Goal: Task Accomplishment & Management: Manage account settings

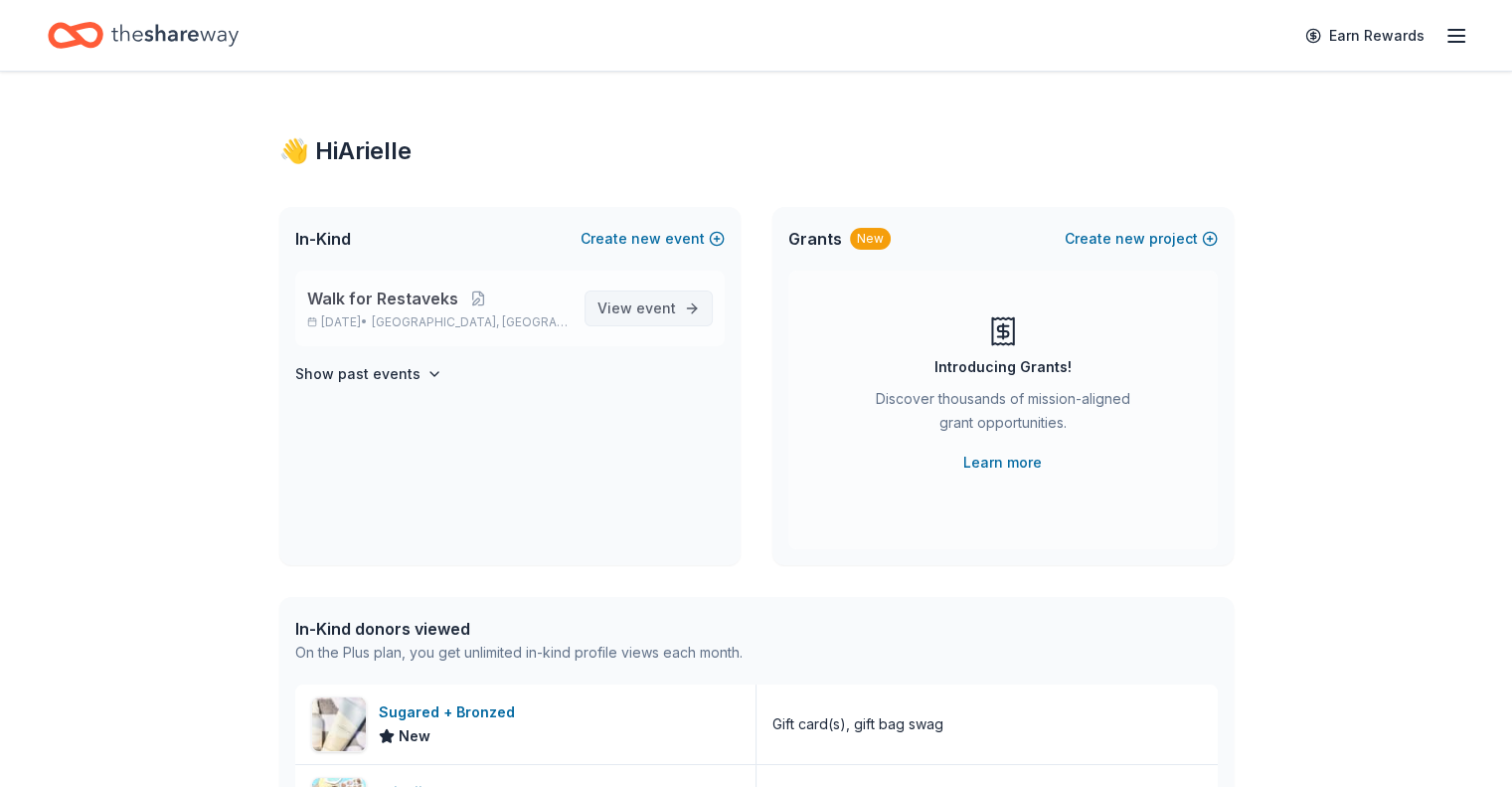
click at [652, 305] on span "event" at bounding box center [657, 307] width 40 height 17
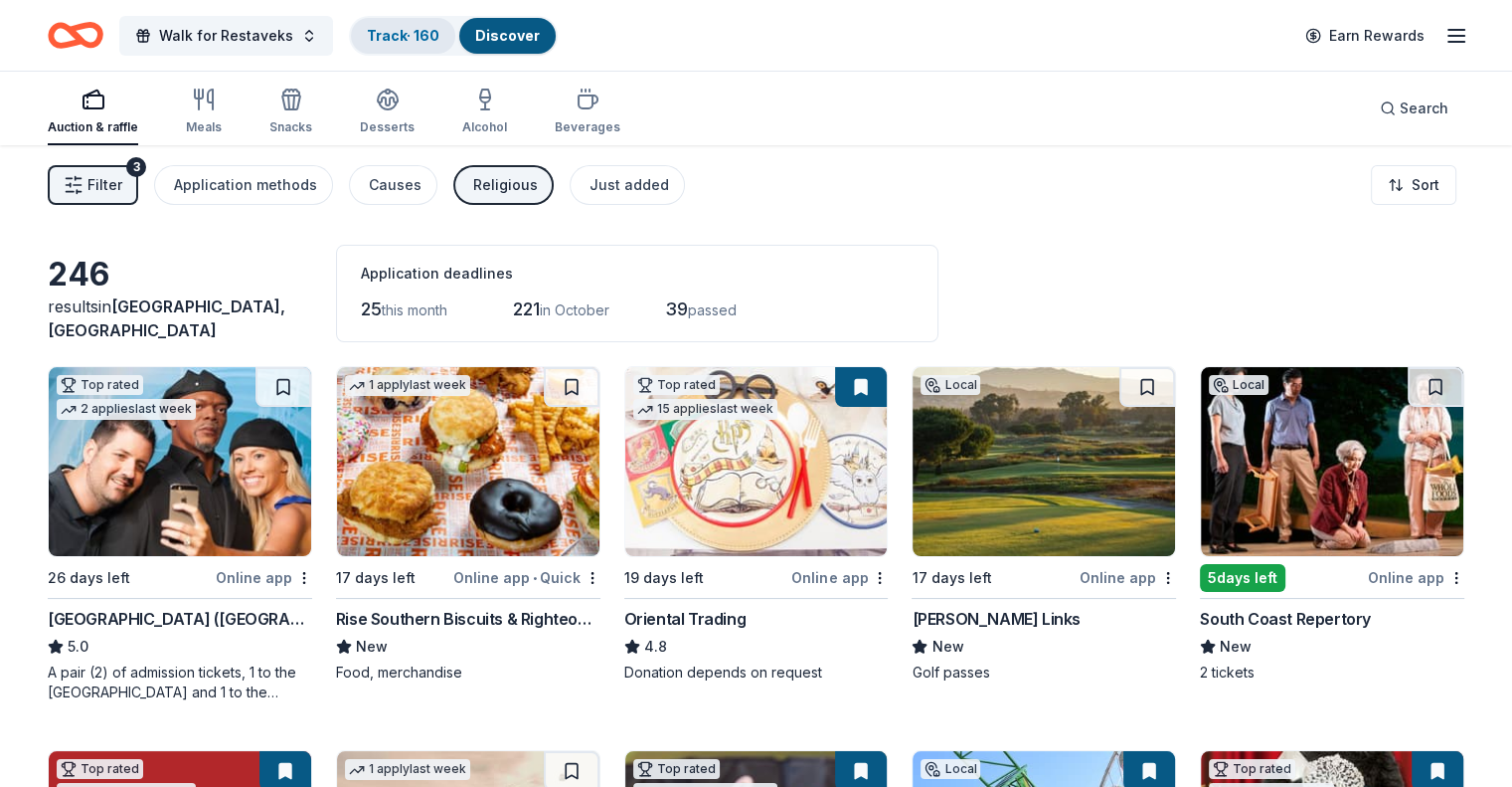
click at [440, 28] on link "Track · 160" at bounding box center [403, 35] width 73 height 17
click at [440, 40] on link "Track · 160" at bounding box center [403, 35] width 73 height 17
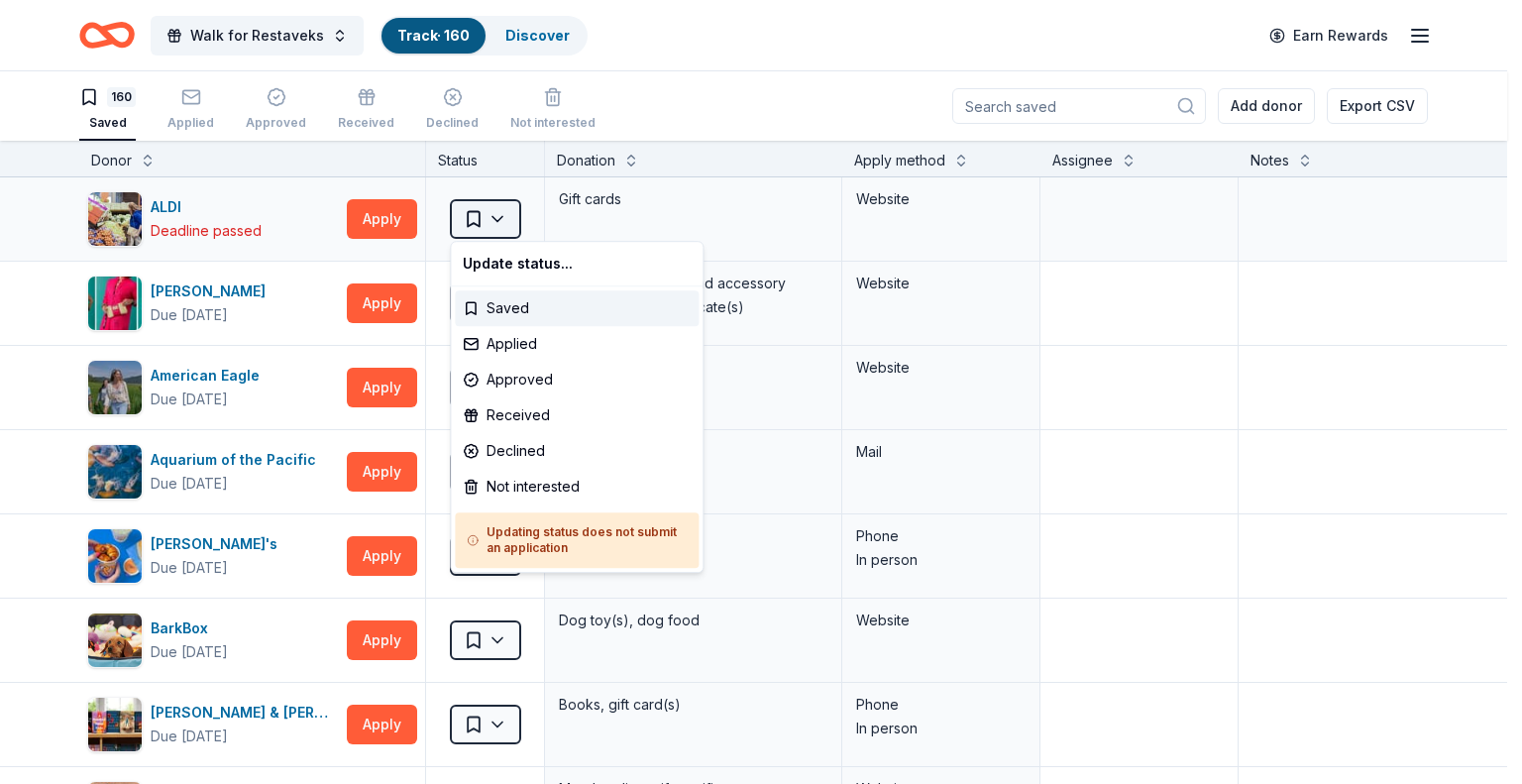
click at [502, 228] on html "Walk for Restaveks Track · 160 Discover Earn Rewards 160 Saved Applied Approved…" at bounding box center [761, 392] width 1522 height 784
click at [29, 350] on html "Walk for Restaveks Track · 160 Discover Earn Rewards 160 Saved Applied Approved…" at bounding box center [761, 392] width 1522 height 784
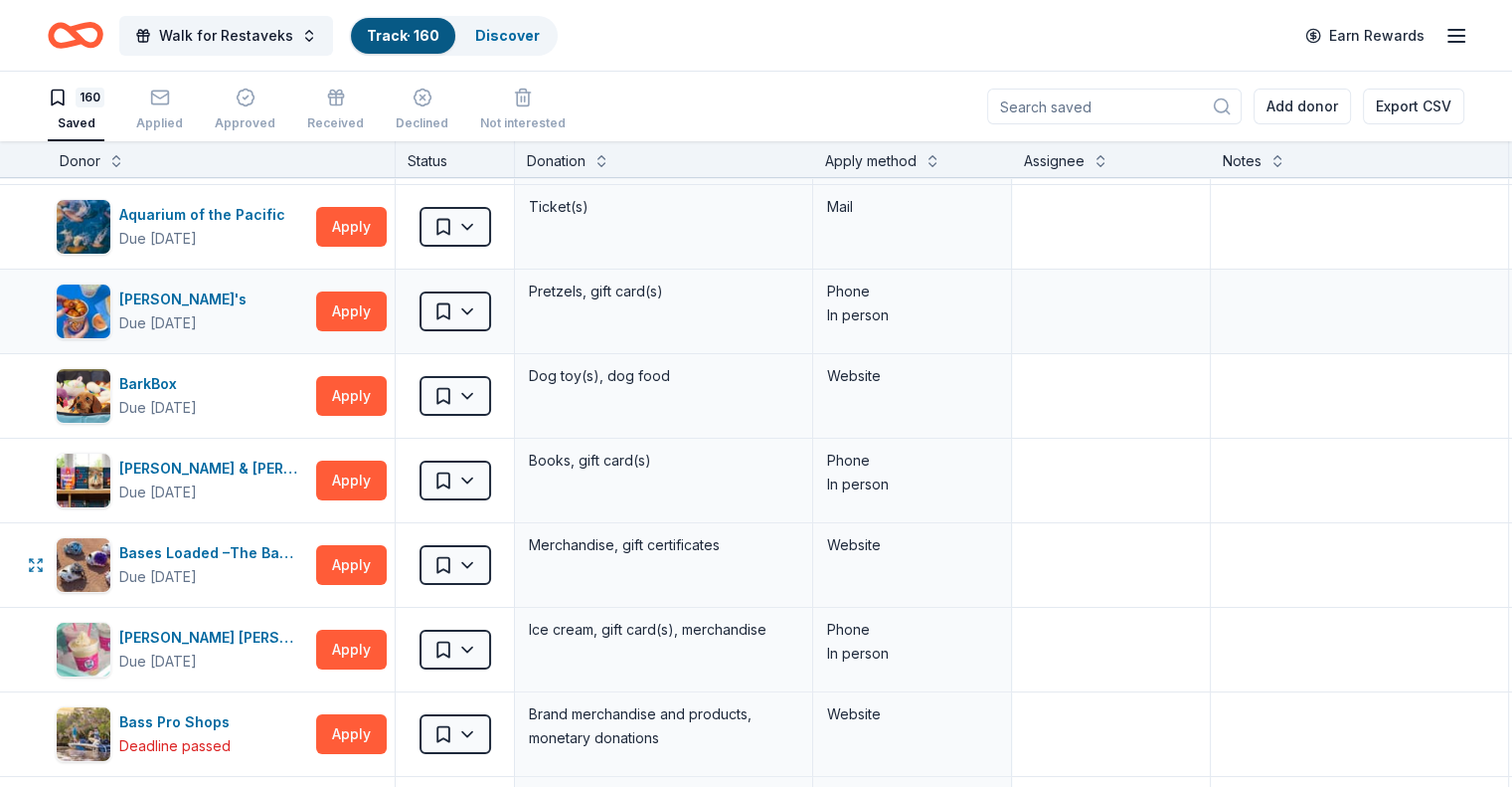
scroll to position [249, 0]
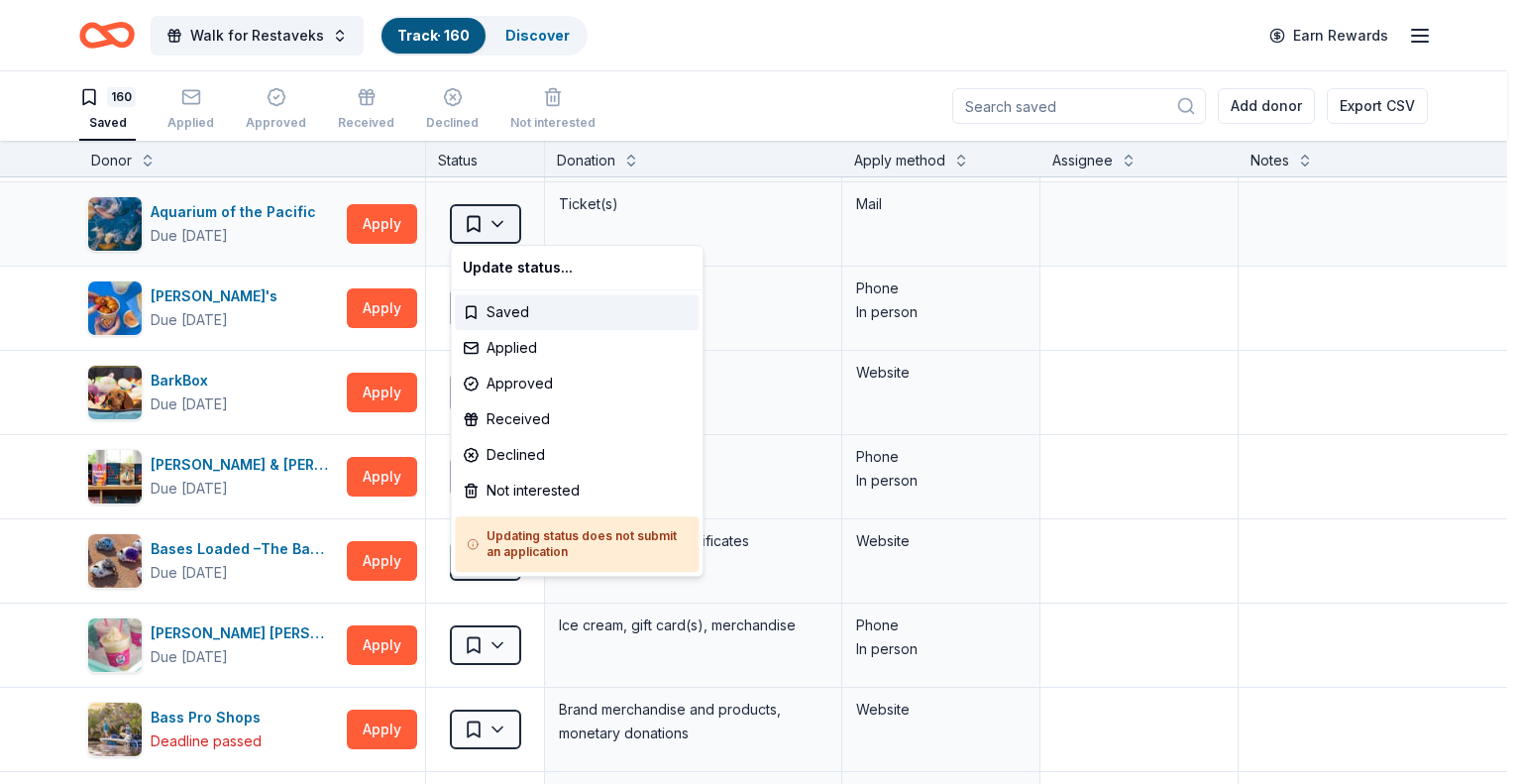
click at [507, 232] on html "Walk for Restaveks Track · 160 Discover Earn Rewards 160 Saved Applied Approved…" at bounding box center [761, 392] width 1522 height 784
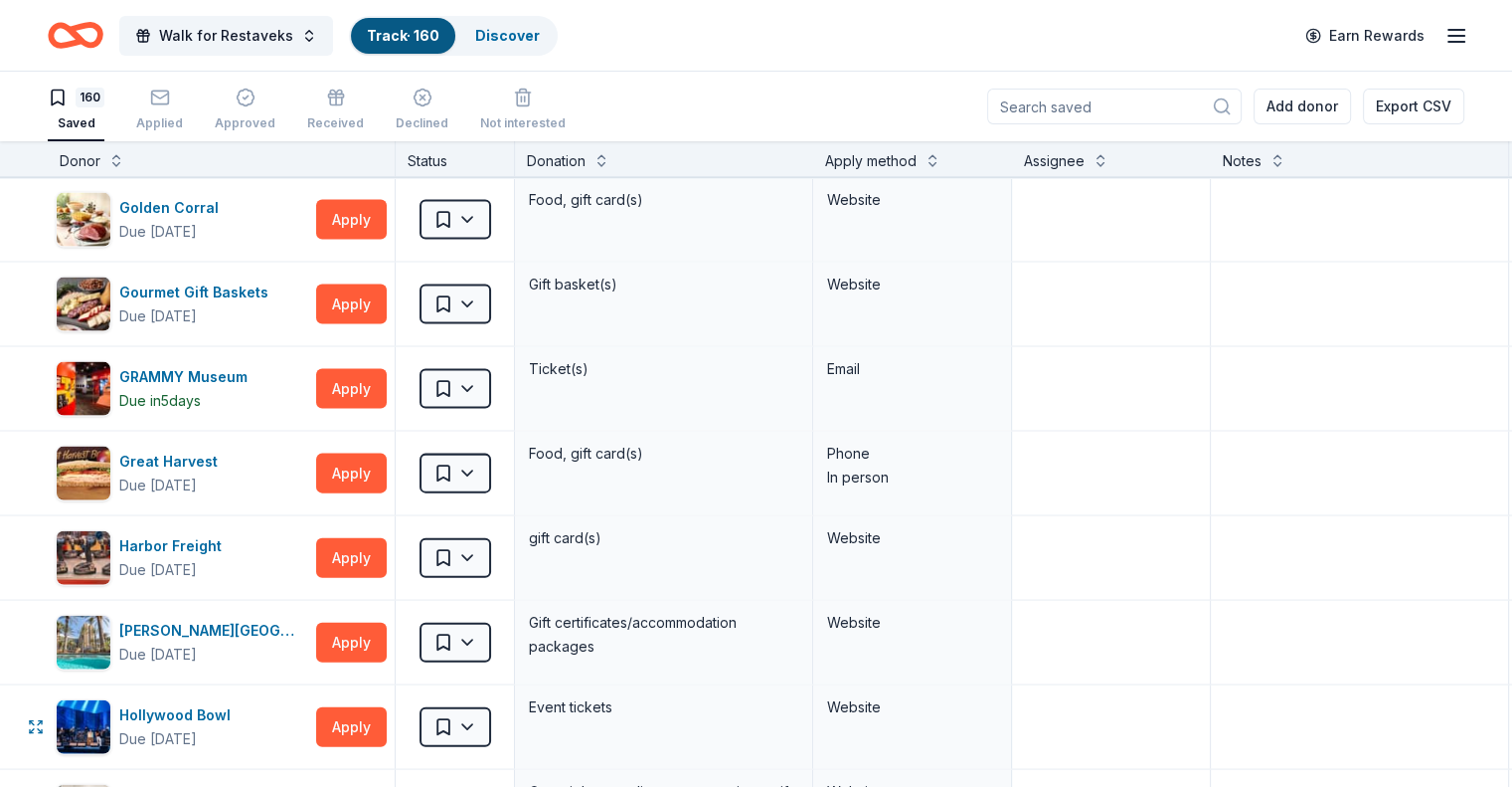
scroll to position [4543, 0]
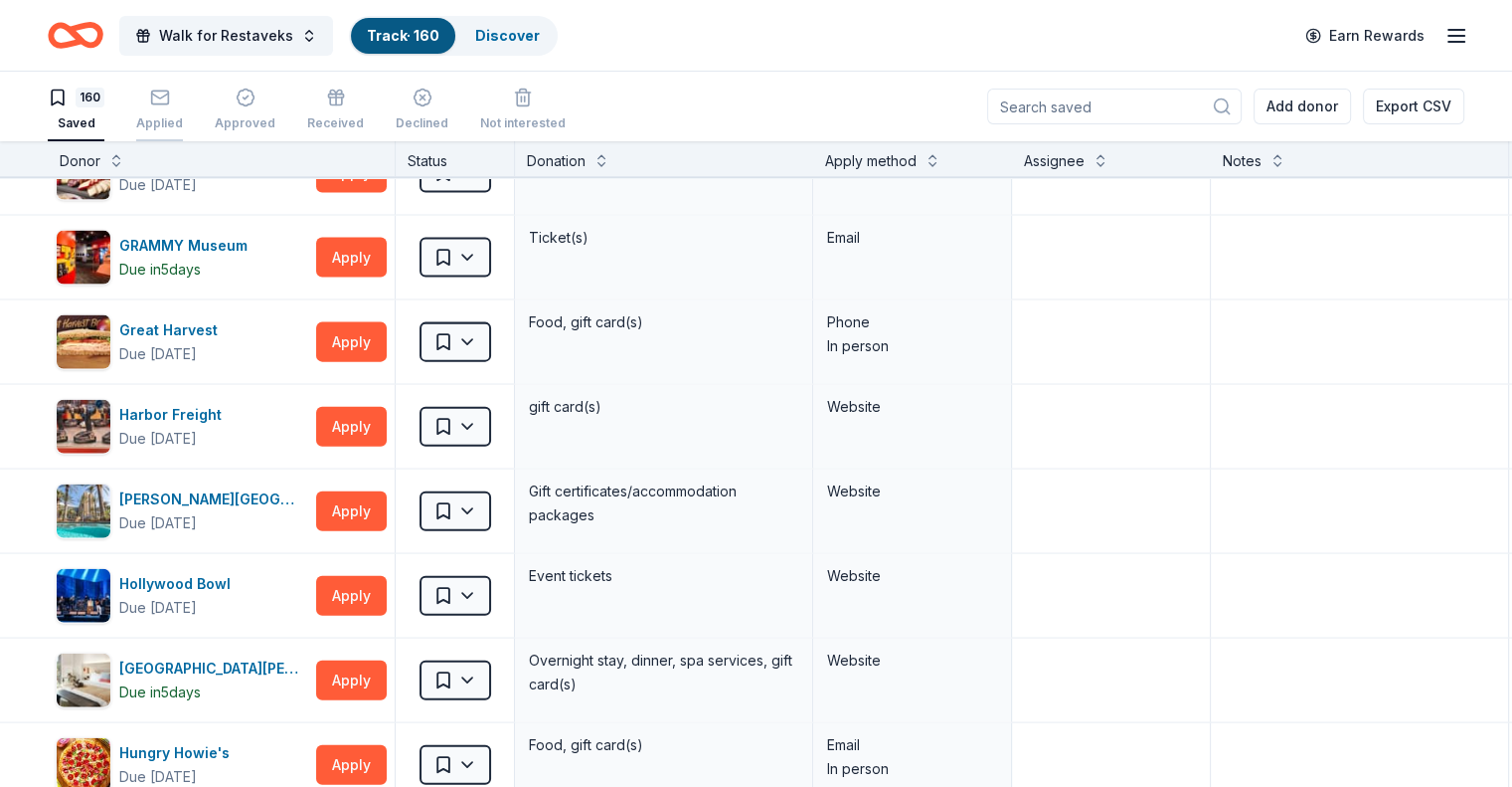
click at [170, 104] on icon "button" at bounding box center [160, 98] width 20 height 20
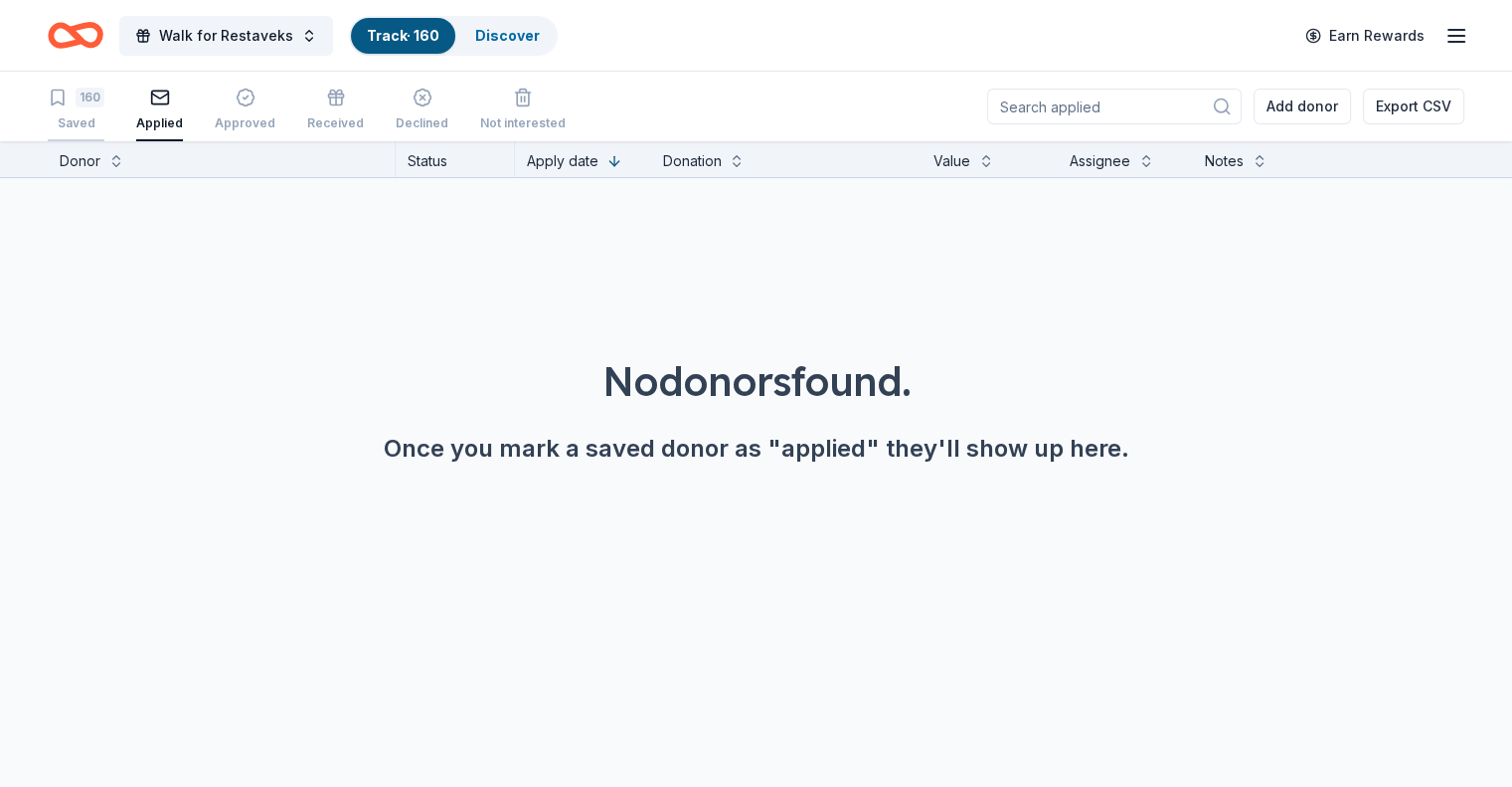
click at [104, 103] on div "160" at bounding box center [90, 98] width 29 height 20
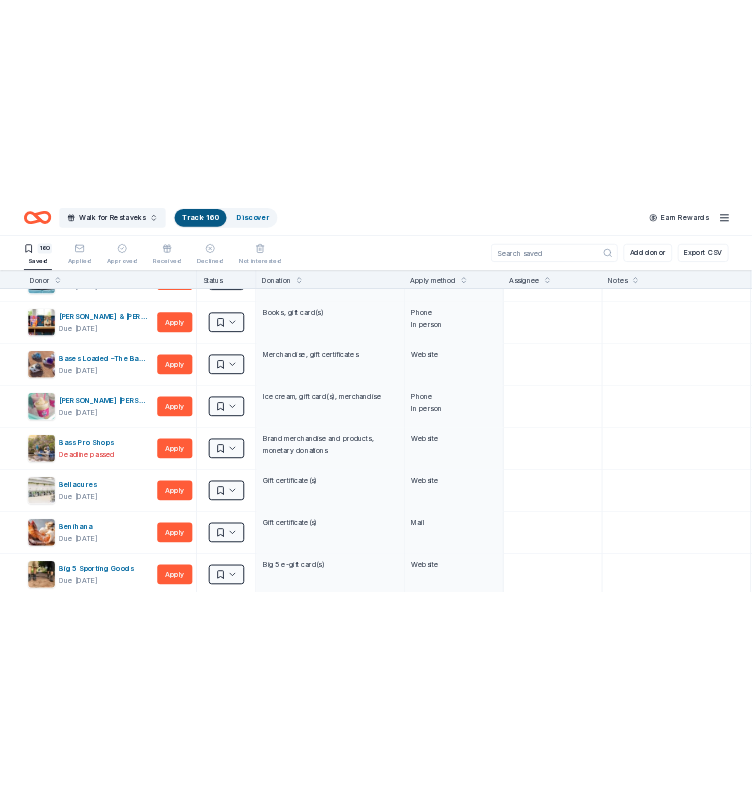
scroll to position [485, 0]
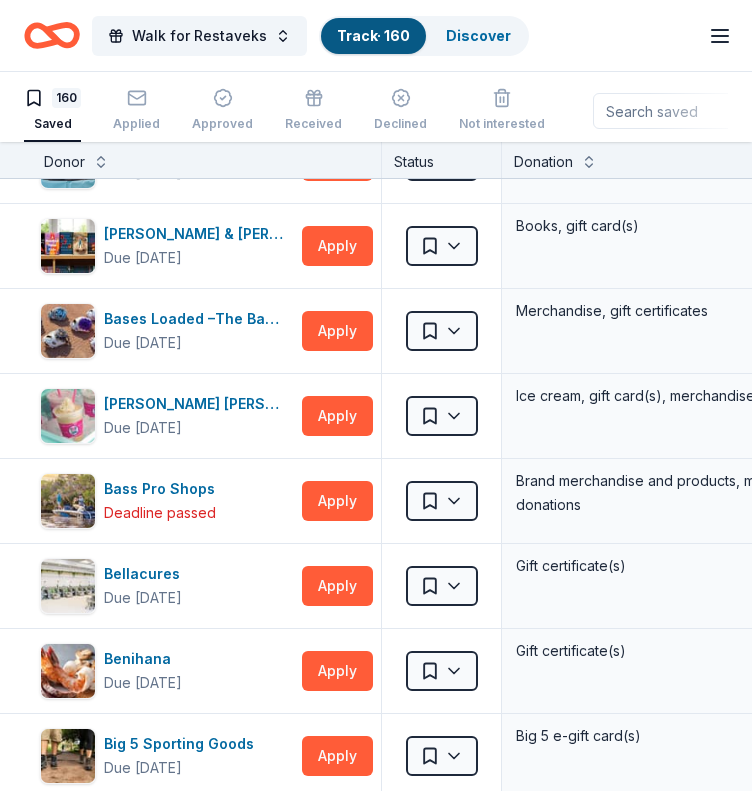
click at [609, 116] on input at bounding box center [721, 111] width 256 height 36
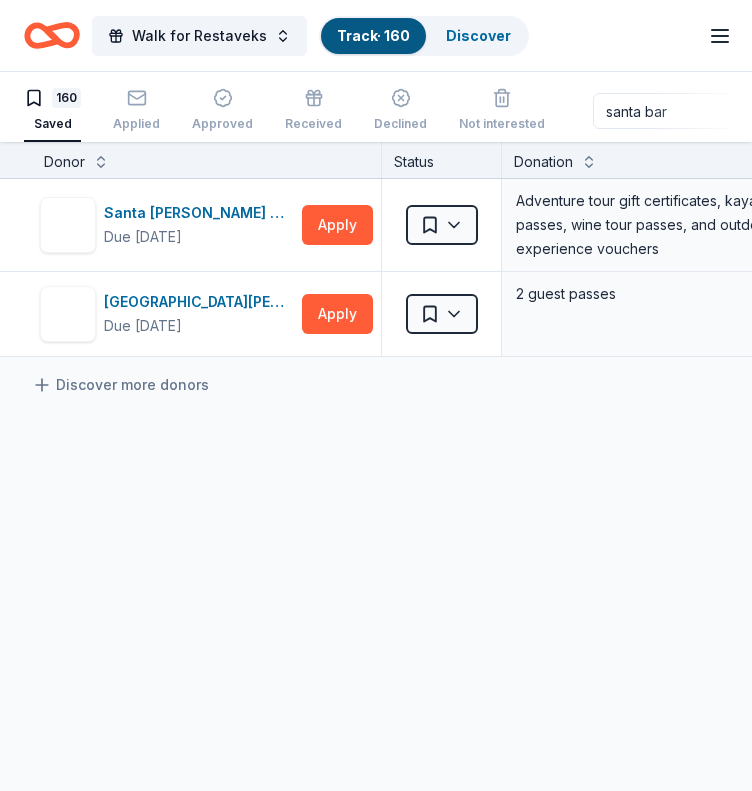
scroll to position [0, 0]
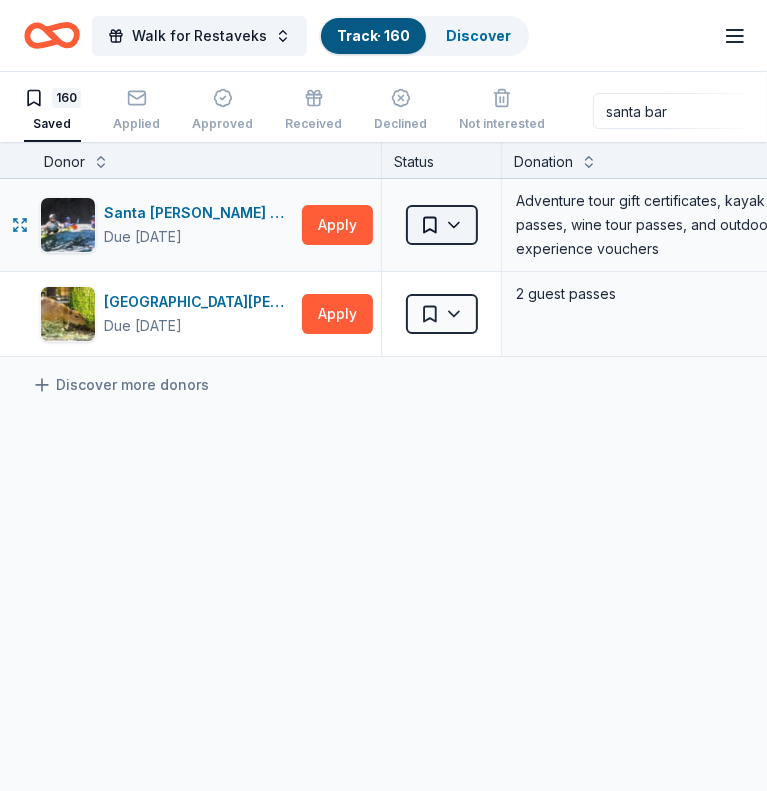
click at [437, 223] on html "Walk for Restaveks Track · 160 Discover Earn Rewards 160 Saved Applied Approved…" at bounding box center [383, 395] width 767 height 791
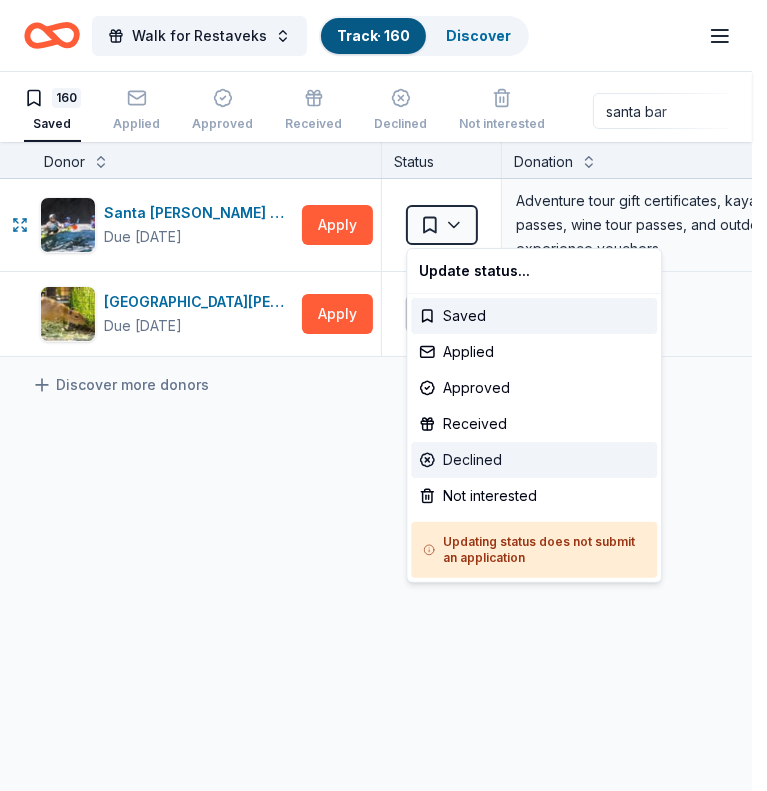
click at [488, 465] on div "Declined" at bounding box center [534, 460] width 246 height 36
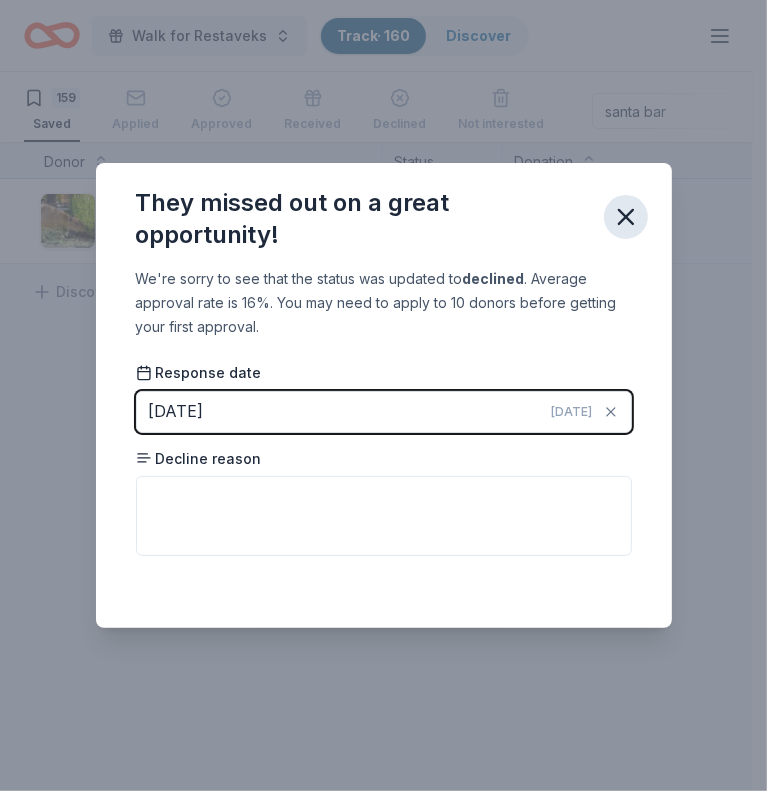
click at [624, 208] on icon "button" at bounding box center [626, 217] width 28 height 28
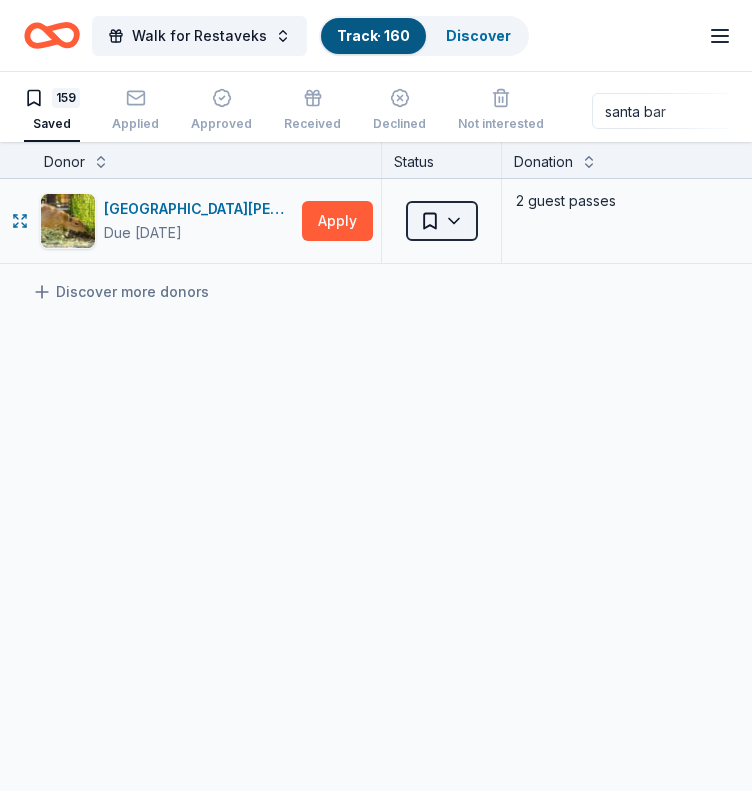
click at [441, 211] on html "Walk for Restaveks Track · 160 Discover Earn Rewards 159 Saved Applied Approved…" at bounding box center [376, 395] width 752 height 791
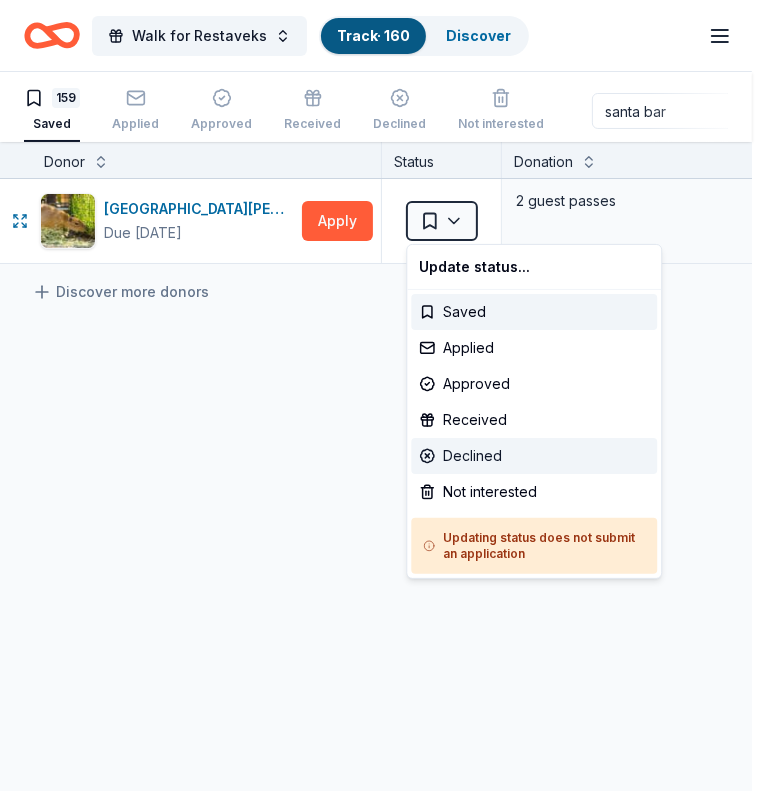
click at [499, 455] on div "Declined" at bounding box center [534, 456] width 246 height 36
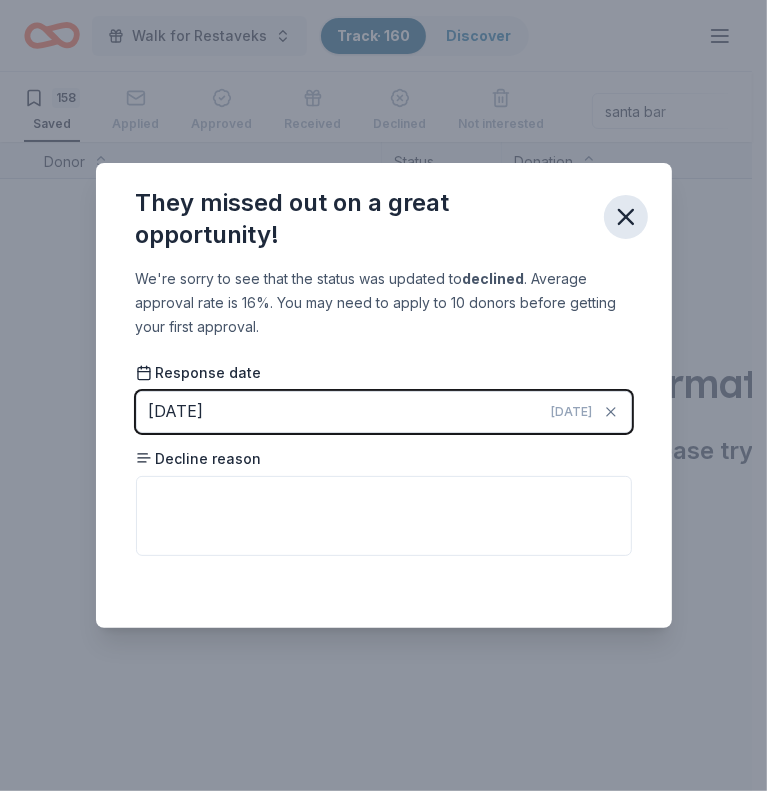
click at [604, 214] on button "button" at bounding box center [626, 217] width 44 height 44
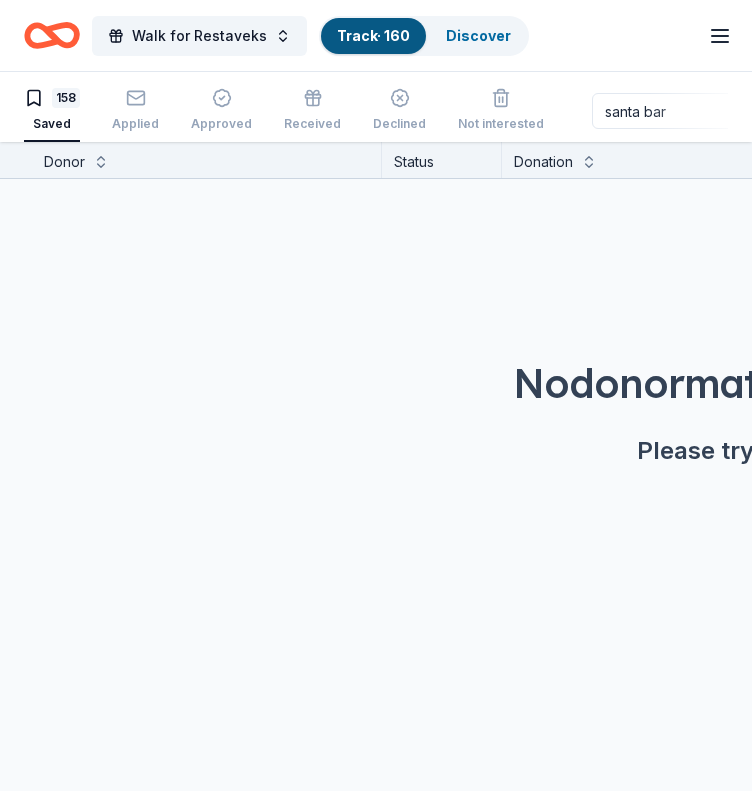
drag, startPoint x: 676, startPoint y: 103, endPoint x: 538, endPoint y: 125, distance: 139.7
click at [538, 125] on div "158 Saved Applied Approved Received Declined Not interested santa bar Add donor…" at bounding box center [376, 111] width 704 height 62
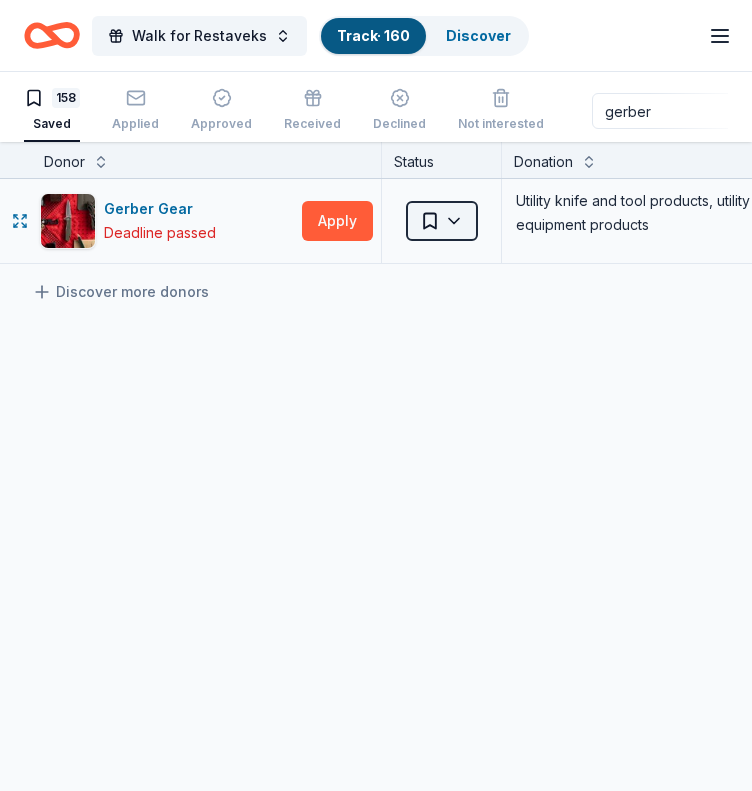
click at [435, 215] on html "Walk for Restaveks Track · 160 Discover Earn Rewards 158 Saved Applied Approved…" at bounding box center [376, 395] width 752 height 791
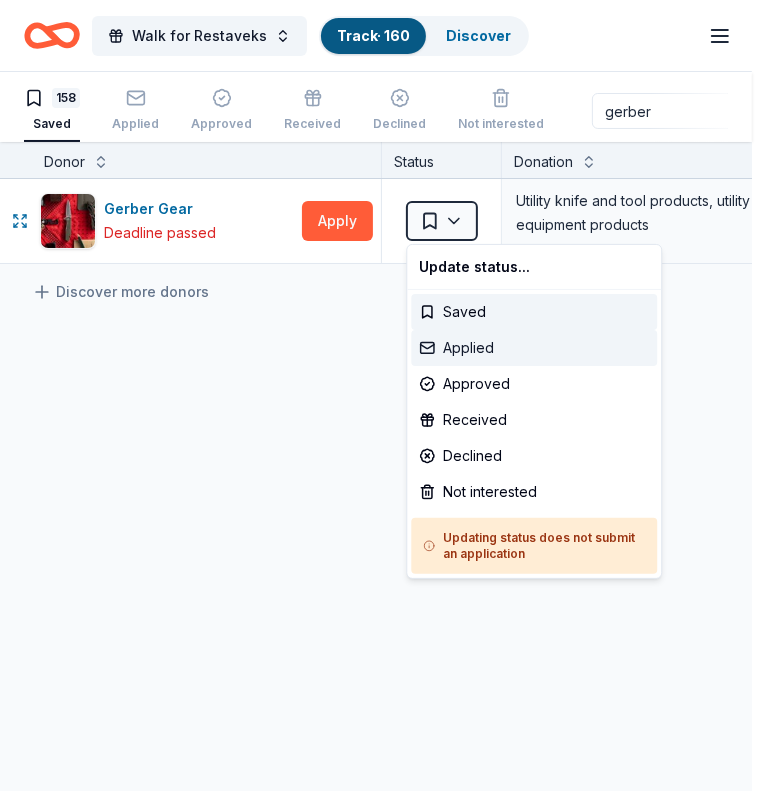
click at [473, 341] on div "Applied" at bounding box center [534, 348] width 246 height 36
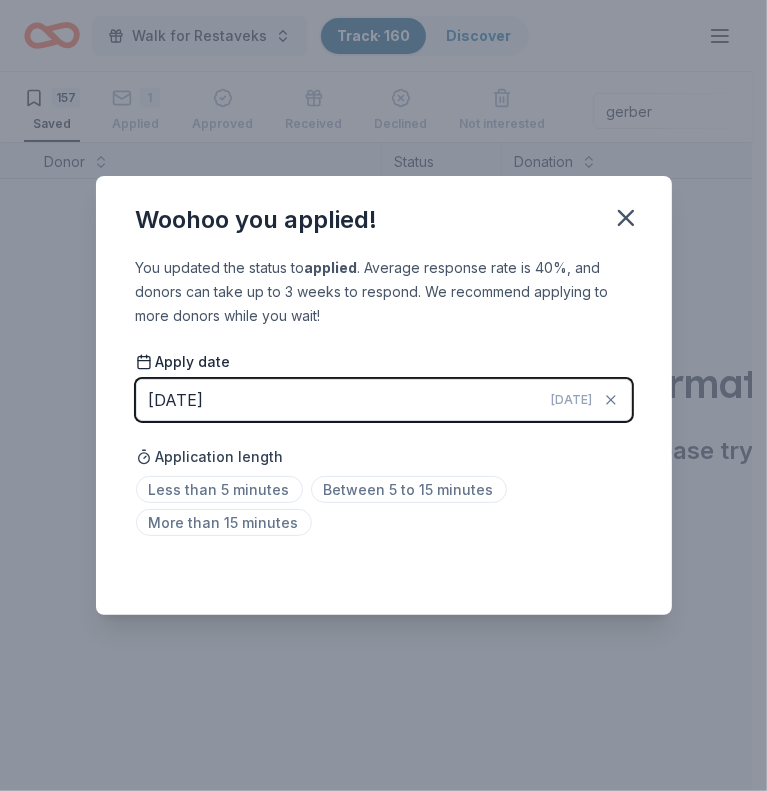
click at [292, 402] on button "[DATE] [DATE]" at bounding box center [384, 400] width 496 height 42
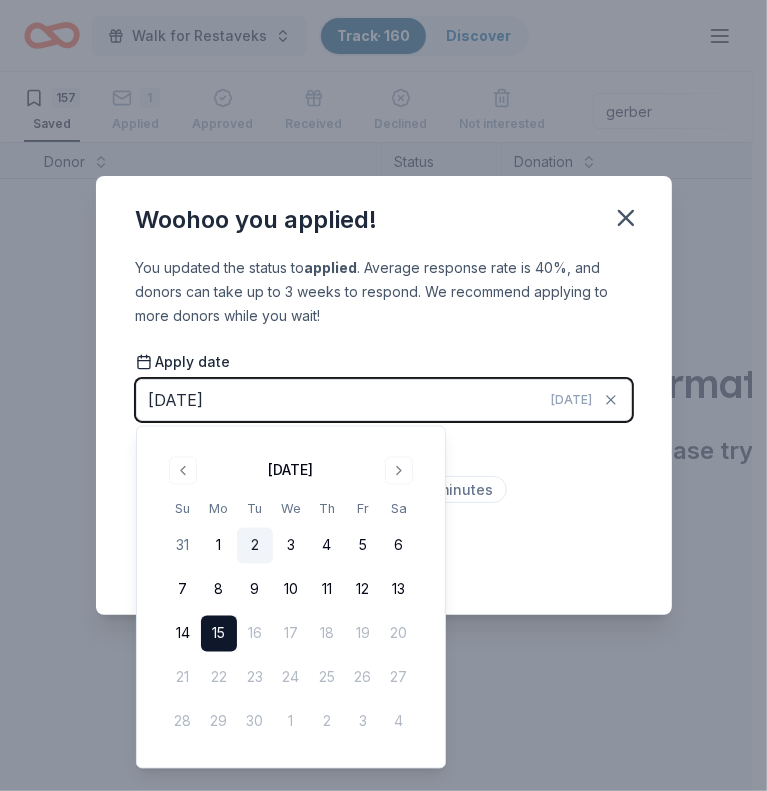
click at [256, 541] on button "2" at bounding box center [255, 546] width 36 height 36
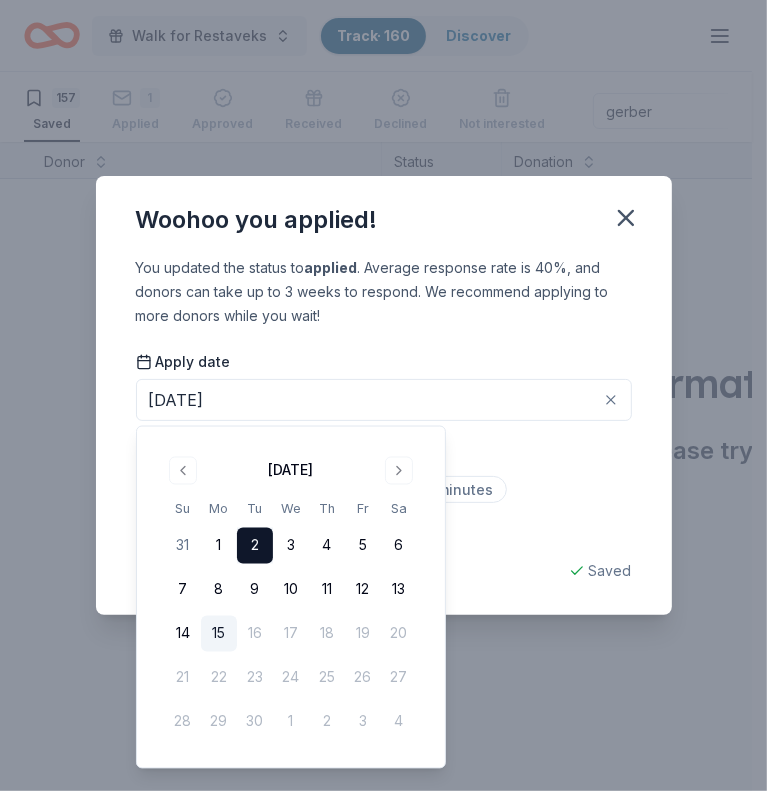
click at [552, 476] on div "Application length Less than 5 minutes Between 5 to 15 minutes More than 15 min…" at bounding box center [384, 490] width 496 height 106
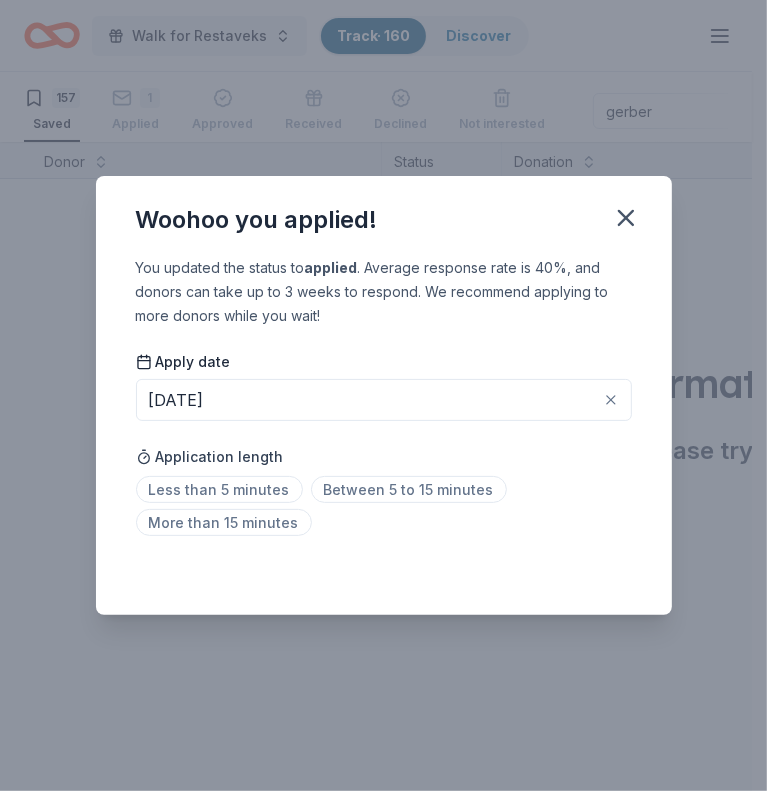
click at [364, 397] on button "[DATE]" at bounding box center [384, 400] width 496 height 42
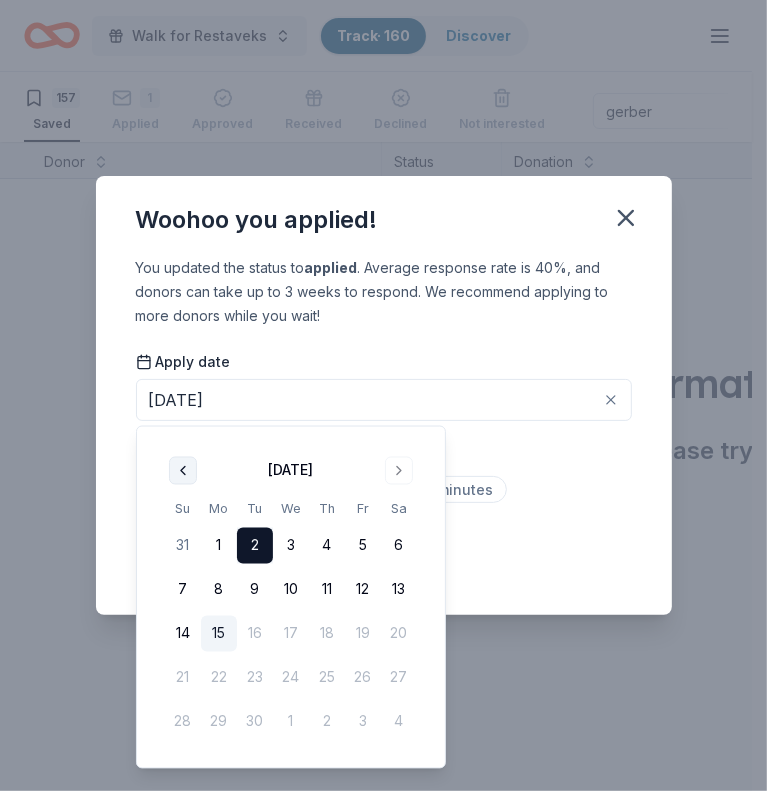
click at [184, 468] on button "Go to previous month" at bounding box center [183, 471] width 28 height 28
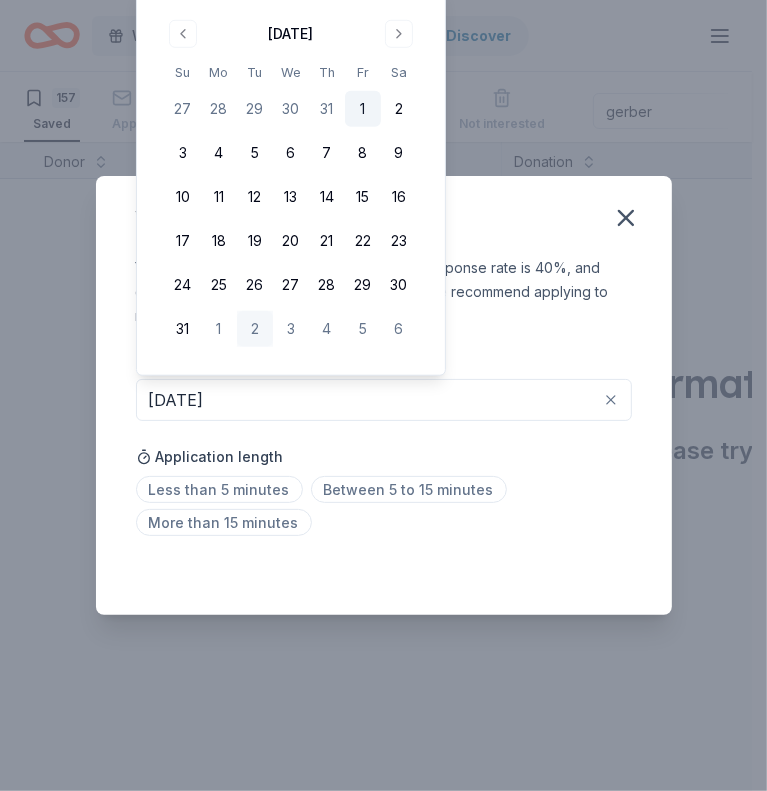
click at [365, 112] on button "1" at bounding box center [363, 109] width 36 height 36
click at [612, 214] on icon "button" at bounding box center [626, 218] width 28 height 28
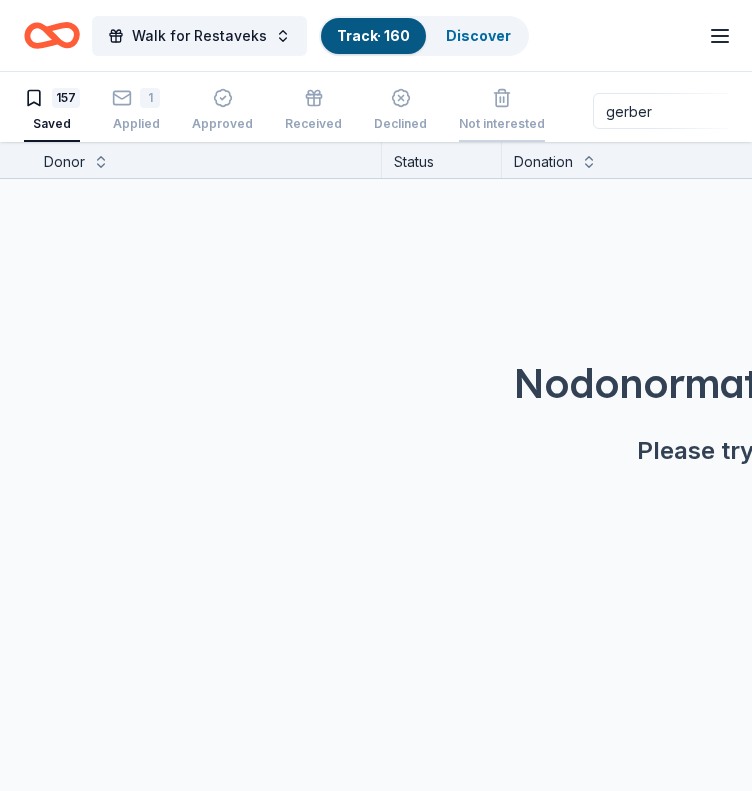
drag, startPoint x: 641, startPoint y: 116, endPoint x: 529, endPoint y: 127, distance: 112.5
click at [529, 127] on div "157 Saved 1 Applied Approved Received Declined Not interested gerber Add donor …" at bounding box center [376, 111] width 704 height 62
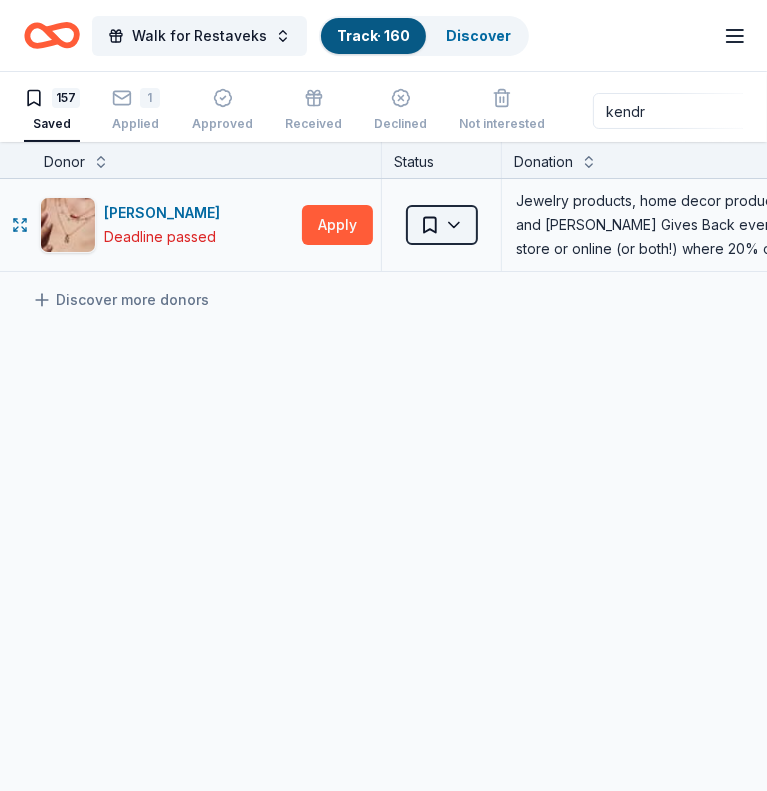
click at [440, 224] on html "Walk for Restaveks Track · 160 Discover Earn Rewards 157 Saved 1 Applied Approv…" at bounding box center [383, 395] width 767 height 791
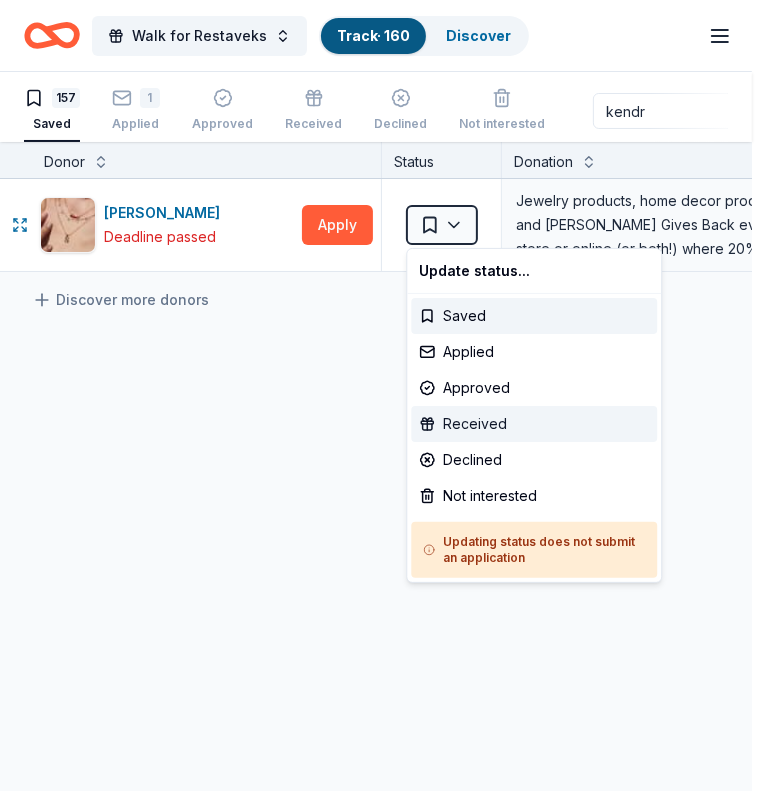
click at [480, 429] on div "Received" at bounding box center [534, 424] width 246 height 36
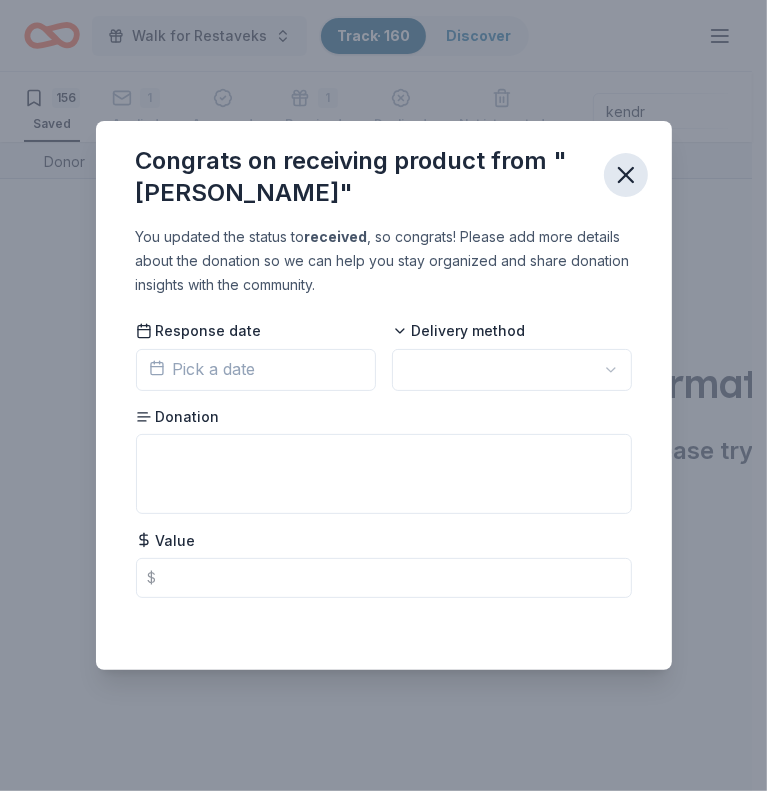
click at [621, 174] on icon "button" at bounding box center [626, 175] width 28 height 28
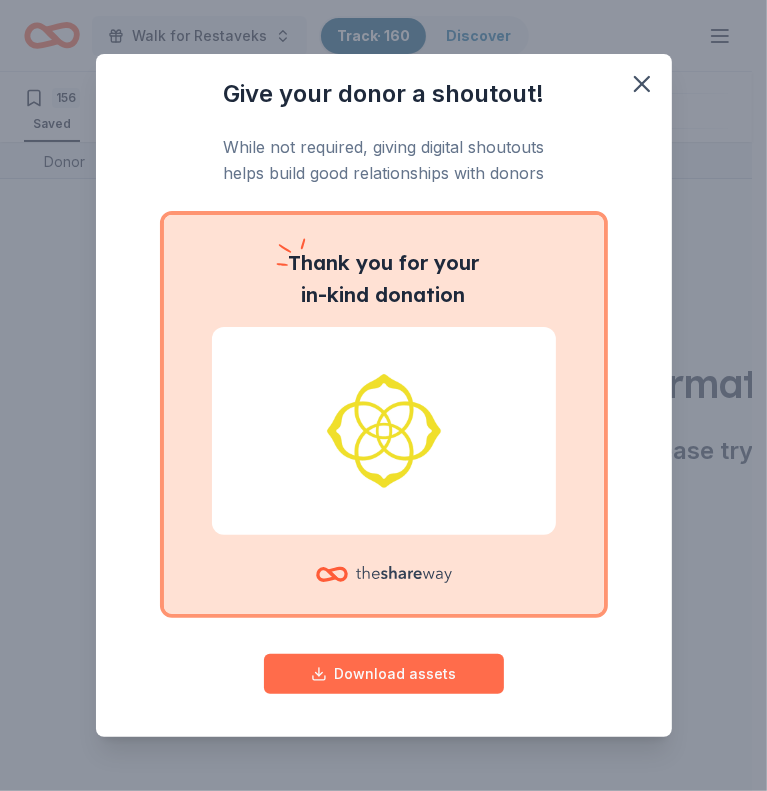
click at [400, 684] on button "Download assets" at bounding box center [384, 674] width 240 height 40
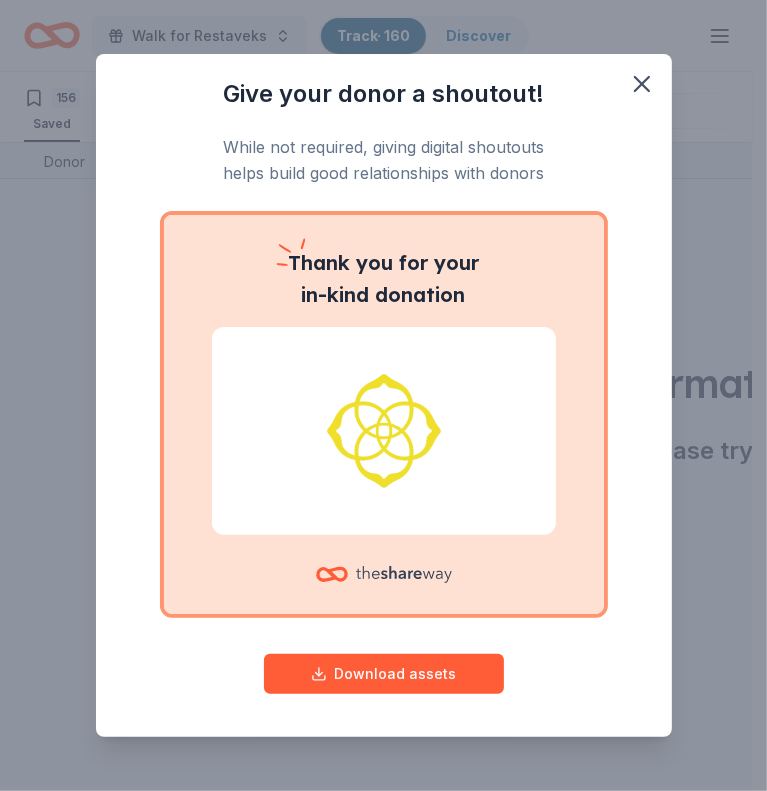
click at [702, 102] on div "Give your donor a shoutout! While not required, giving digital shoutouts helps …" at bounding box center [383, 395] width 767 height 791
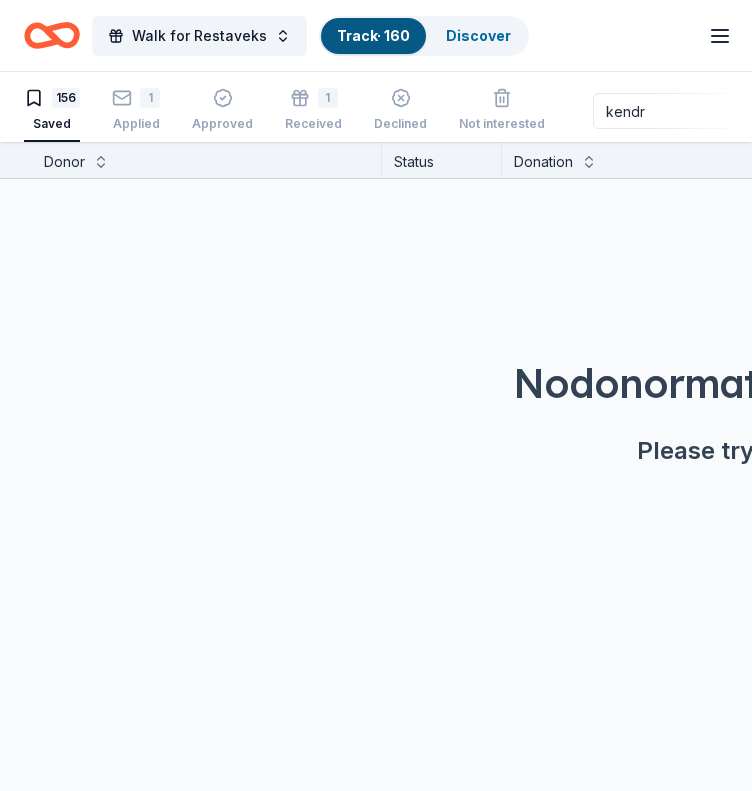
click at [648, 127] on input "kendr" at bounding box center [721, 111] width 256 height 36
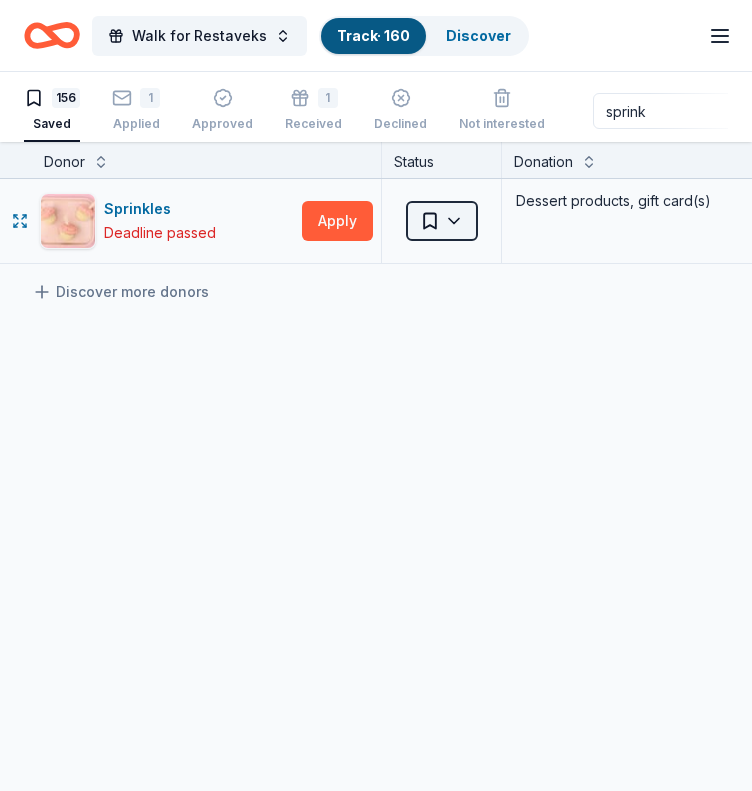
click at [463, 226] on html "Walk for Restaveks Track · 160 Discover Earn Rewards 156 Saved 1 Applied Approv…" at bounding box center [376, 395] width 752 height 791
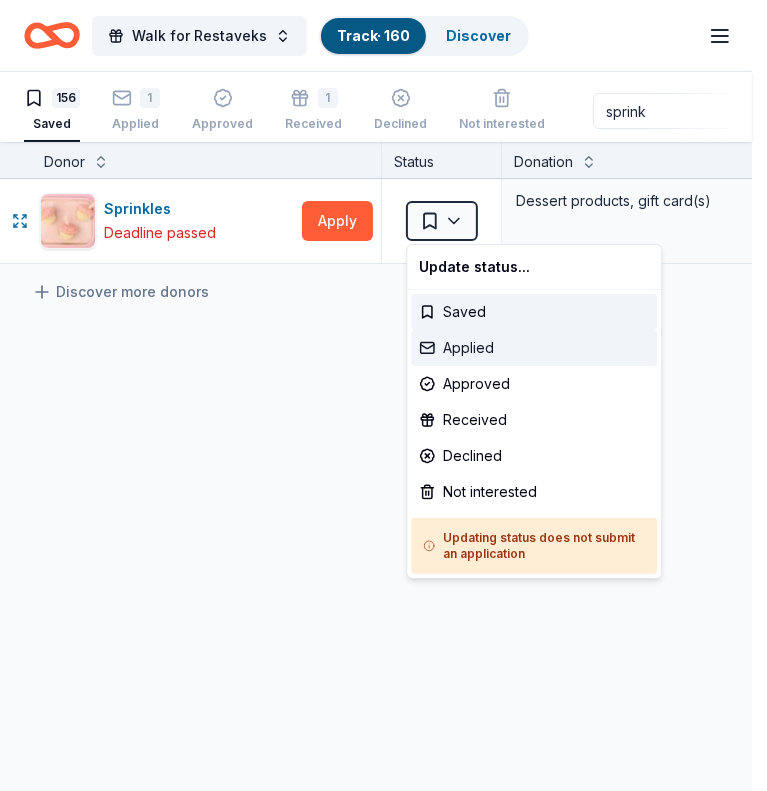
click at [482, 346] on div "Applied" at bounding box center [534, 348] width 246 height 36
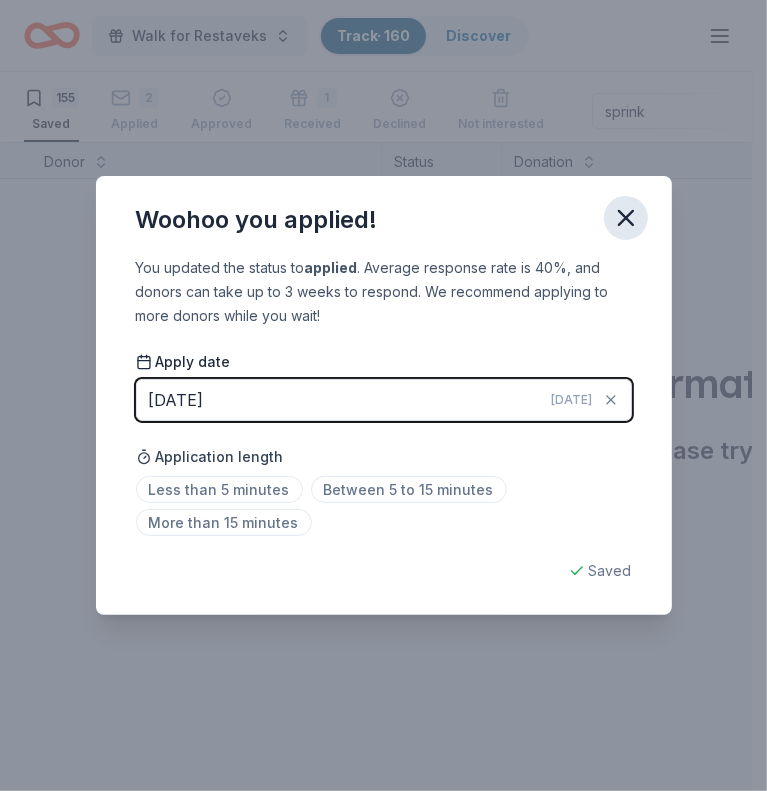
click at [633, 213] on icon "button" at bounding box center [626, 218] width 28 height 28
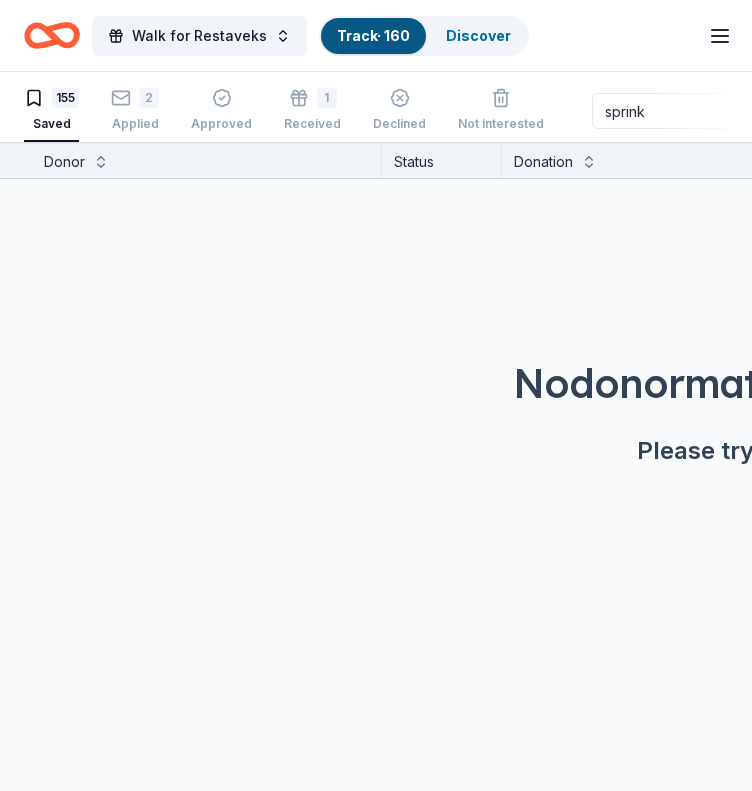
click at [629, 117] on input "sprink" at bounding box center [720, 111] width 256 height 36
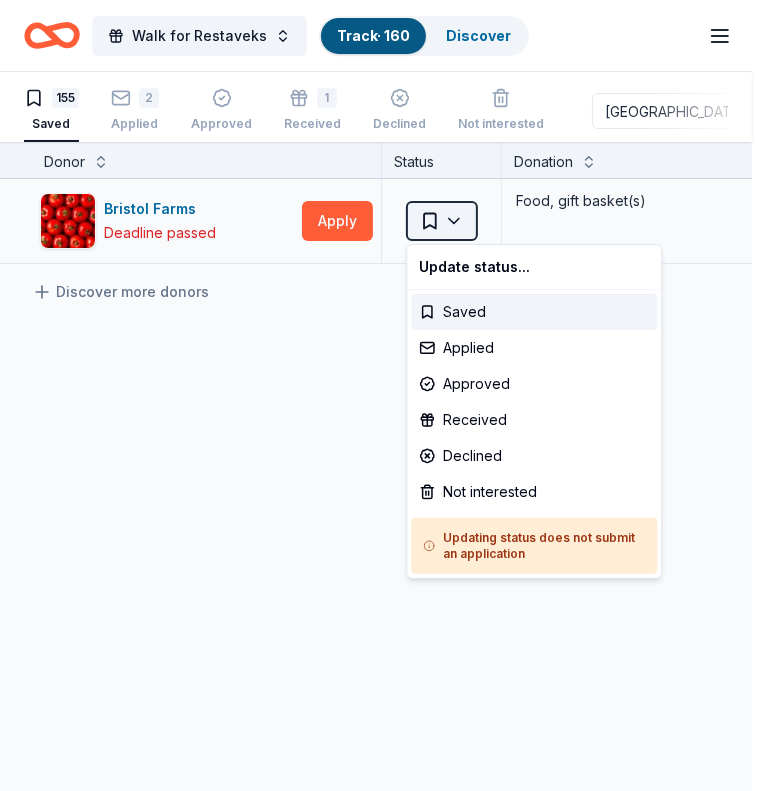
click at [448, 208] on html "Walk for Restaveks Track · 160 Discover Earn Rewards 155 Saved 2 Applied Approv…" at bounding box center [383, 395] width 767 height 791
click at [484, 348] on div "Applied" at bounding box center [534, 348] width 246 height 36
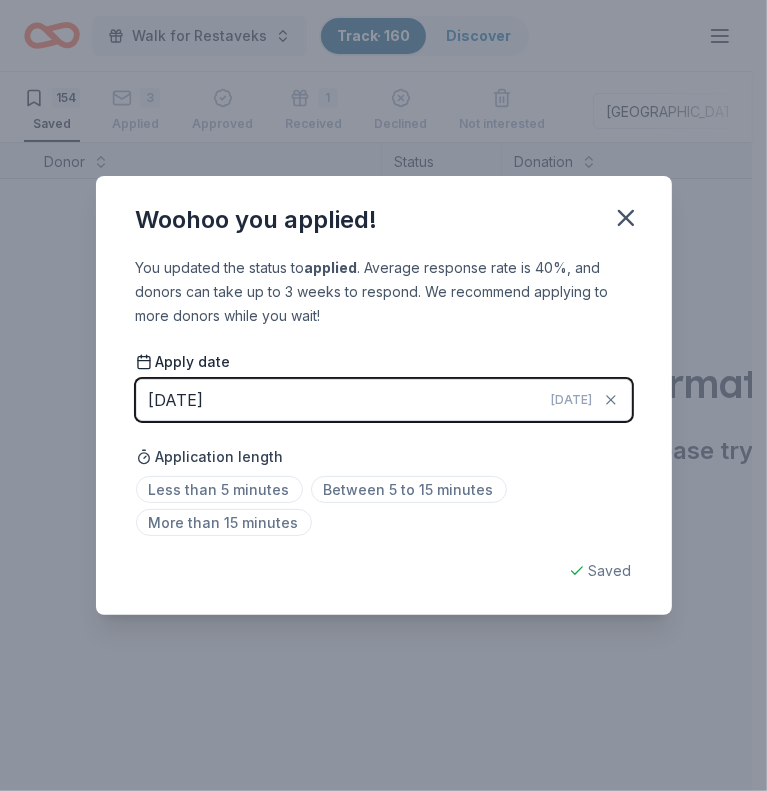
click at [572, 399] on span "[DATE]" at bounding box center [572, 400] width 41 height 16
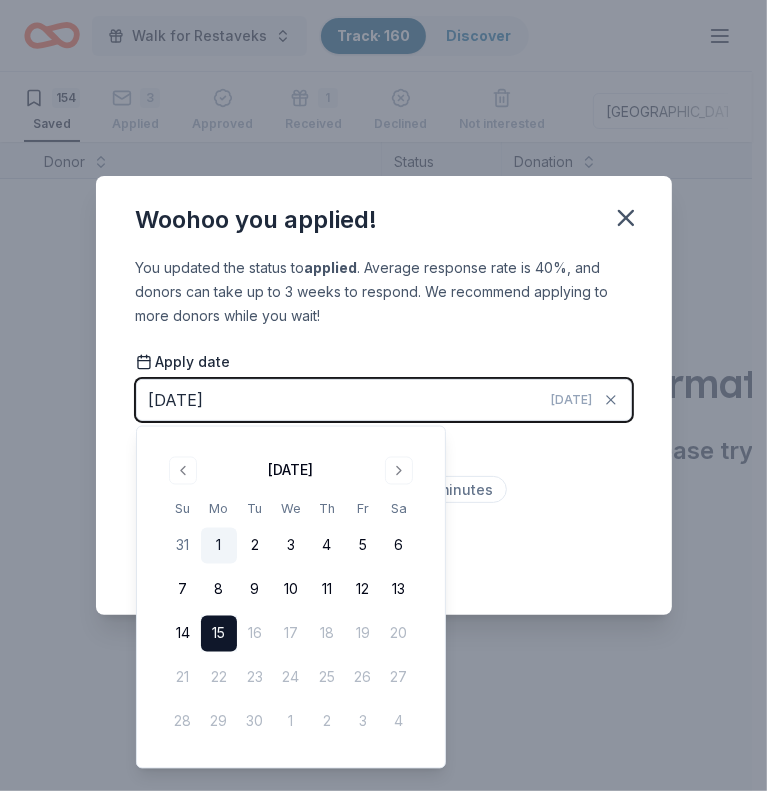
click at [219, 546] on button "1" at bounding box center [219, 546] width 36 height 36
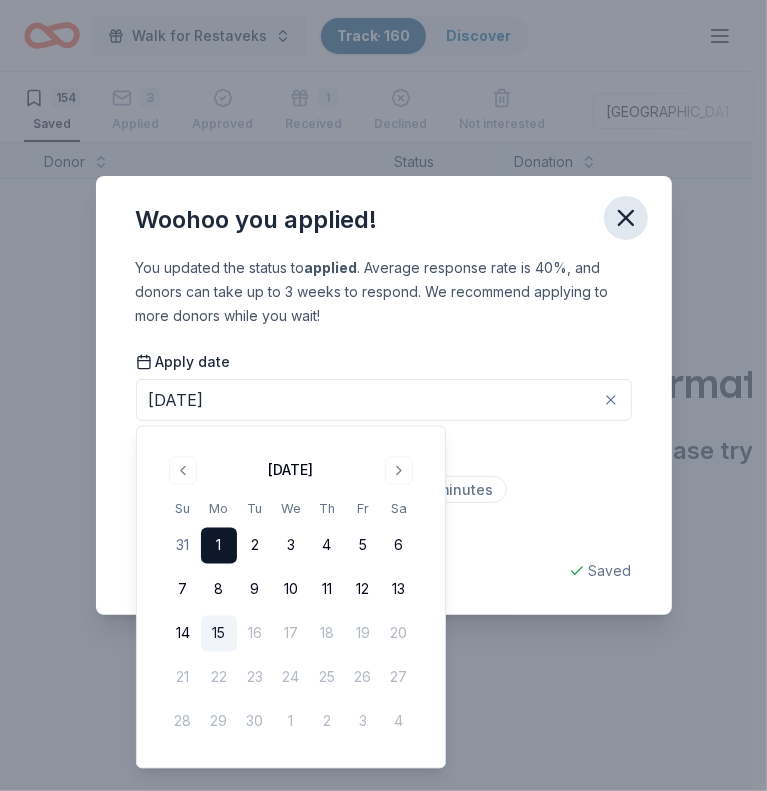
click at [632, 231] on icon "button" at bounding box center [626, 218] width 28 height 28
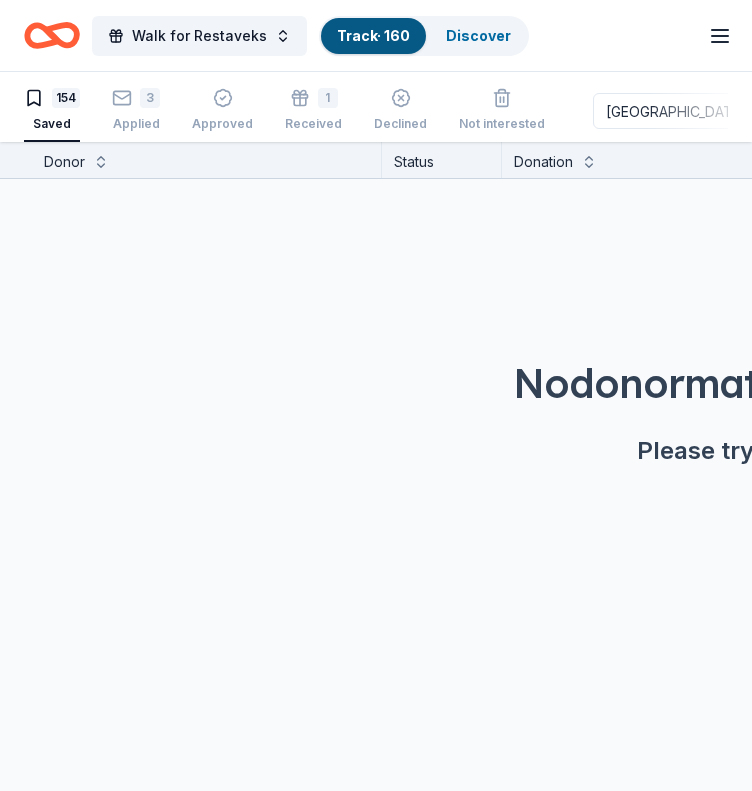
drag, startPoint x: 657, startPoint y: 96, endPoint x: 668, endPoint y: 103, distance: 13.0
click at [668, 103] on input "[GEOGRAPHIC_DATA]" at bounding box center [721, 111] width 256 height 36
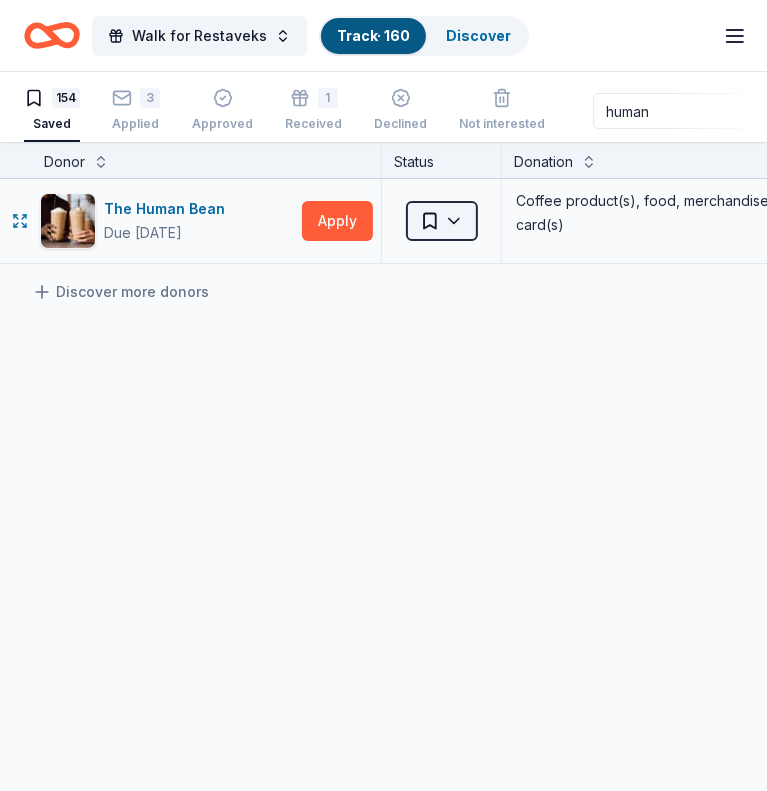
click at [436, 203] on html "Walk for Restaveks Track · 160 Discover Earn Rewards 154 Saved 3 Applied Approv…" at bounding box center [383, 395] width 767 height 791
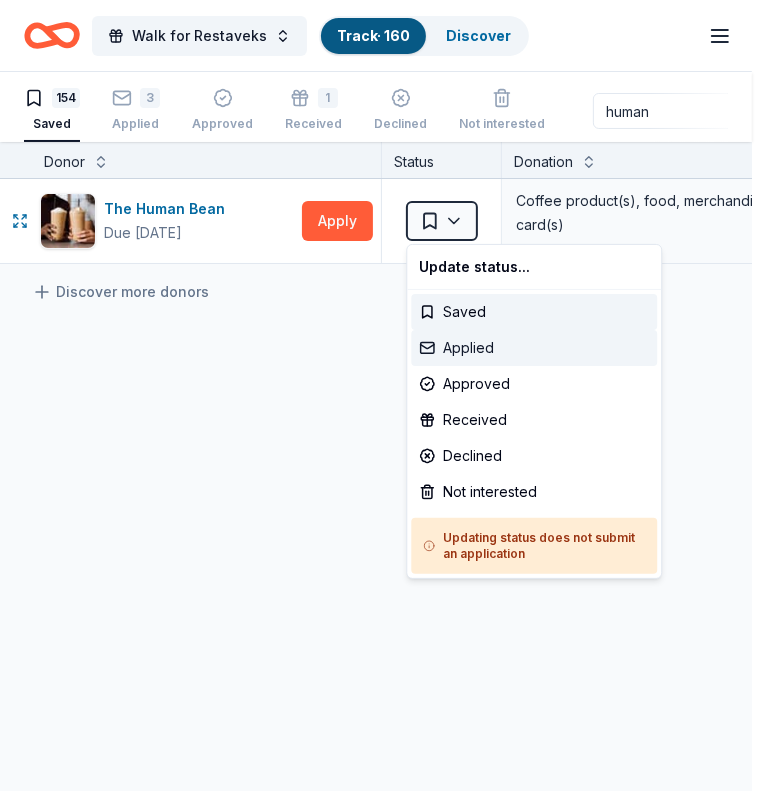
click at [480, 352] on div "Applied" at bounding box center [534, 348] width 246 height 36
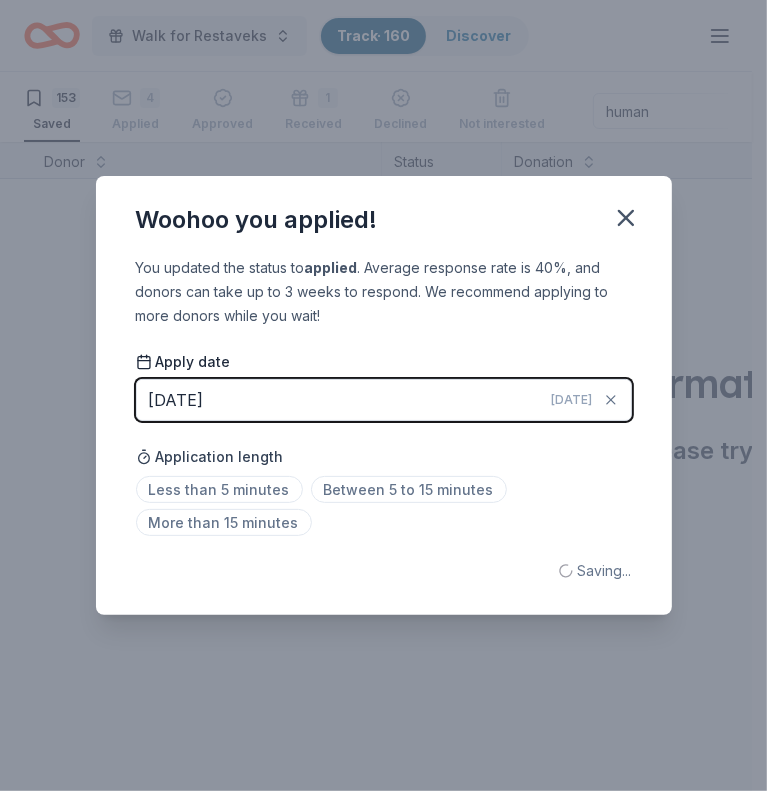
click at [684, 105] on div "Woohoo you applied! You updated the status to applied . Average response rate i…" at bounding box center [383, 395] width 767 height 791
click at [631, 229] on icon "button" at bounding box center [626, 218] width 28 height 28
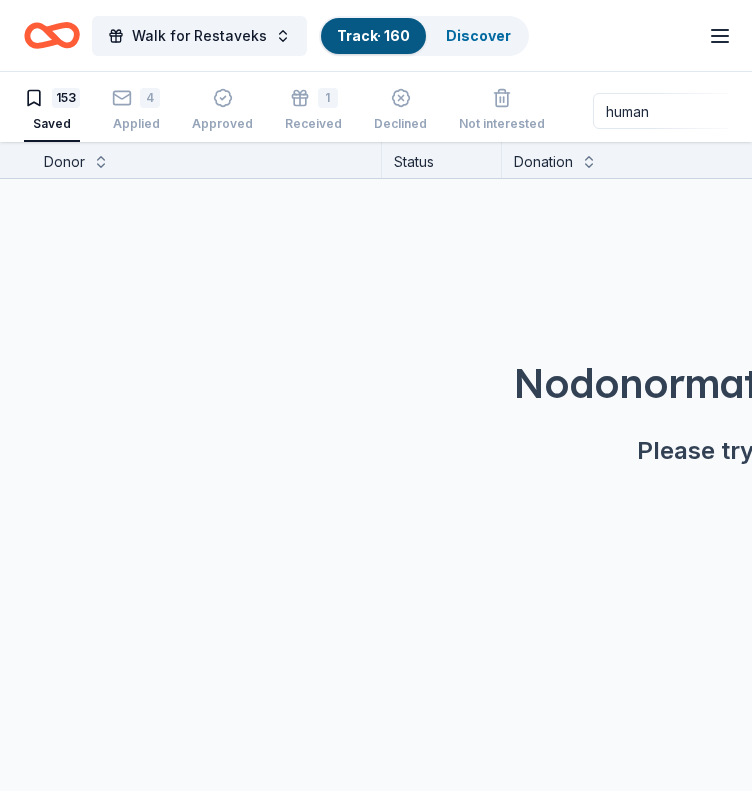
click at [659, 106] on input "human" at bounding box center [721, 111] width 256 height 36
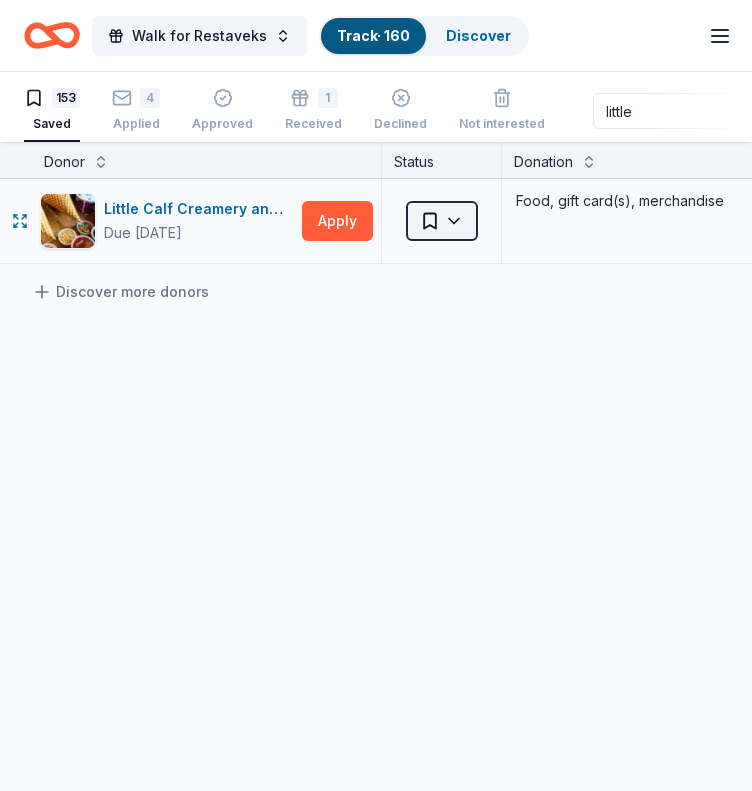
click at [447, 211] on html "Walk for Restaveks Track · 160 Discover Earn Rewards 153 Saved 4 Applied Approv…" at bounding box center [376, 395] width 752 height 791
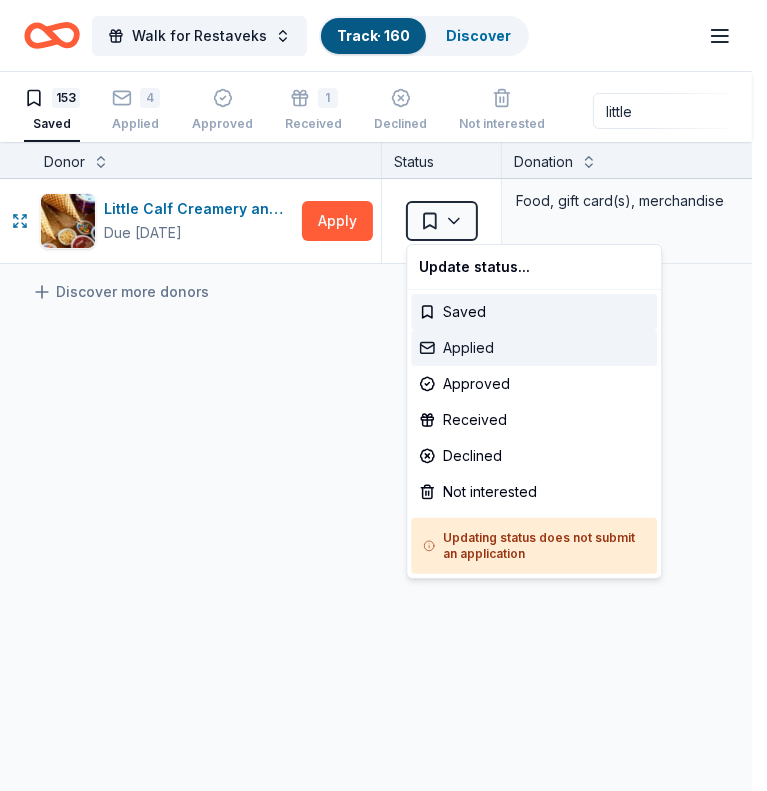
click at [466, 359] on div "Applied" at bounding box center [534, 348] width 246 height 36
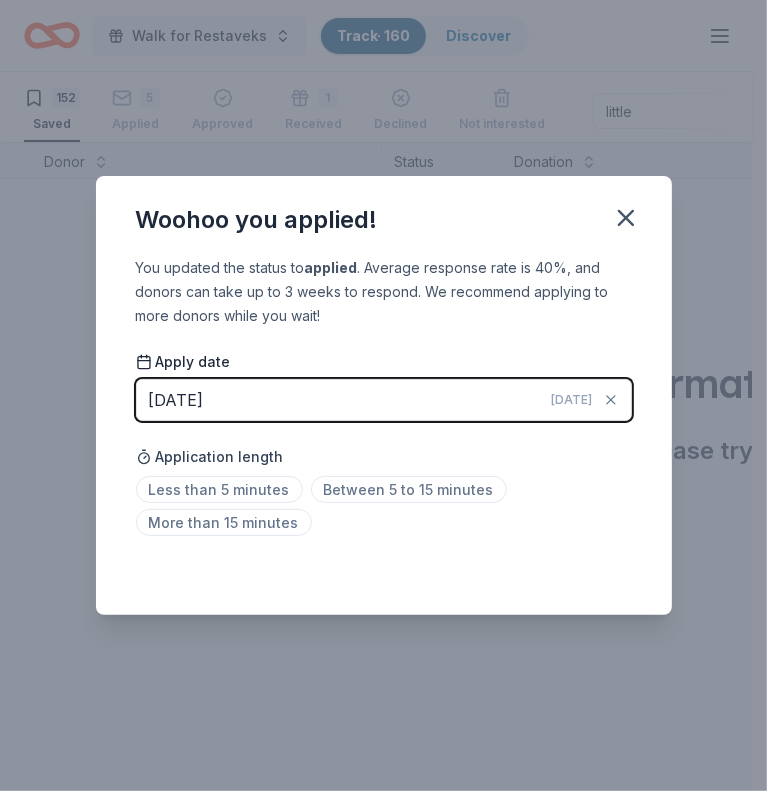
click at [464, 403] on button "[DATE] [DATE]" at bounding box center [384, 400] width 496 height 42
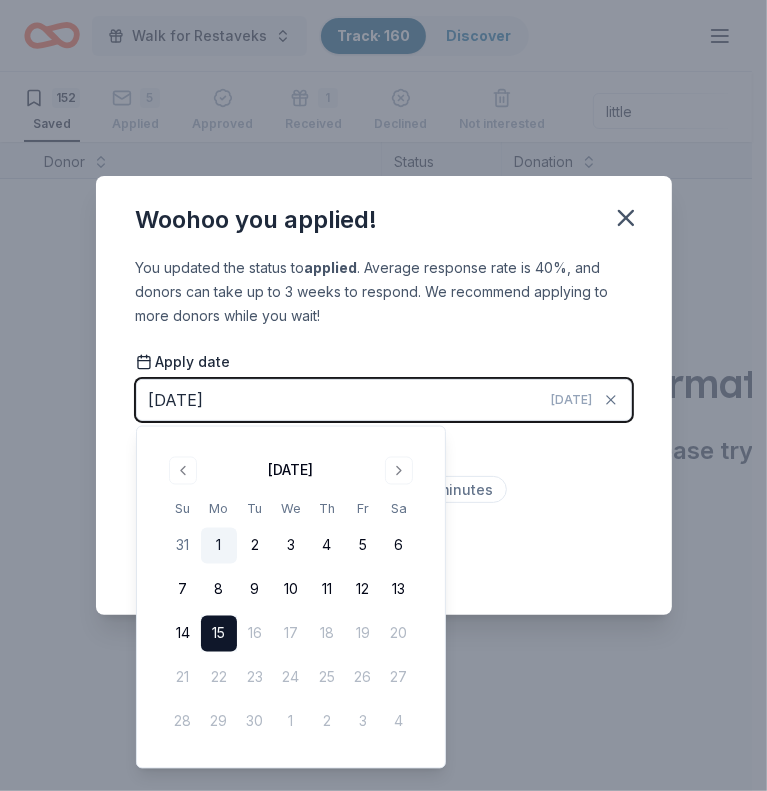
click at [216, 548] on button "1" at bounding box center [219, 546] width 36 height 36
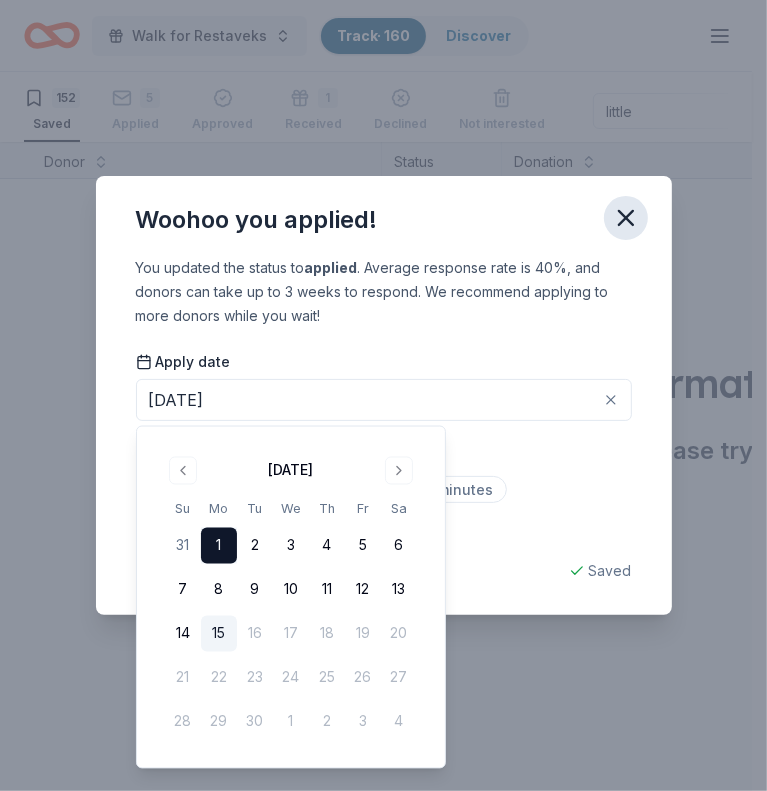
click at [624, 220] on icon "button" at bounding box center [626, 218] width 14 height 14
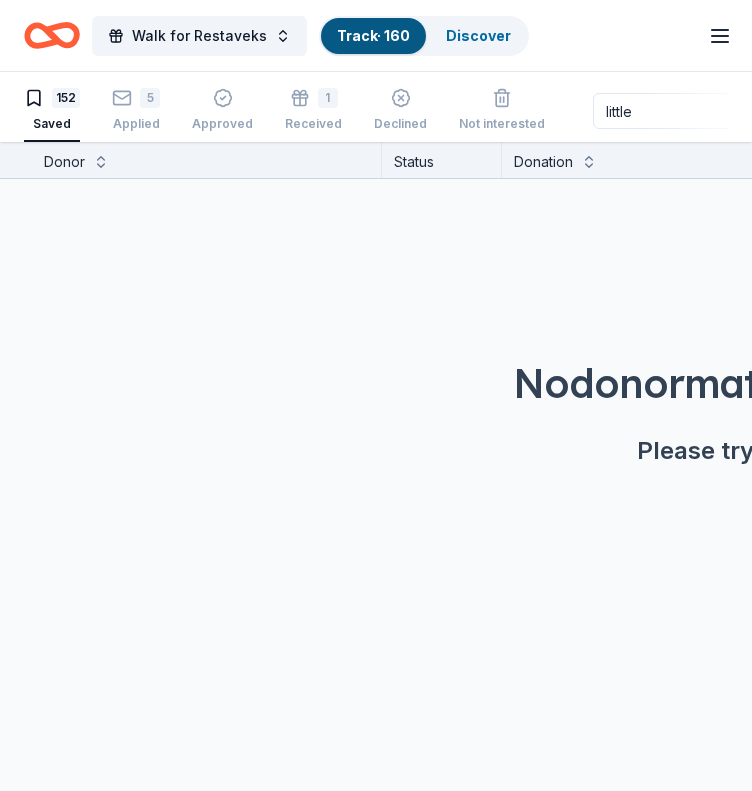
click at [643, 107] on input "little" at bounding box center [721, 111] width 256 height 36
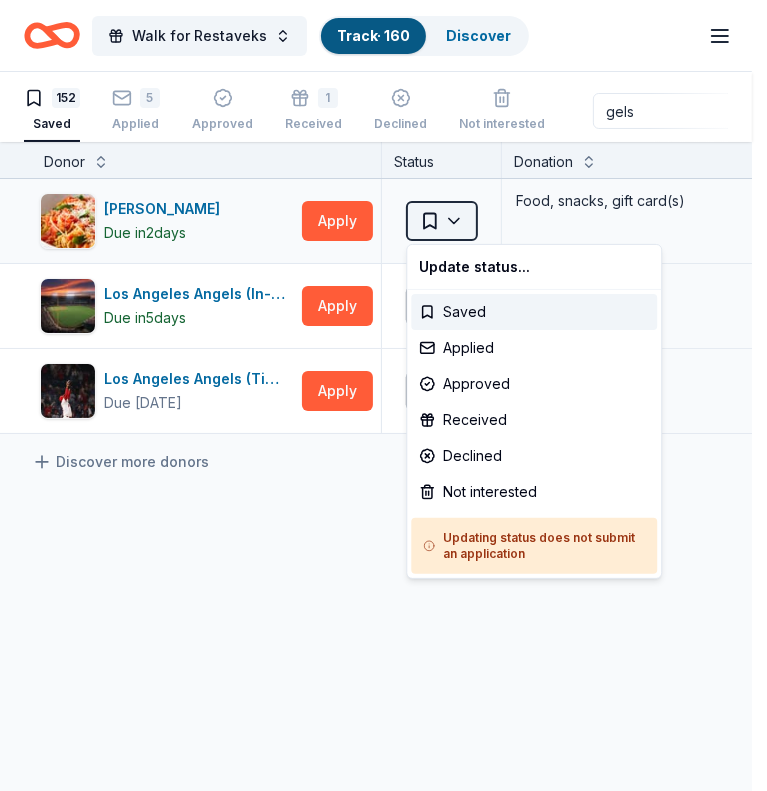
click at [457, 223] on html "Walk for Restaveks Track · 160 Discover Earn Rewards 152 Saved 5 Applied Approv…" at bounding box center [383, 395] width 767 height 791
click at [476, 352] on div "Applied" at bounding box center [534, 348] width 246 height 36
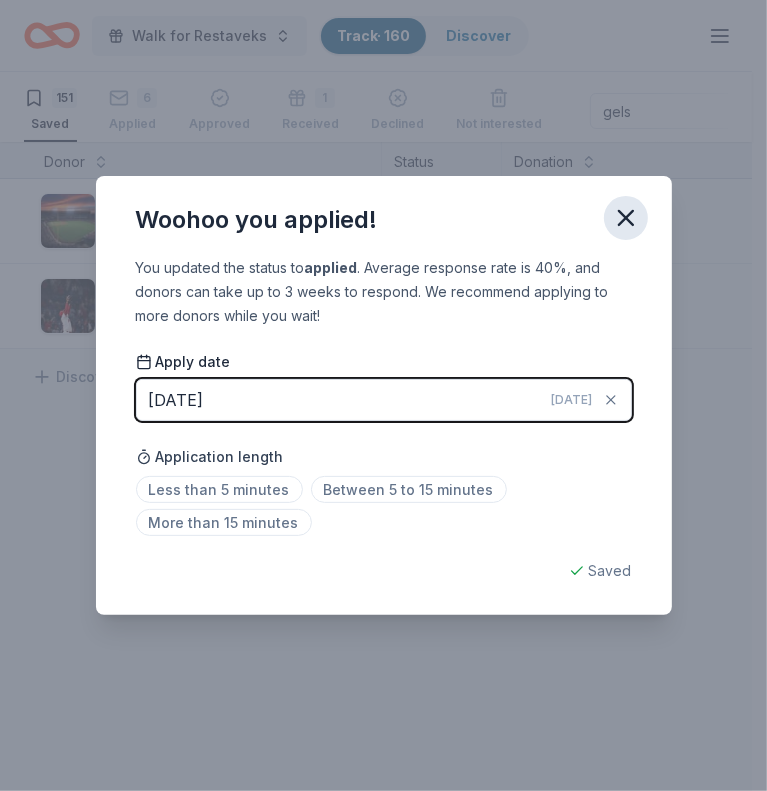
click at [617, 223] on icon "button" at bounding box center [626, 218] width 28 height 28
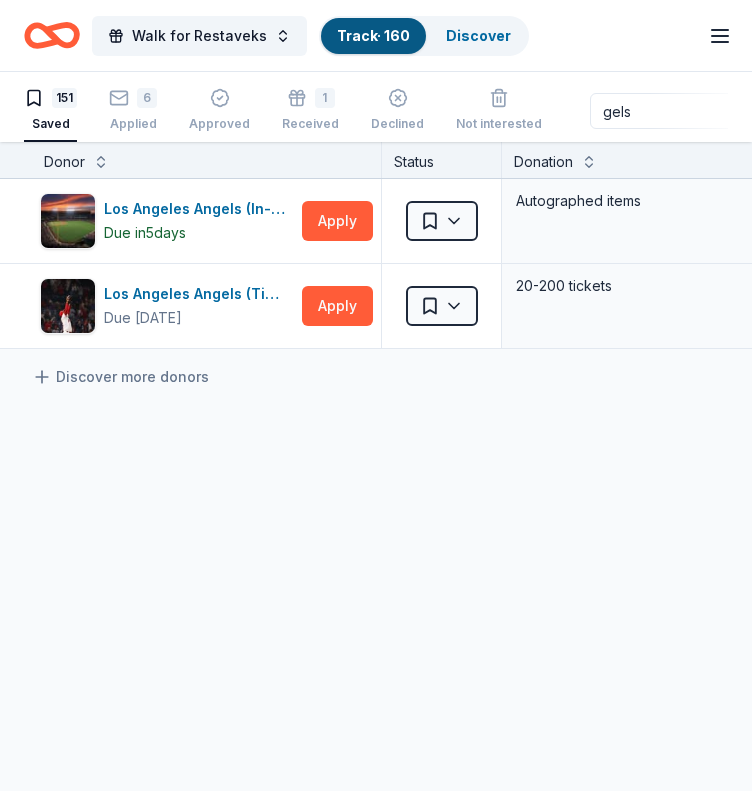
click at [629, 112] on input "gels" at bounding box center [718, 111] width 256 height 36
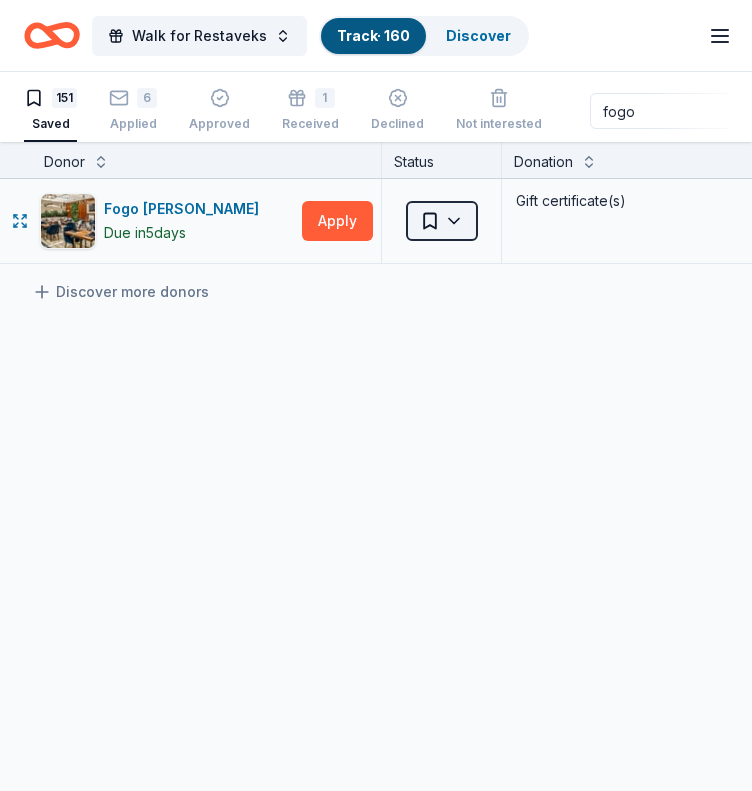
click at [444, 226] on html "Walk for Restaveks Track · 160 Discover Earn Rewards 151 Saved 6 Applied Approv…" at bounding box center [376, 395] width 752 height 791
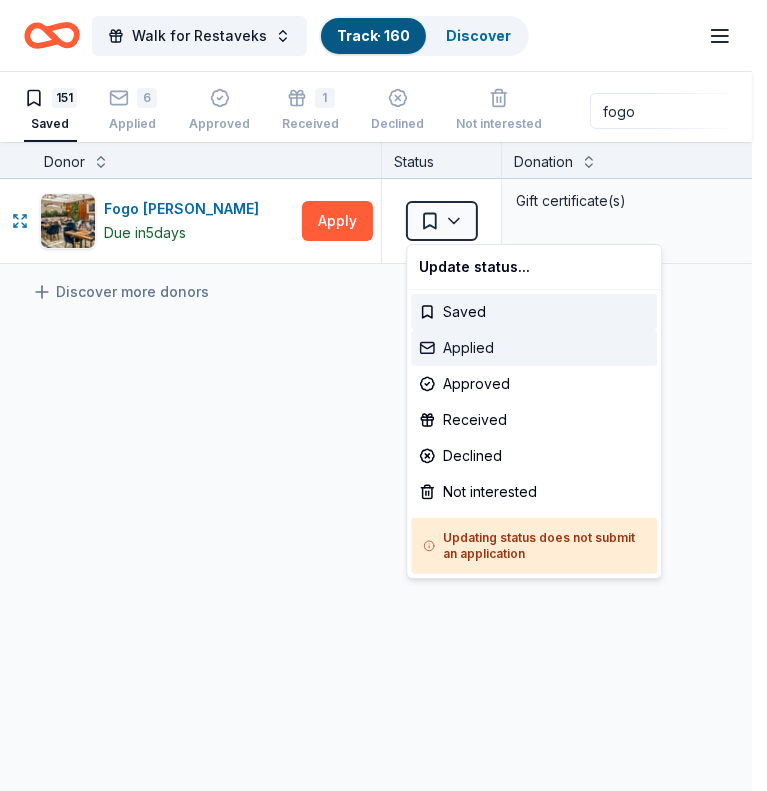
click at [469, 339] on div "Applied" at bounding box center [534, 348] width 246 height 36
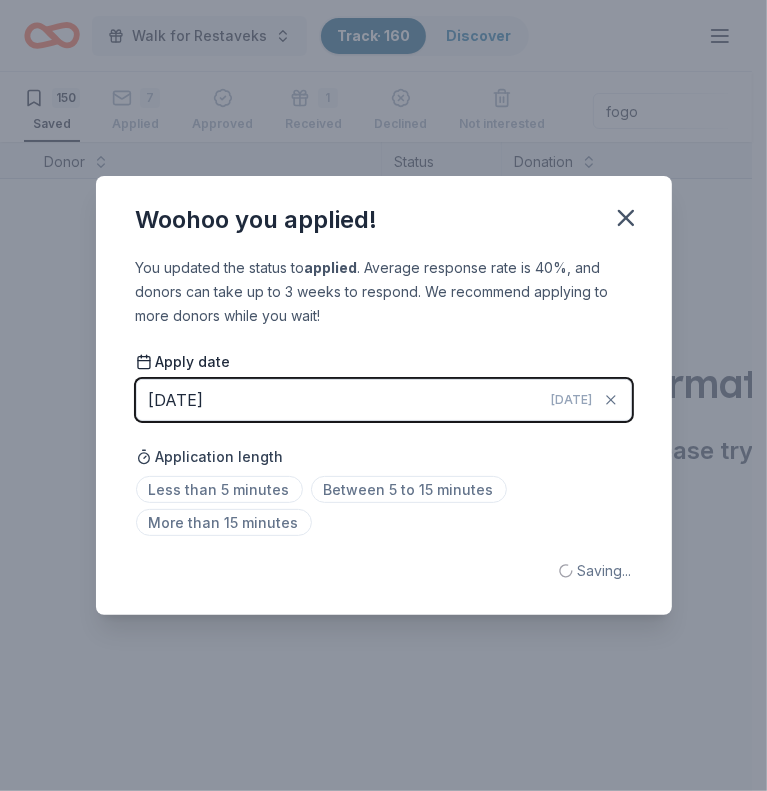
click at [634, 110] on div "Woohoo you applied! You updated the status to applied . Average response rate i…" at bounding box center [383, 395] width 767 height 791
click at [624, 207] on icon "button" at bounding box center [626, 218] width 28 height 28
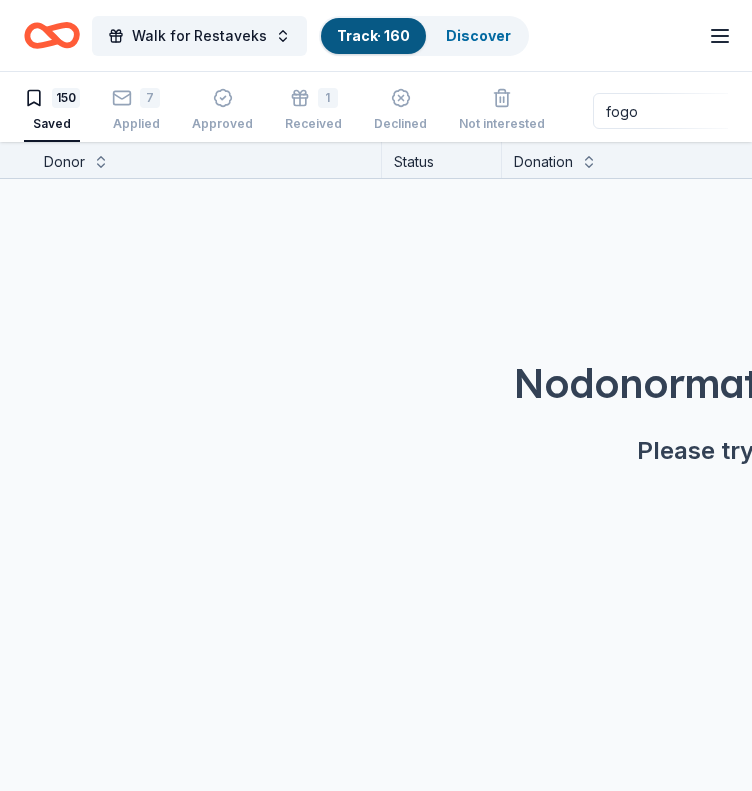
click at [625, 107] on input "fogo" at bounding box center [721, 111] width 256 height 36
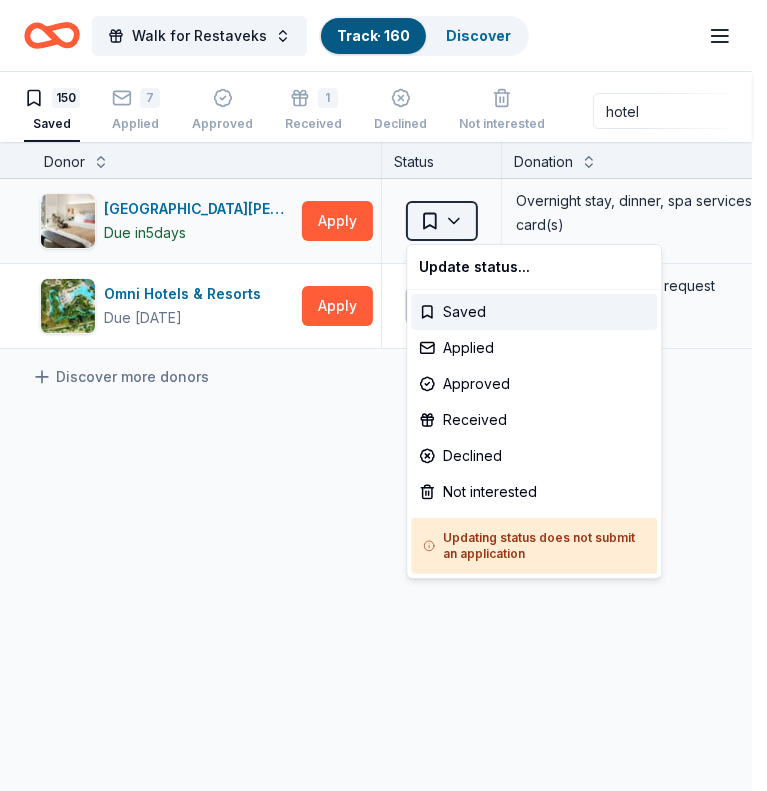
click at [460, 224] on html "Walk for Restaveks Track · 160 Discover Earn Rewards 150 Saved 7 Applied Approv…" at bounding box center [383, 395] width 767 height 791
click at [465, 357] on div "Applied" at bounding box center [534, 348] width 246 height 36
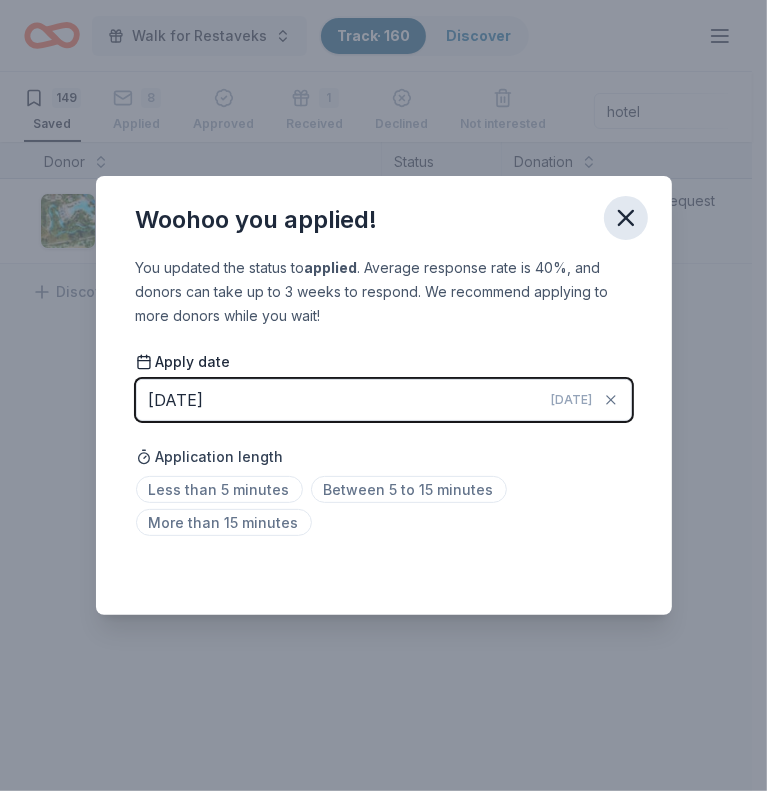
click at [629, 215] on icon "button" at bounding box center [626, 218] width 14 height 14
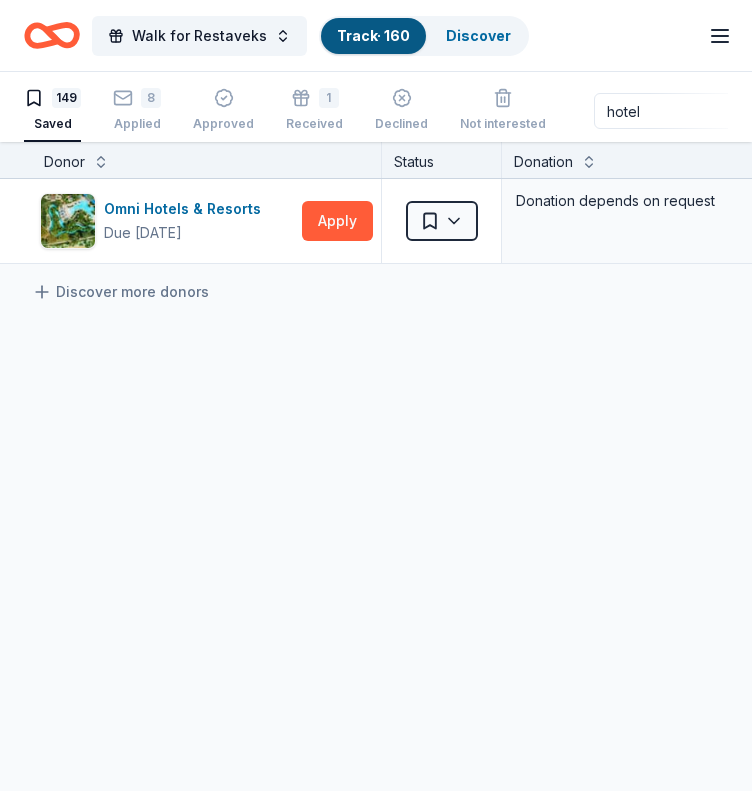
drag, startPoint x: 644, startPoint y: 101, endPoint x: 569, endPoint y: 119, distance: 77.1
click at [569, 119] on div "149 Saved 8 Applied Approved 1 Received Declined Not interested hotel Approved …" at bounding box center [376, 111] width 704 height 62
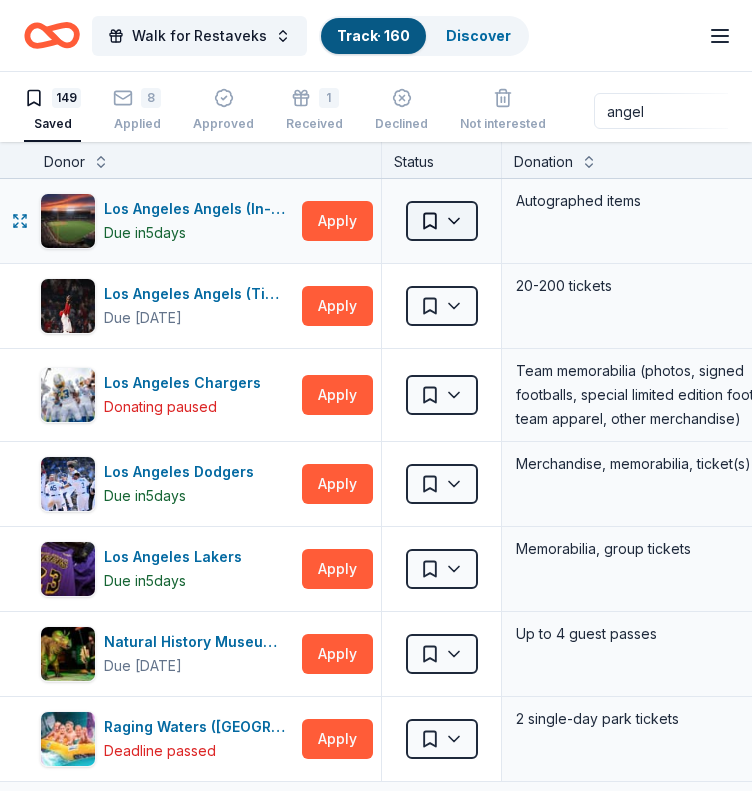
click at [459, 226] on html "Walk for Restaveks Track · 160 Discover Earn Rewards 149 Saved 8 Applied Approv…" at bounding box center [376, 395] width 752 height 791
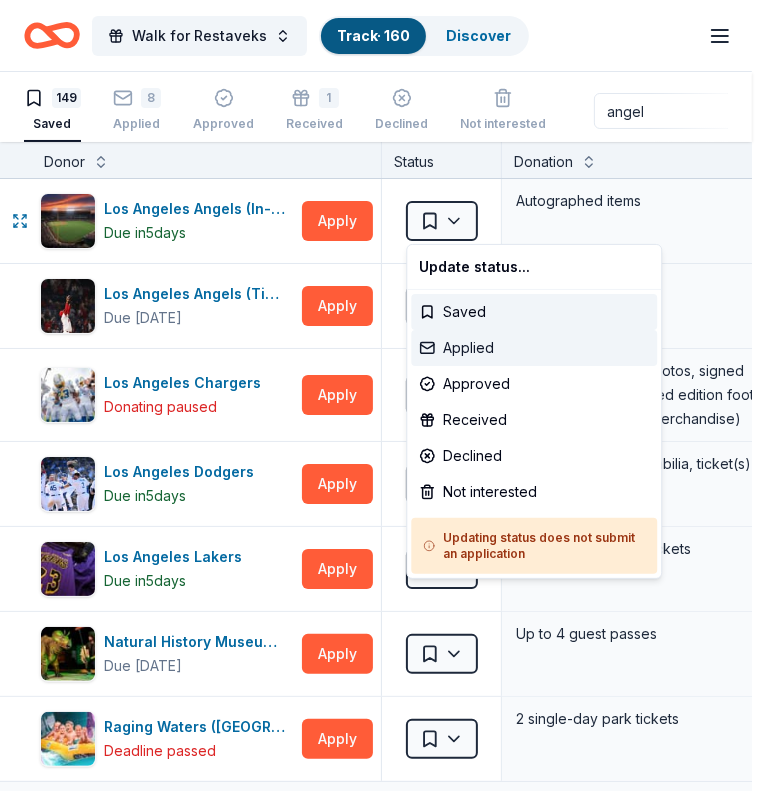
click at [472, 357] on div "Applied" at bounding box center [534, 348] width 246 height 36
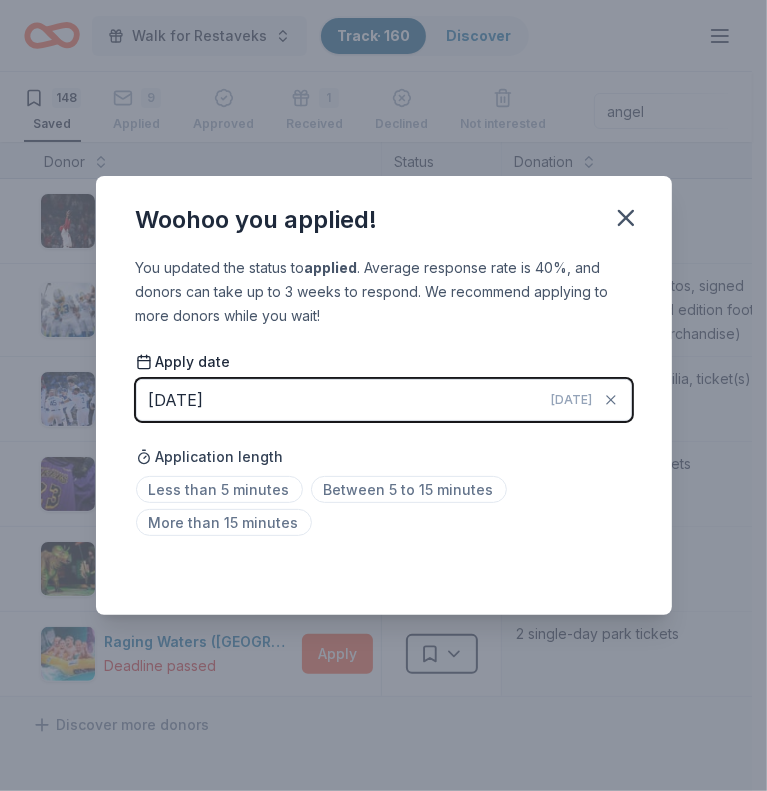
click at [388, 398] on button "[DATE] [DATE]" at bounding box center [384, 400] width 496 height 42
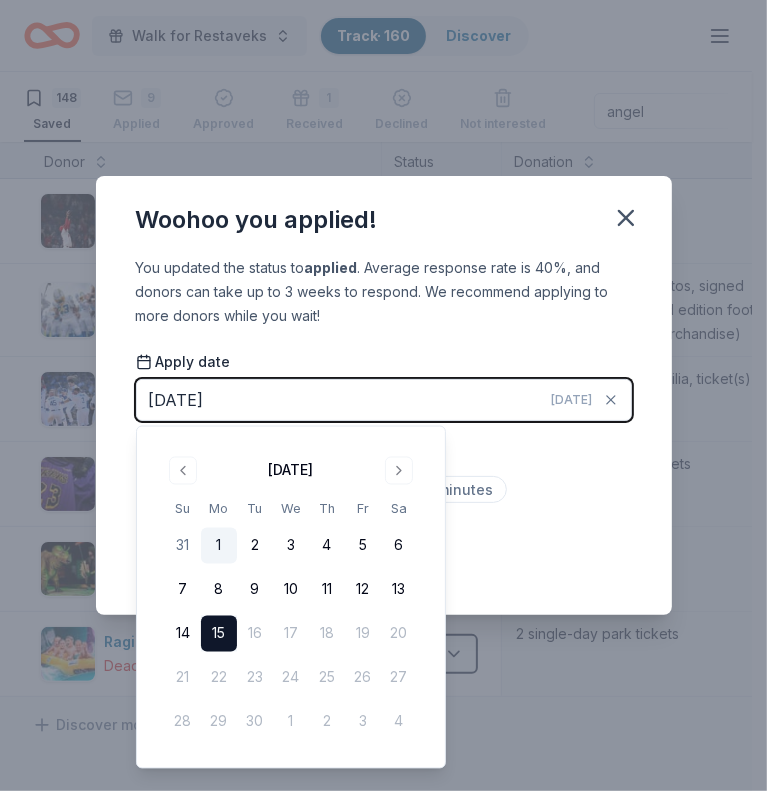
click at [222, 543] on button "1" at bounding box center [219, 546] width 36 height 36
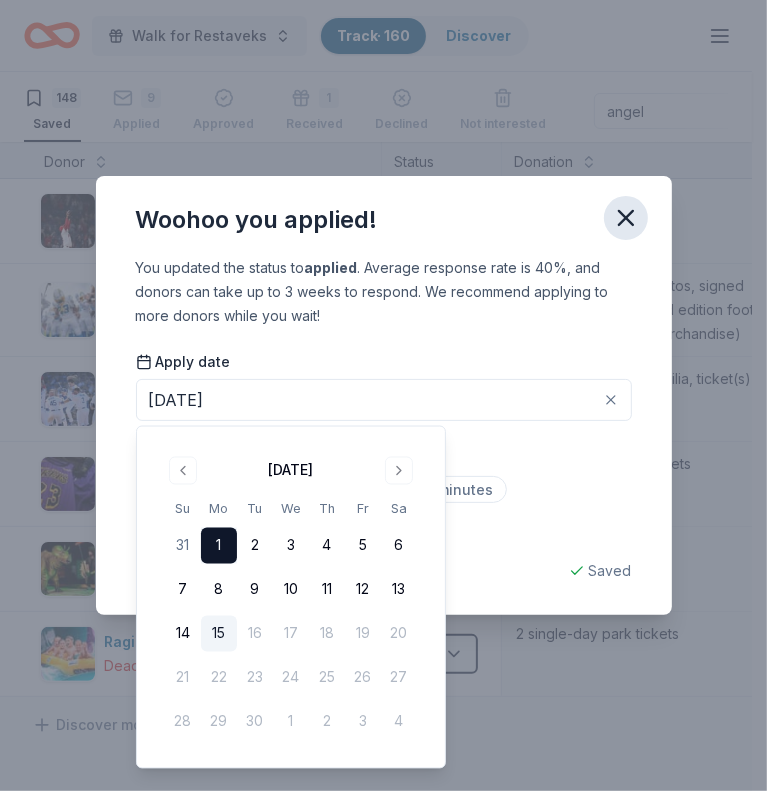
click at [626, 218] on icon "button" at bounding box center [626, 218] width 14 height 14
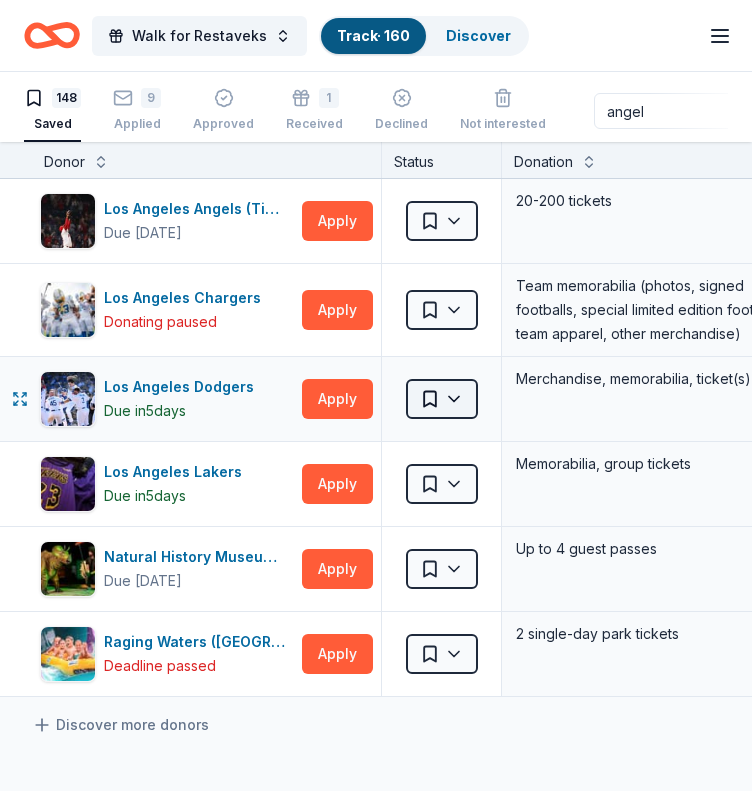
click at [460, 394] on html "Walk for Restaveks Track · 160 Discover Earn Rewards 148 Saved 9 Applied Approv…" at bounding box center [376, 395] width 752 height 791
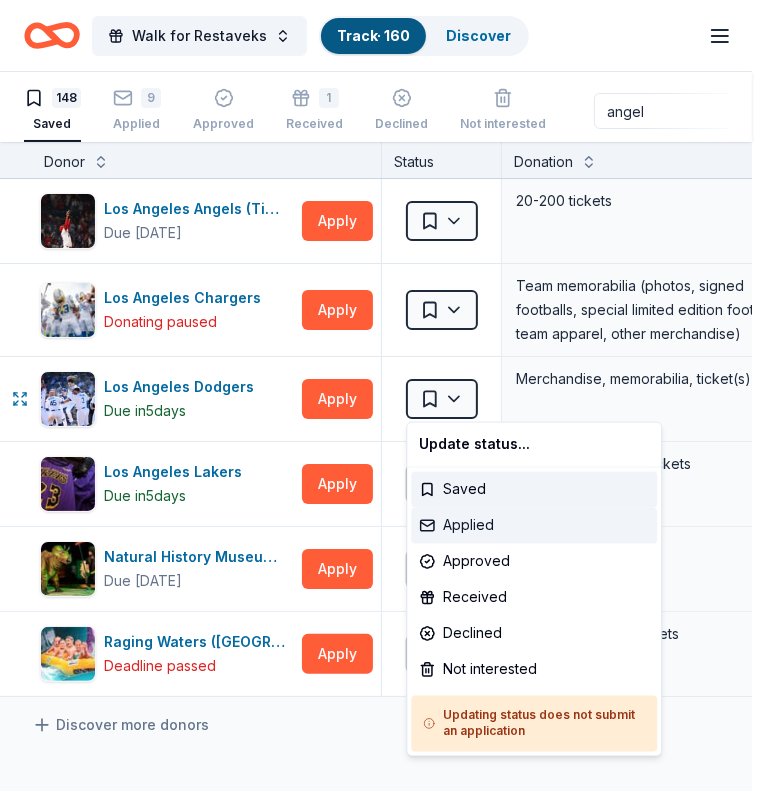
click at [471, 512] on div "Applied" at bounding box center [534, 526] width 246 height 36
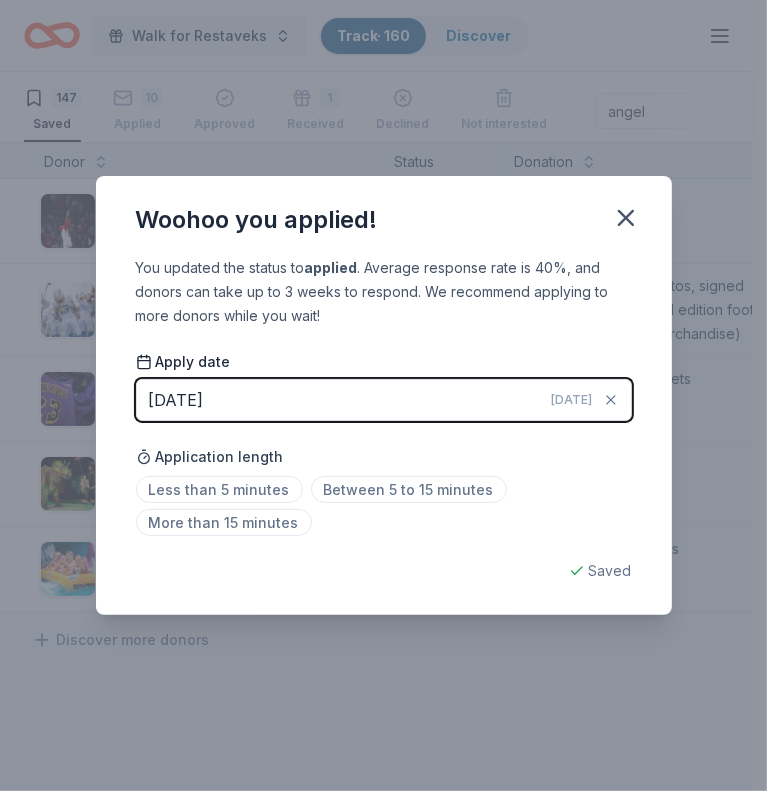
click at [393, 395] on button "[DATE] [DATE]" at bounding box center [384, 400] width 496 height 42
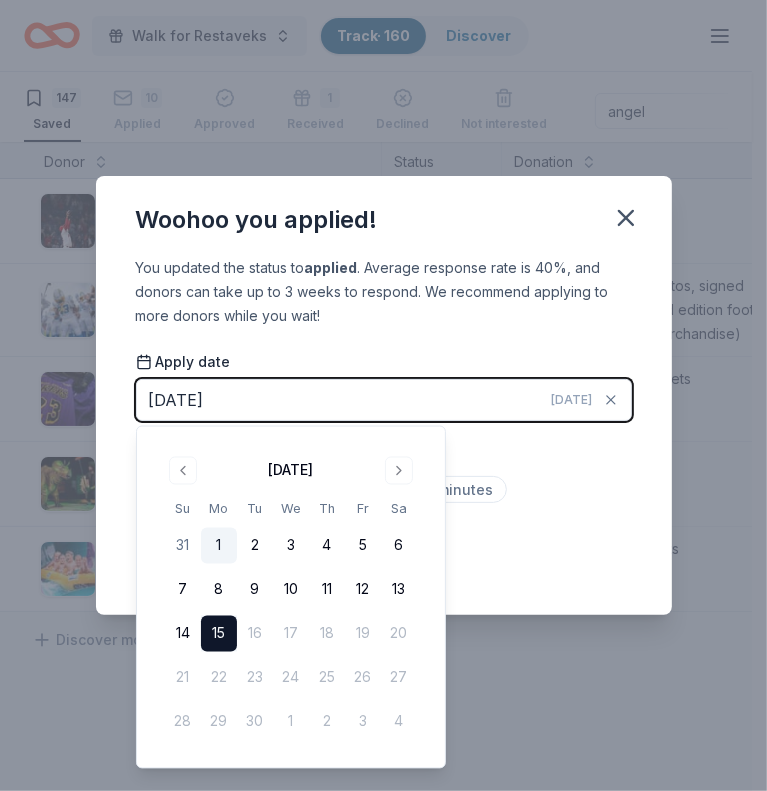
click at [220, 545] on button "1" at bounding box center [219, 546] width 36 height 36
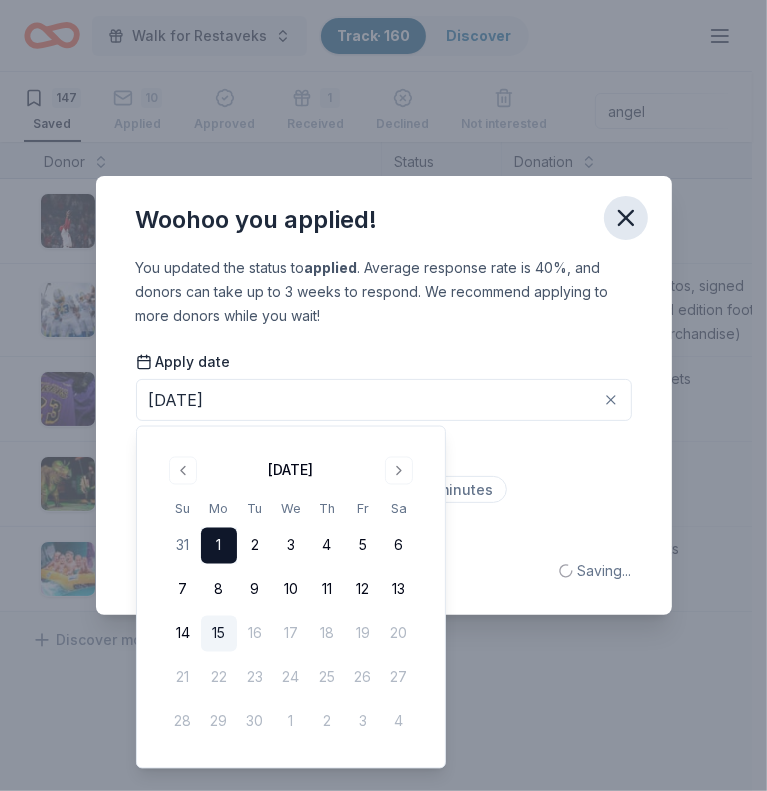
click at [636, 215] on icon "button" at bounding box center [626, 218] width 28 height 28
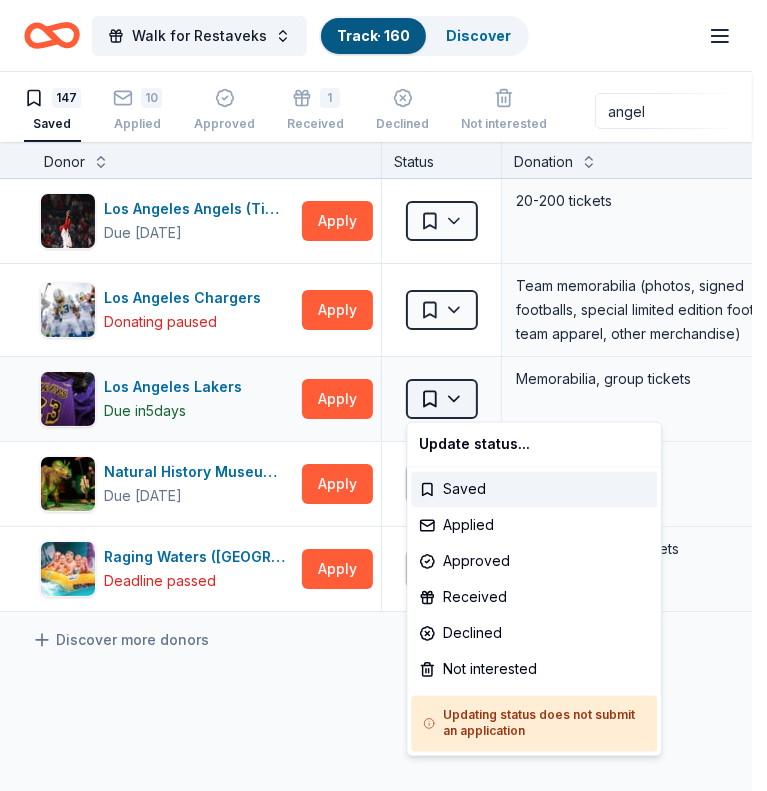
click at [460, 405] on html "Walk for Restaveks Track · 160 Discover Earn Rewards 147 Saved 10 Applied Appro…" at bounding box center [383, 395] width 767 height 791
click at [454, 519] on div "Applied" at bounding box center [534, 526] width 246 height 36
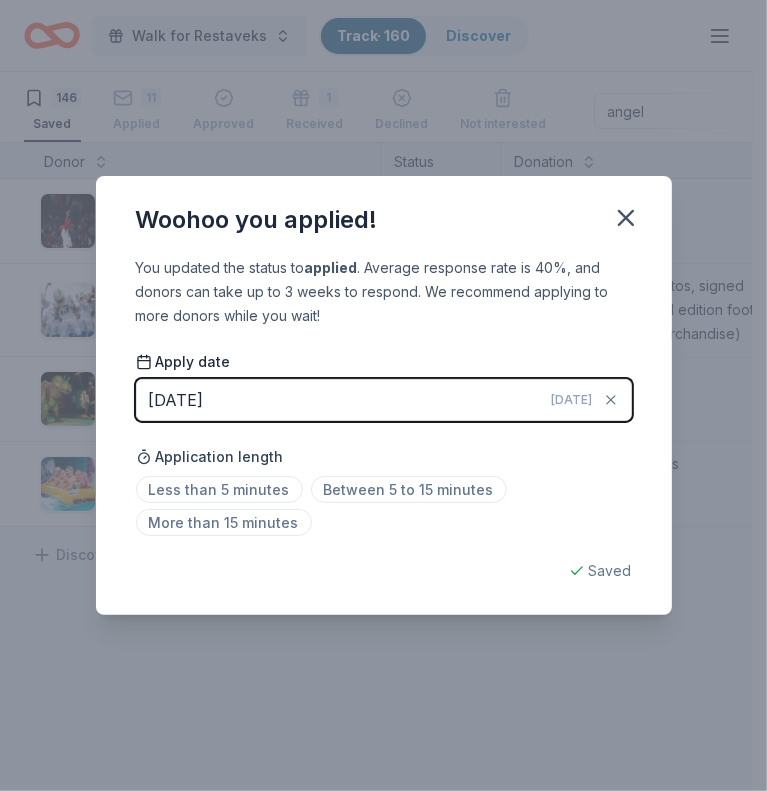
click at [502, 403] on button "[DATE] [DATE]" at bounding box center [384, 400] width 496 height 42
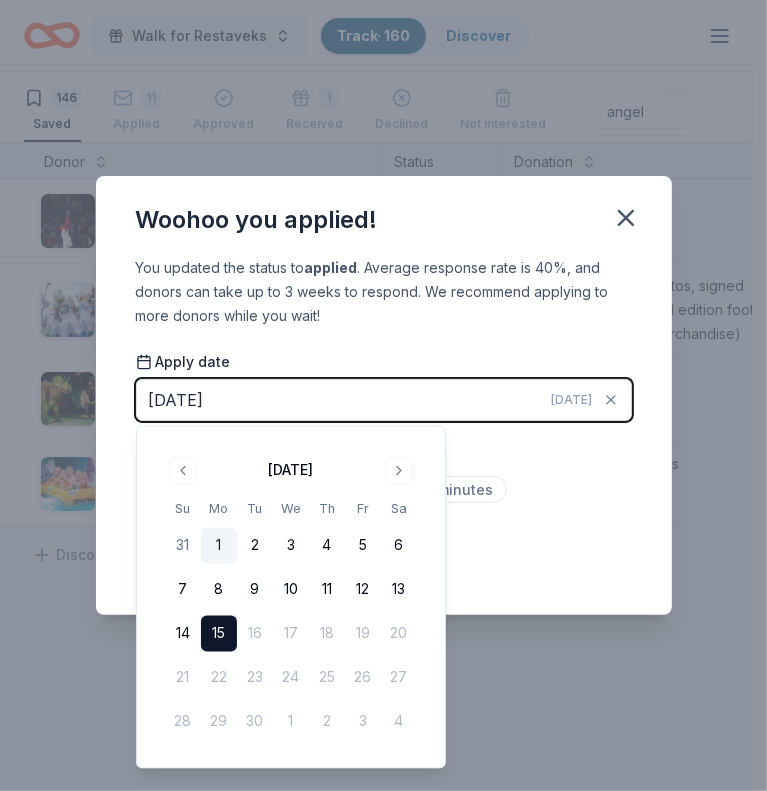
click at [209, 546] on button "1" at bounding box center [219, 546] width 36 height 36
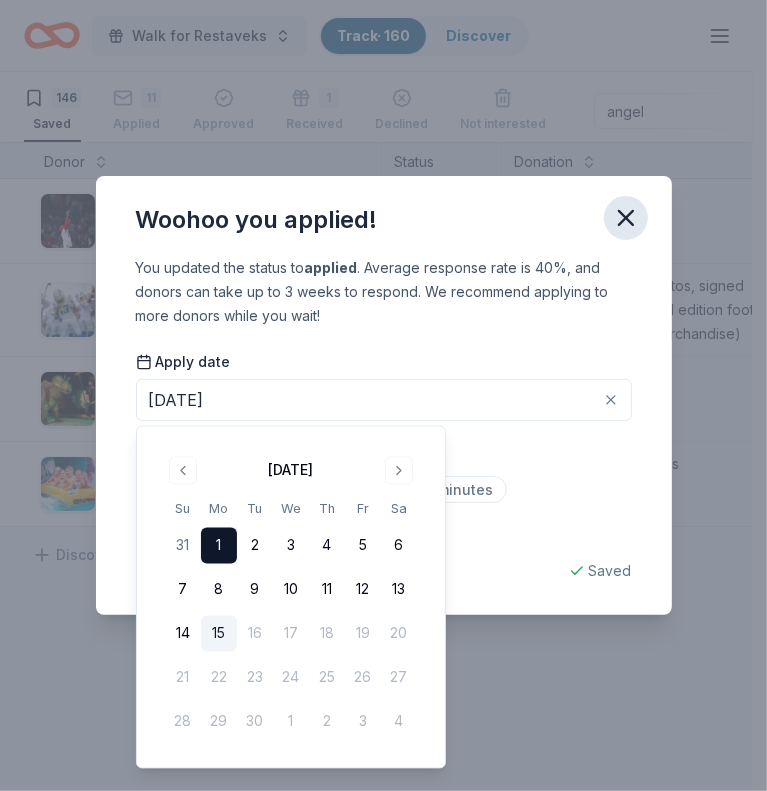
click at [632, 236] on button "button" at bounding box center [626, 218] width 44 height 44
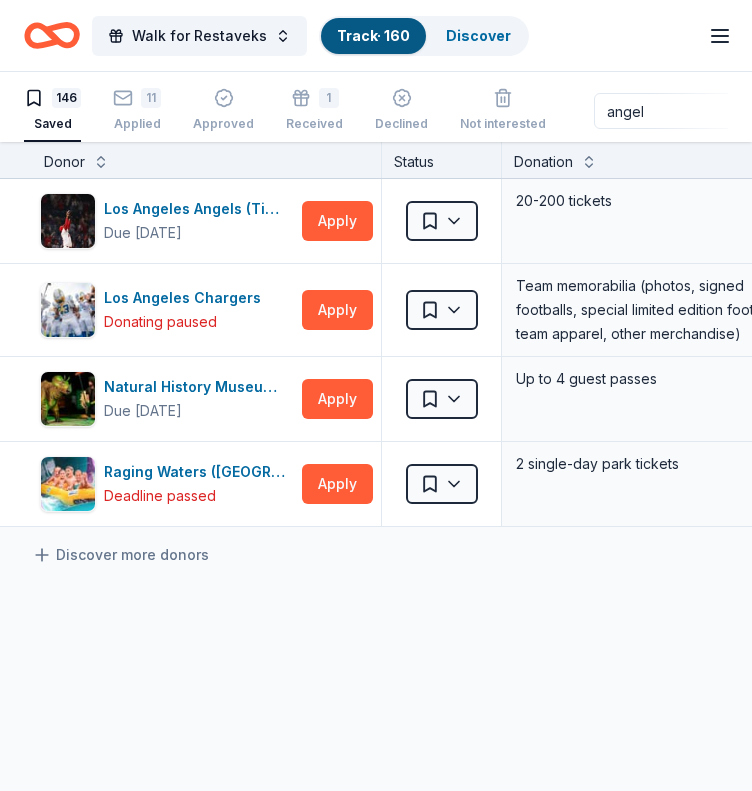
drag, startPoint x: 644, startPoint y: 103, endPoint x: 508, endPoint y: 156, distance: 145.9
click at [508, 156] on div "Walk for Restaveks Track · 160 Discover Earn Rewards 146 Saved 11 Applied Appro…" at bounding box center [376, 396] width 752 height 792
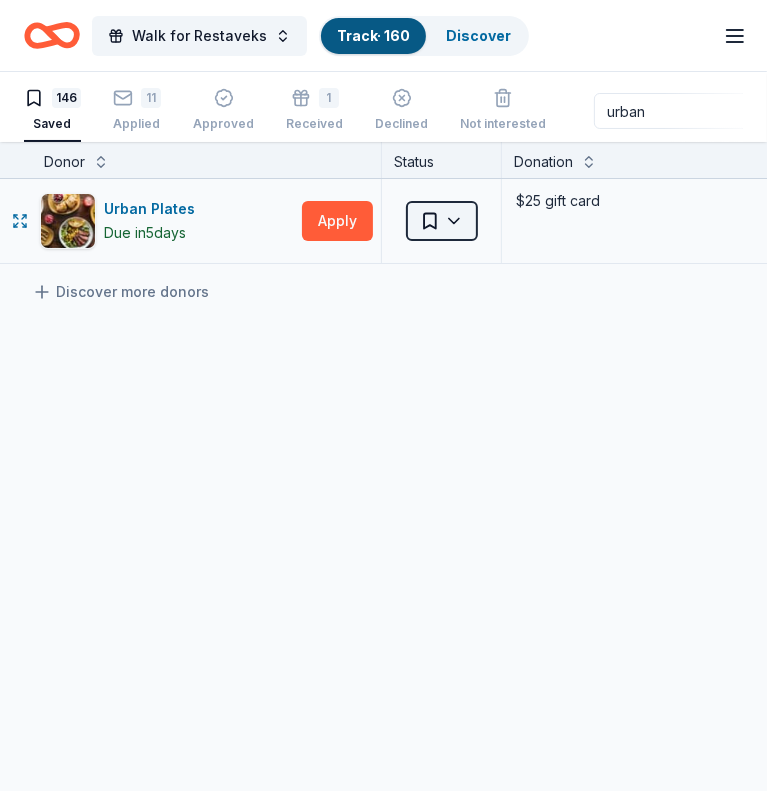
click at [455, 219] on html "Walk for Restaveks Track · 160 Discover Earn Rewards 146 Saved 11 Applied Appro…" at bounding box center [383, 395] width 767 height 791
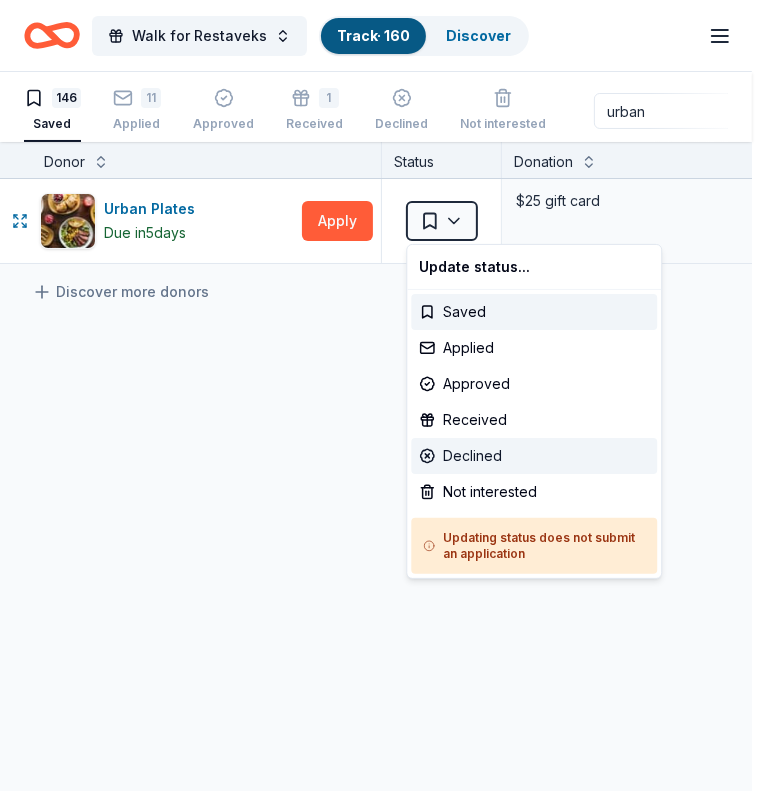
click at [479, 457] on div "Declined" at bounding box center [534, 456] width 246 height 36
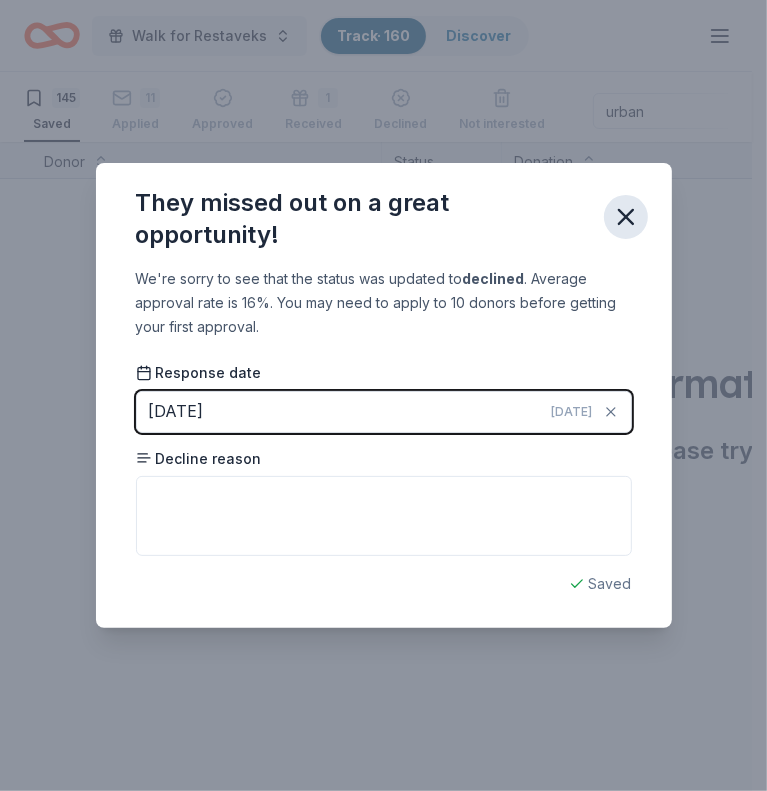
click at [627, 230] on icon "button" at bounding box center [626, 217] width 28 height 28
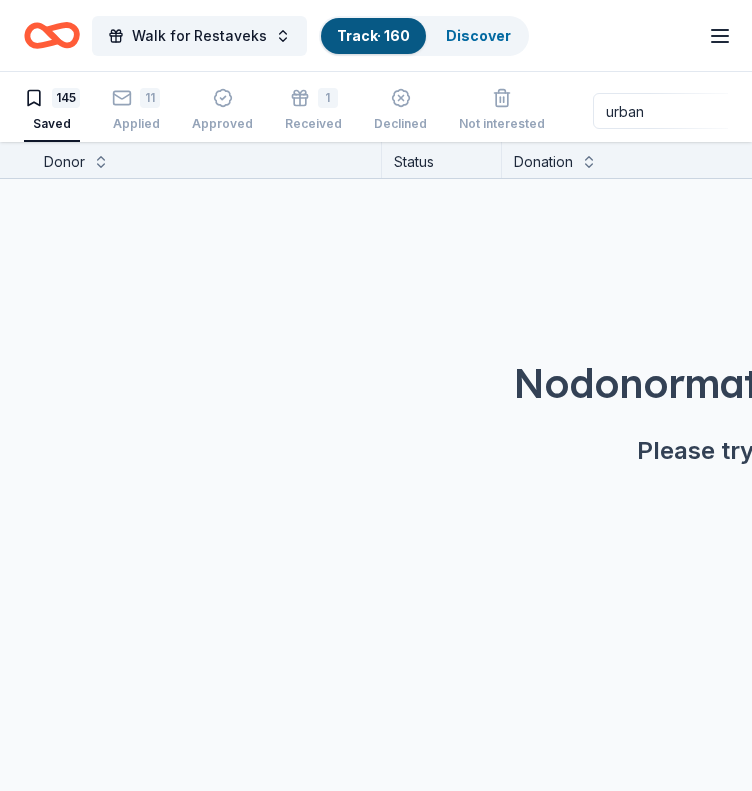
drag, startPoint x: 644, startPoint y: 113, endPoint x: 572, endPoint y: 130, distance: 73.9
click at [572, 130] on div "145 Saved 11 Applied Approved 1 Received Declined Not interested urban Approved…" at bounding box center [376, 111] width 704 height 62
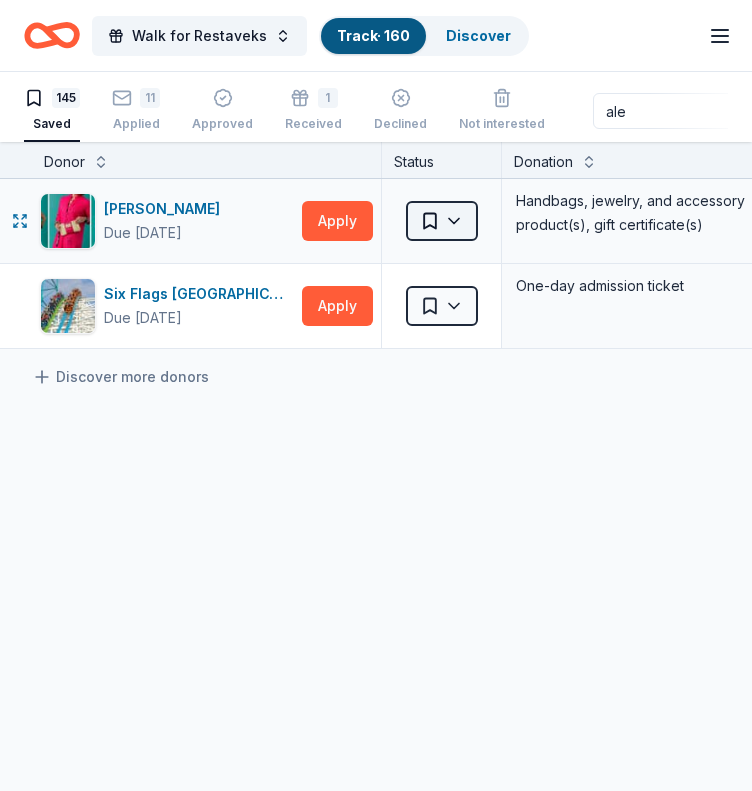
click at [452, 225] on html "Walk for Restaveks Track · 160 Discover Earn Rewards 145 Saved 11 Applied Appro…" at bounding box center [376, 395] width 752 height 791
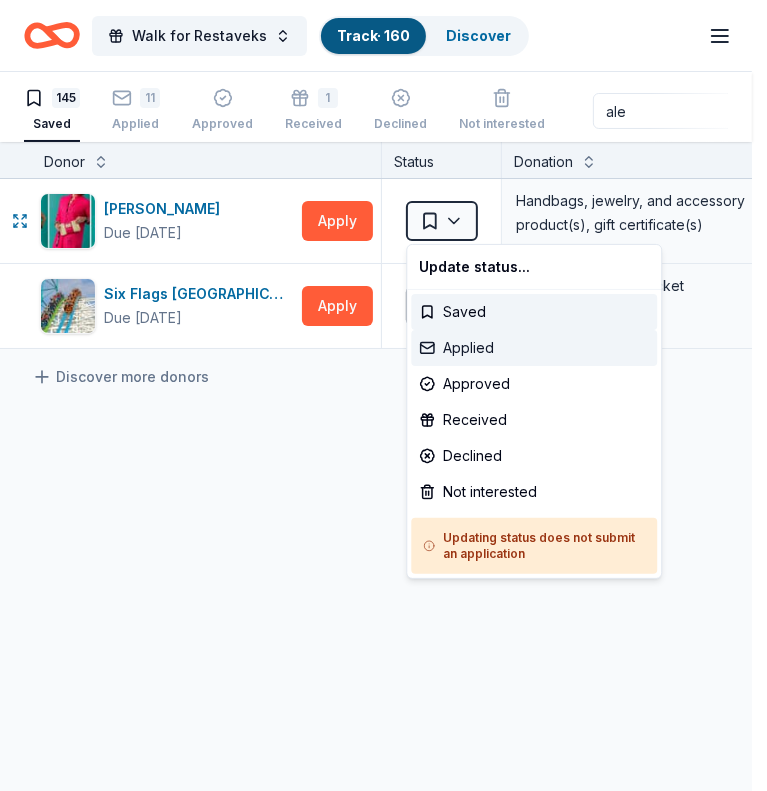
click at [498, 349] on div "Applied" at bounding box center [534, 348] width 246 height 36
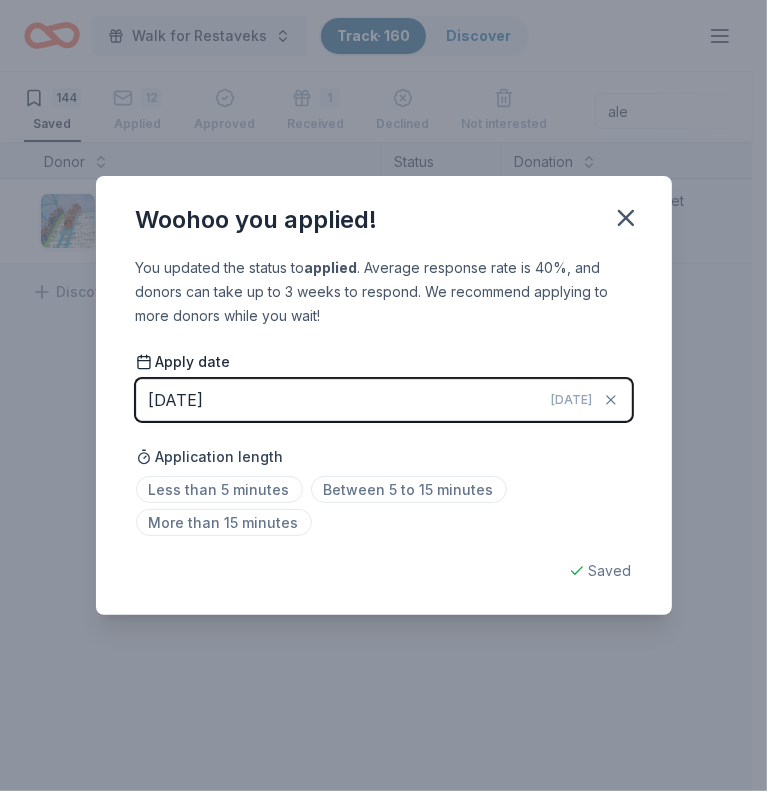
click at [392, 411] on button "[DATE] [DATE]" at bounding box center [384, 400] width 496 height 42
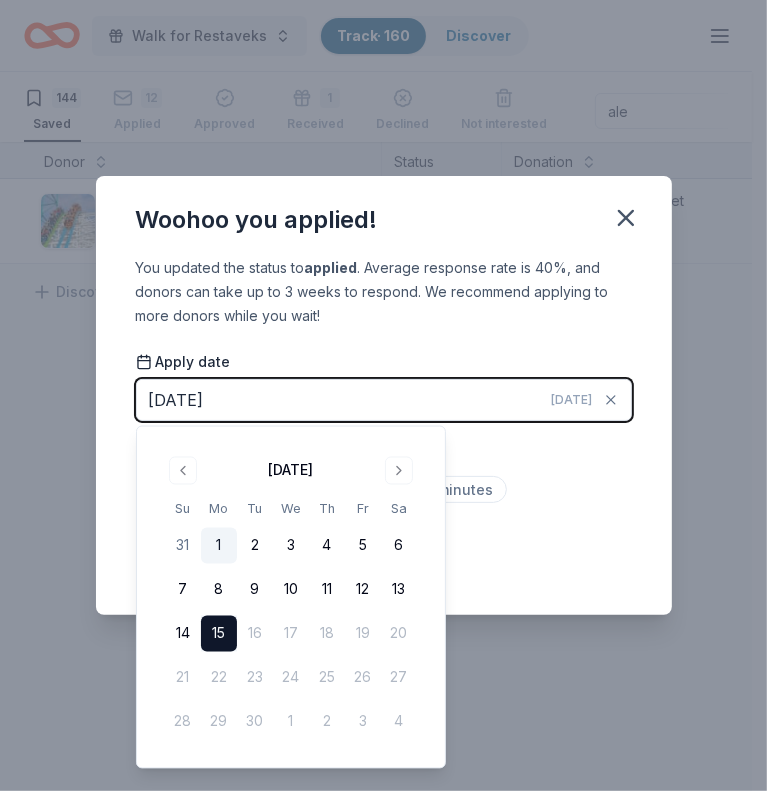
click at [209, 553] on button "1" at bounding box center [219, 546] width 36 height 36
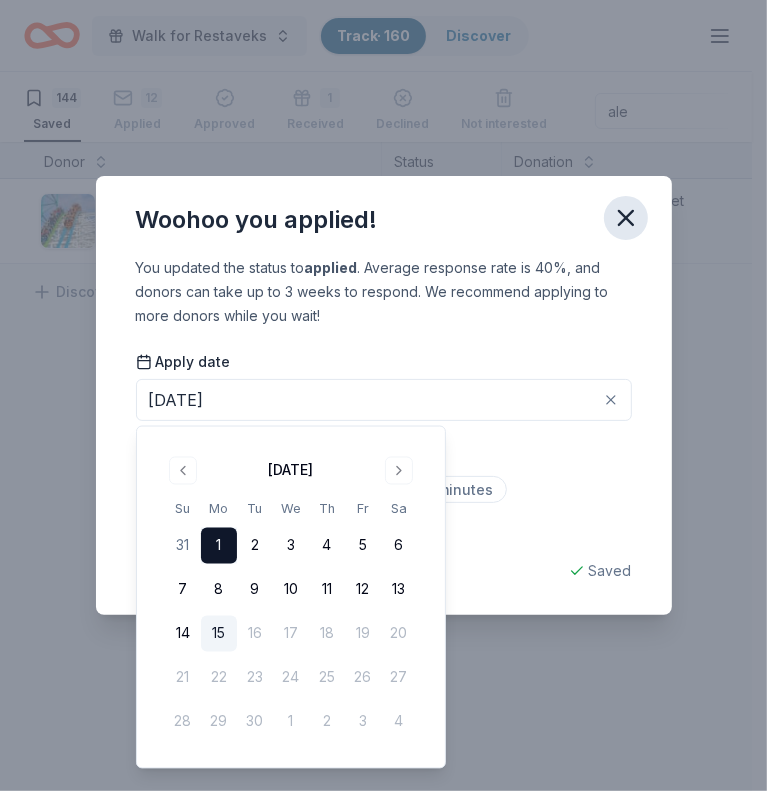
click at [627, 223] on icon "button" at bounding box center [626, 218] width 28 height 28
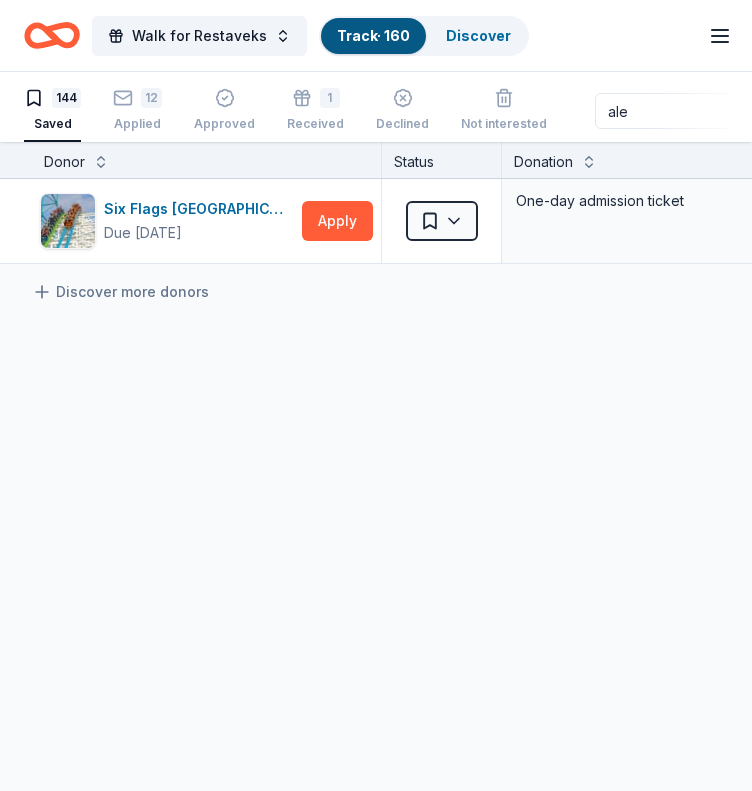
drag, startPoint x: 656, startPoint y: 103, endPoint x: 543, endPoint y: 129, distance: 115.9
click at [543, 129] on div "144 Saved 12 Applied Approved 1 Received Declined Not interested ale Approved a…" at bounding box center [376, 111] width 704 height 62
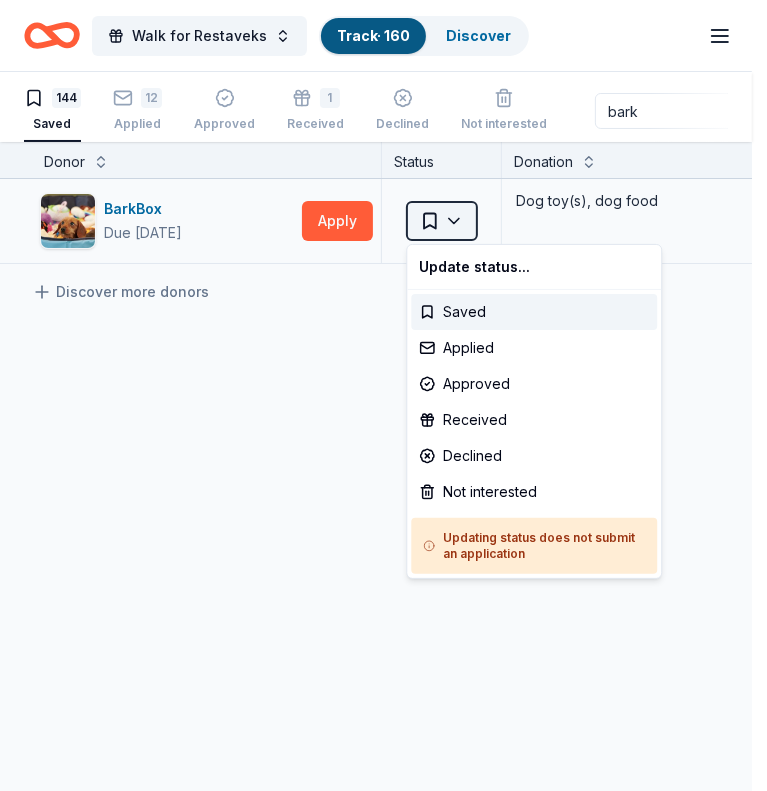
click at [447, 221] on html "Walk for Restaveks Track · 160 Discover Earn Rewards 144 Saved 12 Applied Appro…" at bounding box center [383, 395] width 767 height 791
click at [458, 349] on div "Applied" at bounding box center [534, 348] width 246 height 36
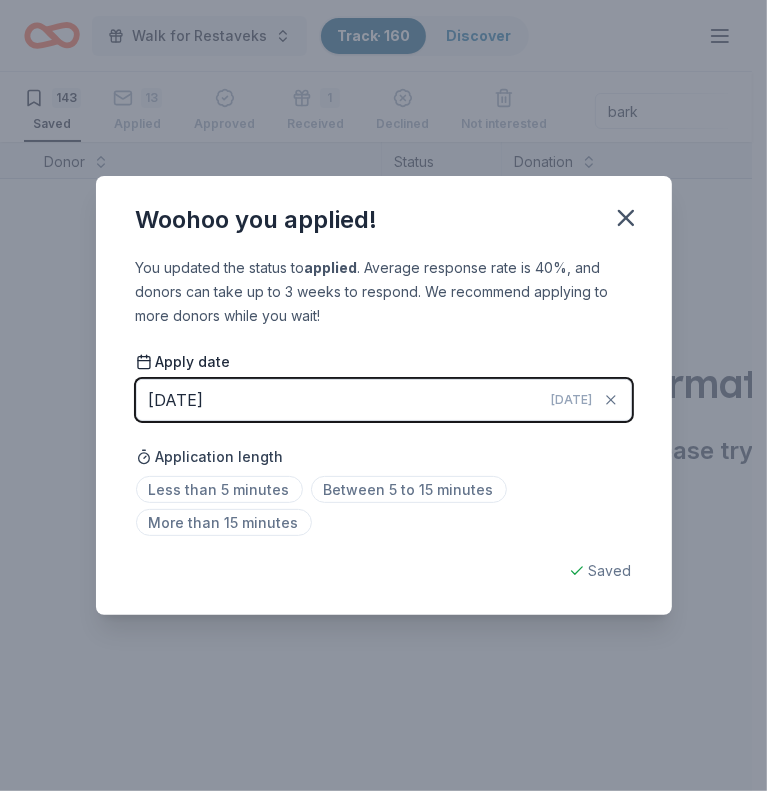
click at [448, 411] on button "[DATE] [DATE]" at bounding box center [384, 400] width 496 height 42
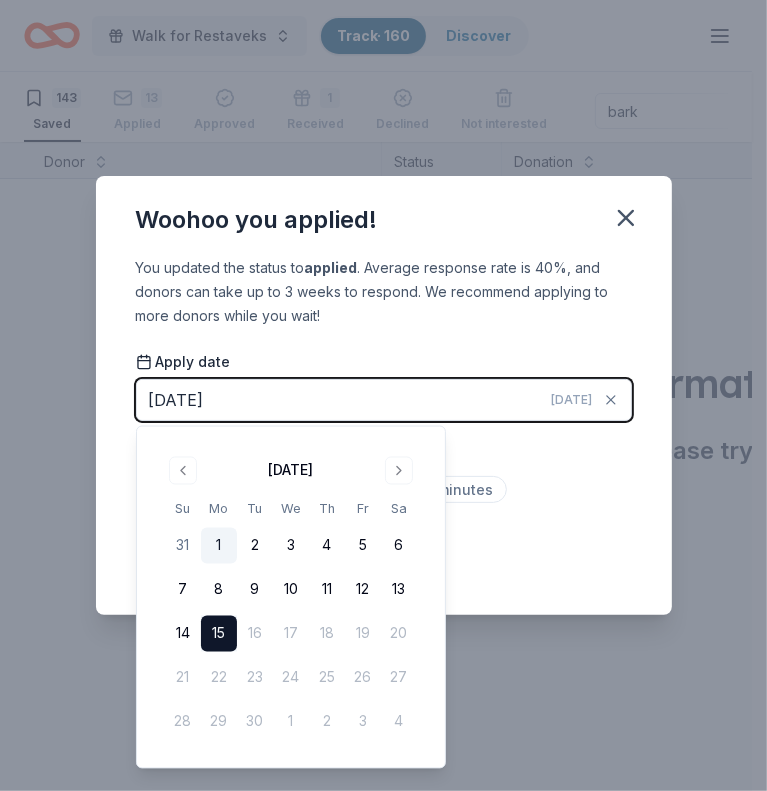
click at [213, 542] on button "1" at bounding box center [219, 546] width 36 height 36
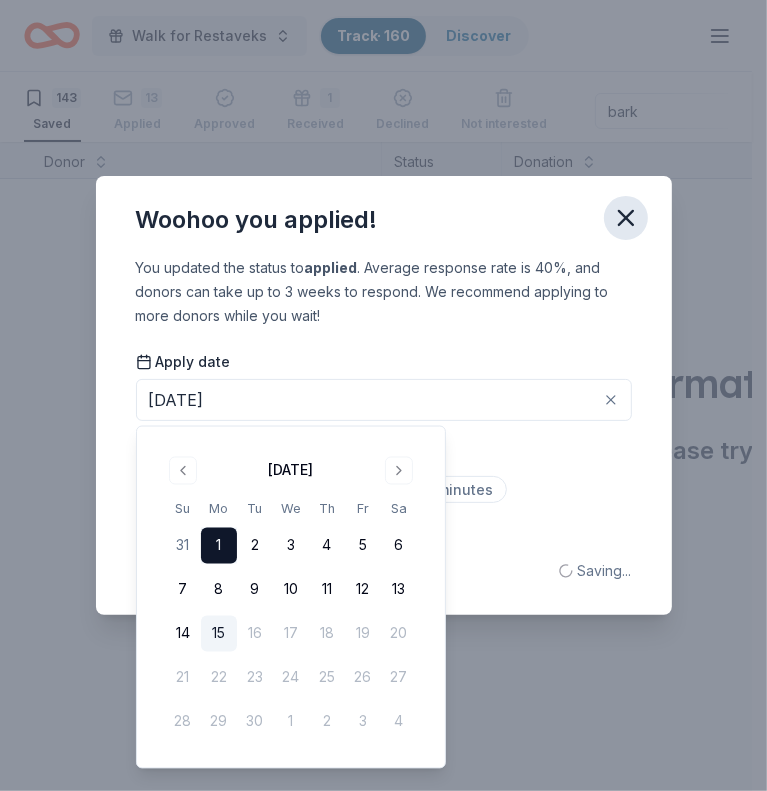
click at [624, 213] on icon "button" at bounding box center [626, 218] width 28 height 28
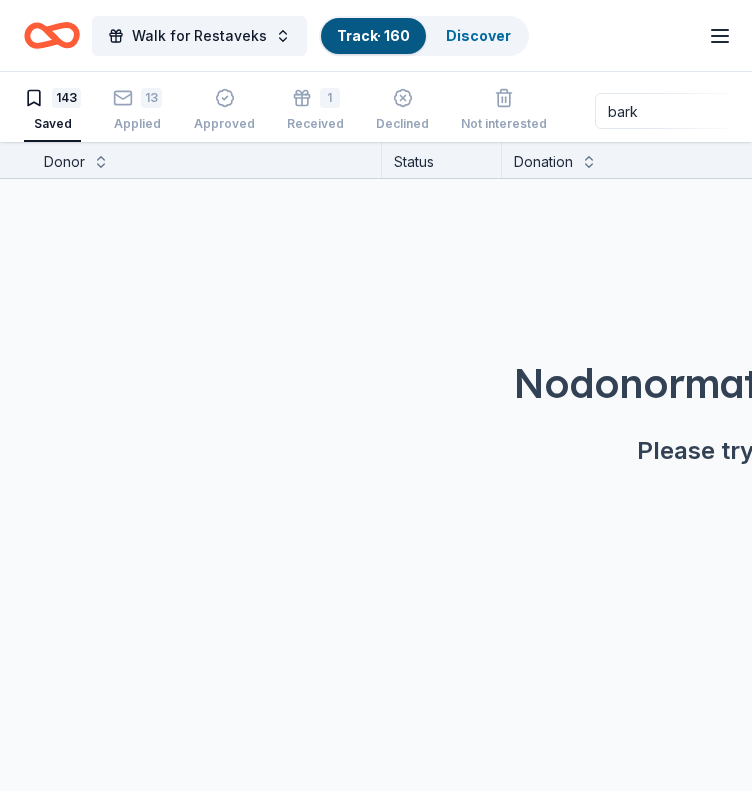
drag, startPoint x: 643, startPoint y: 94, endPoint x: 547, endPoint y: 147, distance: 109.6
click at [547, 147] on div "Walk for Restaveks Track · 160 Discover Earn Rewards 143 Saved 13 Applied Appro…" at bounding box center [376, 396] width 752 height 792
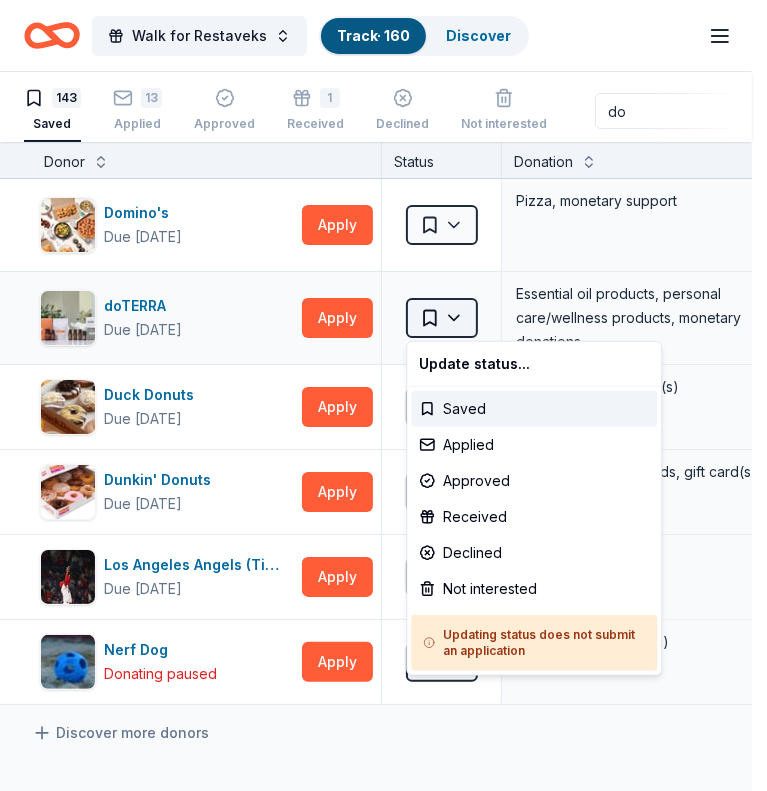
click at [459, 326] on html "Walk for Restaveks Track · 160 Discover Earn Rewards 143 Saved 13 Applied Appro…" at bounding box center [383, 395] width 767 height 791
click at [444, 444] on div "Applied" at bounding box center [534, 445] width 246 height 36
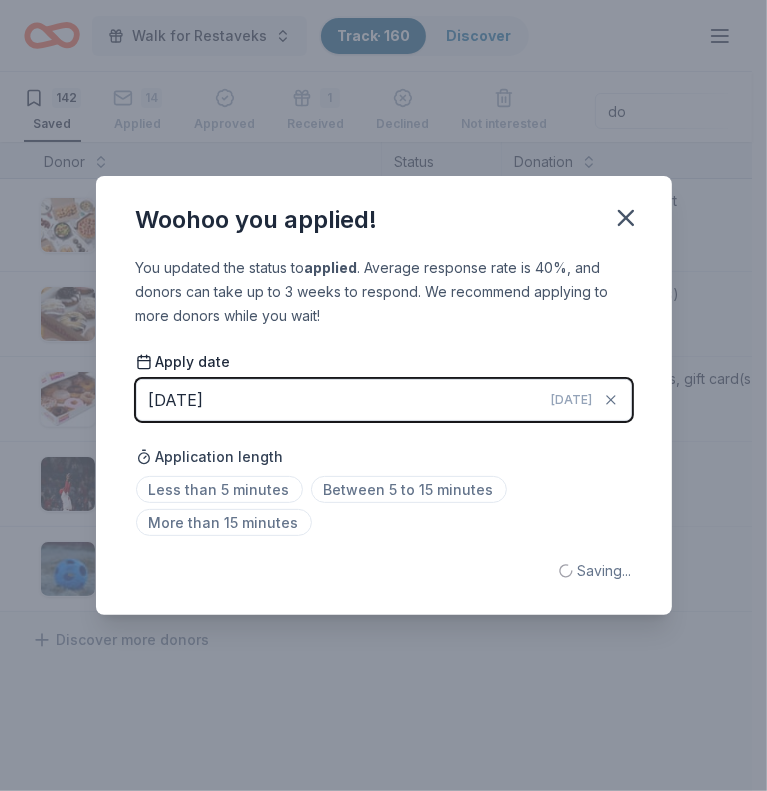
click at [357, 403] on button "[DATE] [DATE]" at bounding box center [384, 400] width 496 height 42
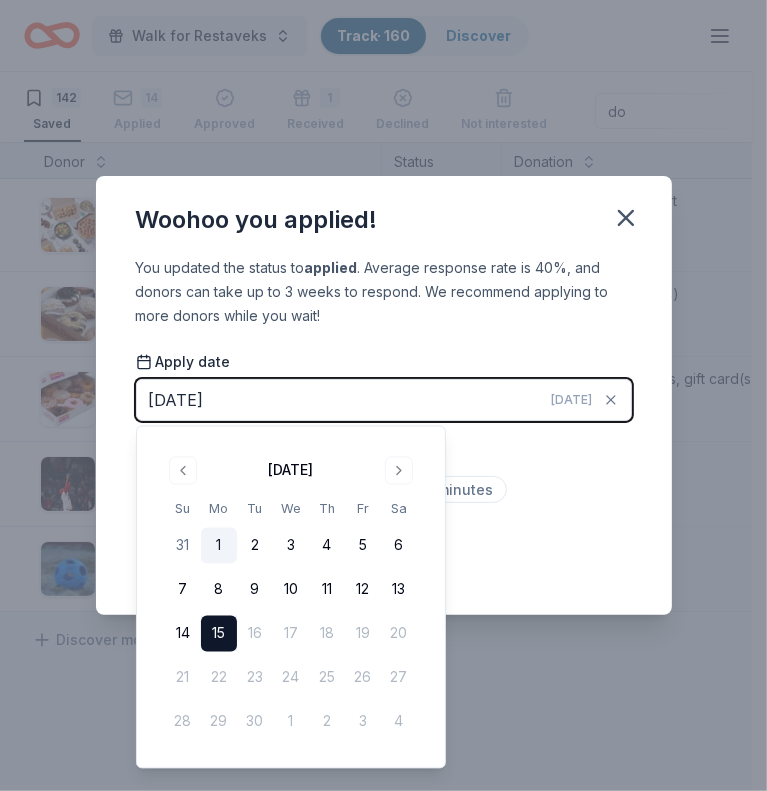
click at [217, 544] on button "1" at bounding box center [219, 546] width 36 height 36
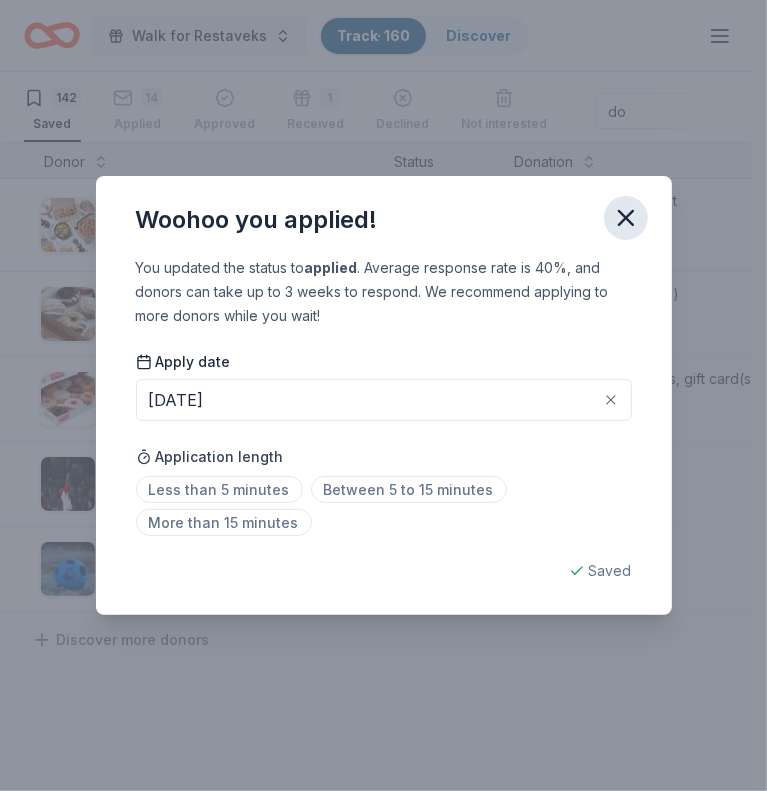
click at [619, 217] on icon "button" at bounding box center [626, 218] width 28 height 28
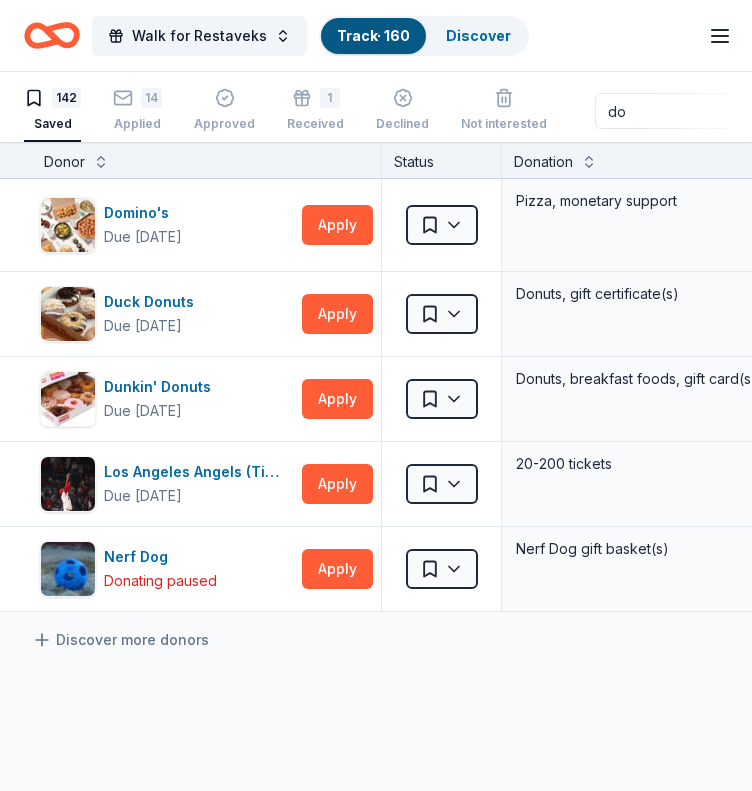
drag, startPoint x: 627, startPoint y: 116, endPoint x: 580, endPoint y: 120, distance: 47.1
click at [580, 120] on div "142 Saved 14 Applied Approved 1 Received Declined Not interested do Approved as…" at bounding box center [376, 111] width 704 height 62
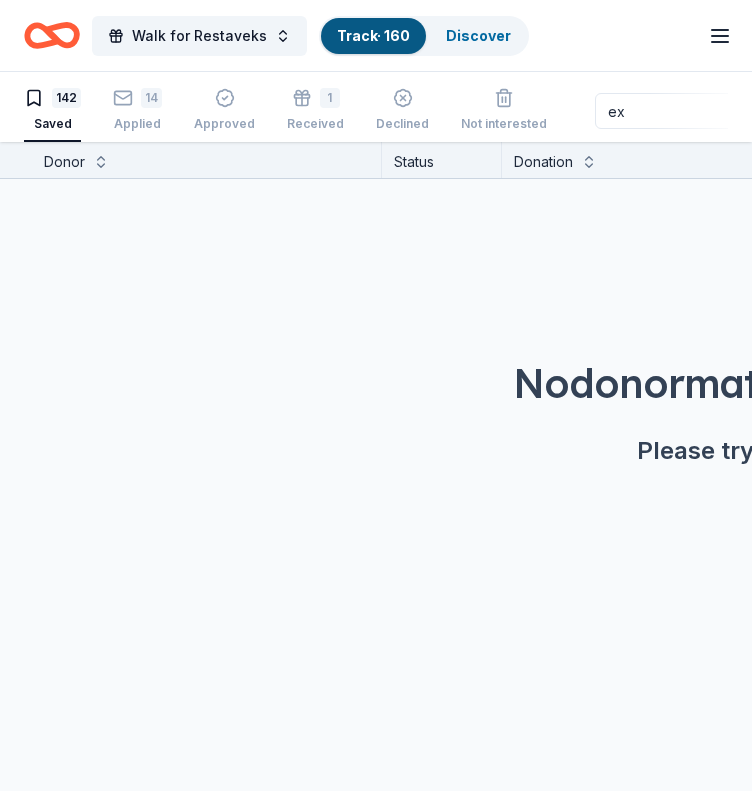
type input "e"
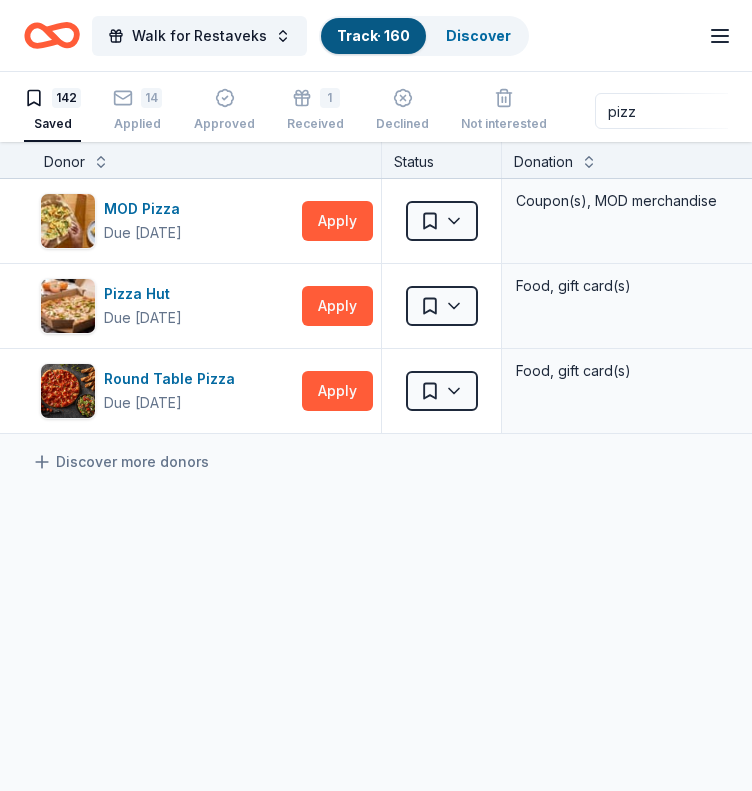
click at [638, 115] on input "pizz" at bounding box center [723, 111] width 256 height 36
type input "p"
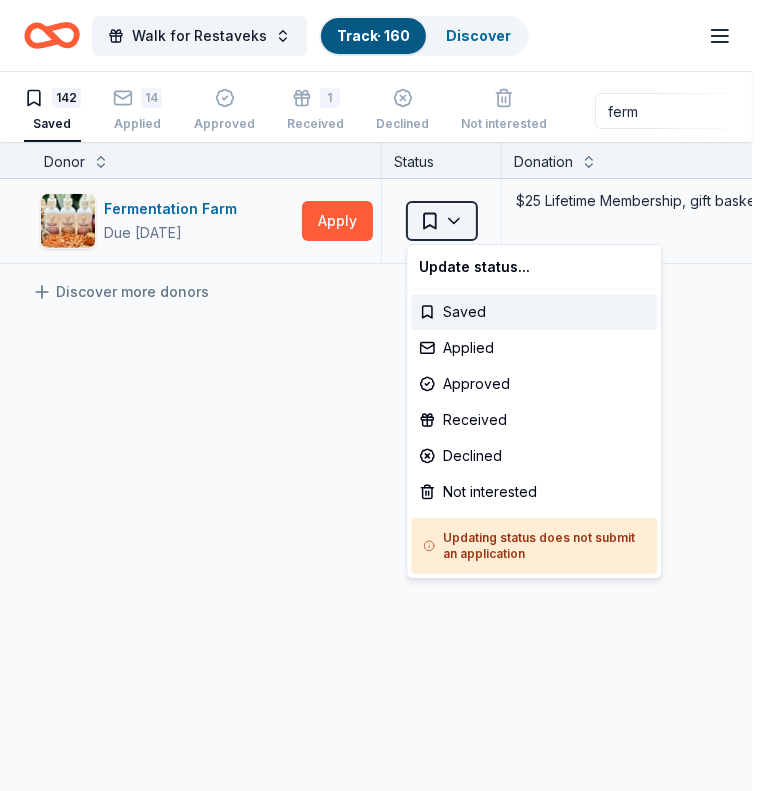
click at [463, 227] on html "Walk for Restaveks Track · 160 Discover Earn Rewards 142 Saved 14 Applied Appro…" at bounding box center [383, 395] width 767 height 791
click at [510, 356] on div "Applied" at bounding box center [534, 348] width 246 height 36
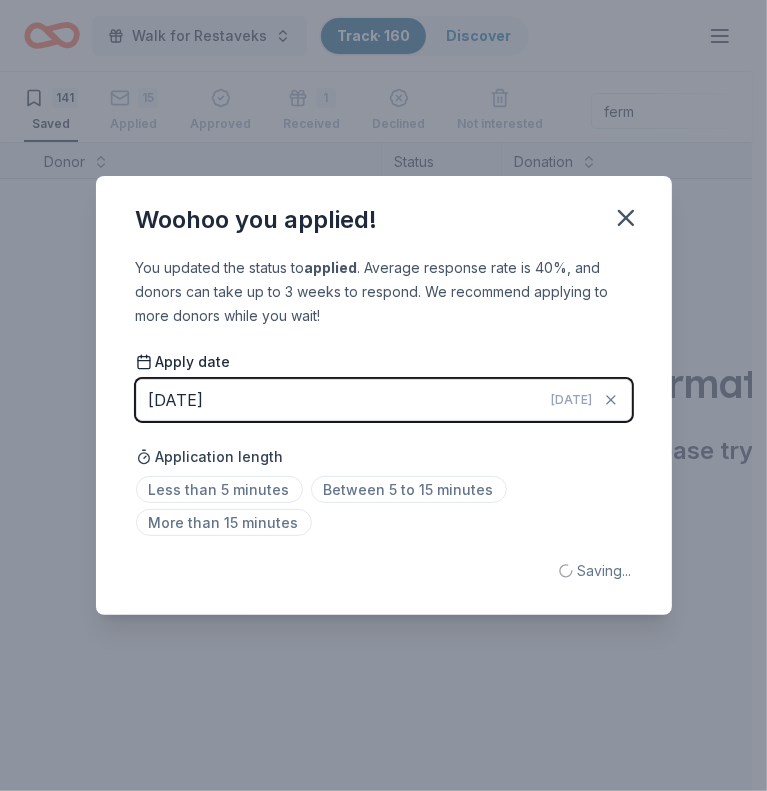
click at [511, 391] on button "[DATE] [DATE]" at bounding box center [384, 400] width 496 height 42
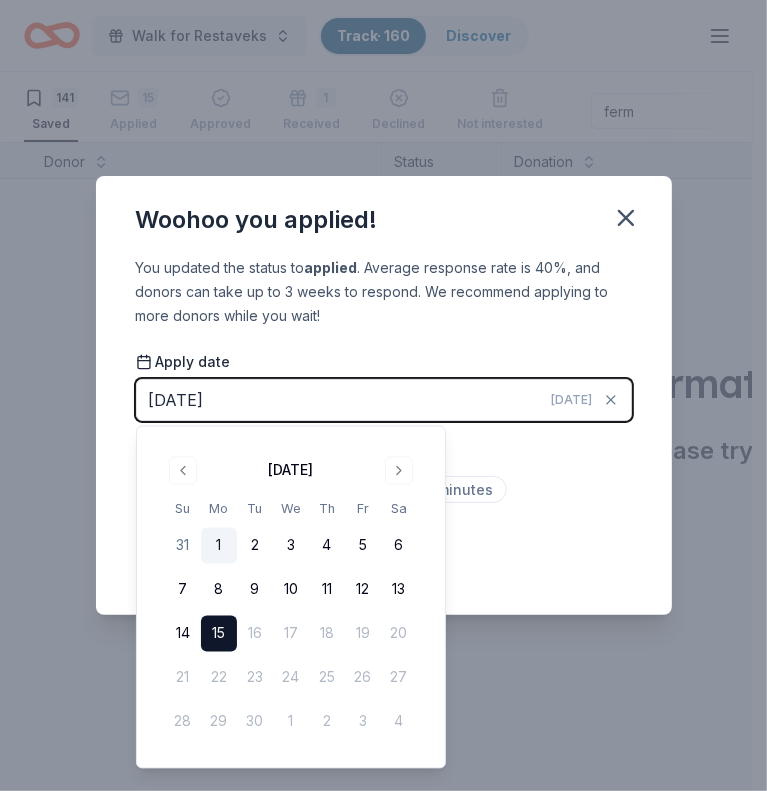
click at [230, 550] on button "1" at bounding box center [219, 546] width 36 height 36
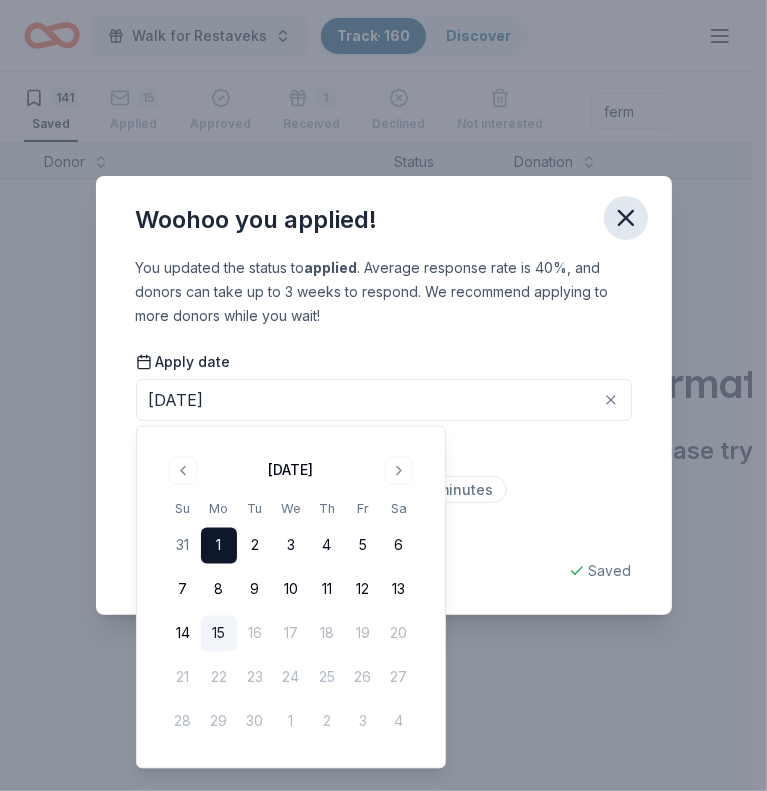
click at [640, 222] on button "button" at bounding box center [626, 218] width 44 height 44
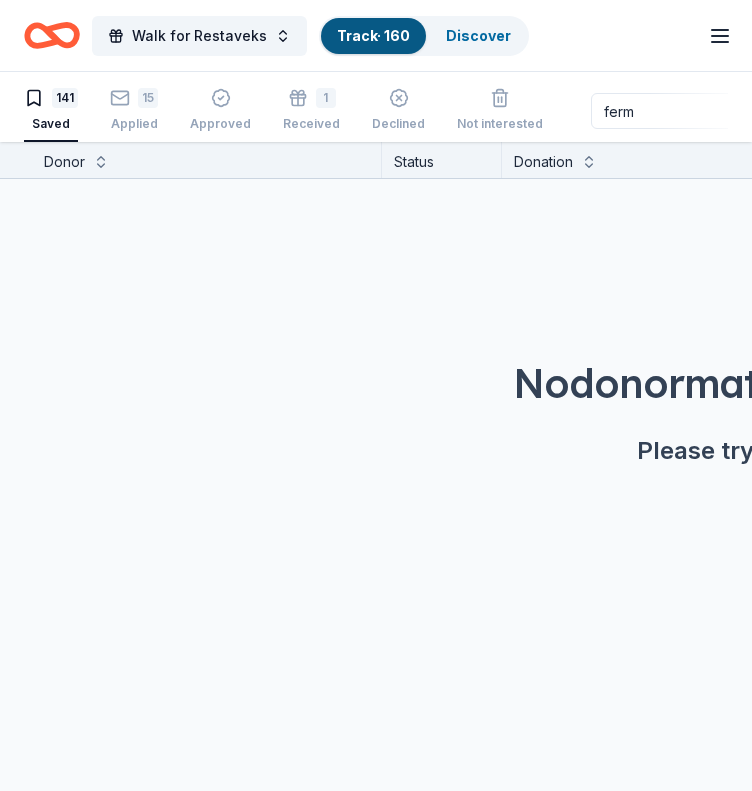
drag, startPoint x: 633, startPoint y: 108, endPoint x: 545, endPoint y: 143, distance: 94.7
click at [545, 143] on div "Walk for Restaveks Track · 160 Discover Earn Rewards 141 Saved 15 Applied Appro…" at bounding box center [376, 396] width 752 height 792
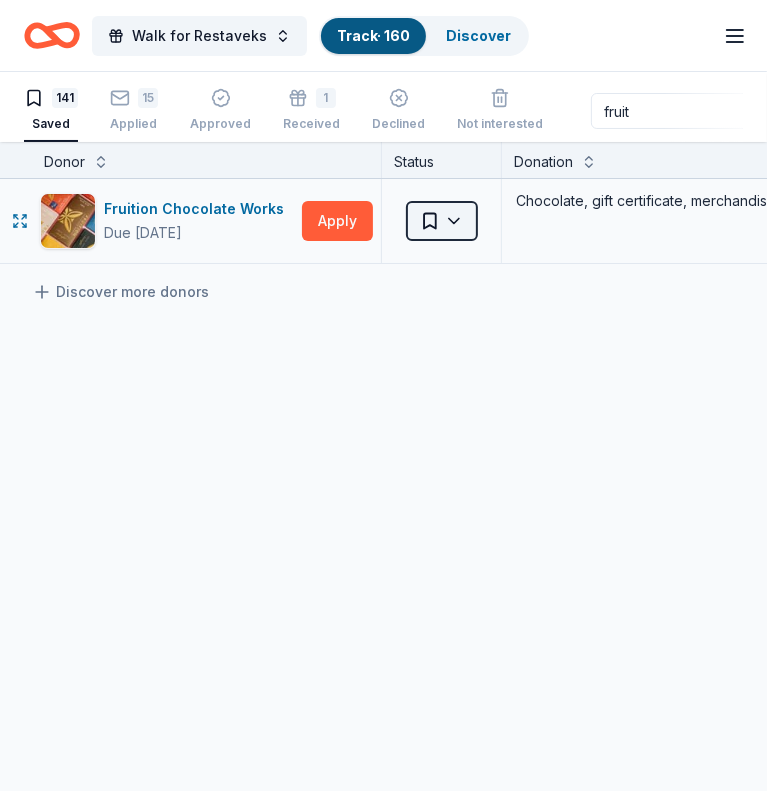
click at [472, 219] on html "Walk for Restaveks Track · 160 Discover Earn Rewards 141 Saved 15 Applied Appro…" at bounding box center [383, 395] width 767 height 791
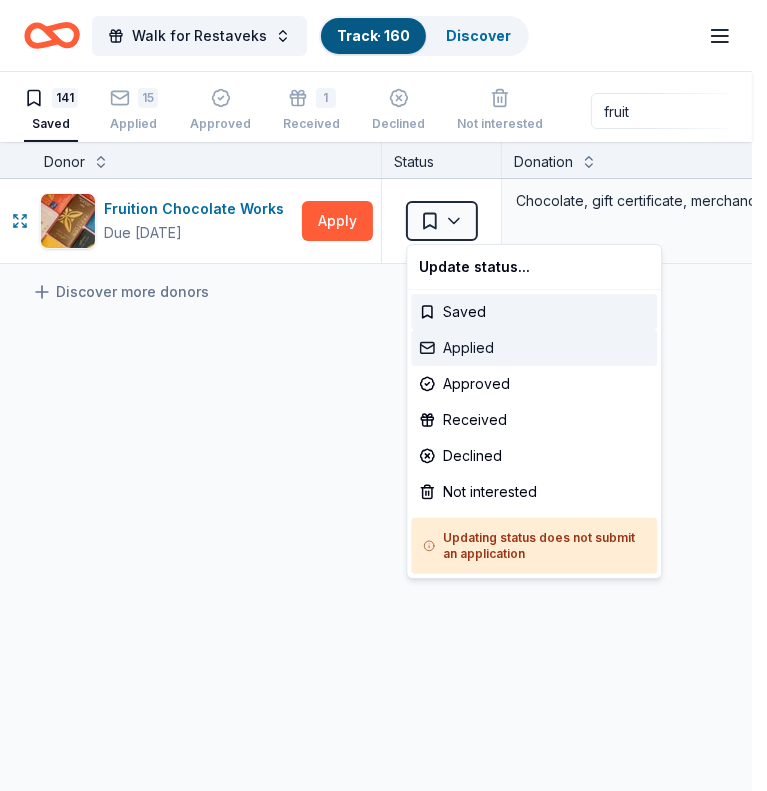
click at [480, 359] on div "Applied" at bounding box center [534, 348] width 246 height 36
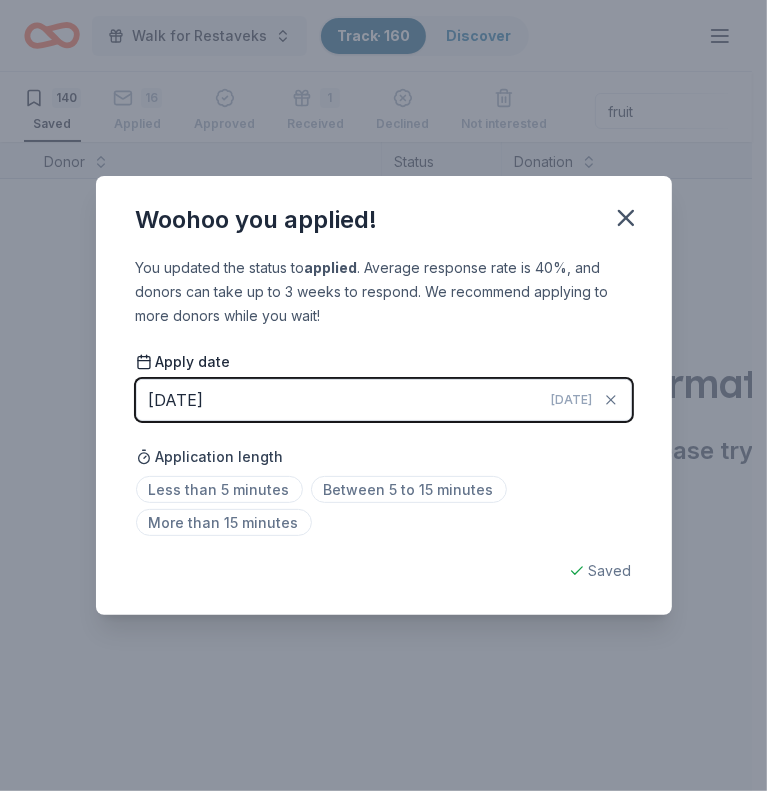
click at [538, 393] on button "[DATE] [DATE]" at bounding box center [384, 400] width 496 height 42
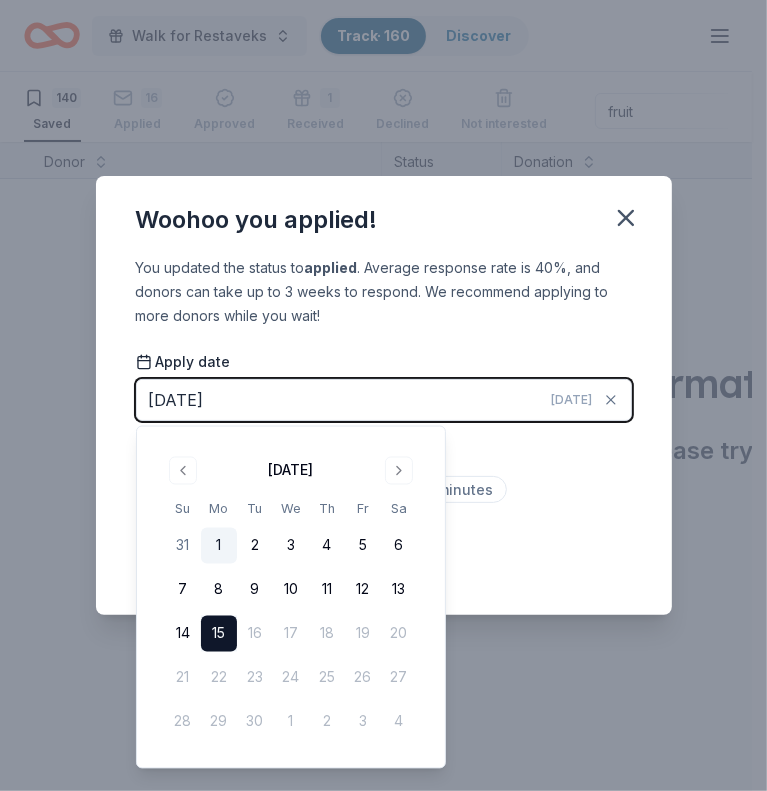
click at [217, 540] on button "1" at bounding box center [219, 546] width 36 height 36
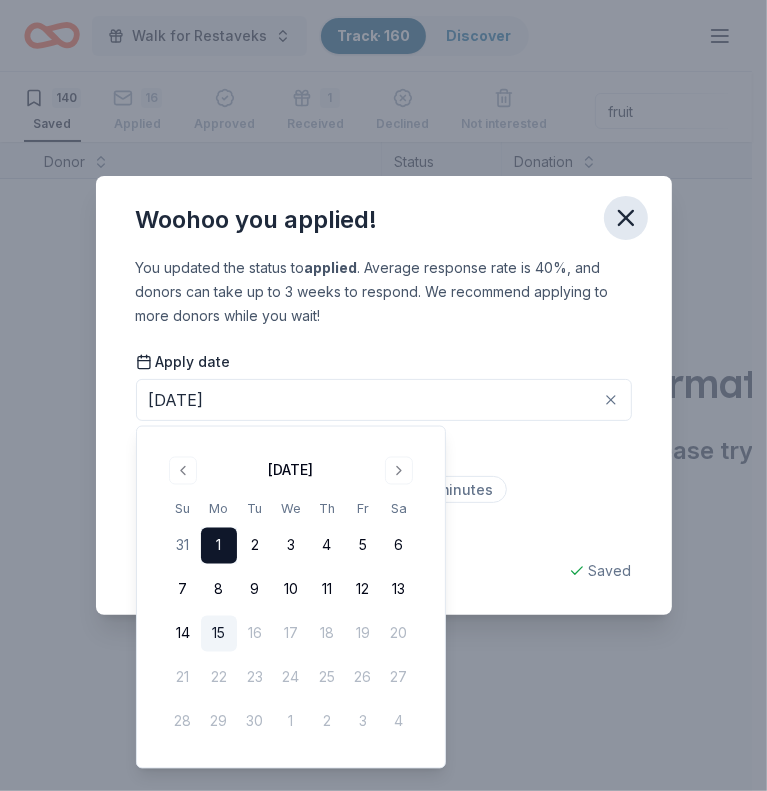
click at [639, 219] on icon "button" at bounding box center [626, 218] width 28 height 28
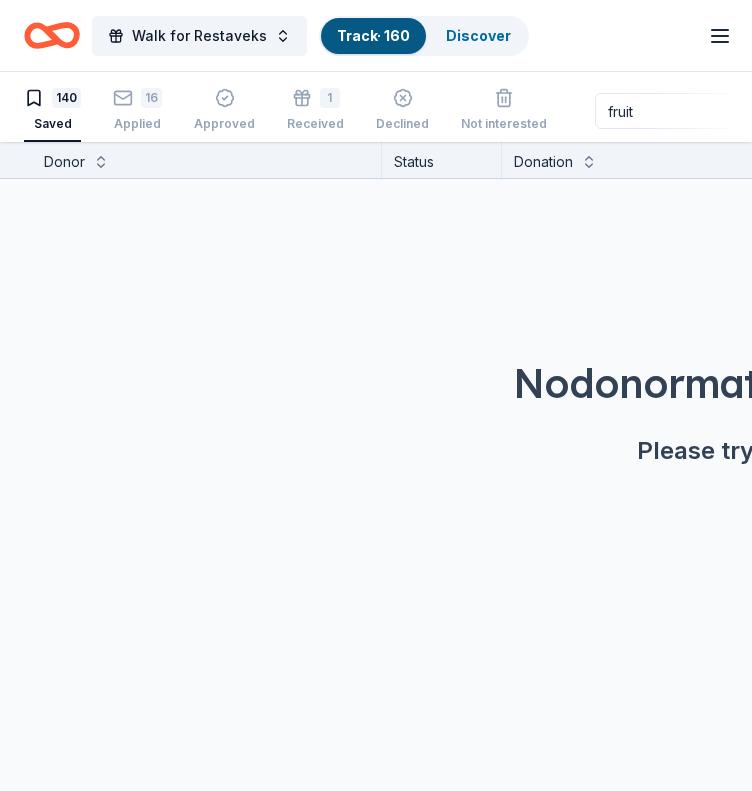
click at [618, 109] on input "fruit" at bounding box center [723, 111] width 256 height 36
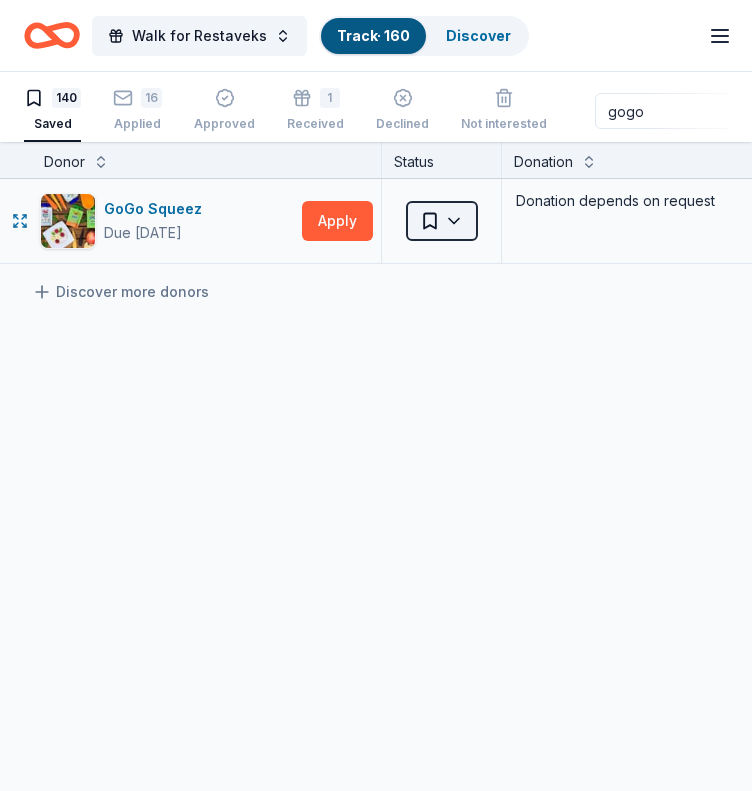
click at [452, 223] on html "Walk for Restaveks Track · 160 Discover Earn Rewards 140 Saved 16 Applied Appro…" at bounding box center [376, 395] width 752 height 791
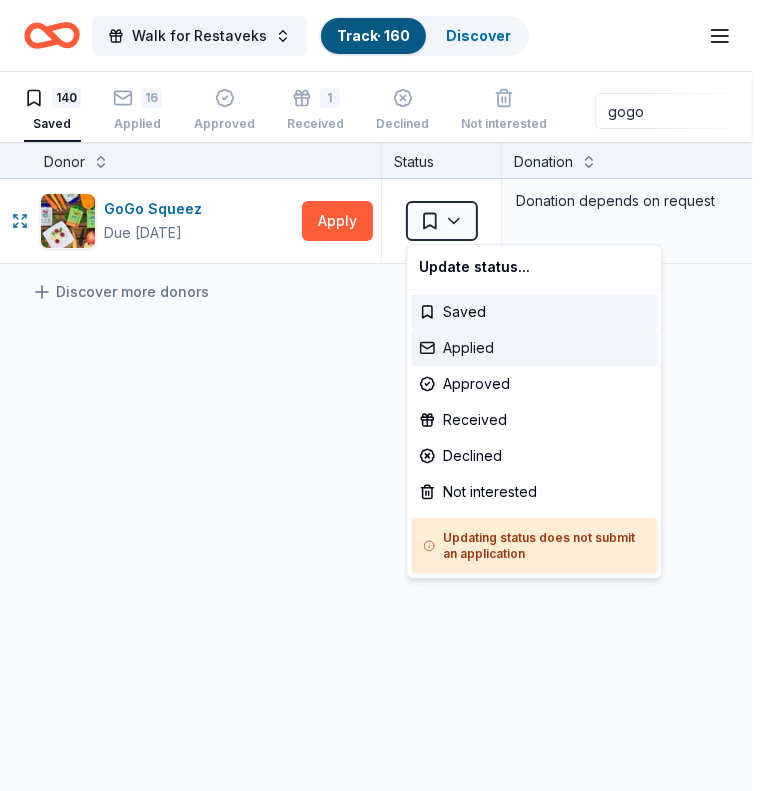
click at [472, 339] on div "Applied" at bounding box center [534, 348] width 246 height 36
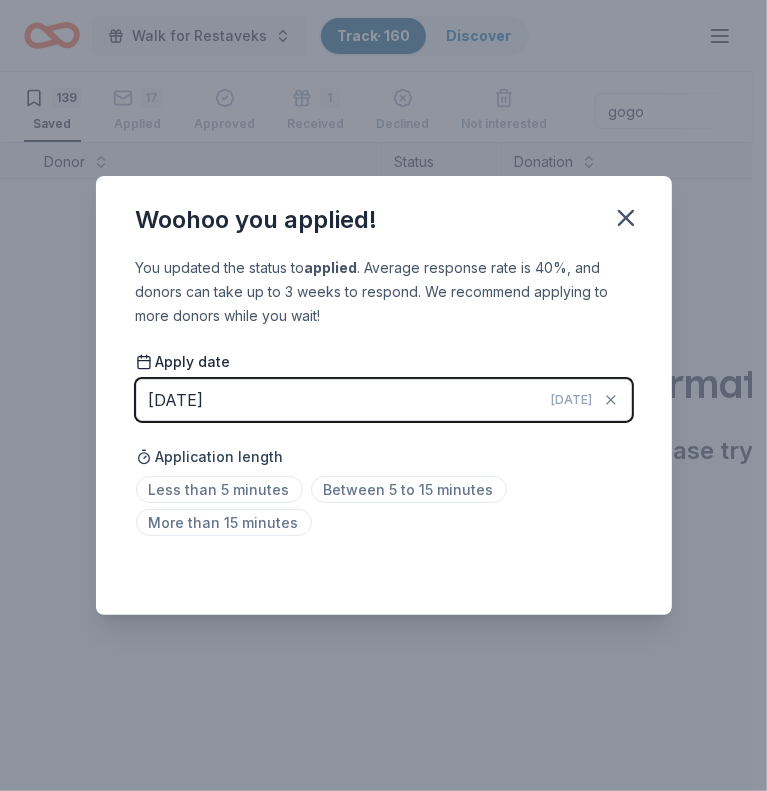
click at [383, 387] on button "[DATE] [DATE]" at bounding box center [384, 400] width 496 height 42
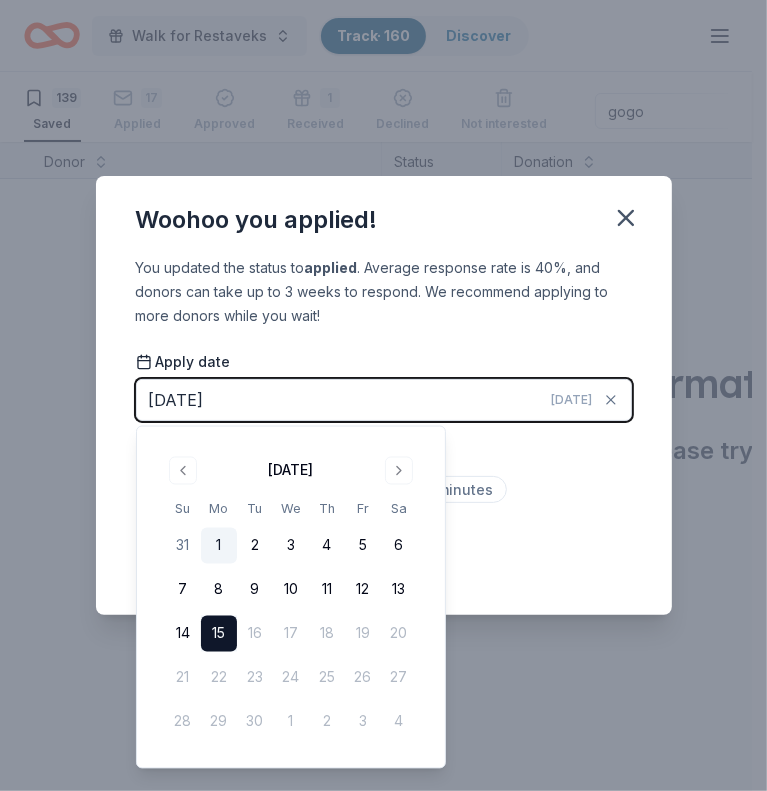
click at [215, 537] on button "1" at bounding box center [219, 546] width 36 height 36
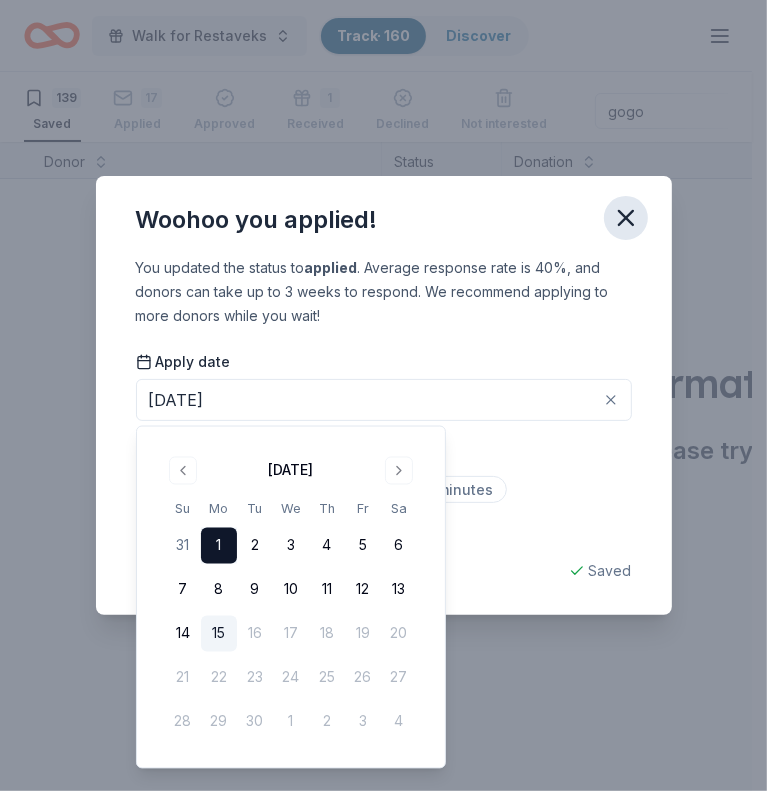
click at [625, 203] on button "button" at bounding box center [626, 218] width 44 height 44
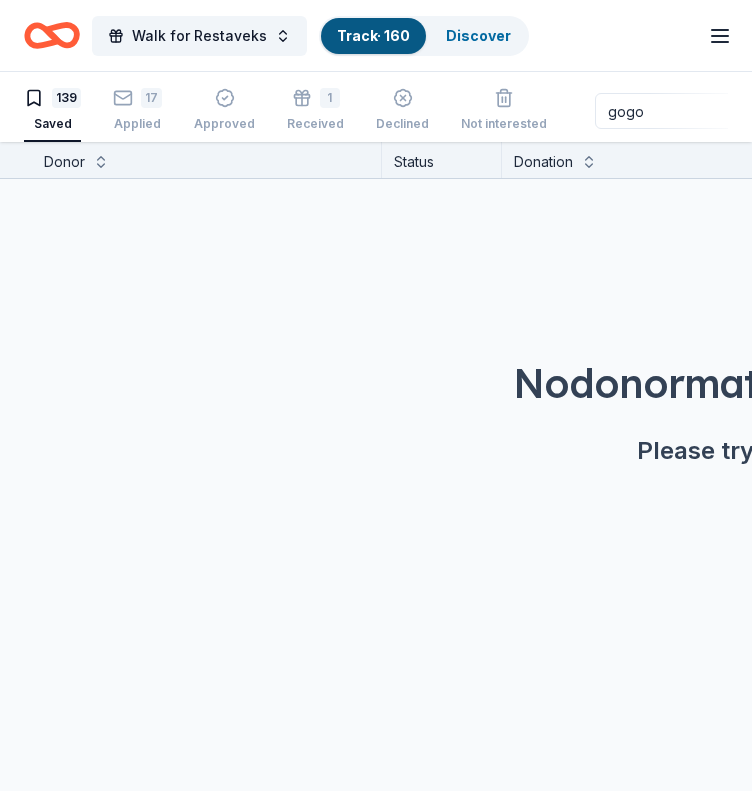
drag, startPoint x: 636, startPoint y: 102, endPoint x: 464, endPoint y: 157, distance: 180.5
click at [464, 157] on div "Walk for Restaveks Track · 160 Discover Earn Rewards 139 Saved 17 Applied Appro…" at bounding box center [376, 396] width 752 height 792
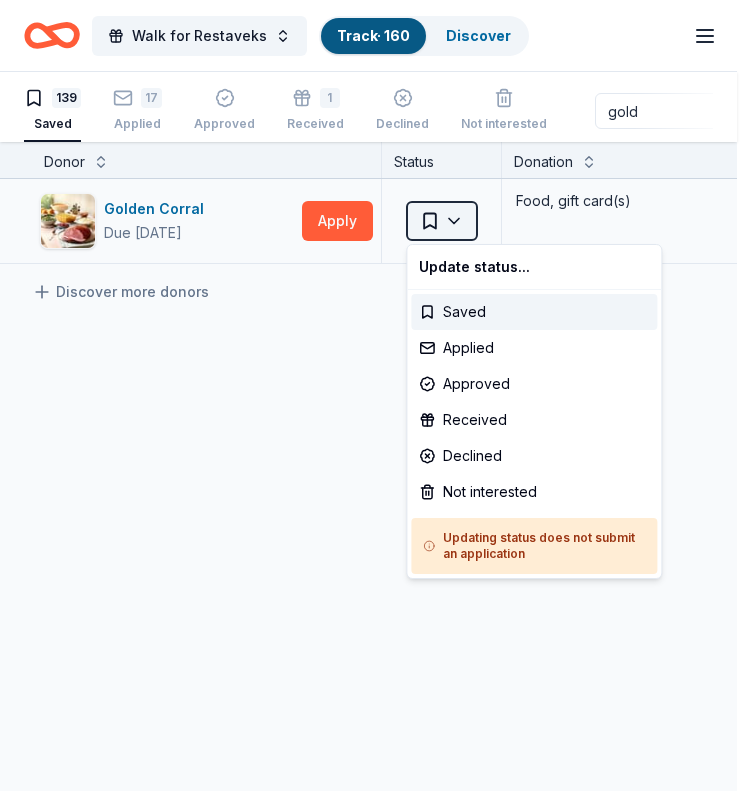
click at [465, 217] on html "Walk for Restaveks Track · 160 Discover Earn Rewards 139 Saved 17 Applied Appro…" at bounding box center [376, 395] width 752 height 791
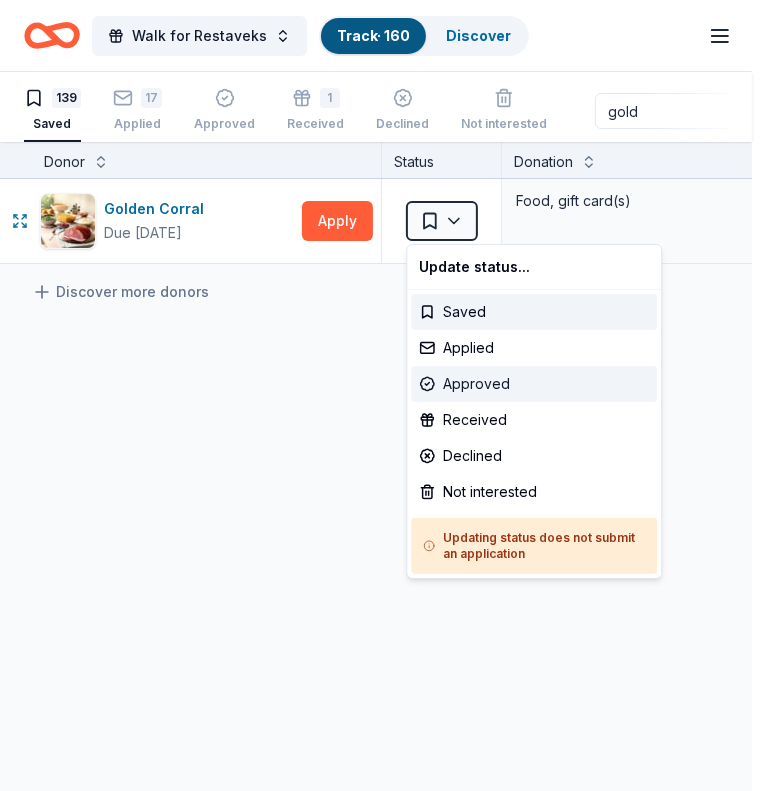
click at [474, 382] on div "Approved" at bounding box center [534, 384] width 246 height 36
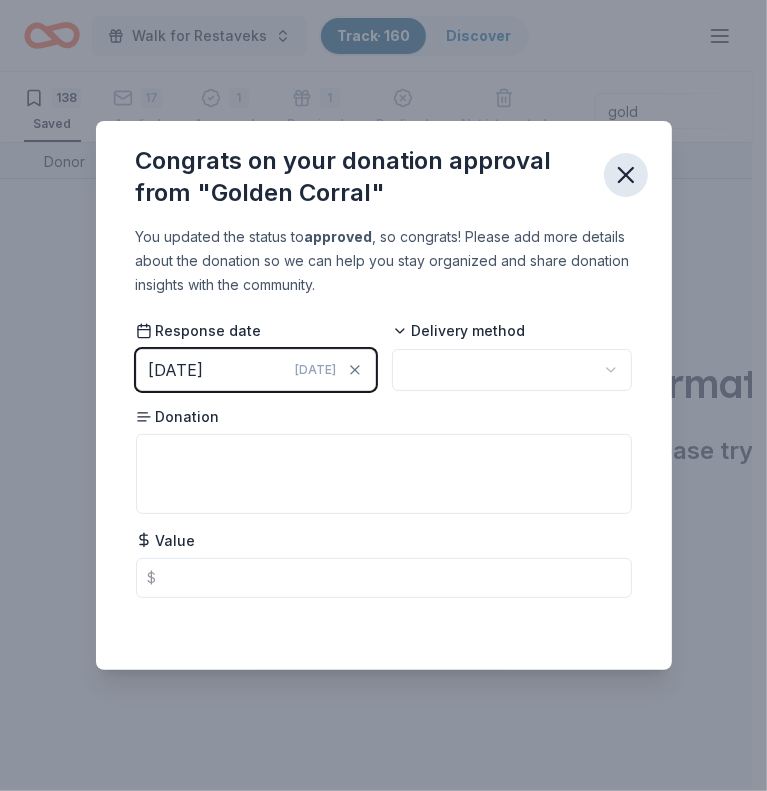
click at [632, 177] on icon "button" at bounding box center [626, 175] width 28 height 28
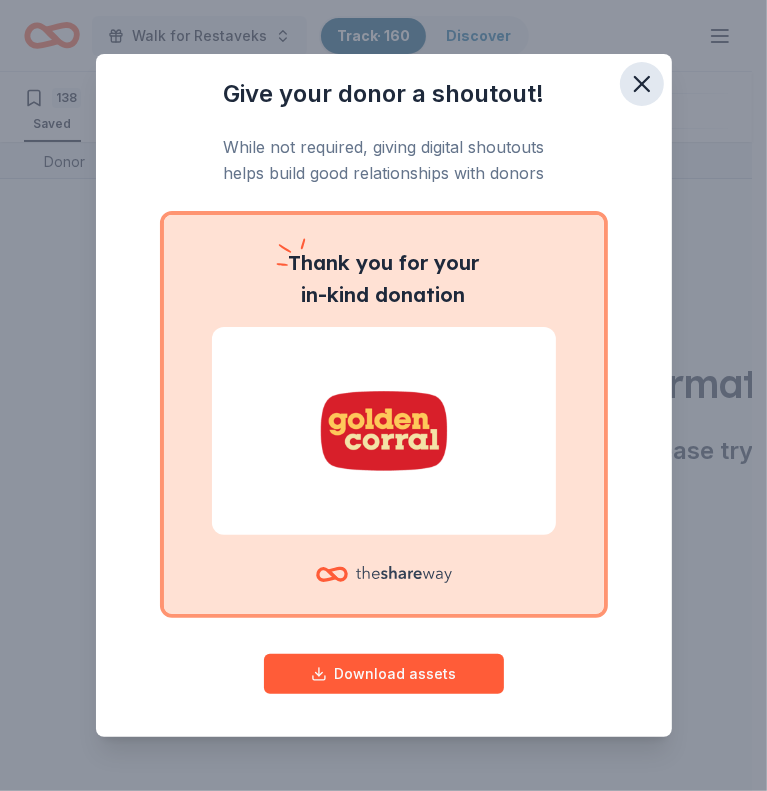
click at [628, 85] on icon "button" at bounding box center [642, 84] width 28 height 28
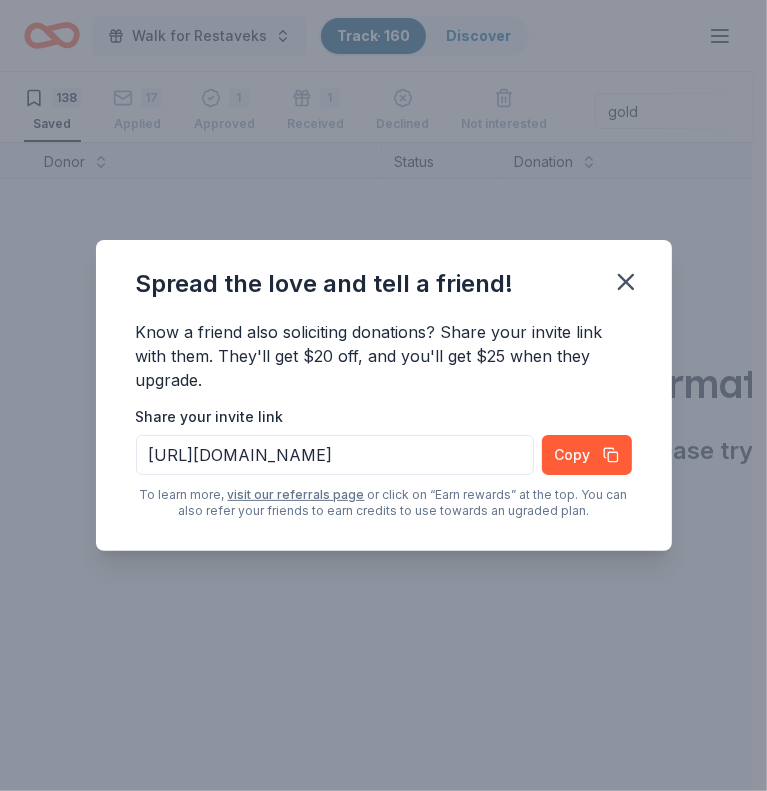
click at [626, 107] on div "Spread the love and tell a friend! Know a friend also soliciting donations? Sha…" at bounding box center [383, 395] width 767 height 791
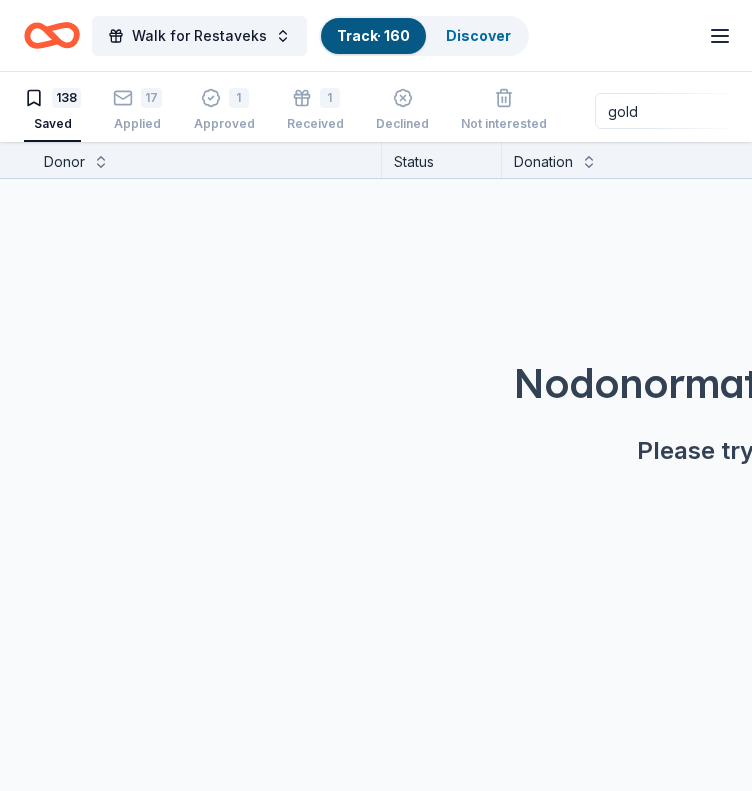
click at [617, 113] on input "gold" at bounding box center [723, 111] width 256 height 36
drag, startPoint x: 633, startPoint y: 113, endPoint x: 528, endPoint y: 125, distance: 105.6
click at [528, 125] on div "138 Saved 17 Applied 1 Approved 1 Received Declined Not interested gold Approve…" at bounding box center [376, 111] width 704 height 62
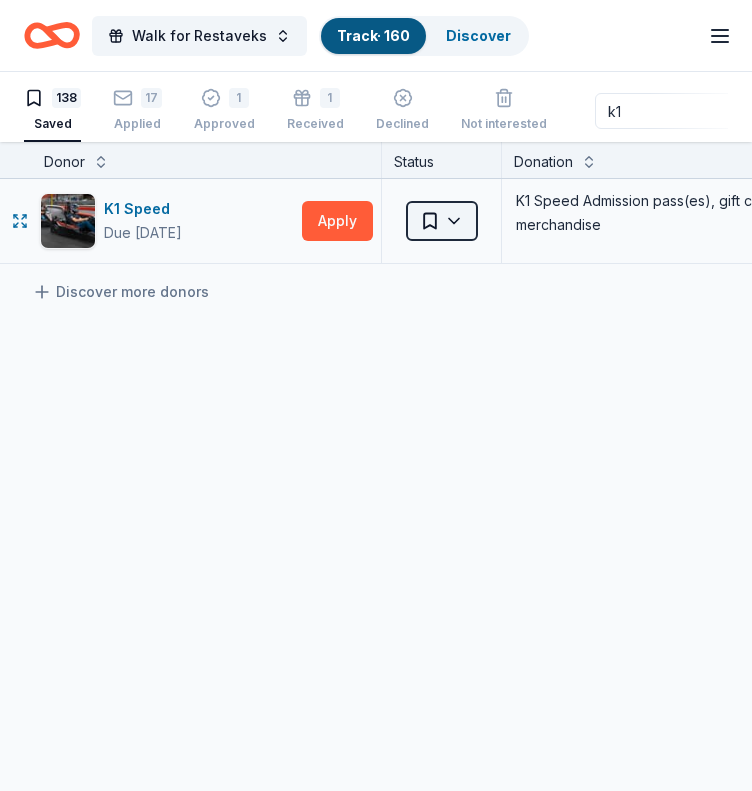
type input "k1"
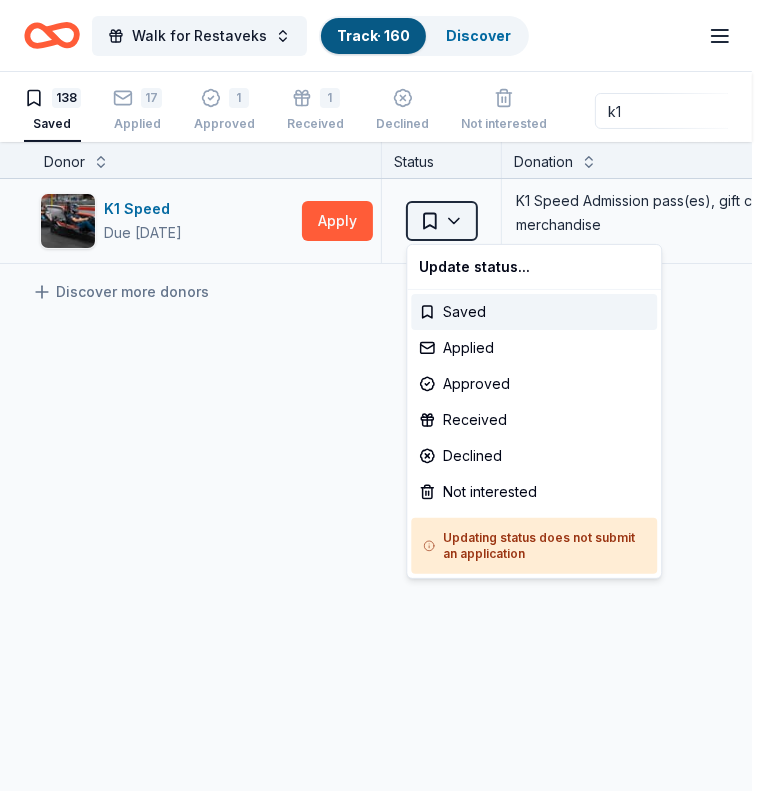
click at [460, 224] on html "Walk for Restaveks Track · 160 Discover Earn Rewards 138 Saved 17 Applied 1 App…" at bounding box center [383, 395] width 767 height 791
click at [502, 352] on div "Applied" at bounding box center [534, 348] width 246 height 36
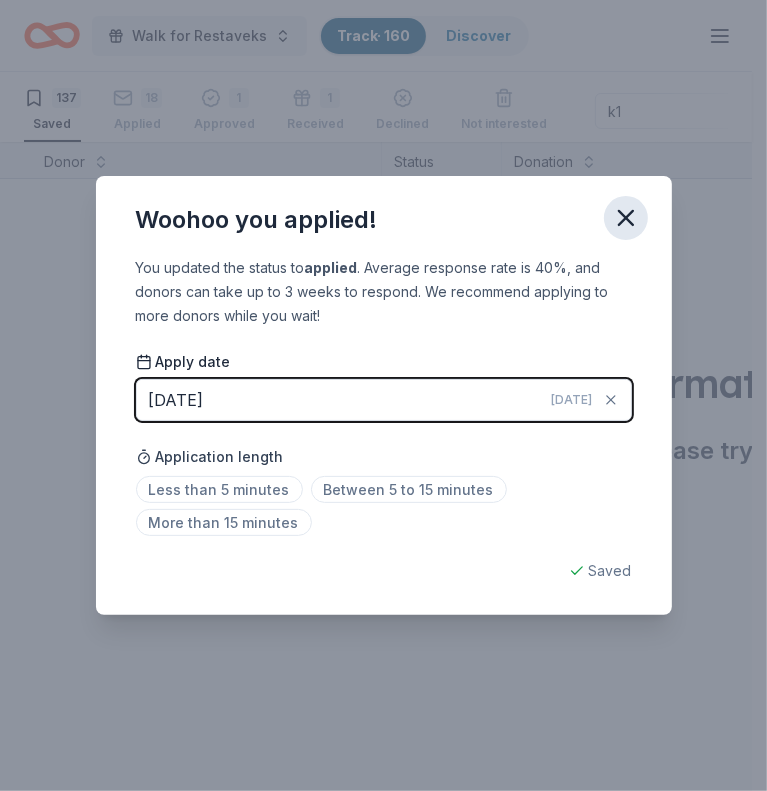
click at [630, 219] on icon "button" at bounding box center [626, 218] width 28 height 28
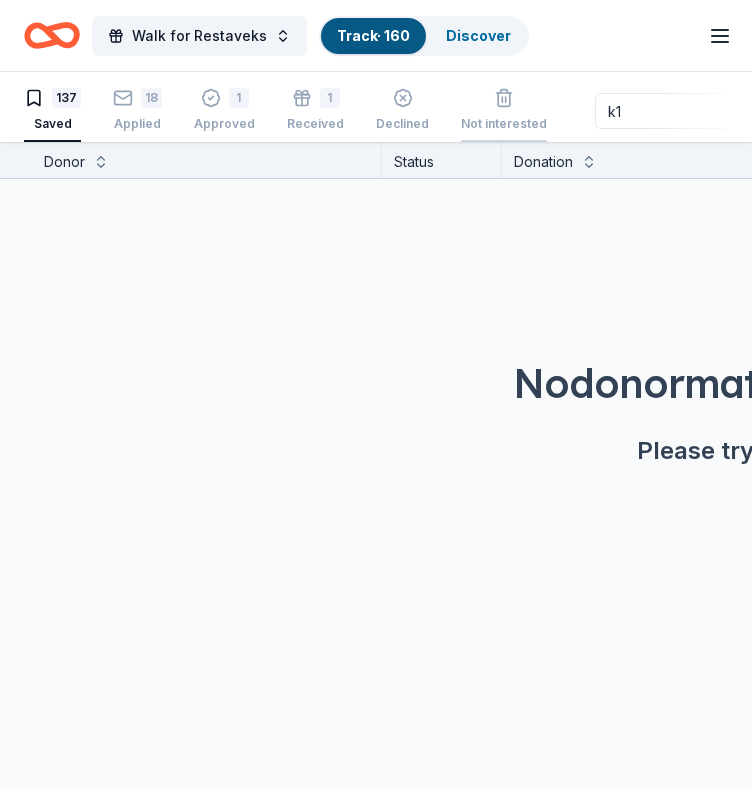
drag, startPoint x: 642, startPoint y: 114, endPoint x: 521, endPoint y: 139, distance: 123.5
click at [521, 139] on div "137 Saved 18 Applied 1 Approved 1 Received Declined Not interested k1 Approved …" at bounding box center [376, 111] width 704 height 62
click at [236, 121] on div "Approved" at bounding box center [224, 113] width 61 height 16
click at [232, 121] on div "Approved" at bounding box center [224, 117] width 61 height 16
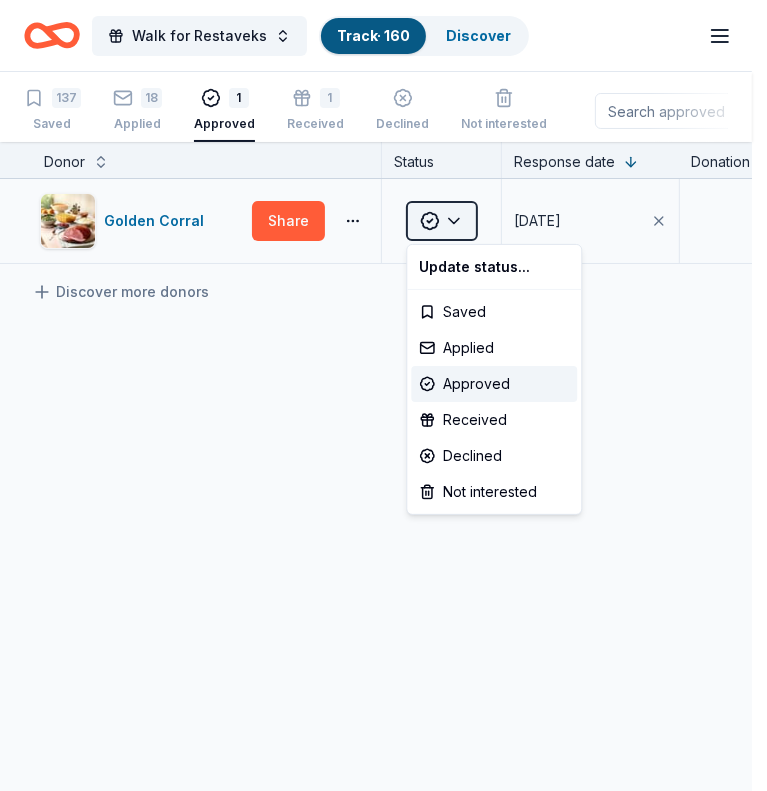
click at [445, 209] on html "Walk for Restaveks Track · 160 Discover Earn Rewards 137 Saved 18 Applied 1 App…" at bounding box center [383, 395] width 767 height 791
click at [474, 344] on div "Applied" at bounding box center [494, 348] width 166 height 36
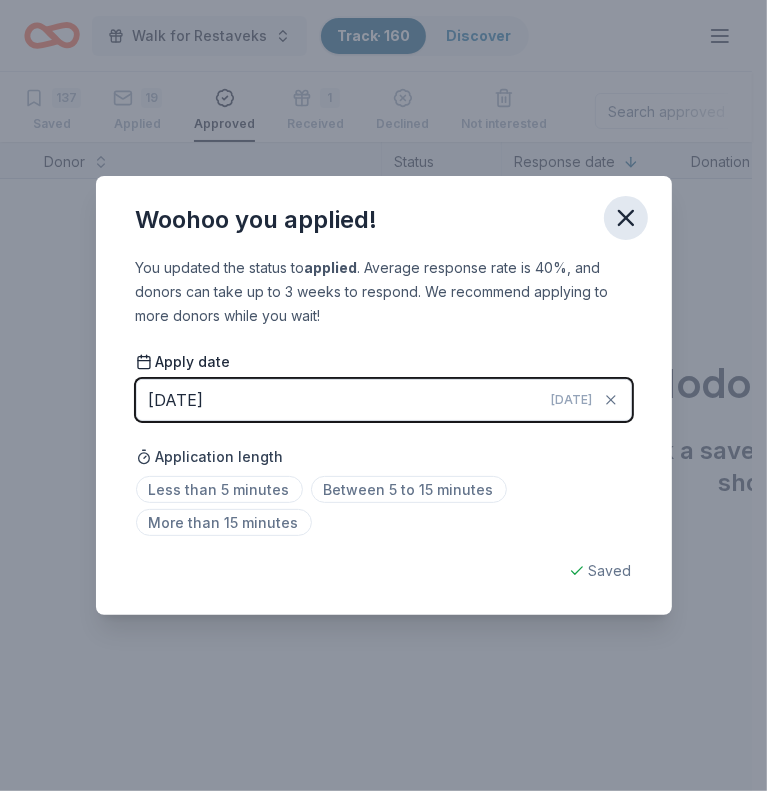
click at [624, 215] on icon "button" at bounding box center [626, 218] width 14 height 14
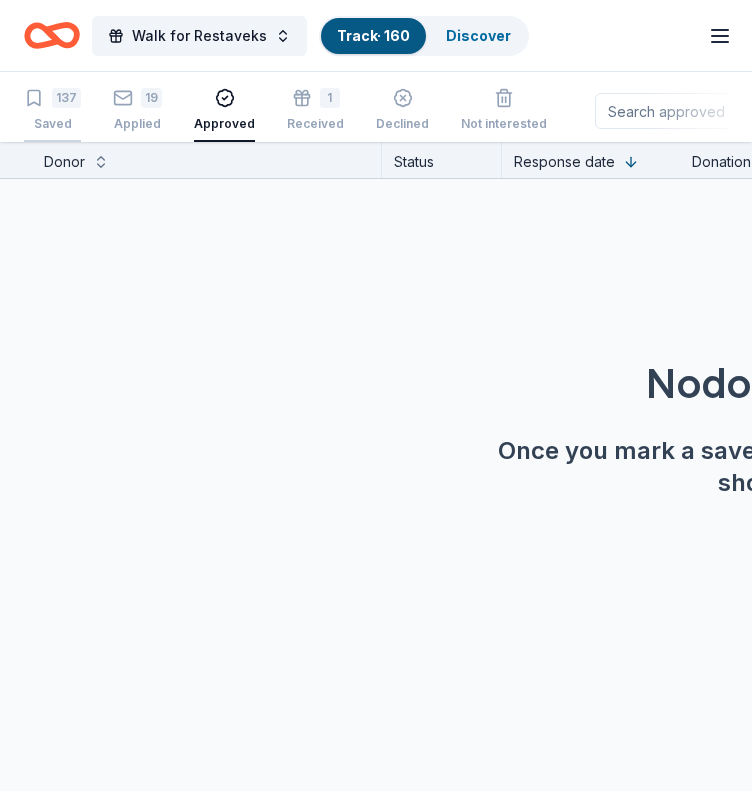
click at [49, 104] on div "137" at bounding box center [52, 98] width 57 height 20
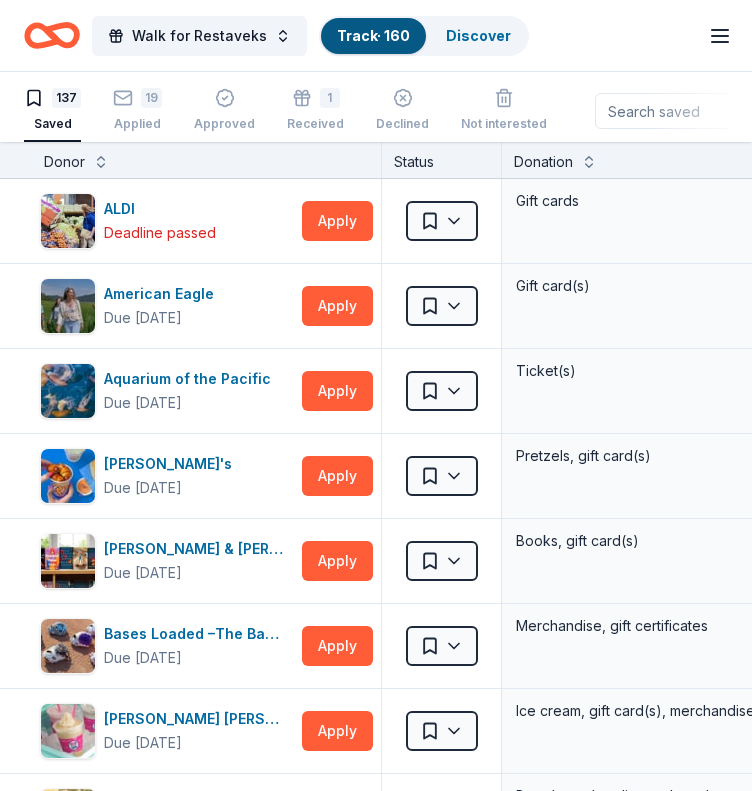
click at [633, 101] on input at bounding box center [723, 111] width 256 height 36
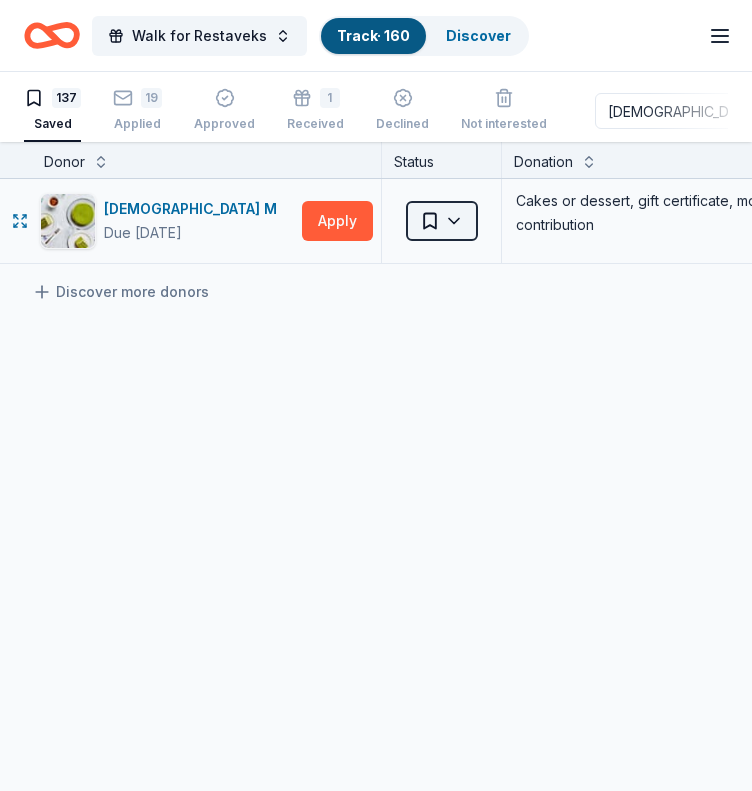
click at [445, 219] on html "Walk for Restaveks Track · 160 Discover Earn Rewards 137 Saved 19 Applied Appro…" at bounding box center [376, 395] width 752 height 791
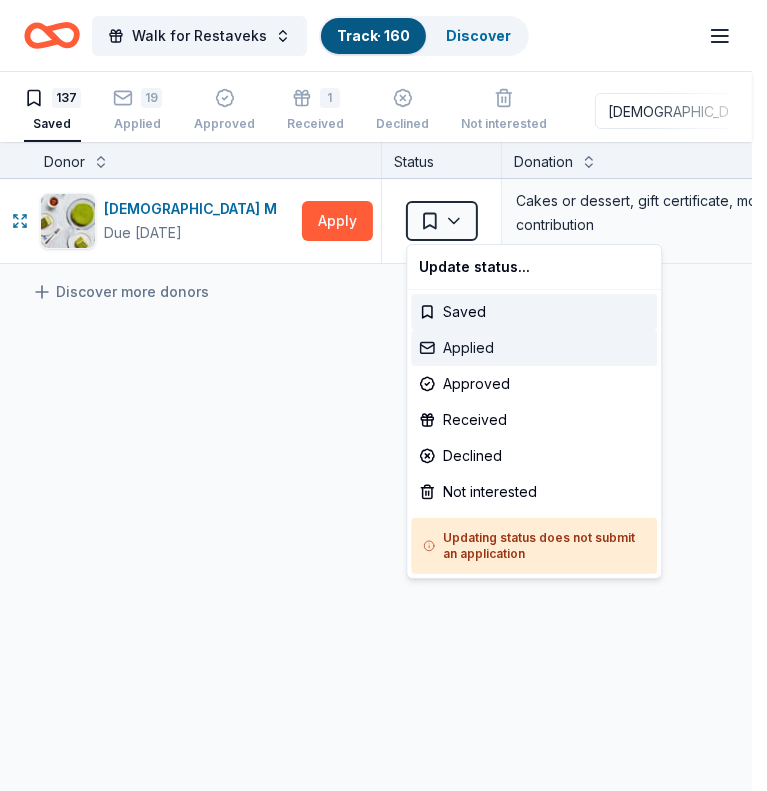
click at [489, 348] on div "Applied" at bounding box center [534, 348] width 246 height 36
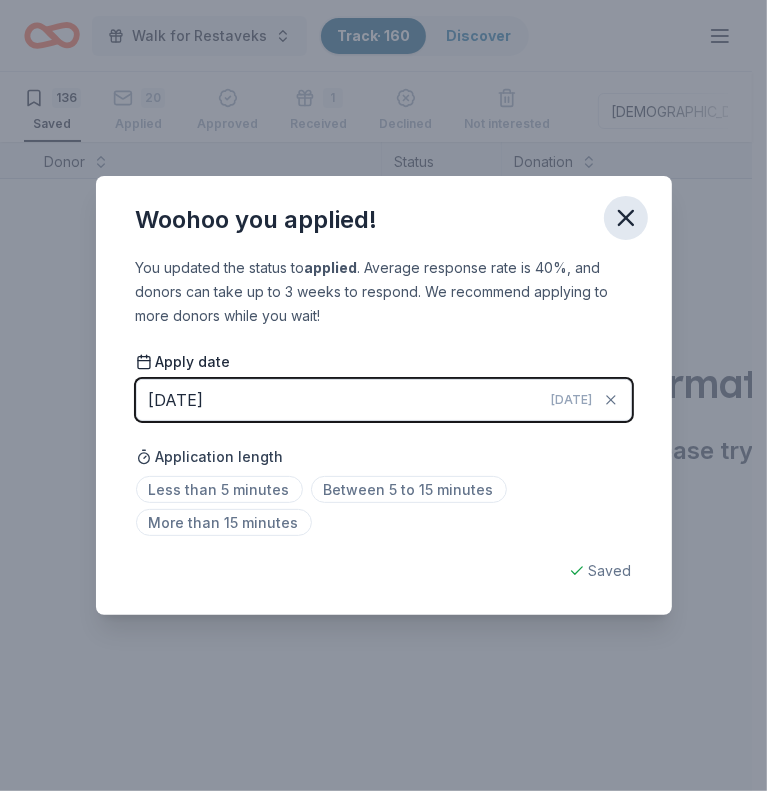
click at [624, 216] on icon "button" at bounding box center [626, 218] width 14 height 14
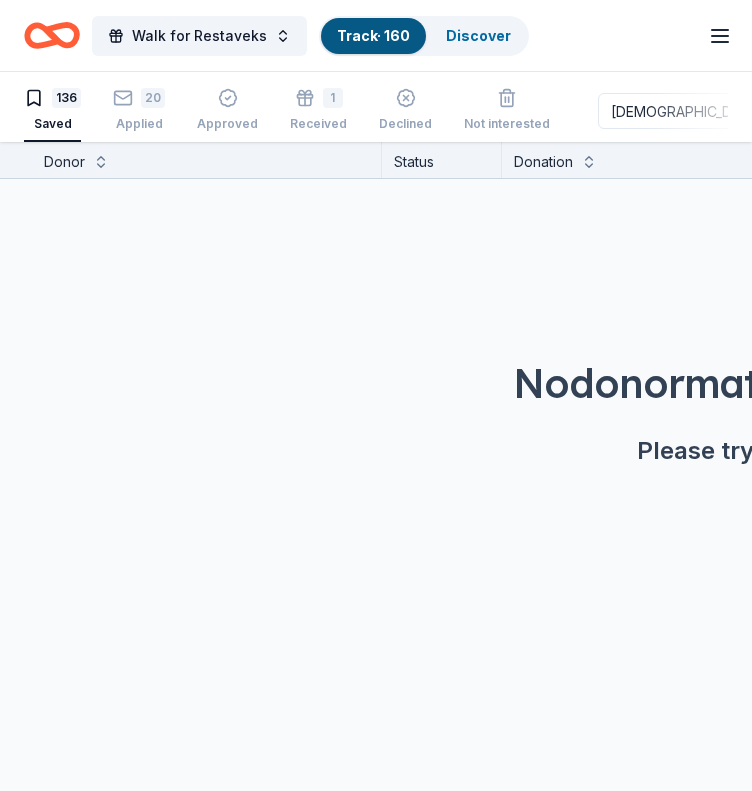
drag, startPoint x: 652, startPoint y: 98, endPoint x: 545, endPoint y: 115, distance: 108.3
click at [545, 115] on div "136 Saved 20 Applied Approved 1 Received Declined Not interested [DEMOGRAPHIC_D…" at bounding box center [376, 111] width 704 height 62
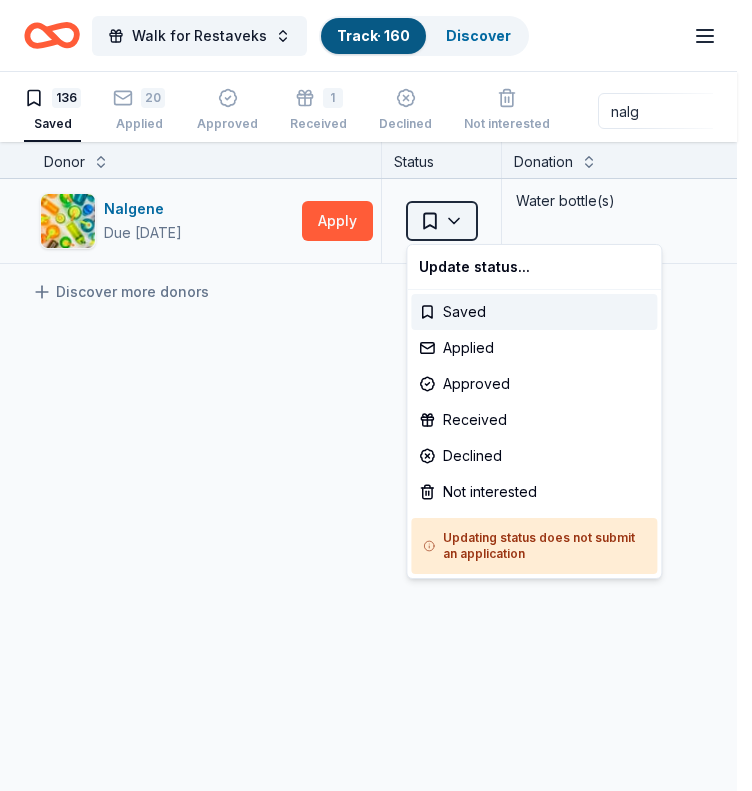
click at [443, 199] on html "Walk for Restaveks Track · 160 Discover Earn Rewards 136 Saved 20 Applied Appro…" at bounding box center [376, 395] width 752 height 791
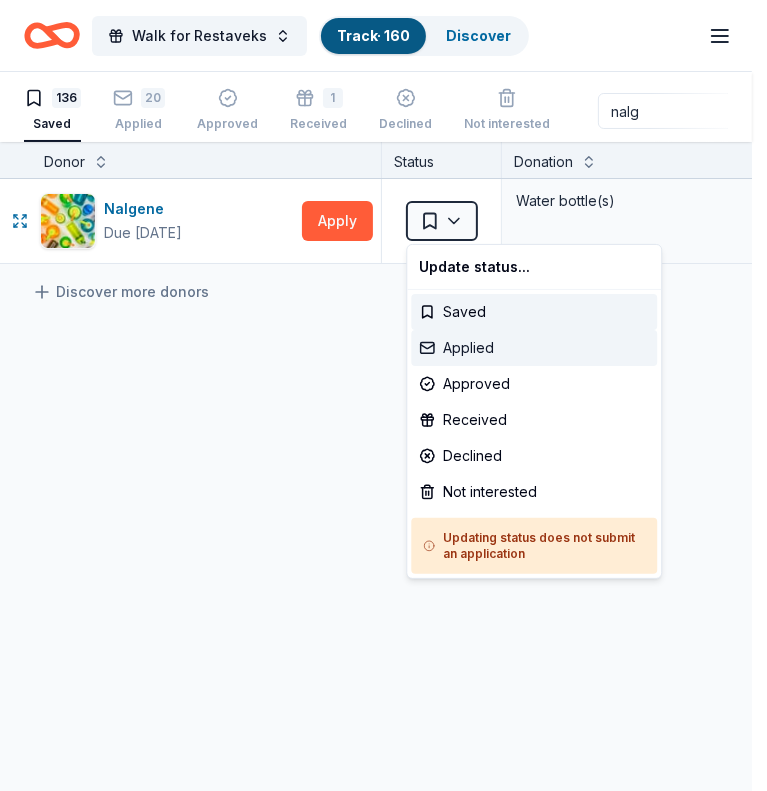
click at [459, 340] on div "Applied" at bounding box center [534, 348] width 246 height 36
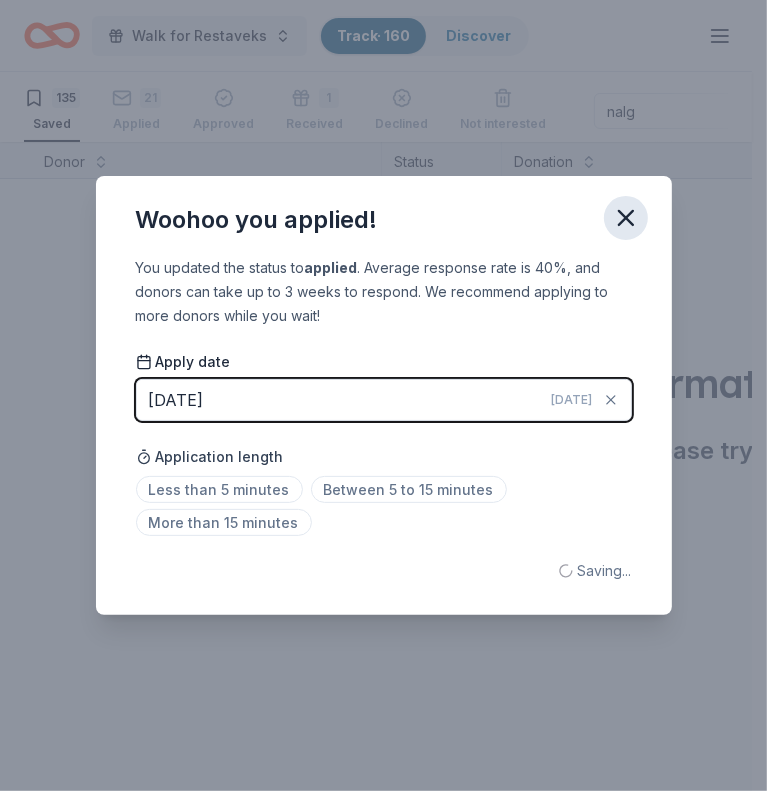
click at [624, 231] on icon "button" at bounding box center [626, 218] width 28 height 28
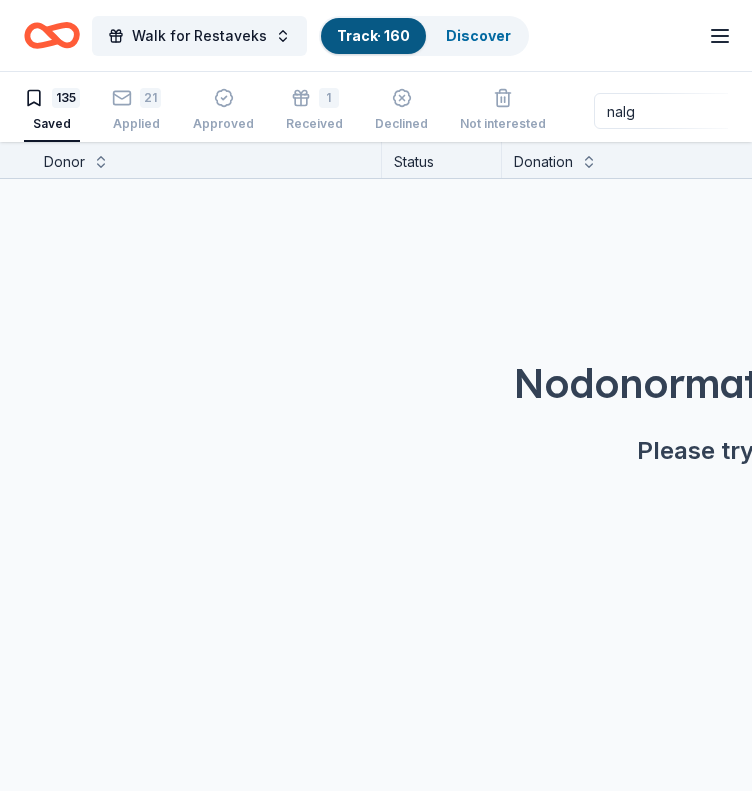
drag, startPoint x: 645, startPoint y: 105, endPoint x: 548, endPoint y: 125, distance: 99.0
click at [548, 125] on div "135 Saved 21 Applied Approved 1 Received Declined Not interested nalg Approved …" at bounding box center [376, 111] width 704 height 62
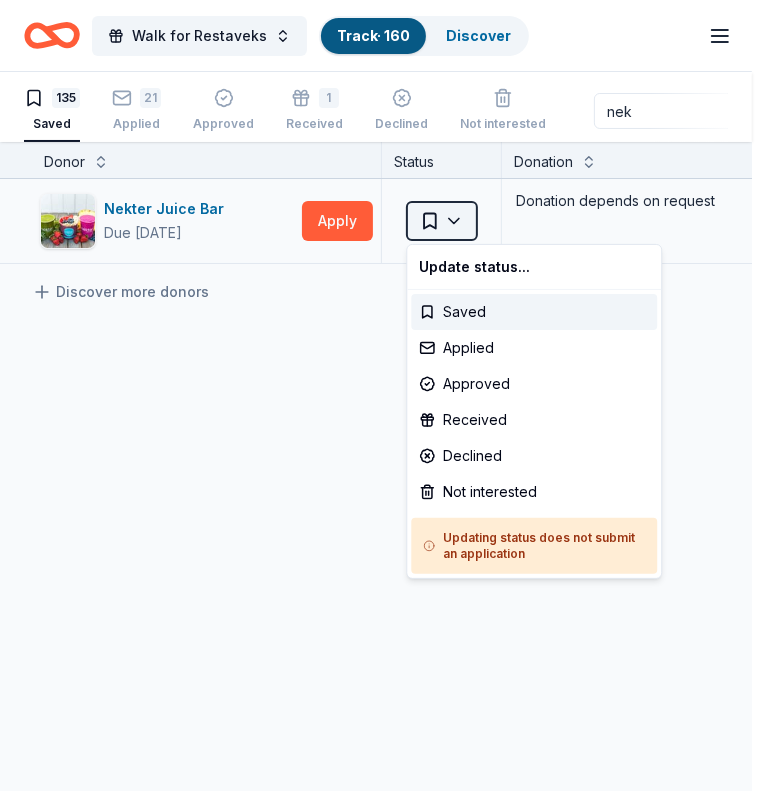
click at [445, 215] on html "Walk for Restaveks Track · 160 Discover Earn Rewards 135 Saved 21 Applied Appro…" at bounding box center [383, 395] width 767 height 791
click at [471, 343] on div "Applied" at bounding box center [534, 348] width 246 height 36
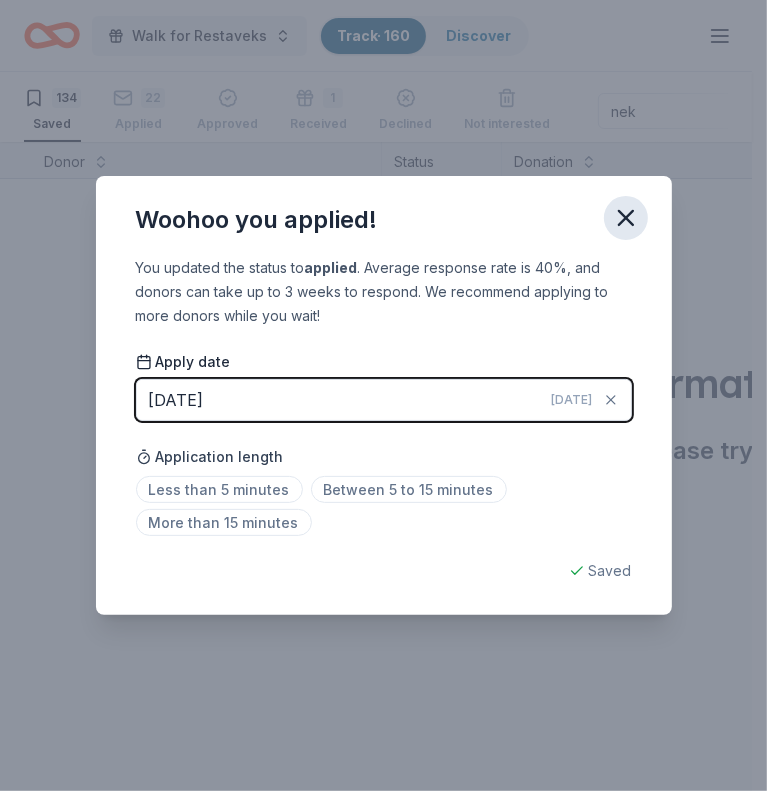
click at [627, 216] on icon "button" at bounding box center [626, 218] width 14 height 14
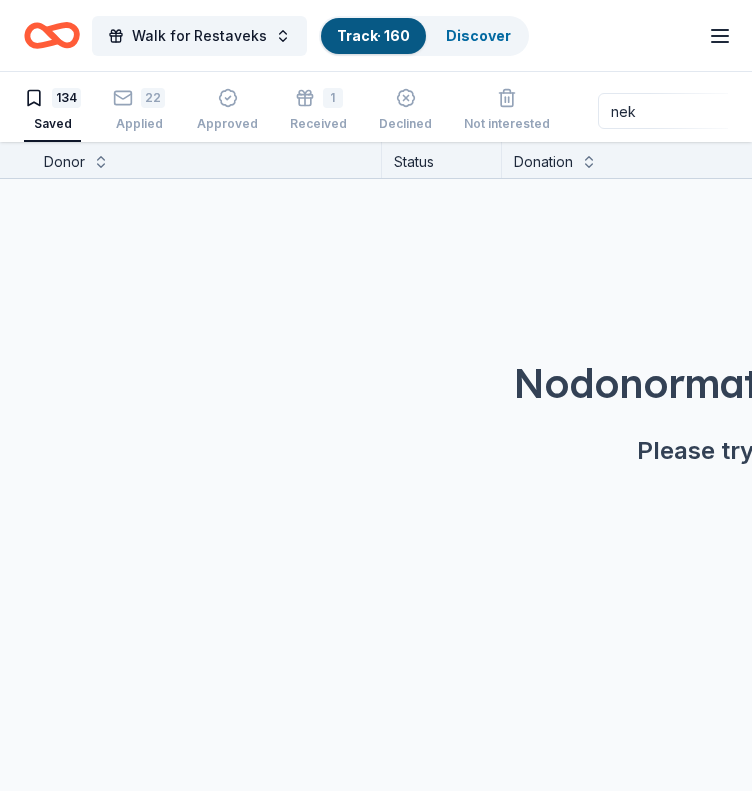
drag, startPoint x: 627, startPoint y: 109, endPoint x: 539, endPoint y: 123, distance: 89.1
click at [539, 123] on div "134 Saved 22 Applied Approved 1 Received Declined Not interested nek Approved a…" at bounding box center [376, 111] width 704 height 62
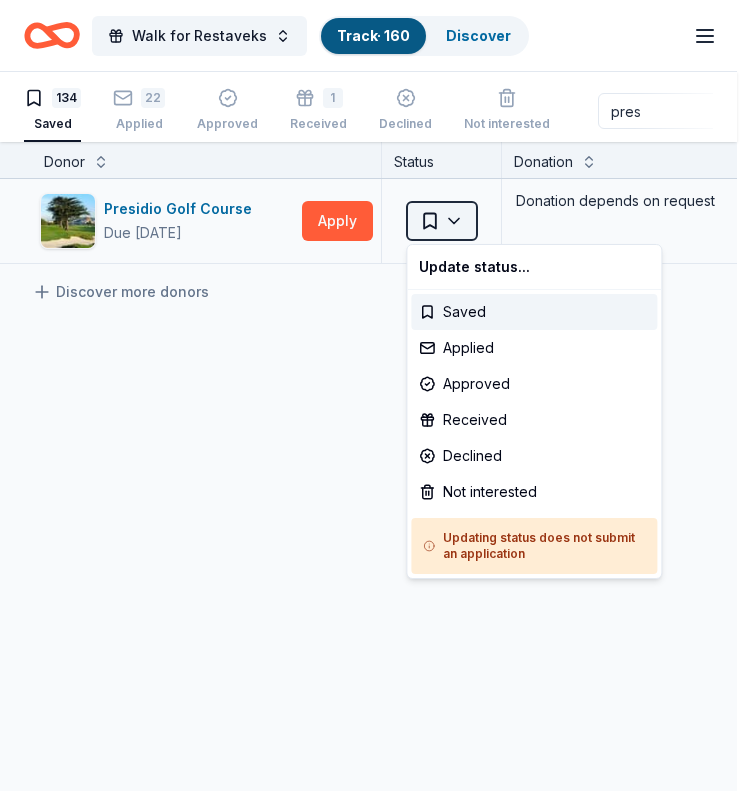
click at [448, 223] on html "Walk for Restaveks Track · 160 Discover Earn Rewards 134 Saved 22 Applied Appro…" at bounding box center [376, 395] width 752 height 791
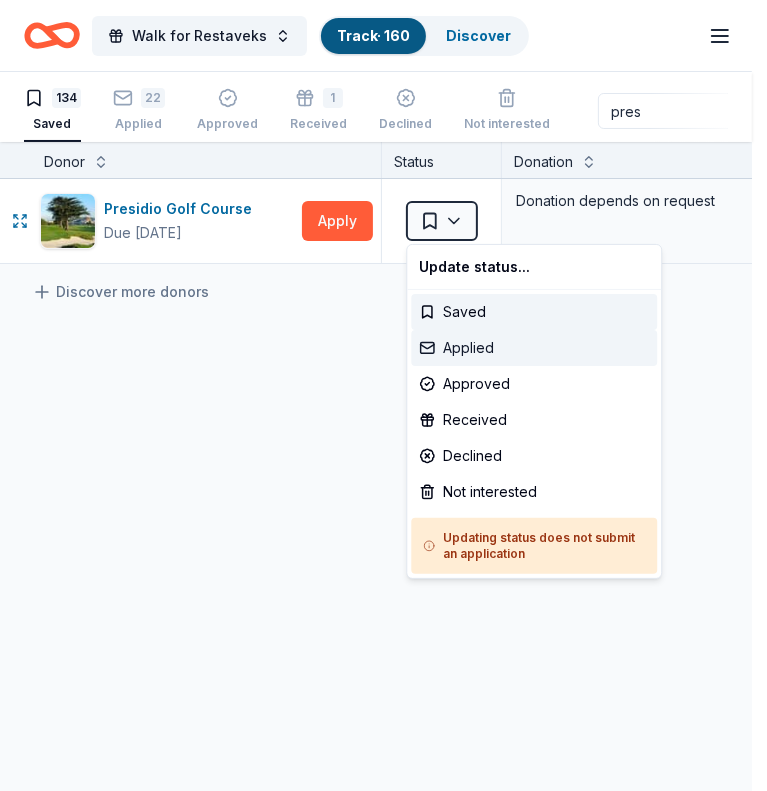
click at [473, 358] on div "Applied" at bounding box center [534, 348] width 246 height 36
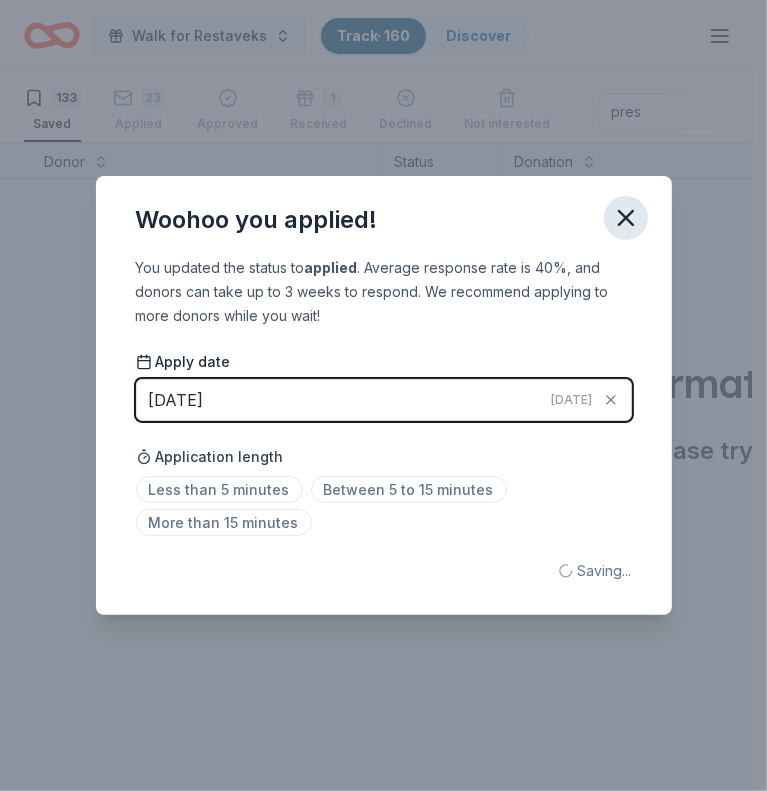
click at [636, 215] on icon "button" at bounding box center [626, 218] width 28 height 28
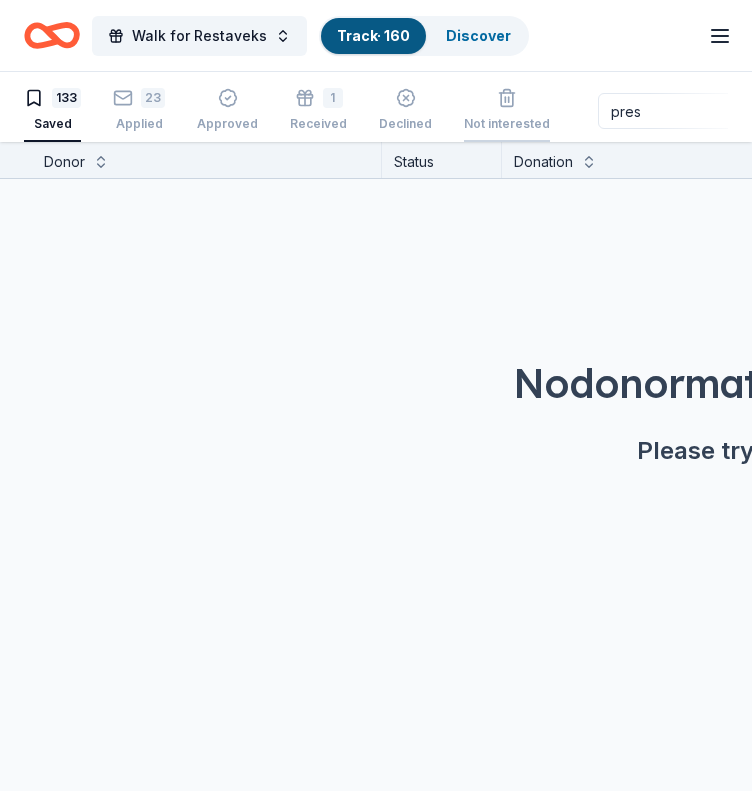
drag, startPoint x: 647, startPoint y: 116, endPoint x: 531, endPoint y: 121, distance: 116.0
click at [531, 121] on div "133 Saved 23 Applied Approved 1 Received Declined Not interested pres Approved …" at bounding box center [376, 111] width 704 height 62
click at [647, 103] on input "pres" at bounding box center [726, 111] width 256 height 36
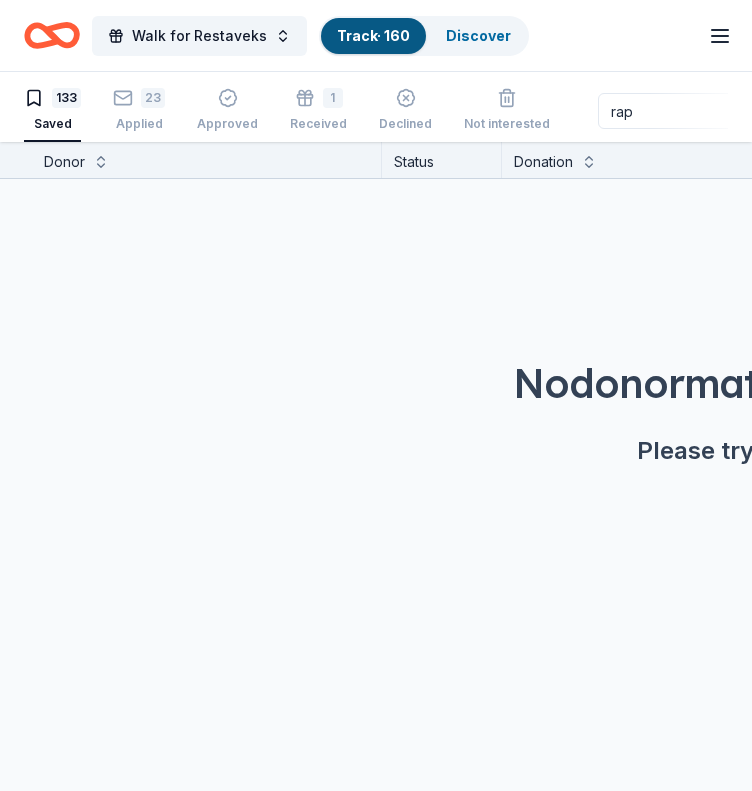
click at [641, 116] on input "rap" at bounding box center [726, 111] width 256 height 36
type input "r"
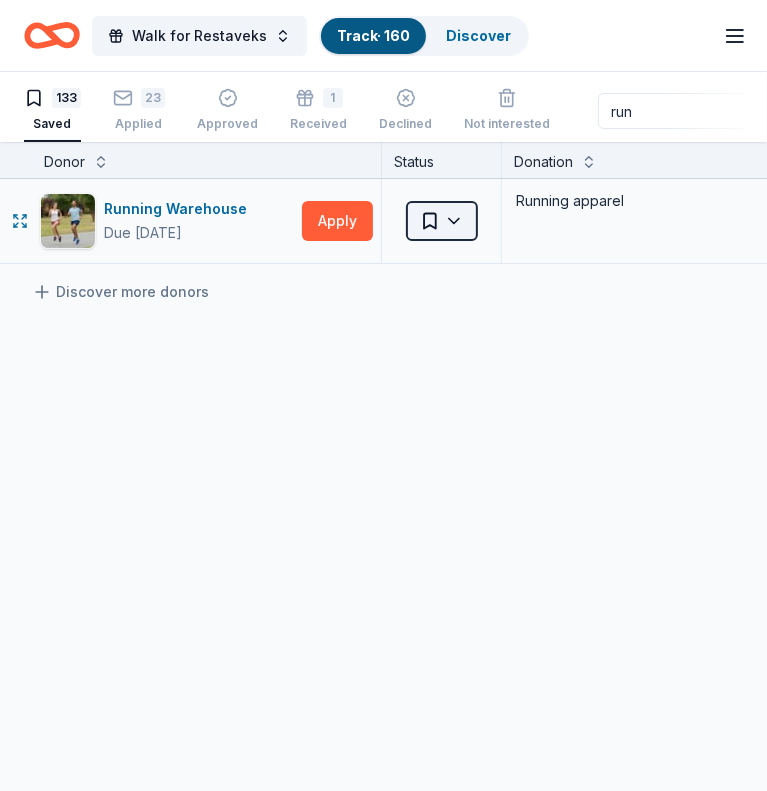
click at [433, 215] on html "Walk for Restaveks Track · 160 Discover Earn Rewards 133 Saved 23 Applied Appro…" at bounding box center [383, 395] width 767 height 791
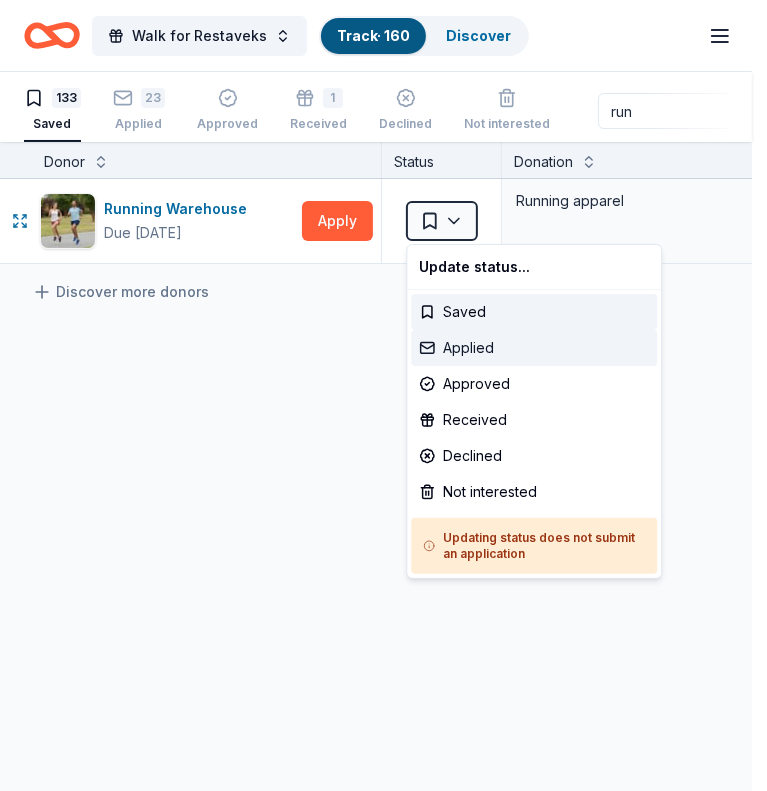
click at [461, 344] on div "Applied" at bounding box center [534, 348] width 246 height 36
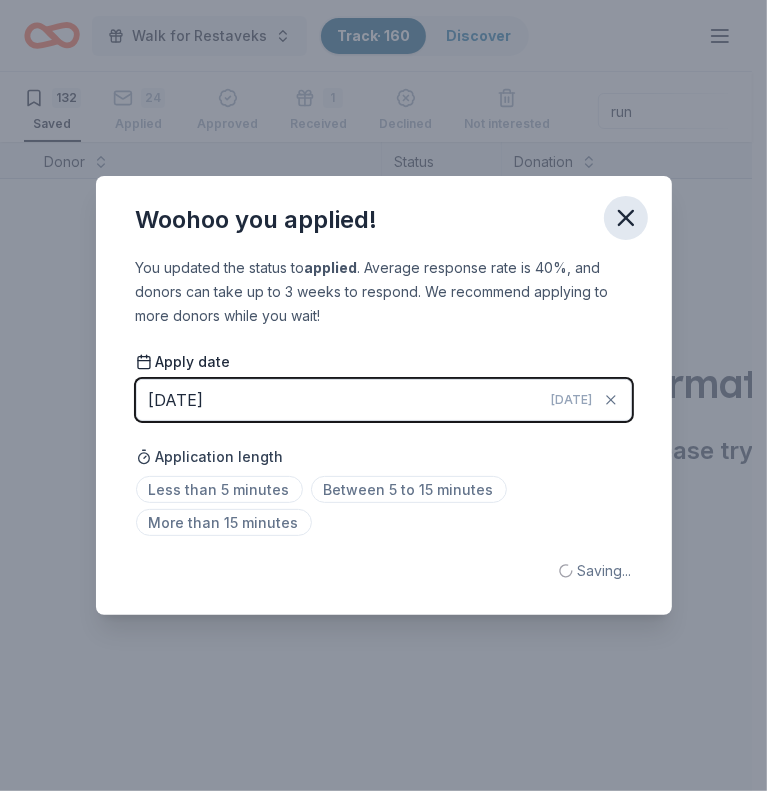
drag, startPoint x: 644, startPoint y: 108, endPoint x: 616, endPoint y: 227, distance: 122.2
click at [616, 227] on div "Woohoo you applied! You updated the status to applied . Average response rate i…" at bounding box center [383, 395] width 767 height 791
click at [616, 227] on icon "button" at bounding box center [626, 218] width 28 height 28
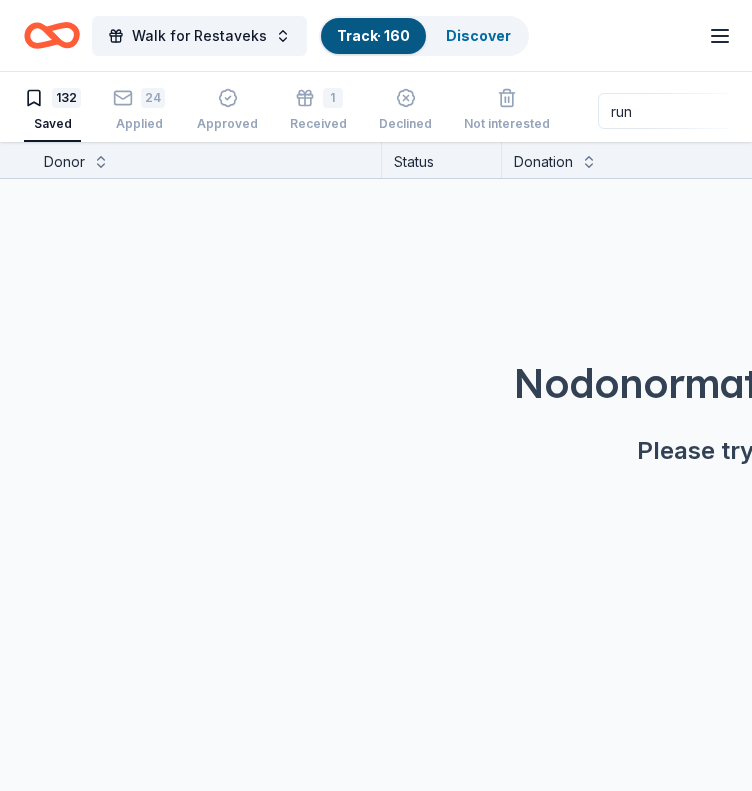
click at [620, 116] on input "run" at bounding box center [726, 111] width 256 height 36
type input "s"
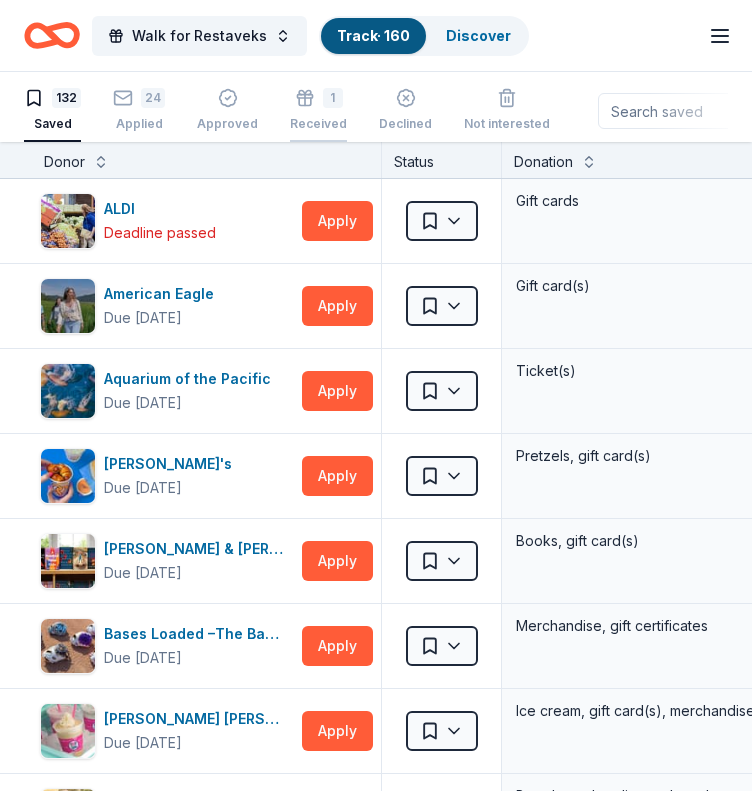
click at [319, 114] on div "1 Received" at bounding box center [318, 110] width 57 height 44
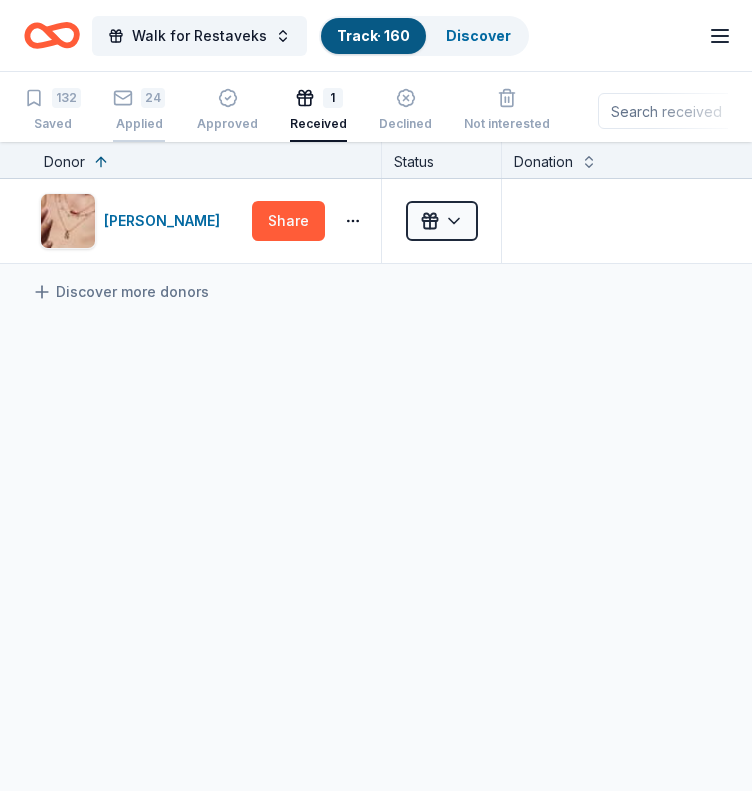
click at [144, 111] on div "24 Applied" at bounding box center [139, 99] width 52 height 44
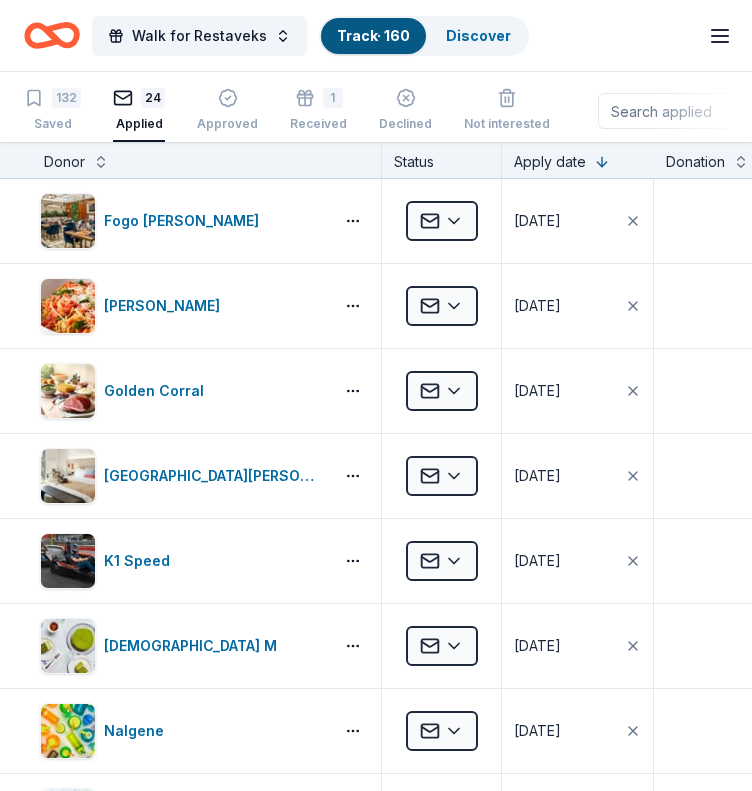
click at [640, 105] on input at bounding box center [726, 111] width 256 height 36
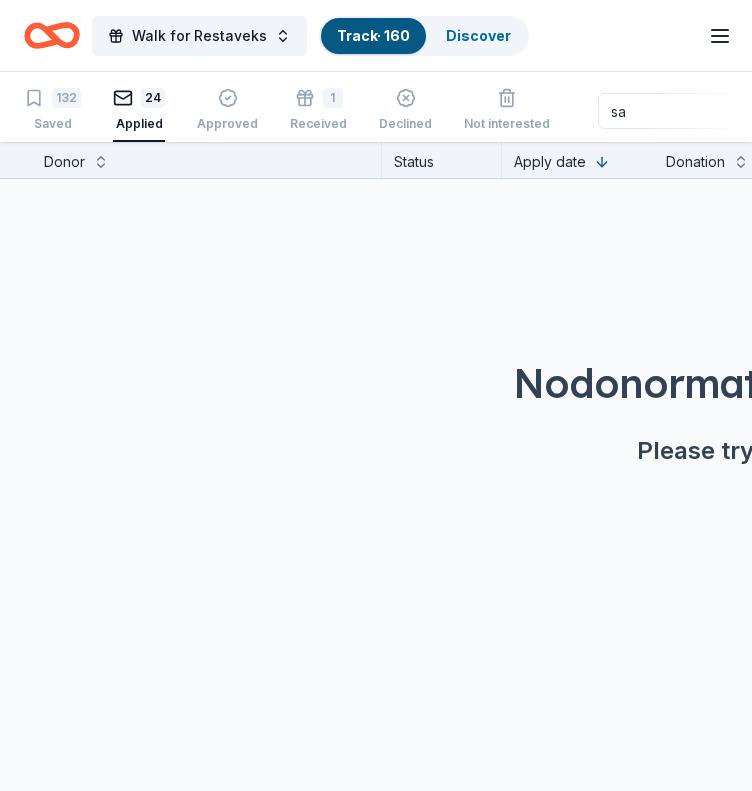
type input "s"
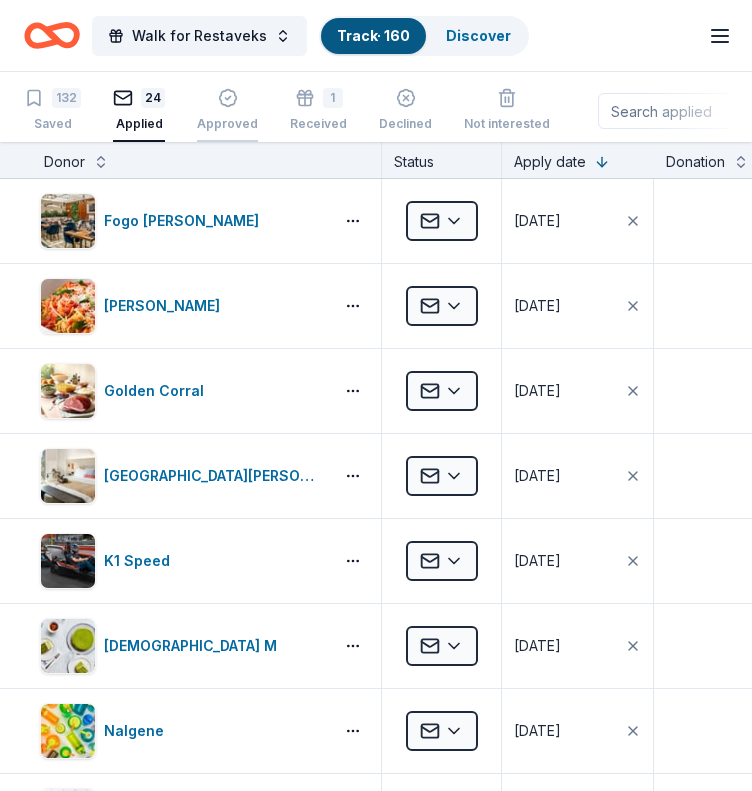
click at [237, 97] on div "button" at bounding box center [227, 87] width 61 height 20
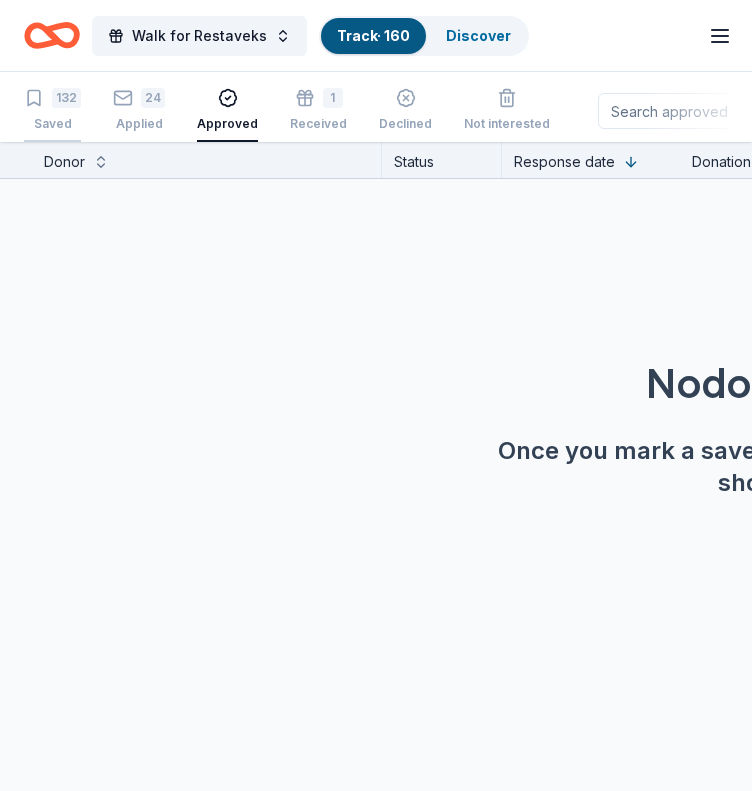
click at [76, 118] on div "Saved" at bounding box center [52, 124] width 57 height 16
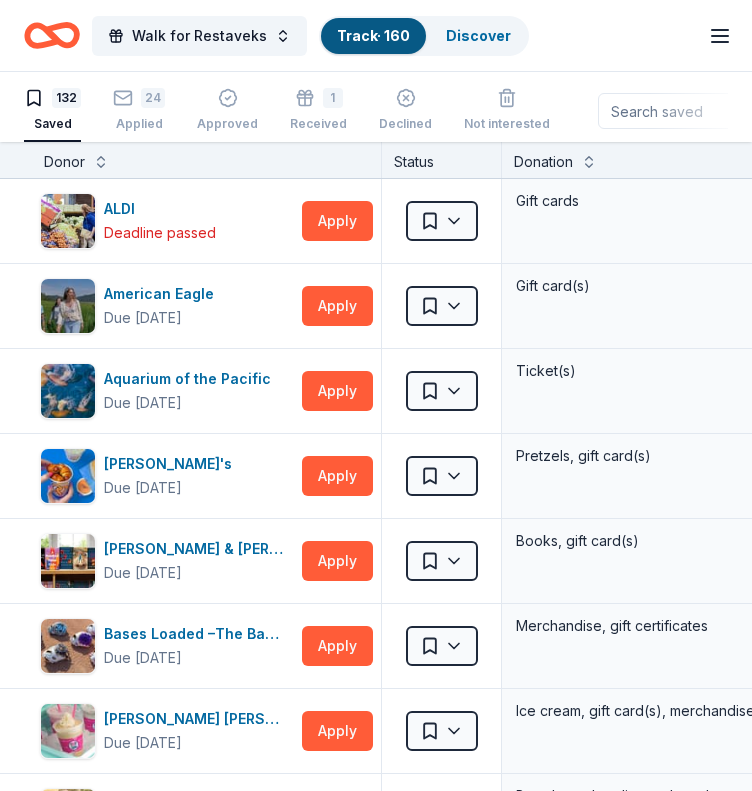
click at [636, 107] on input at bounding box center [726, 111] width 256 height 36
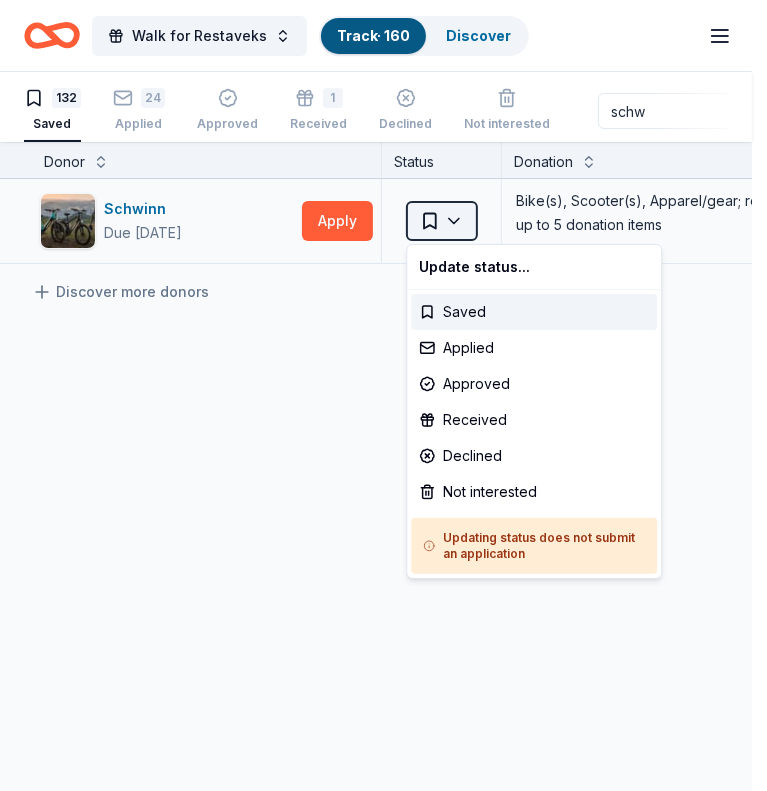
click at [455, 215] on html "Walk for Restaveks Track · 160 Discover Earn Rewards 132 Saved 24 Applied Appro…" at bounding box center [383, 395] width 767 height 791
click at [456, 340] on div "Applied" at bounding box center [534, 348] width 246 height 36
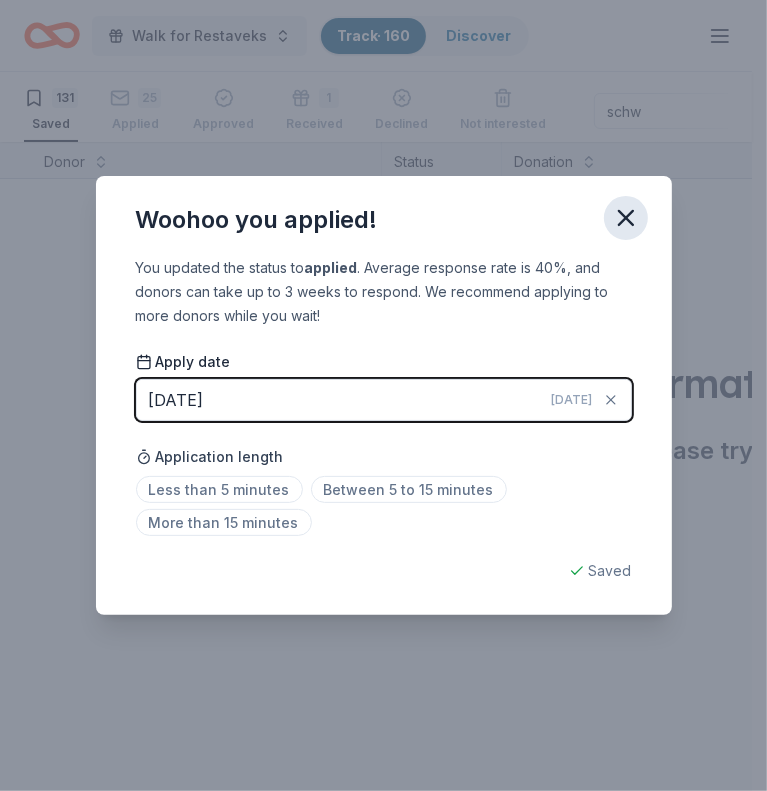
click at [628, 223] on icon "button" at bounding box center [626, 218] width 28 height 28
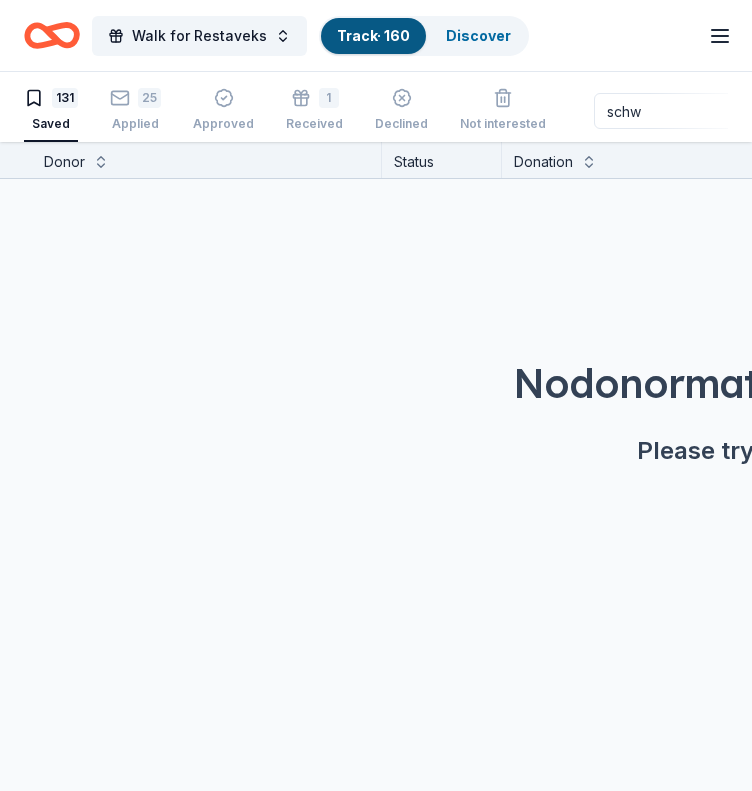
click at [637, 103] on input "schw" at bounding box center [722, 111] width 256 height 36
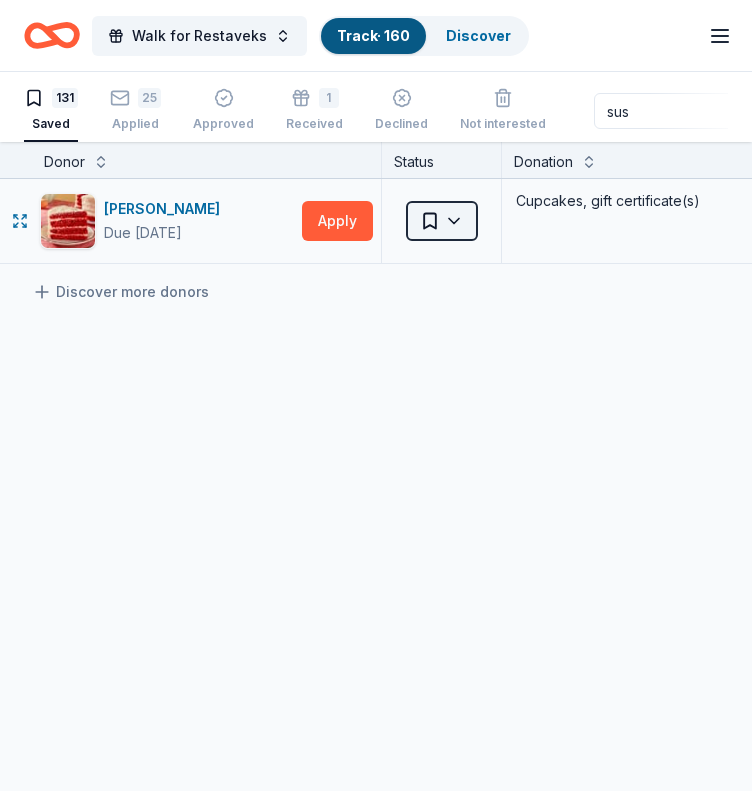
click at [453, 229] on html "Walk for Restaveks Track · 160 Discover Earn Rewards 131 Saved 25 Applied Appro…" at bounding box center [376, 395] width 752 height 791
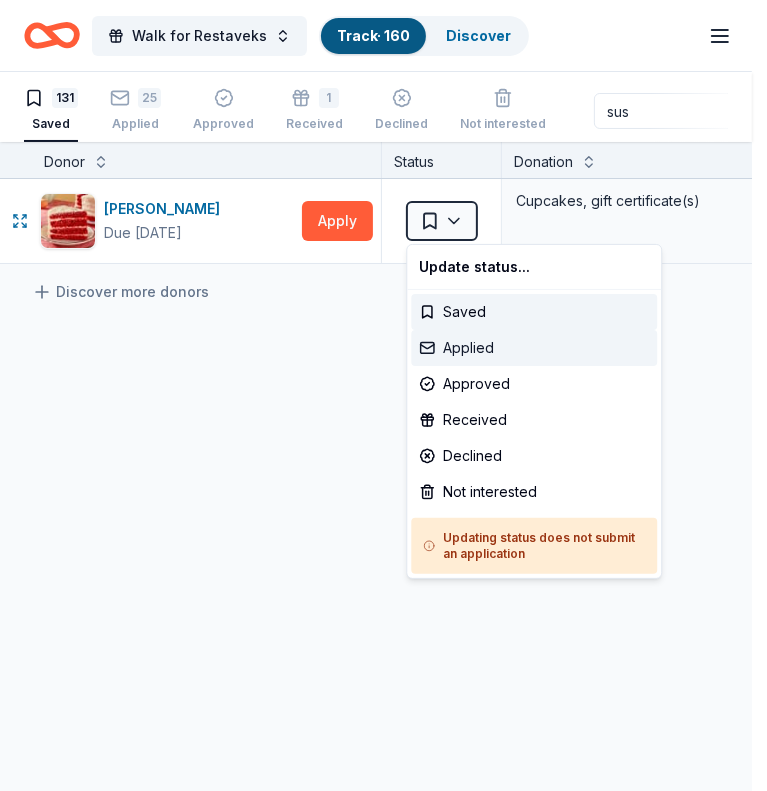
click at [462, 339] on div "Applied" at bounding box center [534, 348] width 246 height 36
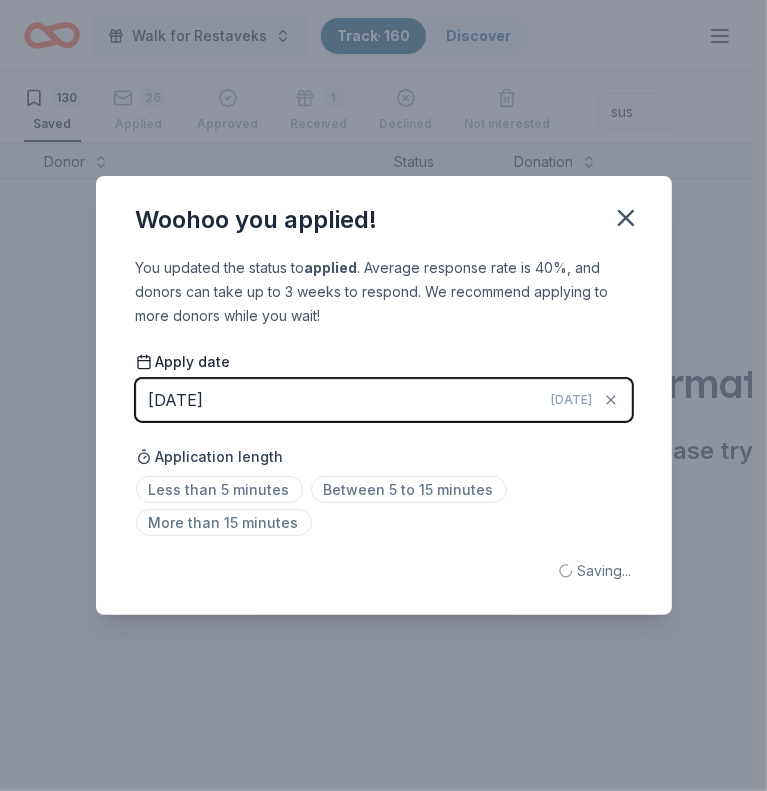
click at [624, 108] on div "Woohoo you applied! You updated the status to applied . Average response rate i…" at bounding box center [383, 395] width 767 height 791
click at [622, 207] on icon "button" at bounding box center [626, 218] width 28 height 28
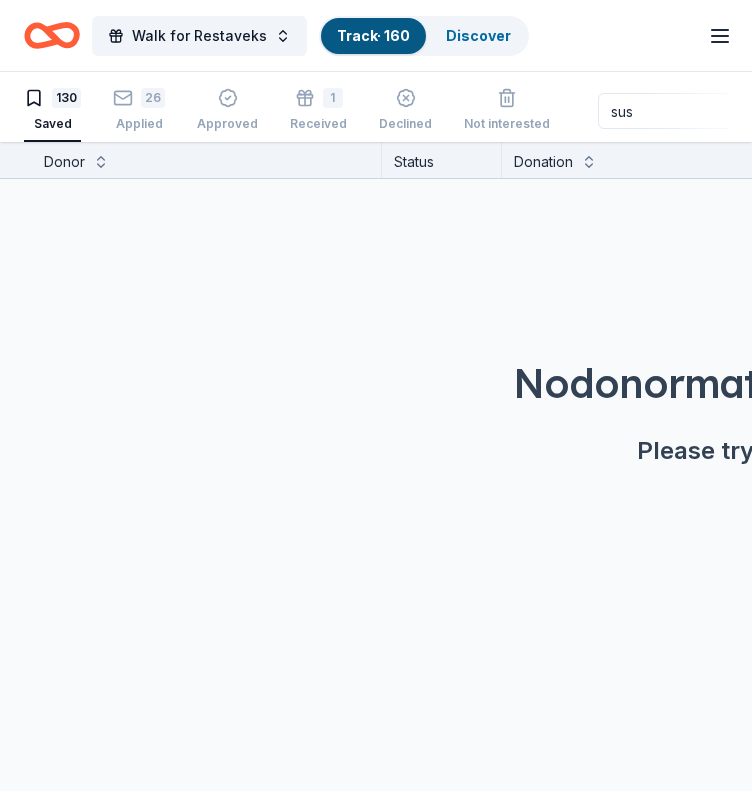
drag, startPoint x: 632, startPoint y: 115, endPoint x: 538, endPoint y: 133, distance: 95.7
click at [538, 133] on div "130 Saved 26 Applied Approved 1 Received Declined Not interested sus Approved a…" at bounding box center [376, 111] width 704 height 62
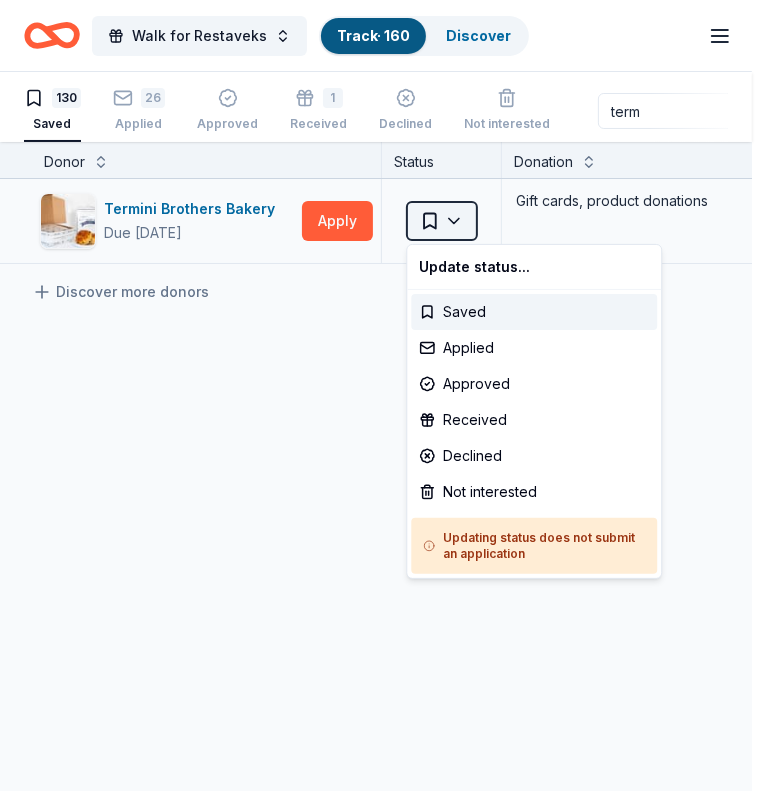
click at [446, 215] on html "Walk for Restaveks Track · 160 Discover Earn Rewards 130 Saved 26 Applied Appro…" at bounding box center [383, 395] width 767 height 791
click at [462, 335] on div "Applied" at bounding box center [534, 348] width 246 height 36
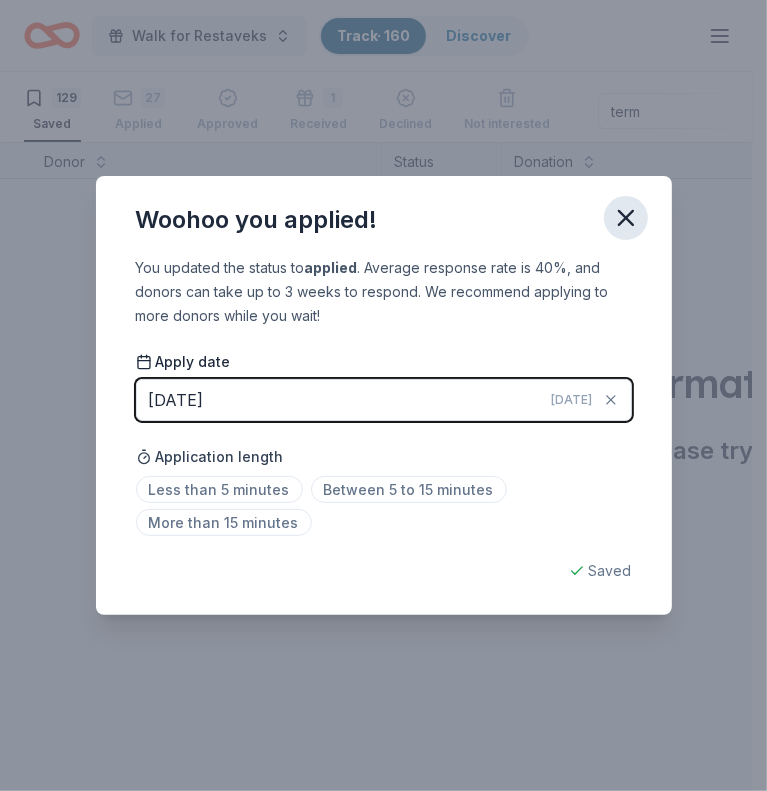
click at [633, 218] on icon "button" at bounding box center [626, 218] width 28 height 28
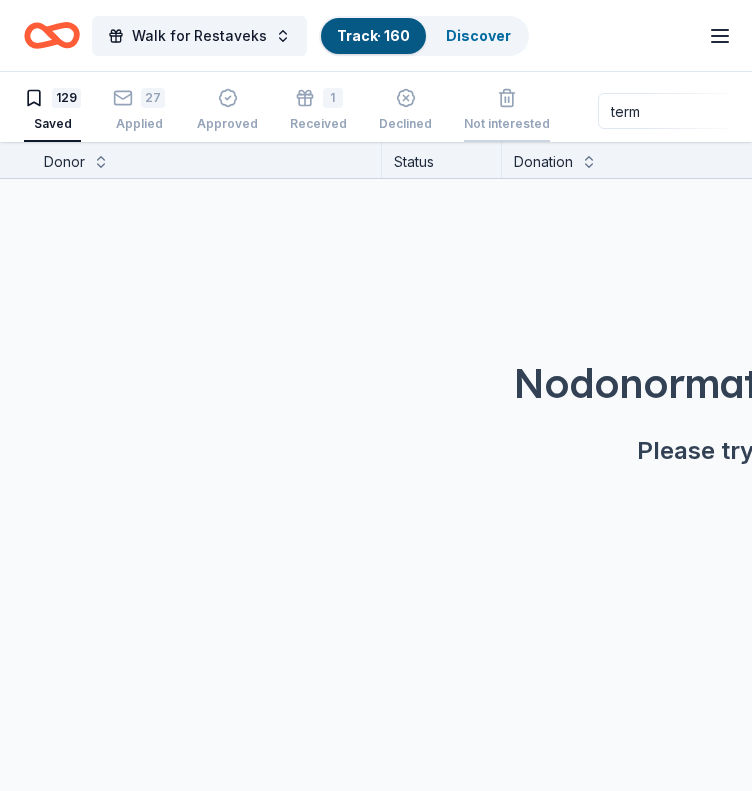
drag, startPoint x: 640, startPoint y: 115, endPoint x: 528, endPoint y: 127, distance: 112.6
click at [528, 127] on div "129 Saved 27 Applied Approved 1 Received Declined Not interested term Approved …" at bounding box center [376, 111] width 704 height 62
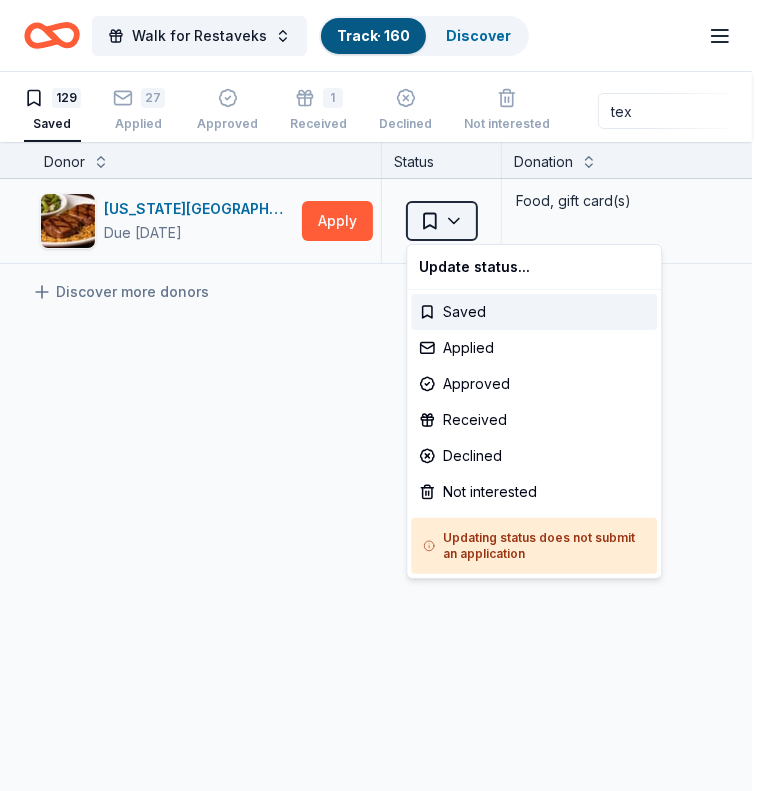
click at [448, 210] on html "Walk for Restaveks Track · 160 Discover Earn Rewards 129 Saved 27 Applied Appro…" at bounding box center [383, 395] width 767 height 791
click at [507, 361] on div "Applied" at bounding box center [534, 348] width 246 height 36
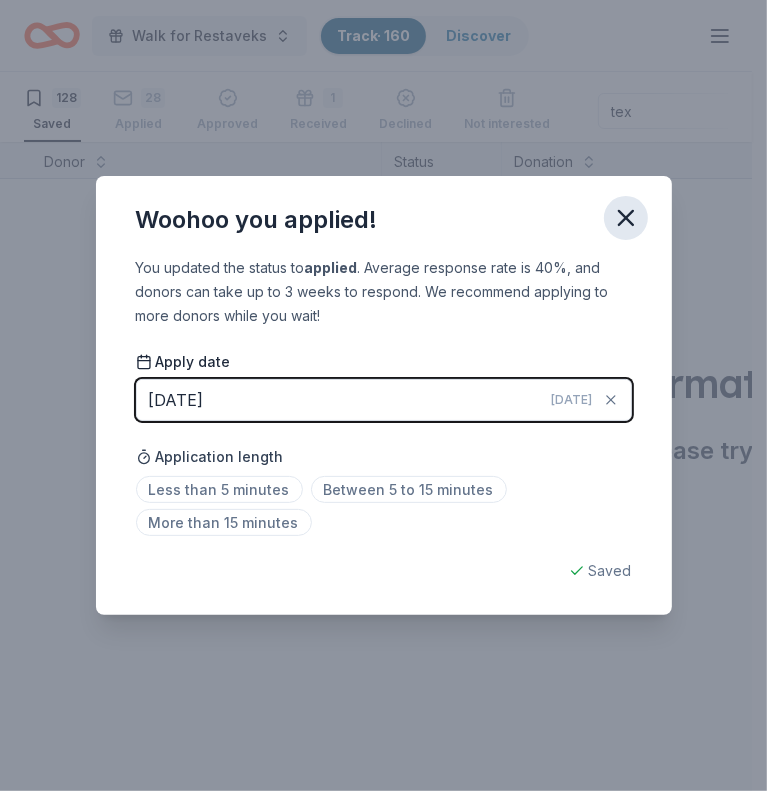
click at [616, 209] on icon "button" at bounding box center [626, 218] width 28 height 28
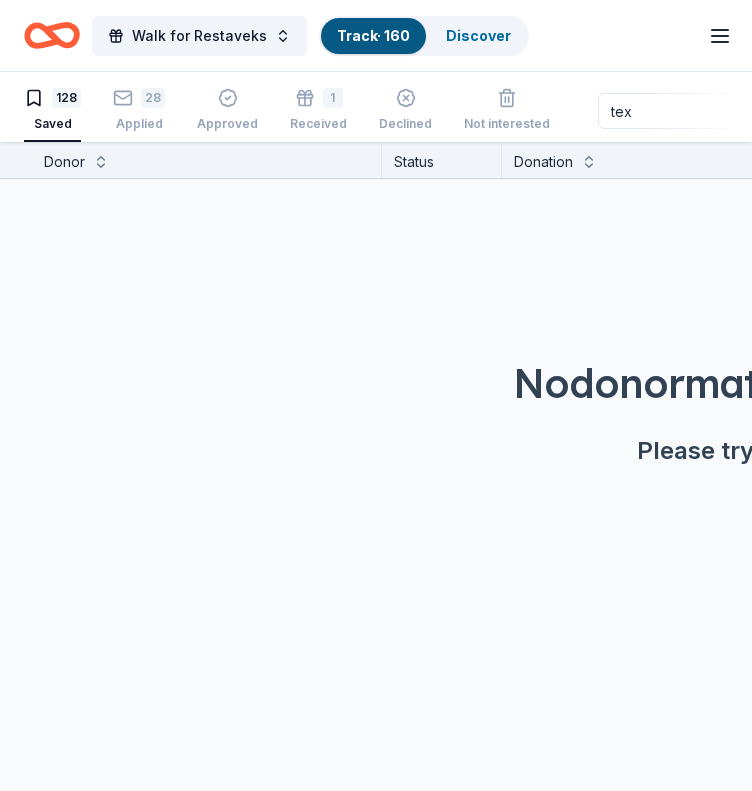
drag, startPoint x: 632, startPoint y: 103, endPoint x: 564, endPoint y: 123, distance: 70.8
click at [564, 123] on div "128 Saved 28 Applied Approved 1 Received Declined Not interested tex Approved a…" at bounding box center [376, 111] width 704 height 62
type input "u"
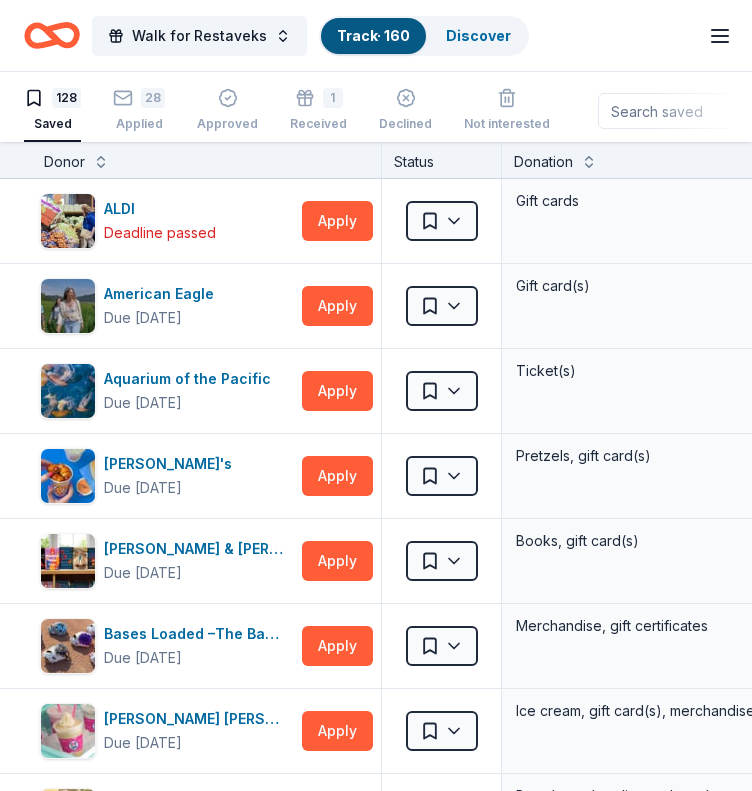
click at [612, 115] on input at bounding box center [726, 111] width 256 height 36
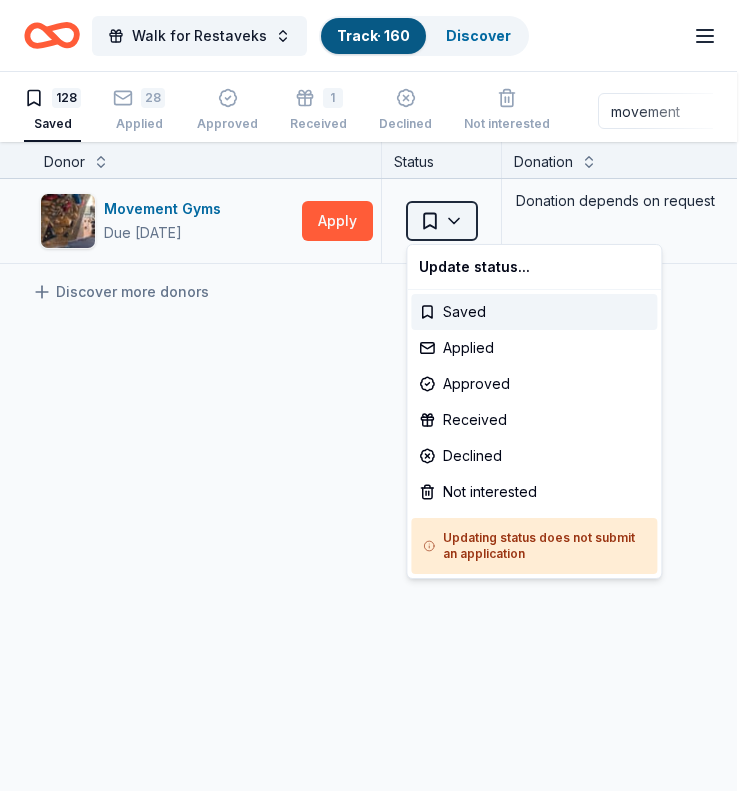
click at [461, 215] on html "Walk for Restaveks Track · 160 Discover Earn Rewards 128 Saved 28 Applied Appro…" at bounding box center [376, 395] width 752 height 791
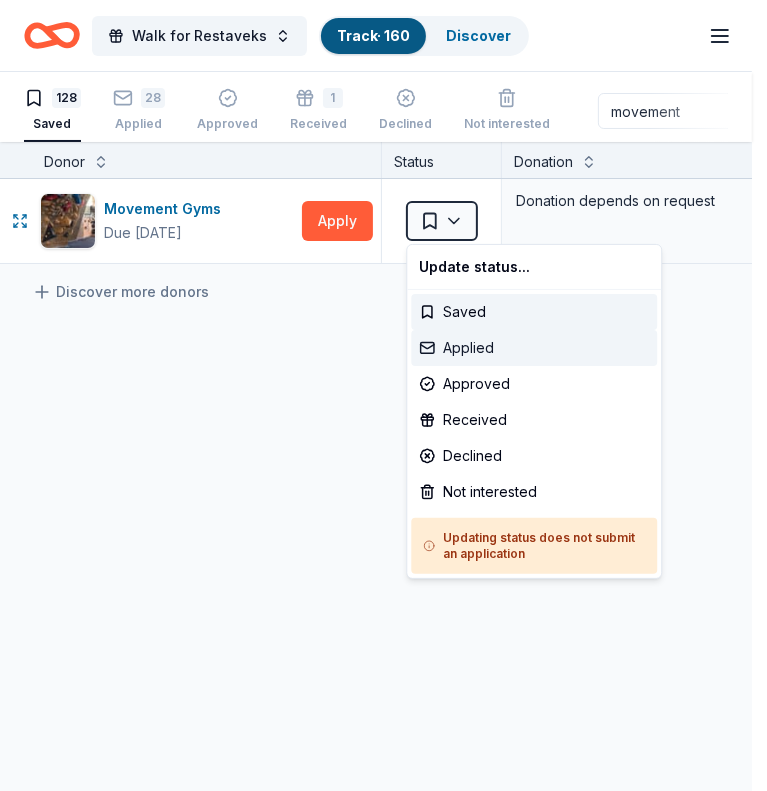
click at [488, 346] on div "Applied" at bounding box center [534, 348] width 246 height 36
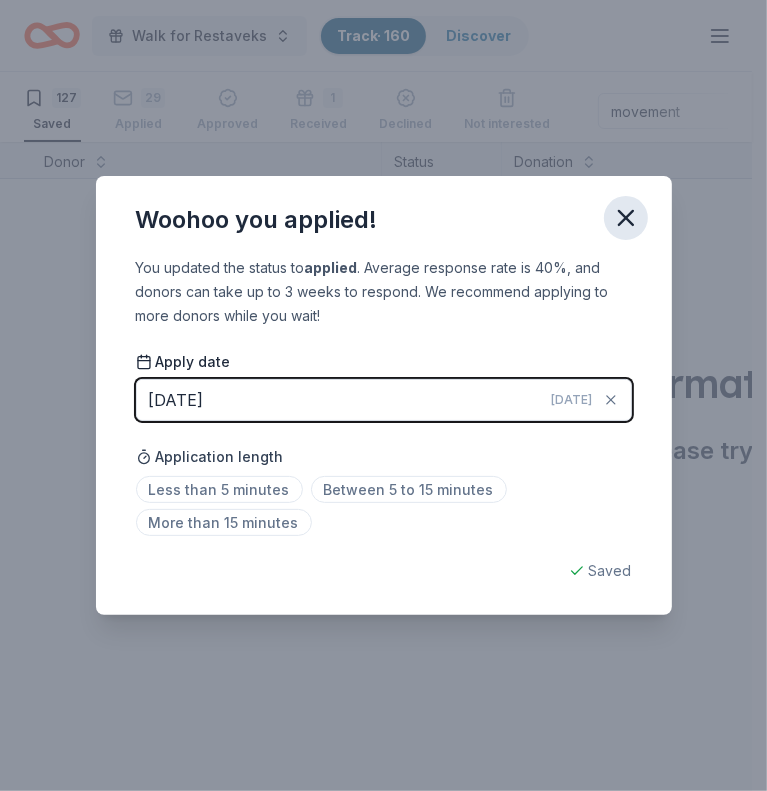
click at [627, 225] on icon "button" at bounding box center [626, 218] width 28 height 28
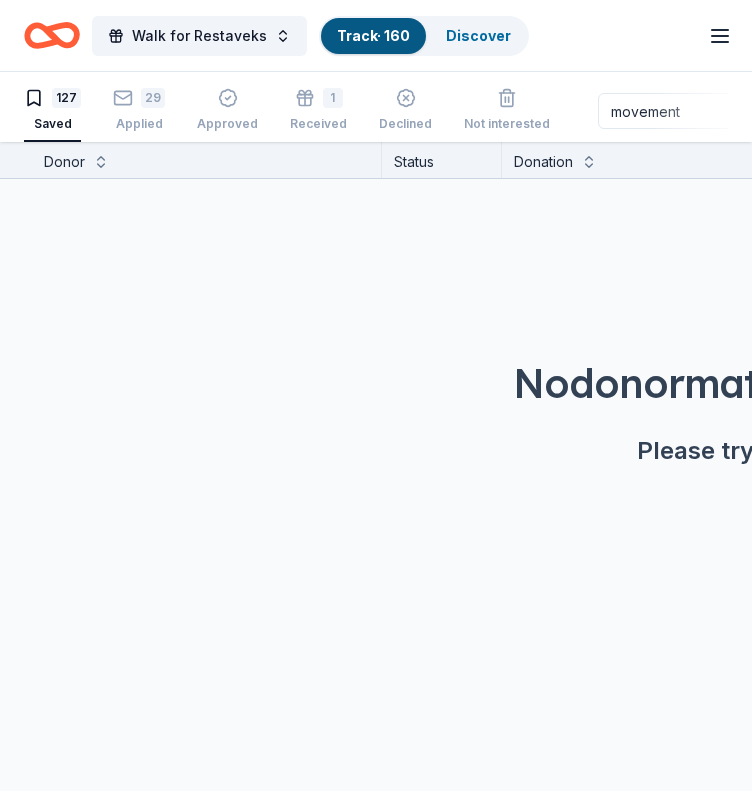
drag, startPoint x: 673, startPoint y: 110, endPoint x: 539, endPoint y: 150, distance: 139.8
click at [539, 150] on div "Walk for Restaveks Track · 160 Discover Earn Rewards 127 Saved 29 Applied Appro…" at bounding box center [376, 396] width 752 height 792
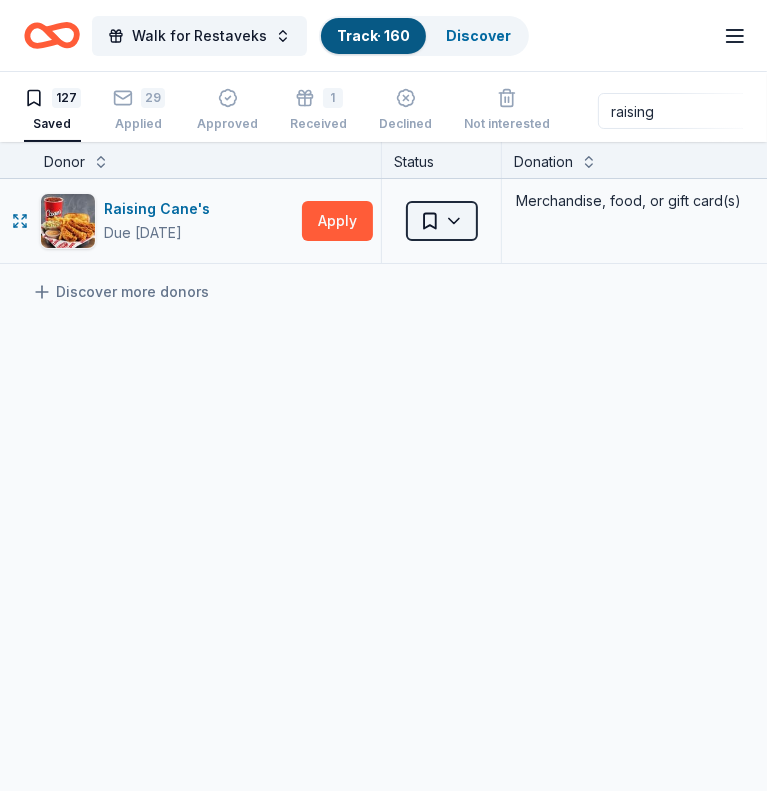
click at [460, 206] on html "Walk for Restaveks Track · 160 Discover Earn Rewards 127 Saved 29 Applied Appro…" at bounding box center [383, 395] width 767 height 791
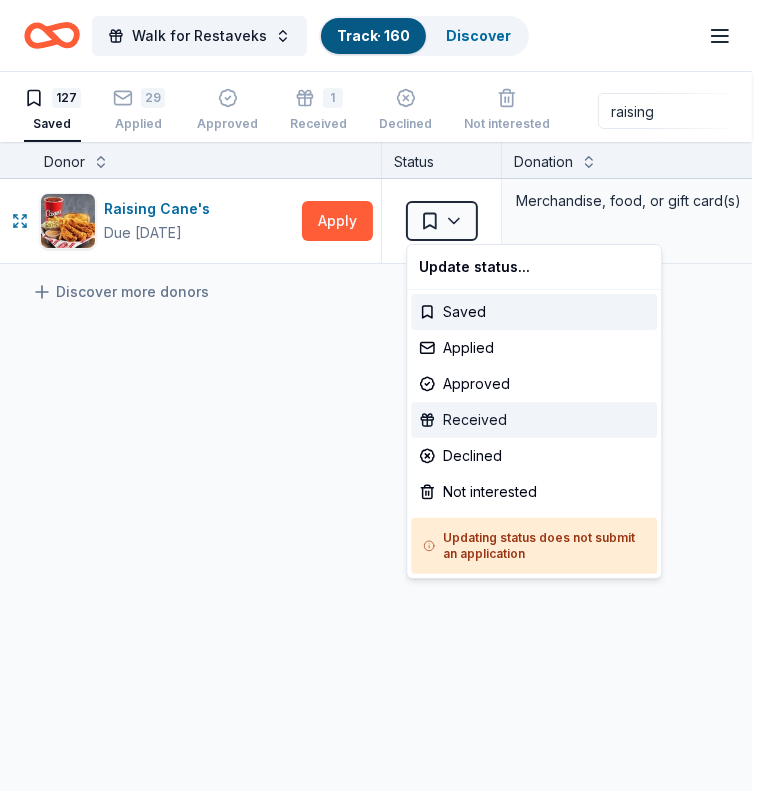
click at [482, 427] on div "Received" at bounding box center [534, 420] width 246 height 36
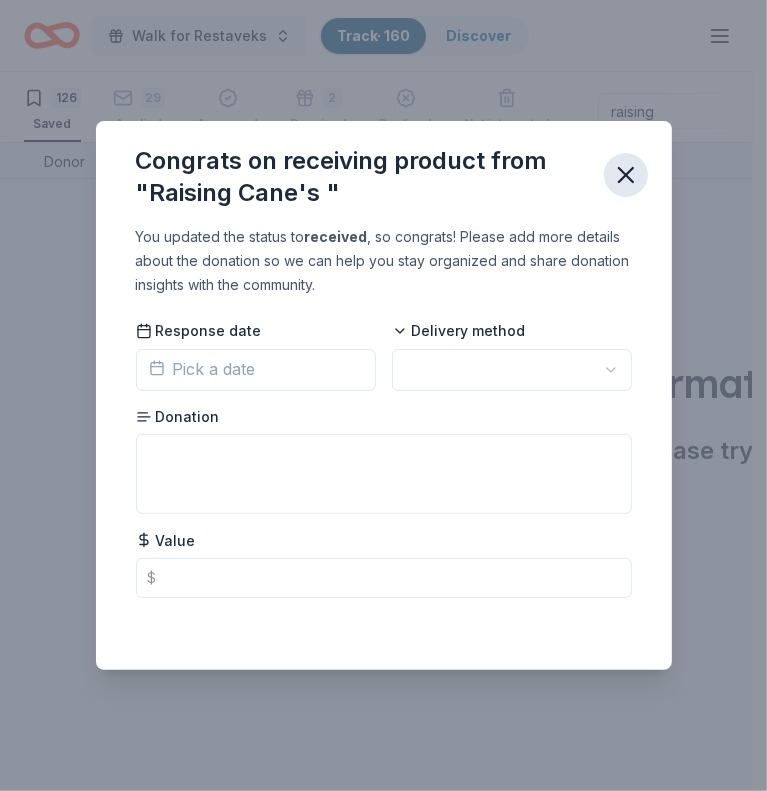
click at [622, 170] on icon "button" at bounding box center [626, 175] width 28 height 28
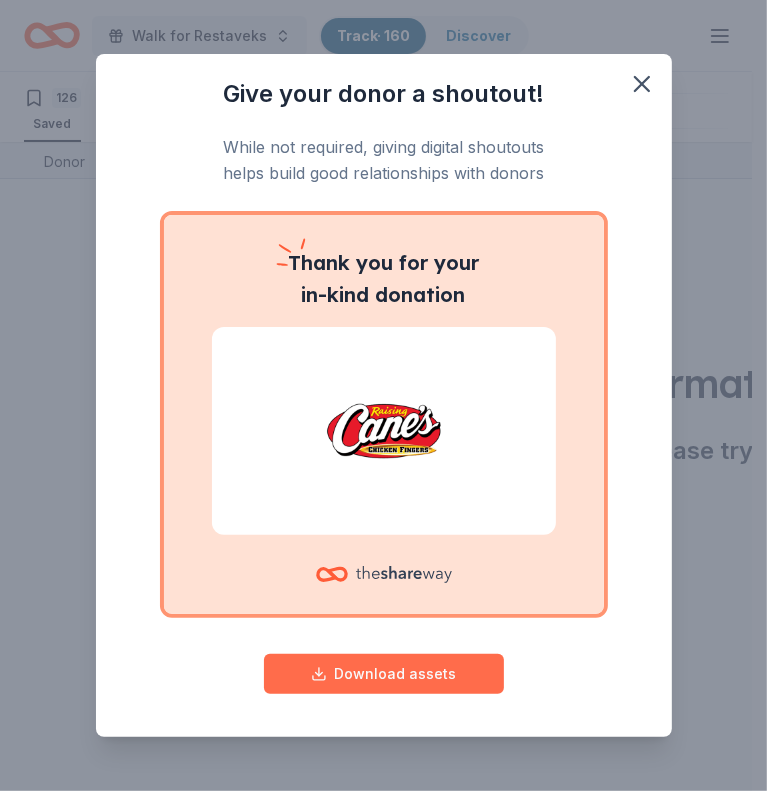
click at [406, 676] on button "Download assets" at bounding box center [384, 674] width 240 height 40
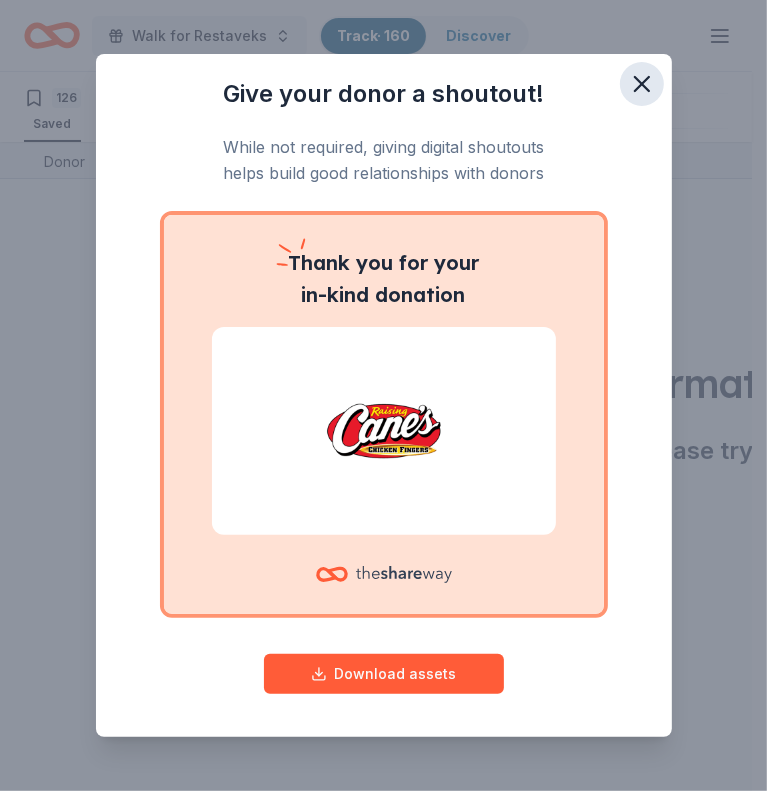
click at [630, 70] on icon "button" at bounding box center [642, 84] width 28 height 28
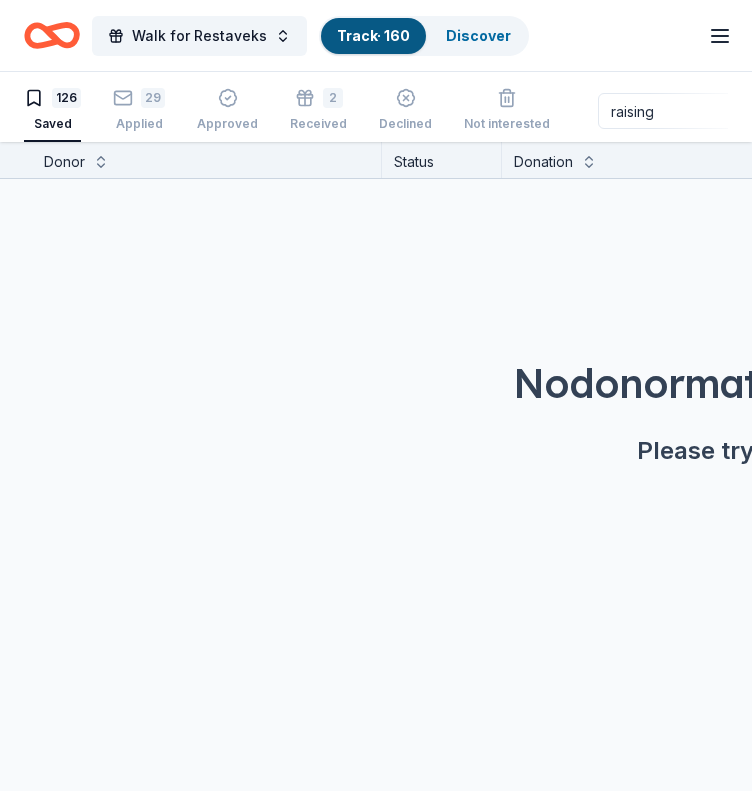
drag, startPoint x: 646, startPoint y: 116, endPoint x: 556, endPoint y: 144, distance: 94.2
click at [556, 144] on div "Walk for Restaveks Track · 160 Discover Earn Rewards 126 Saved 29 Applied Appro…" at bounding box center [376, 396] width 752 height 792
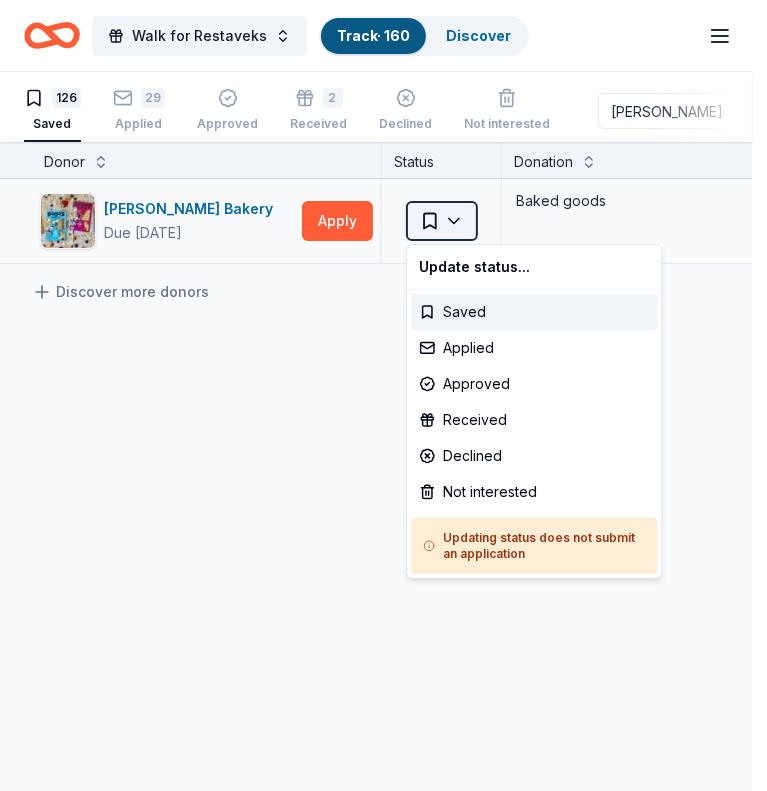
click at [459, 215] on html "Walk for Restaveks Track · 160 Discover Earn Rewards 126 Saved 29 Applied Appro…" at bounding box center [383, 395] width 767 height 791
click at [507, 355] on div "Applied" at bounding box center [534, 348] width 246 height 36
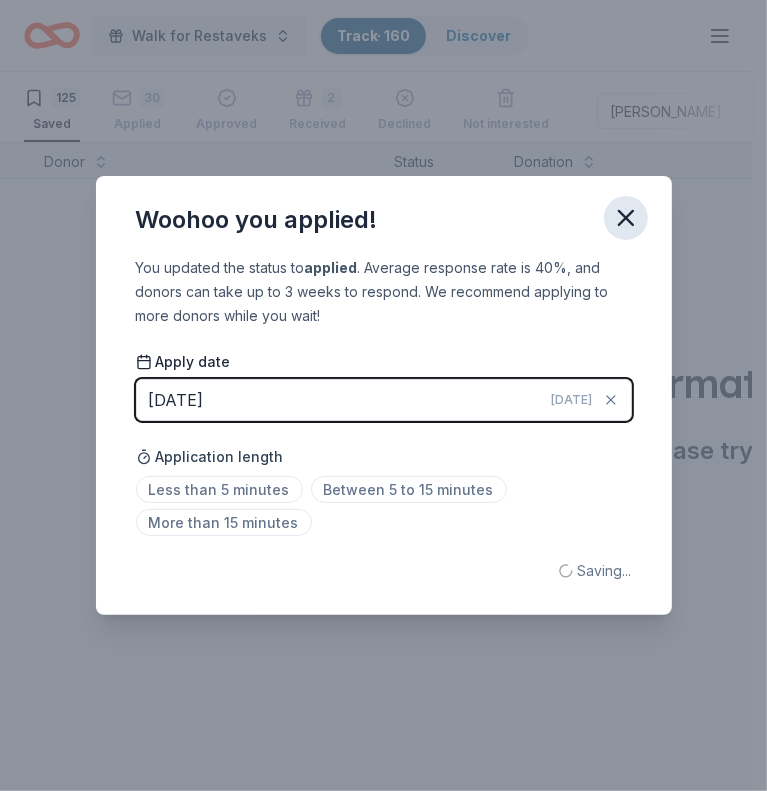
click at [629, 222] on icon "button" at bounding box center [626, 218] width 14 height 14
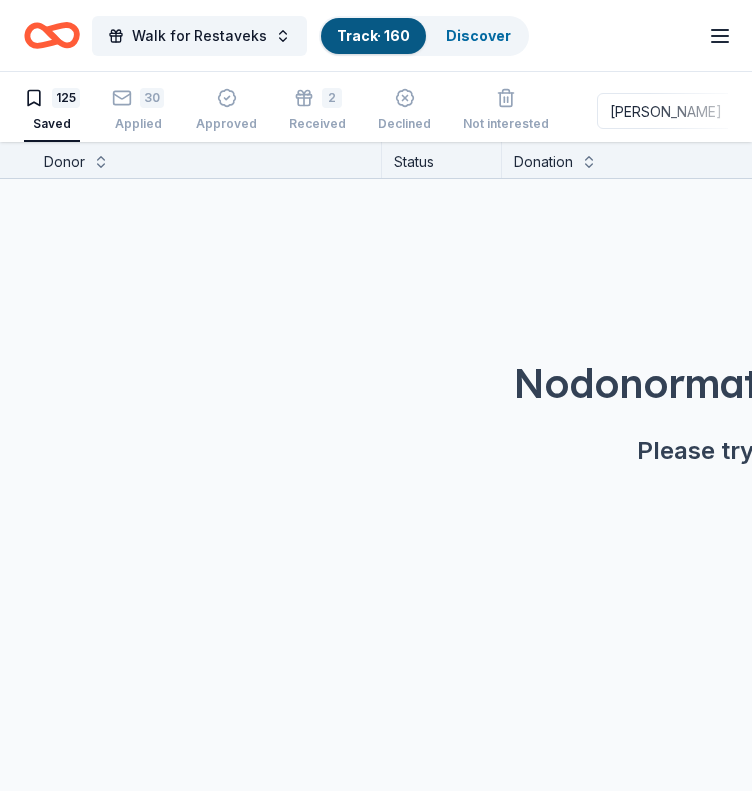
drag, startPoint x: 650, startPoint y: 111, endPoint x: 546, endPoint y: 123, distance: 104.6
click at [546, 123] on div "125 Saved 30 Applied Approved 2 Received Declined Not interested [PERSON_NAME] …" at bounding box center [376, 111] width 704 height 62
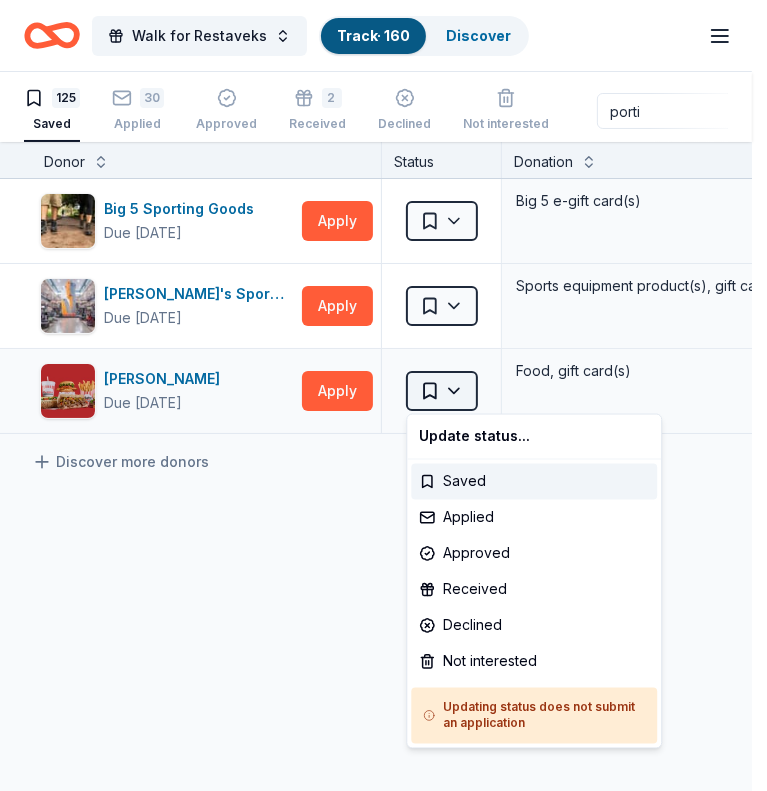
click at [456, 379] on html "Walk for Restaveks Track · 160 Discover Earn Rewards 125 Saved 30 Applied Appro…" at bounding box center [383, 395] width 767 height 791
click at [488, 504] on div "Applied" at bounding box center [534, 518] width 246 height 36
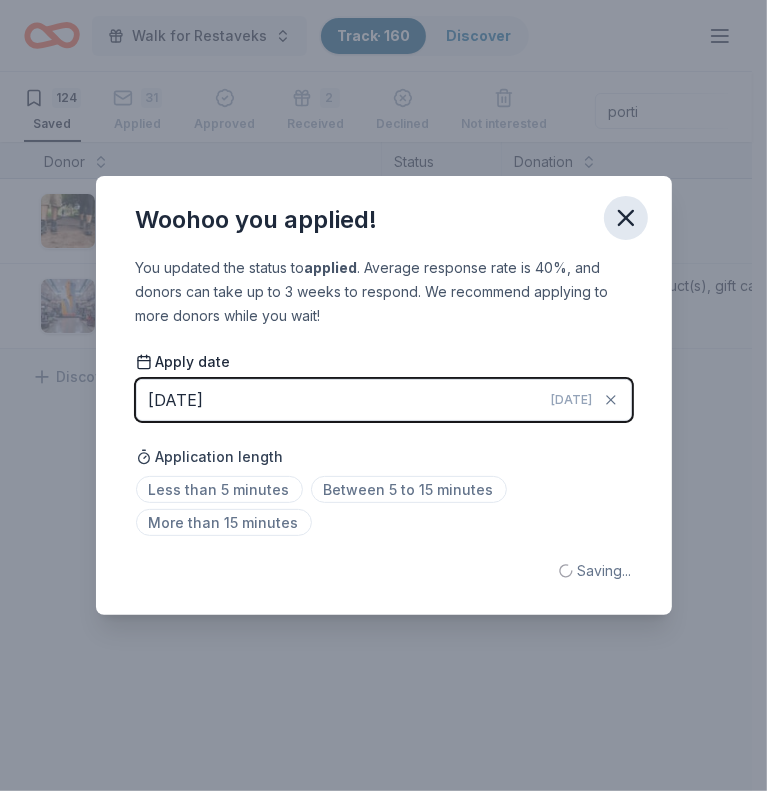
click at [620, 227] on icon "button" at bounding box center [626, 218] width 28 height 28
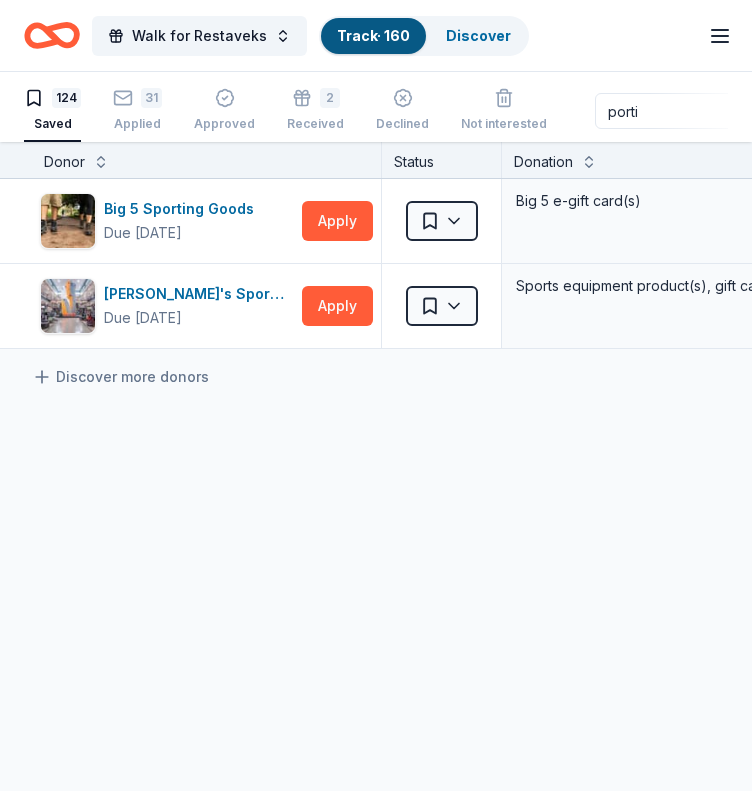
drag, startPoint x: 640, startPoint y: 111, endPoint x: 569, endPoint y: 131, distance: 73.7
click at [569, 131] on div "124 Saved 31 Applied Approved 2 Received Declined Not interested porti Approved…" at bounding box center [376, 111] width 704 height 62
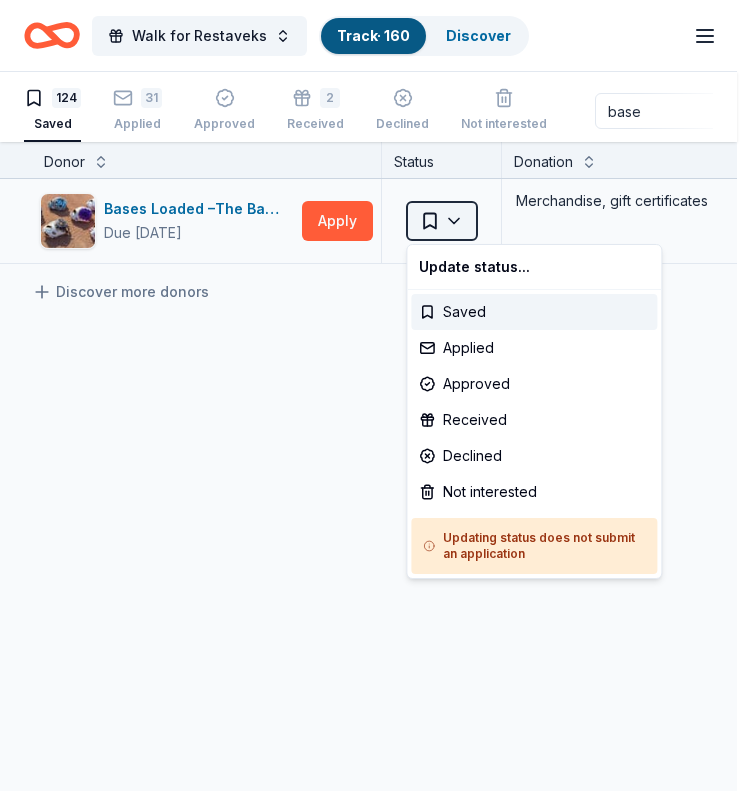
click at [464, 214] on html "Walk for Restaveks Track · 160 Discover Earn Rewards 124 Saved 31 Applied Appro…" at bounding box center [376, 395] width 752 height 791
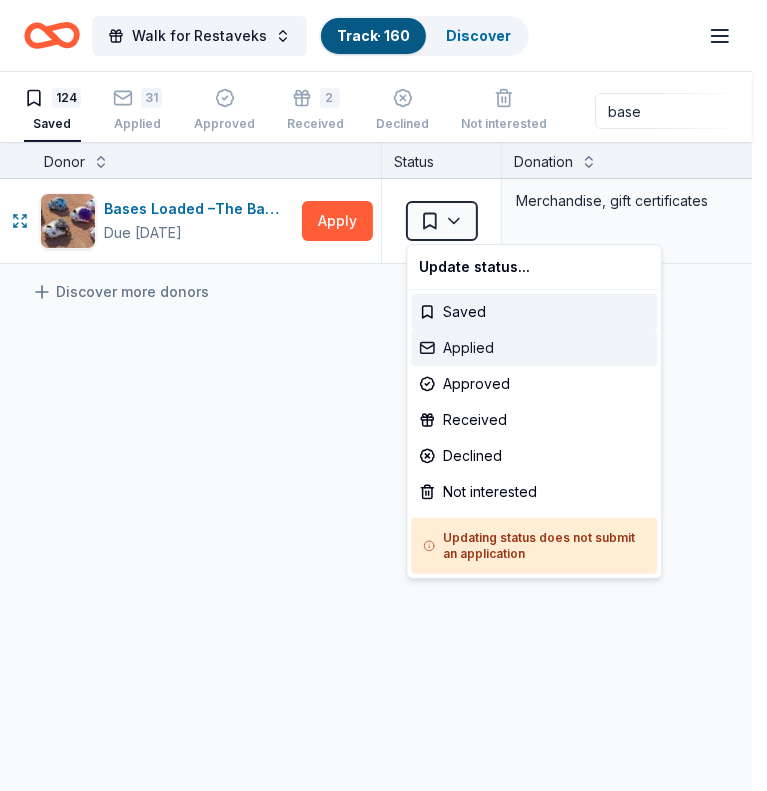
click at [518, 343] on div "Applied" at bounding box center [534, 348] width 246 height 36
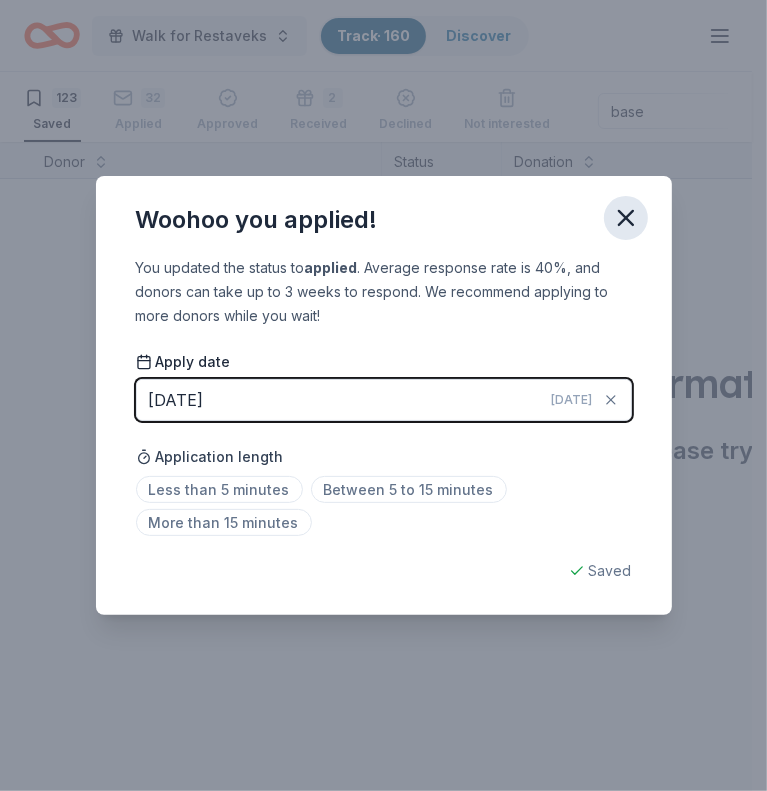
click at [627, 226] on icon "button" at bounding box center [626, 218] width 28 height 28
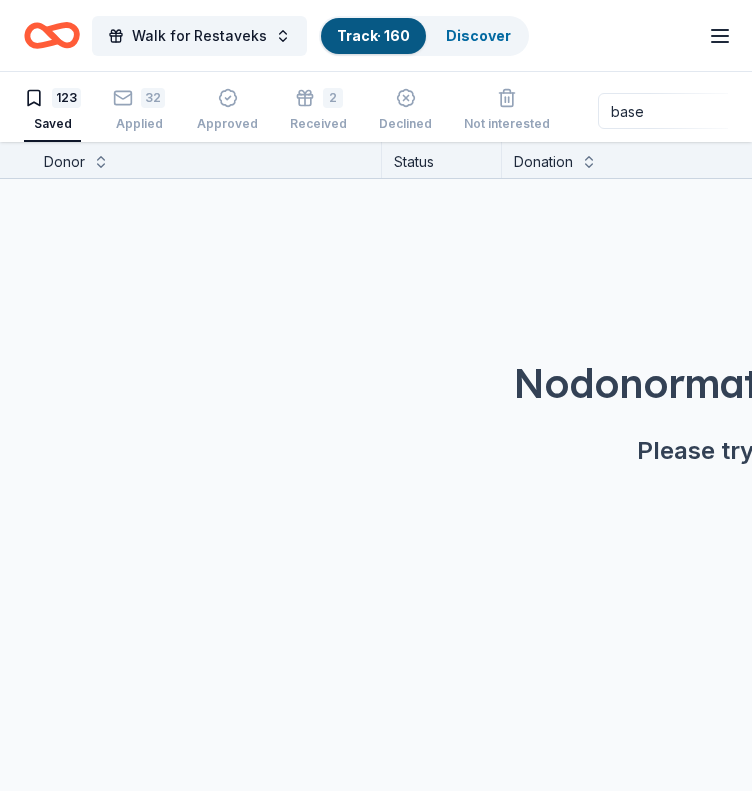
drag, startPoint x: 636, startPoint y: 115, endPoint x: 510, endPoint y: 151, distance: 131.0
click at [510, 151] on div "Walk for Restaveks Track · 160 Discover Earn Rewards 123 Saved 32 Applied Appro…" at bounding box center [376, 396] width 752 height 792
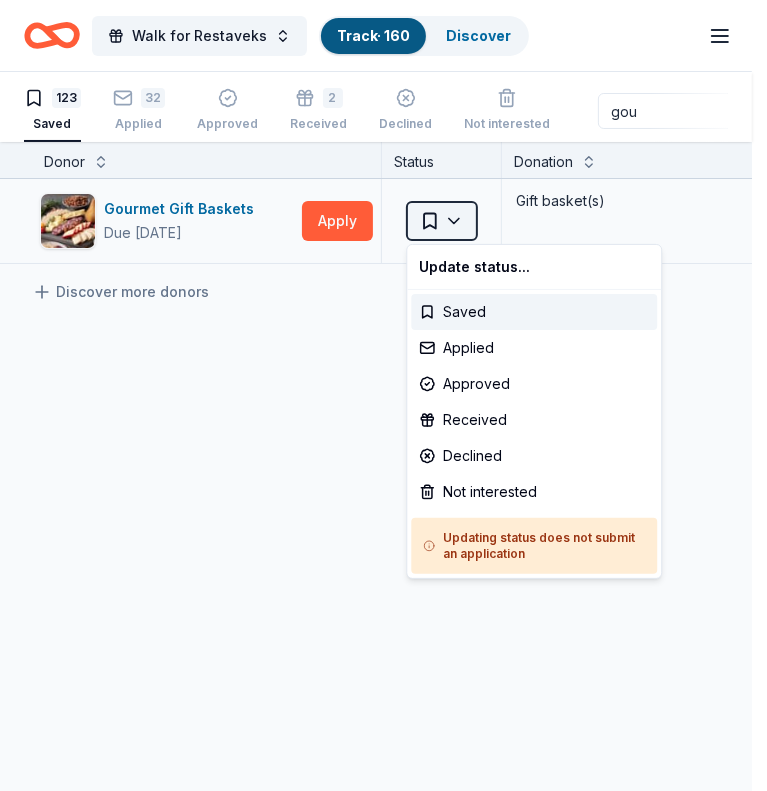
click at [443, 215] on html "Walk for Restaveks Track · 160 Discover Earn Rewards 123 Saved 32 Applied Appro…" at bounding box center [383, 395] width 767 height 791
click at [511, 347] on div "Applied" at bounding box center [534, 348] width 246 height 36
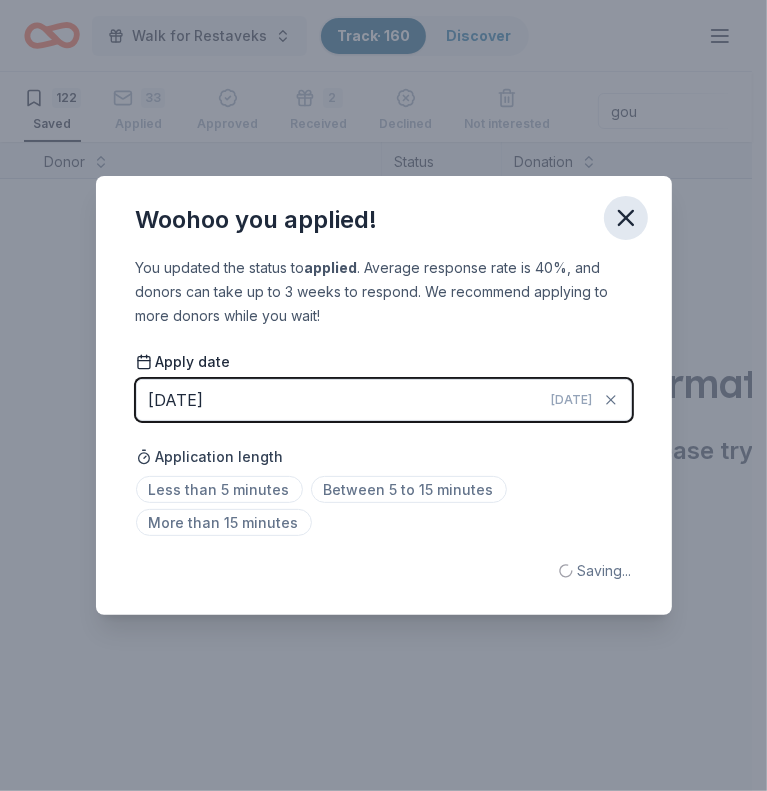
click at [618, 219] on icon "button" at bounding box center [626, 218] width 28 height 28
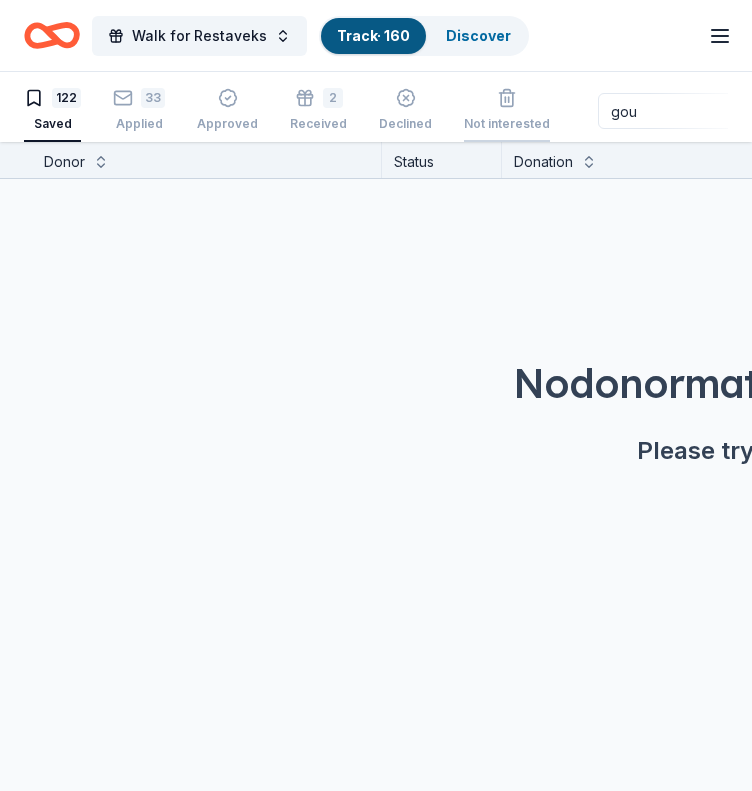
drag, startPoint x: 636, startPoint y: 102, endPoint x: 529, endPoint y: 140, distance: 113.5
click at [529, 140] on div "122 Saved 33 Applied Approved 2 Received Declined Not interested gou Approved a…" at bounding box center [376, 111] width 704 height 62
type input "b"
type input "f"
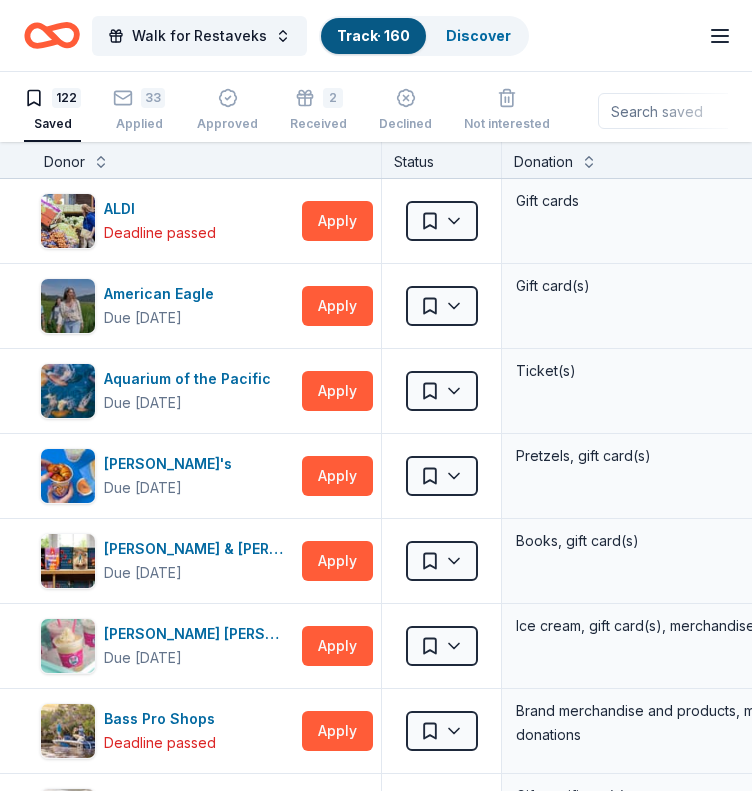
click at [637, 112] on input at bounding box center [726, 111] width 256 height 36
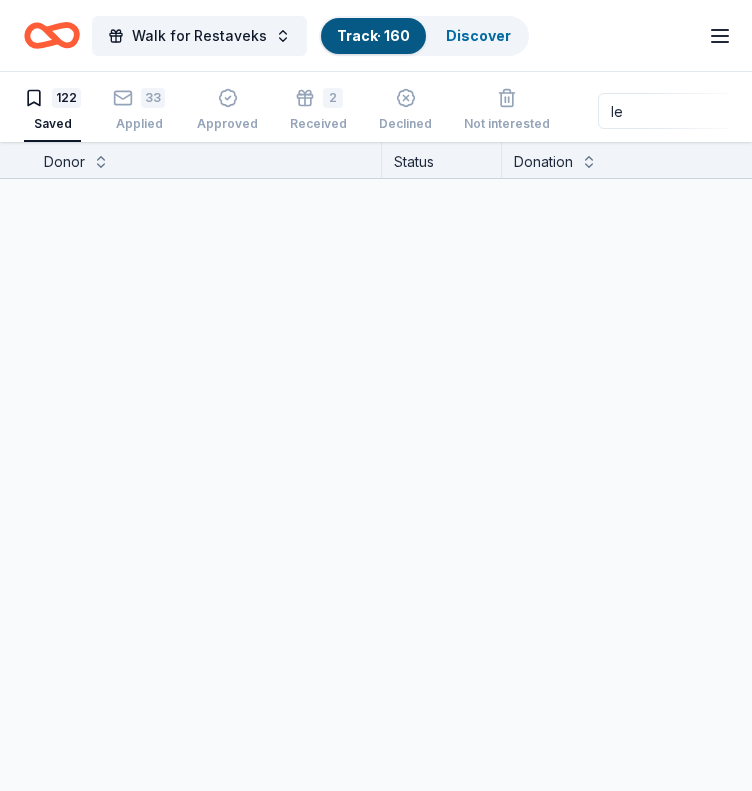
type input "l"
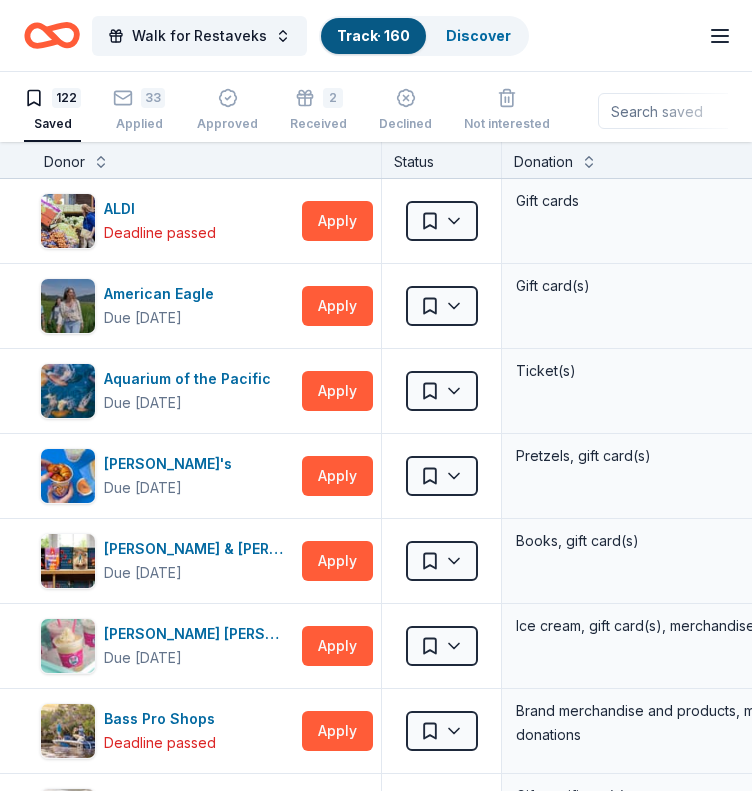
click at [634, 113] on input at bounding box center [726, 111] width 256 height 36
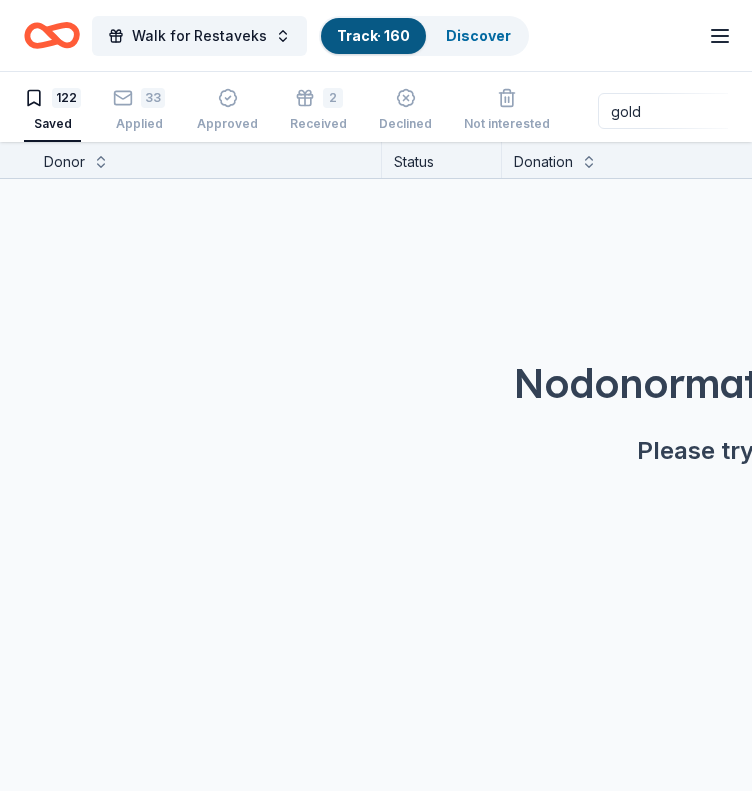
click at [655, 120] on input "gold" at bounding box center [726, 111] width 256 height 36
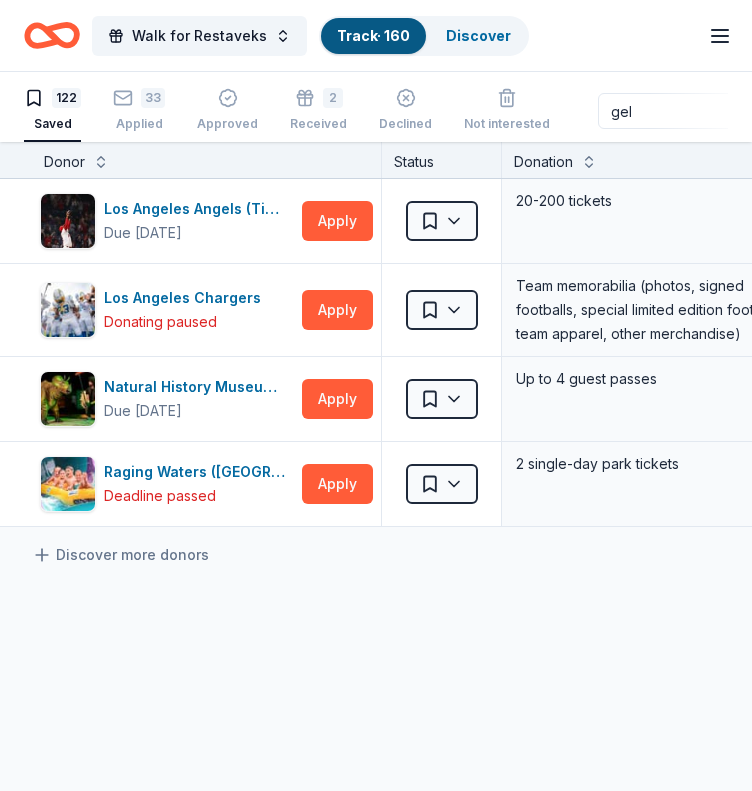
drag, startPoint x: 656, startPoint y: 107, endPoint x: 445, endPoint y: 141, distance: 213.6
click at [445, 141] on div "Walk for Restaveks Track · 160 Discover Earn Rewards 122 Saved 33 Applied Appro…" at bounding box center [376, 396] width 752 height 792
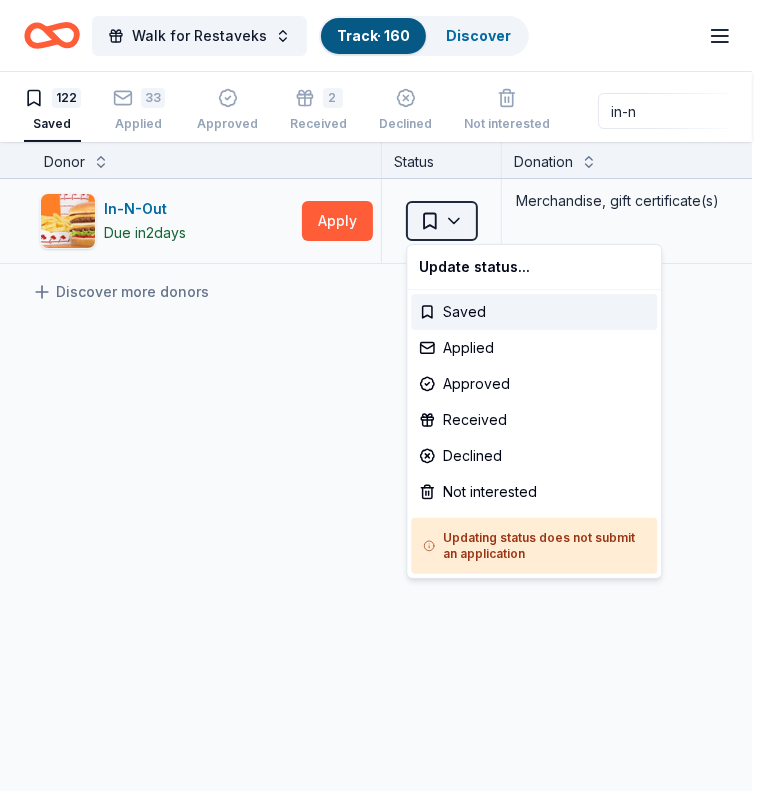
click at [452, 219] on html "Walk for Restaveks Track · 160 Discover Earn Rewards 122 Saved 33 Applied Appro…" at bounding box center [383, 395] width 767 height 791
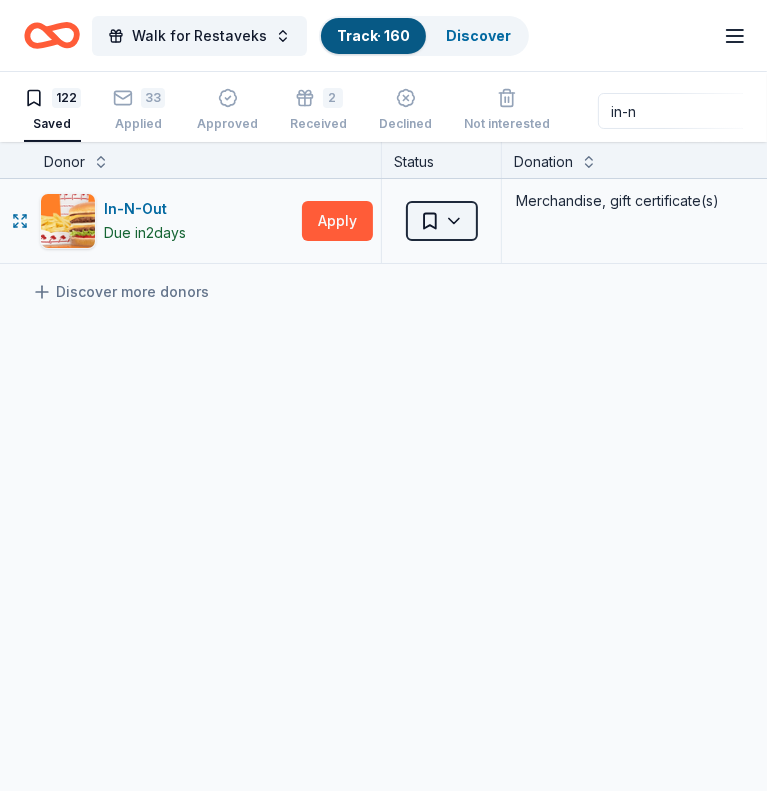
click at [452, 219] on html "Walk for Restaveks Track · 160 Discover Earn Rewards 122 Saved 33 Applied Appro…" at bounding box center [383, 395] width 767 height 791
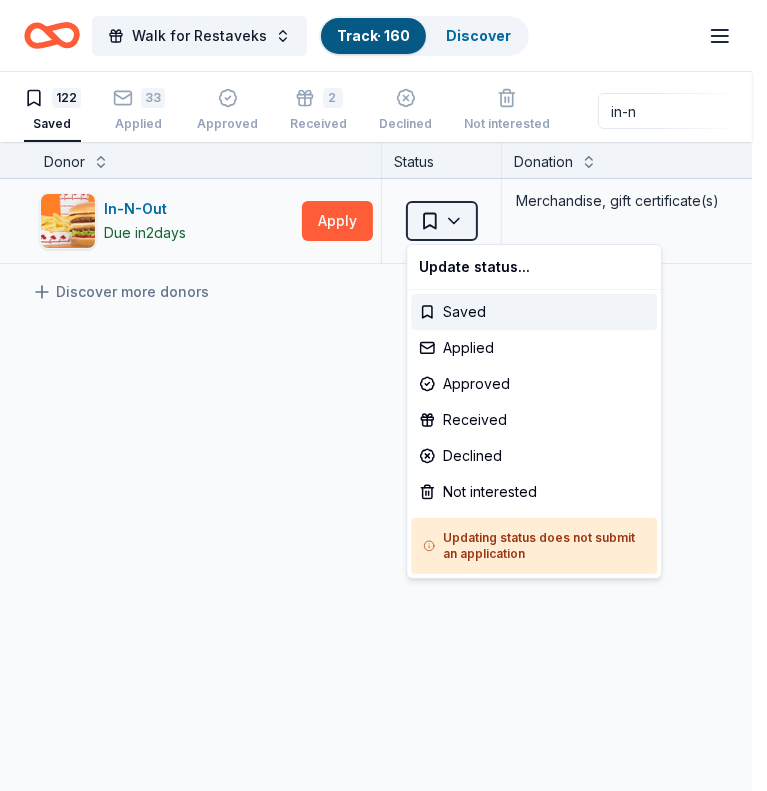
click at [452, 219] on html "Walk for Restaveks Track · 160 Discover Earn Rewards 122 Saved 33 Applied Appro…" at bounding box center [383, 395] width 767 height 791
click at [470, 337] on div "Applied" at bounding box center [534, 348] width 246 height 36
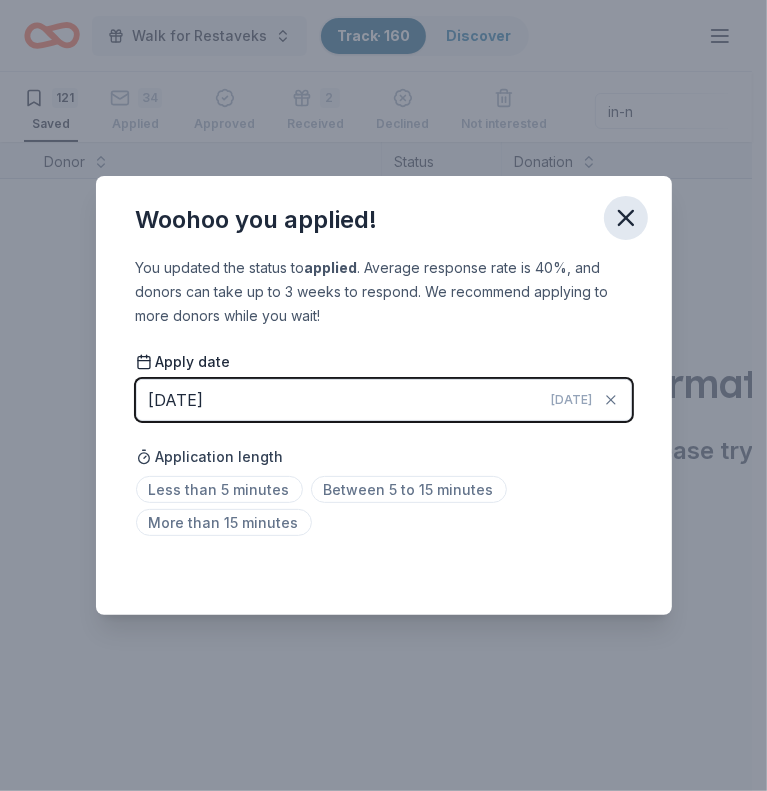
click at [623, 222] on icon "button" at bounding box center [626, 218] width 28 height 28
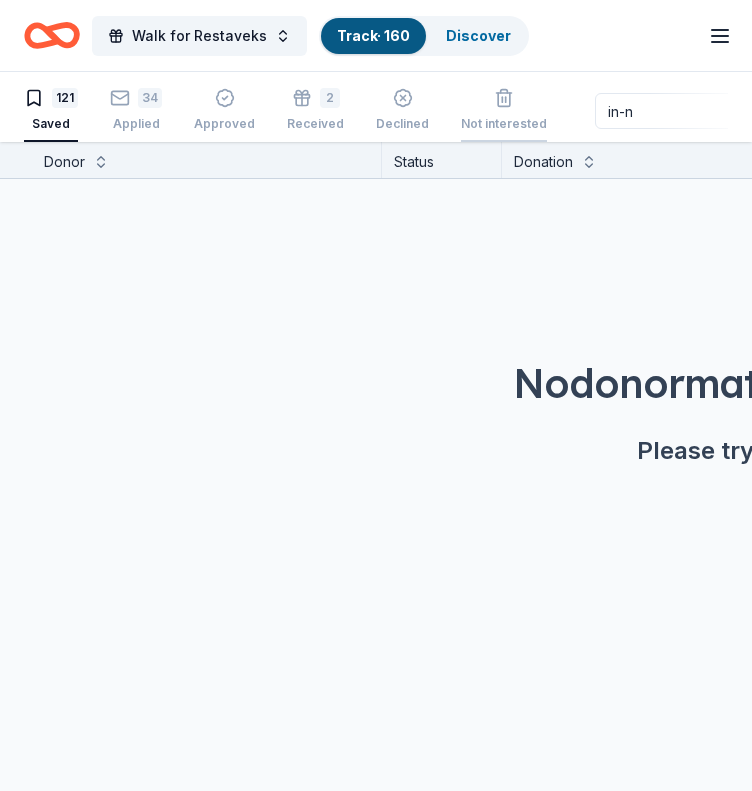
drag, startPoint x: 627, startPoint y: 106, endPoint x: 522, endPoint y: 116, distance: 105.4
click at [522, 116] on div "121 Saved 34 Applied Approved 2 Received Declined Not interested in-n Approved …" at bounding box center [376, 111] width 704 height 62
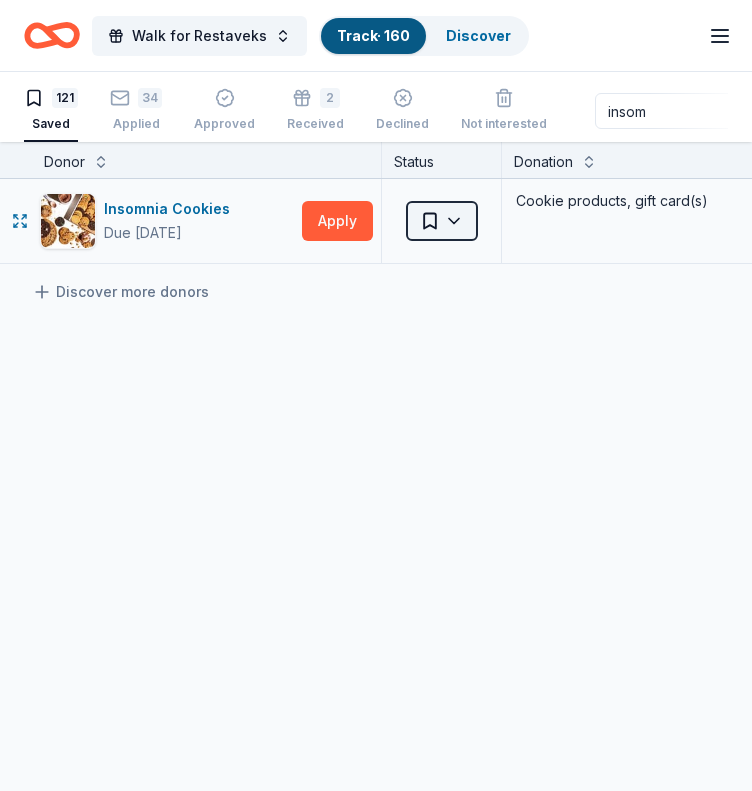
click at [468, 228] on html "Walk for Restaveks Track · 160 Discover Earn Rewards 121 Saved 34 Applied Appro…" at bounding box center [376, 395] width 752 height 791
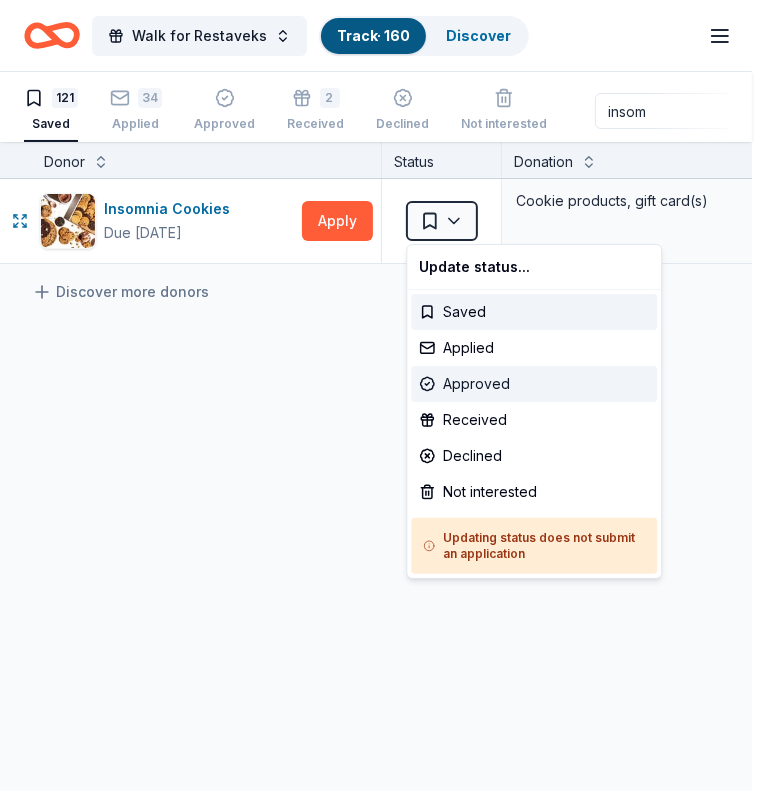
click at [494, 378] on div "Approved" at bounding box center [534, 384] width 246 height 36
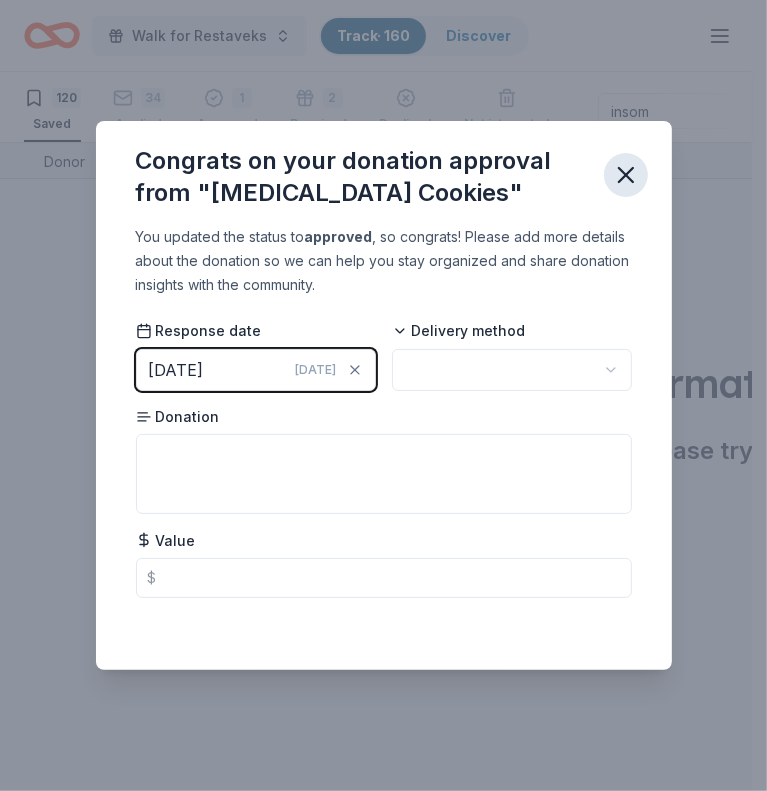
click at [625, 167] on icon "button" at bounding box center [626, 175] width 28 height 28
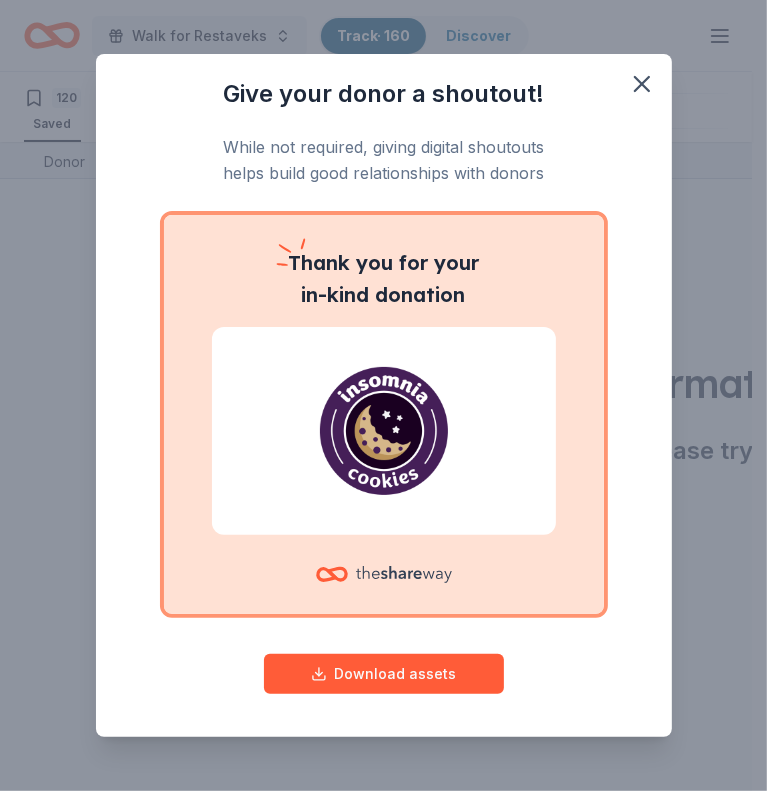
drag, startPoint x: 646, startPoint y: 102, endPoint x: 443, endPoint y: 719, distance: 649.2
click at [443, 719] on div "Give your donor a shoutout! While not required, giving digital shoutouts helps …" at bounding box center [384, 395] width 576 height 683
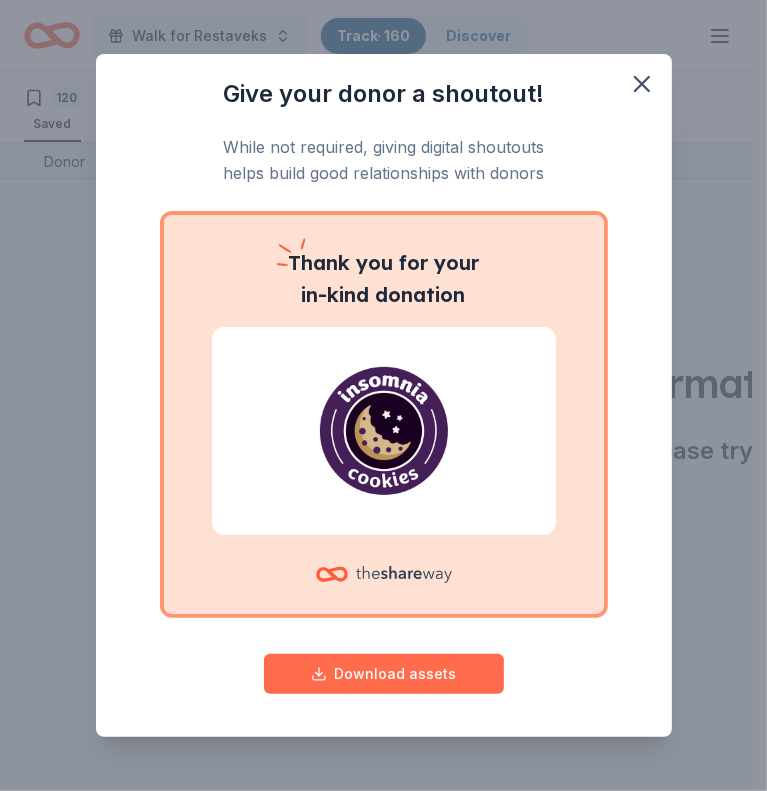
click at [460, 677] on button "Download assets" at bounding box center [384, 674] width 240 height 40
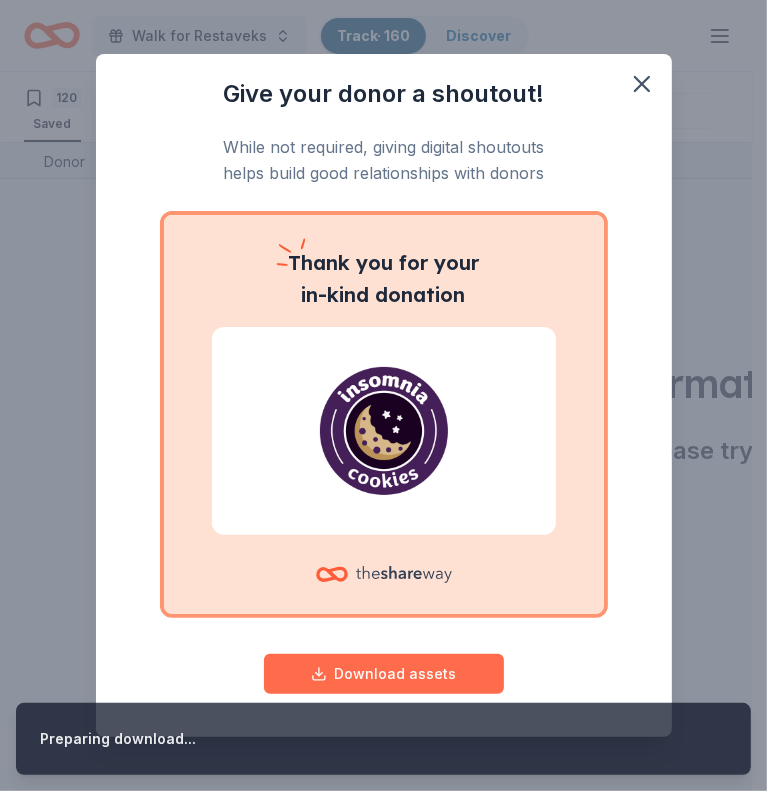
click at [460, 677] on button "Download assets" at bounding box center [384, 674] width 240 height 40
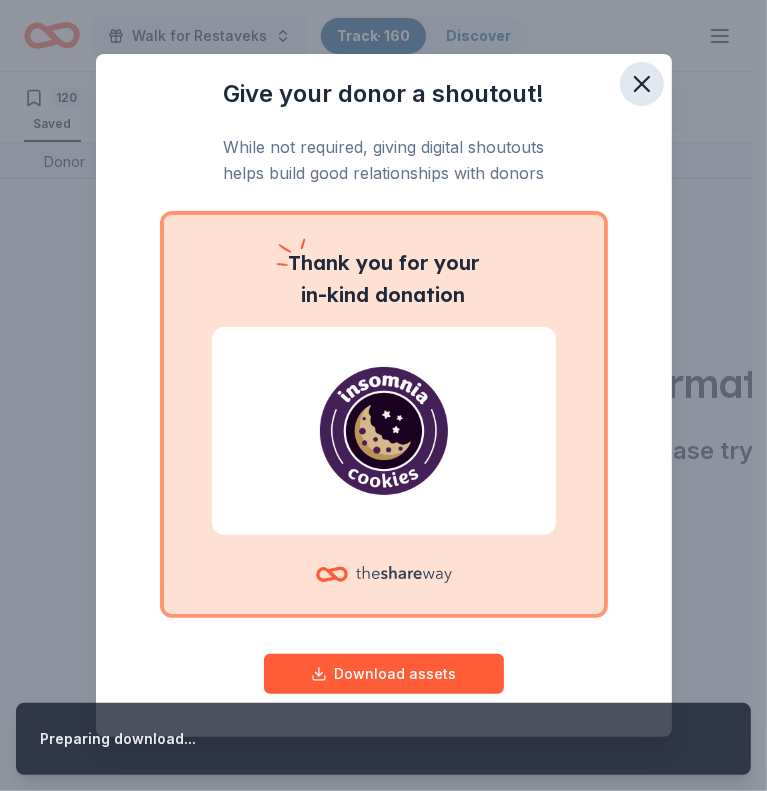
click at [628, 90] on icon "button" at bounding box center [642, 84] width 28 height 28
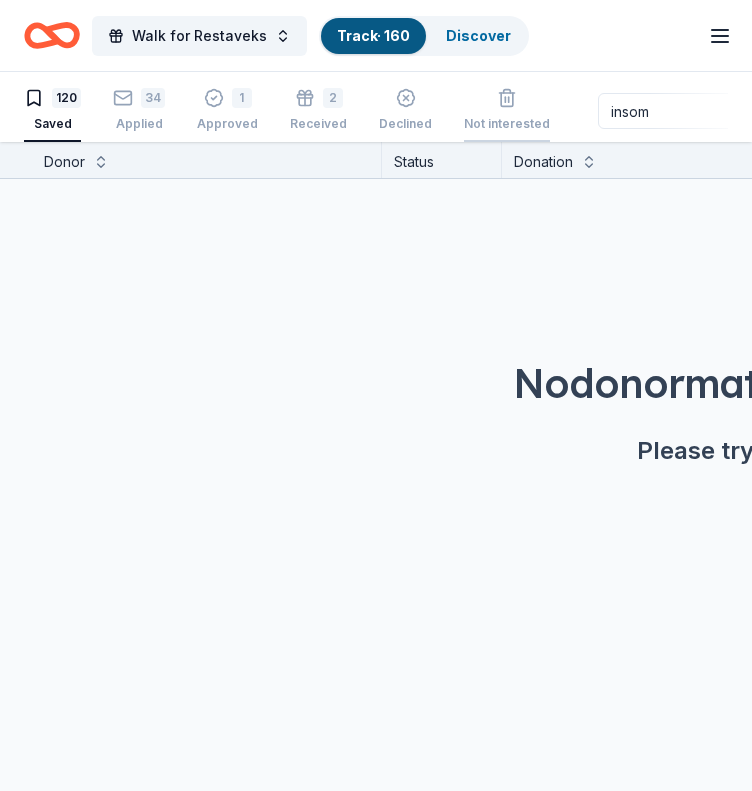
drag, startPoint x: 645, startPoint y: 120, endPoint x: 525, endPoint y: 132, distance: 120.5
click at [525, 132] on div "120 Saved 34 Applied 1 Approved 2 Received Declined Not interested insom Approv…" at bounding box center [376, 111] width 704 height 62
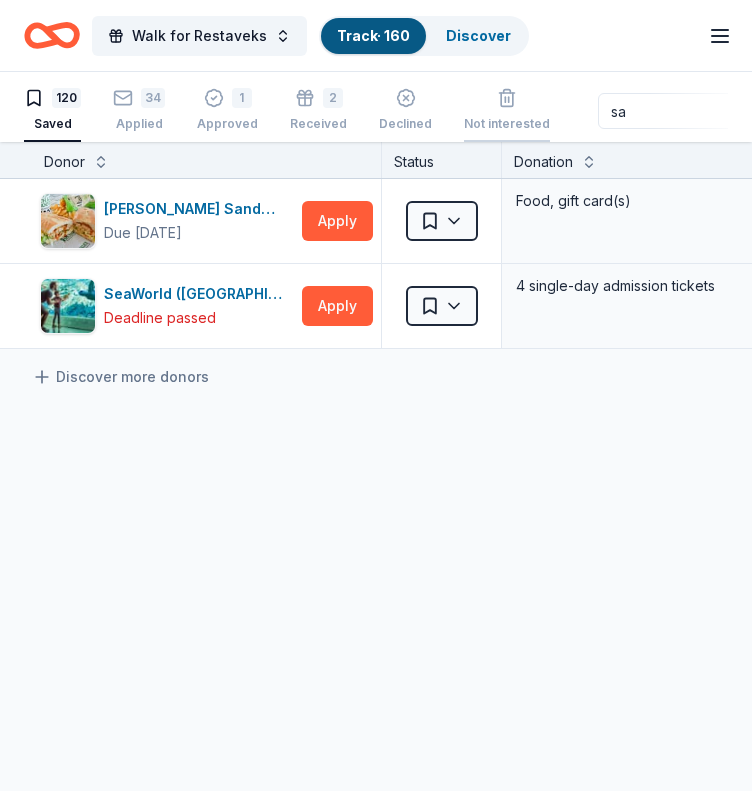
type input "s"
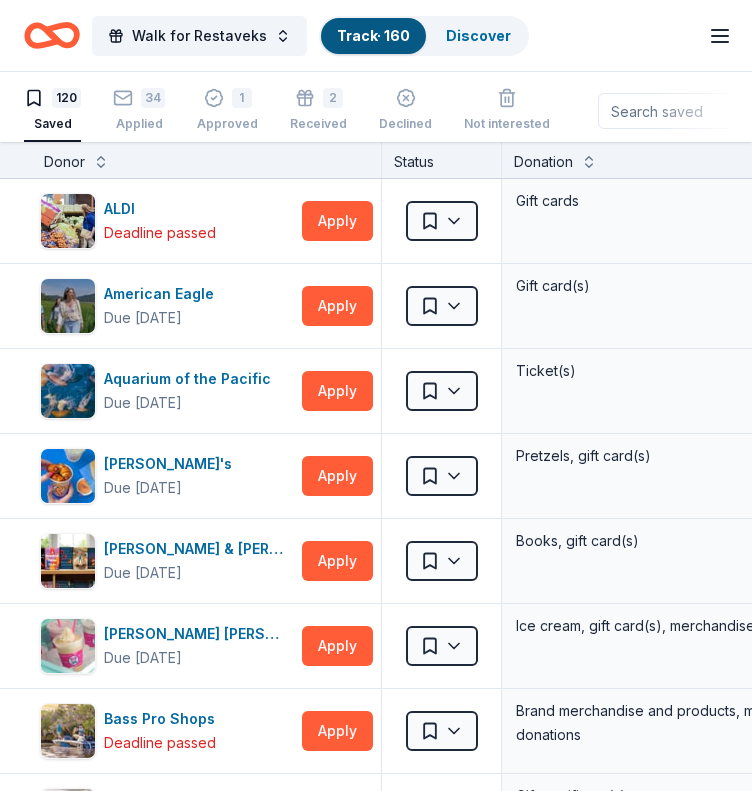
click at [618, 116] on input at bounding box center [726, 111] width 256 height 36
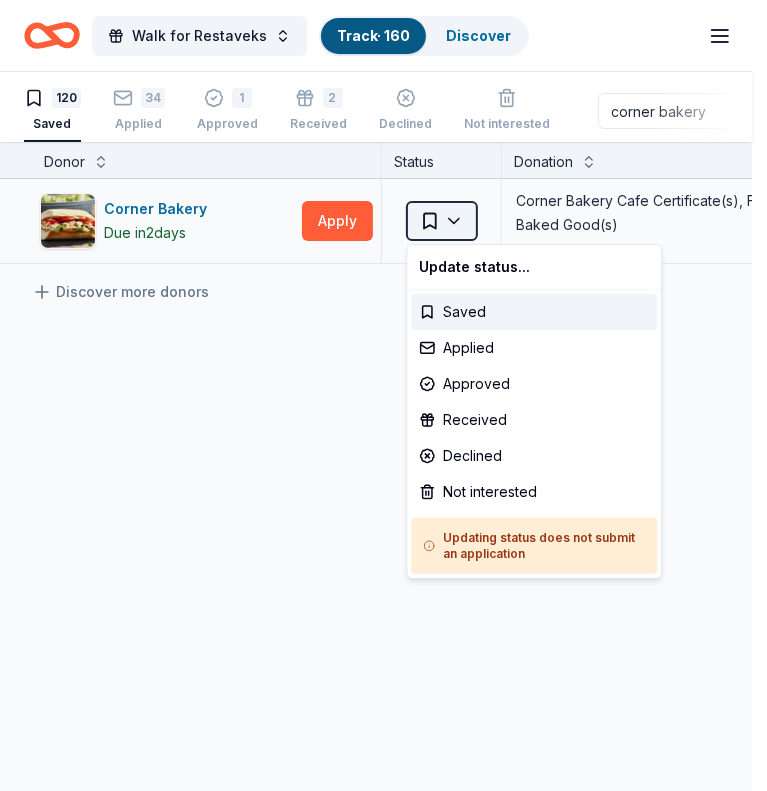
click at [448, 225] on html "Walk for Restaveks Track · 160 Discover Earn Rewards 120 Saved 34 Applied 1 App…" at bounding box center [383, 395] width 767 height 791
click at [483, 347] on div "Applied" at bounding box center [534, 348] width 246 height 36
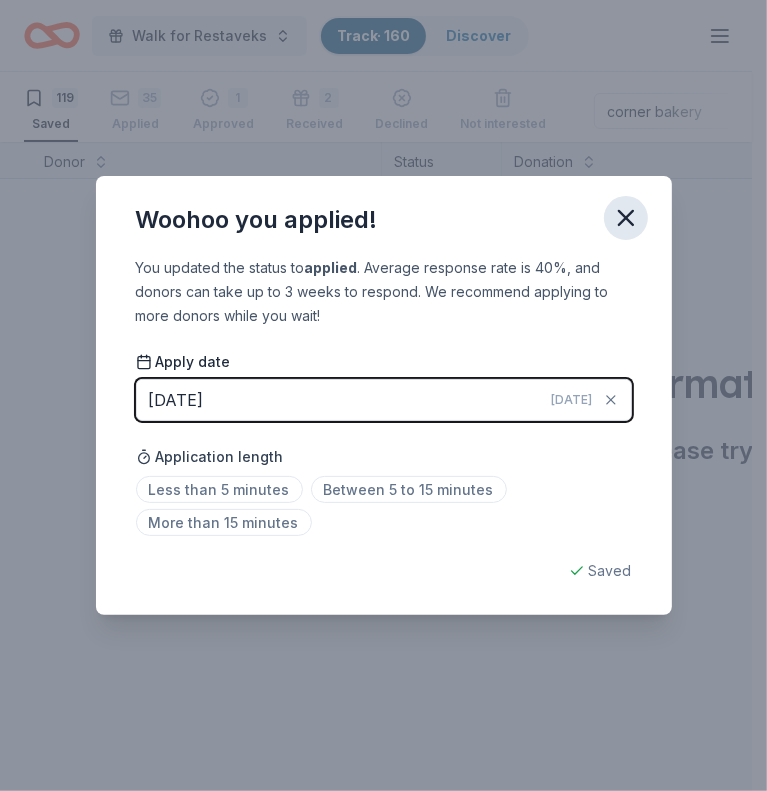
click at [613, 215] on icon "button" at bounding box center [626, 218] width 28 height 28
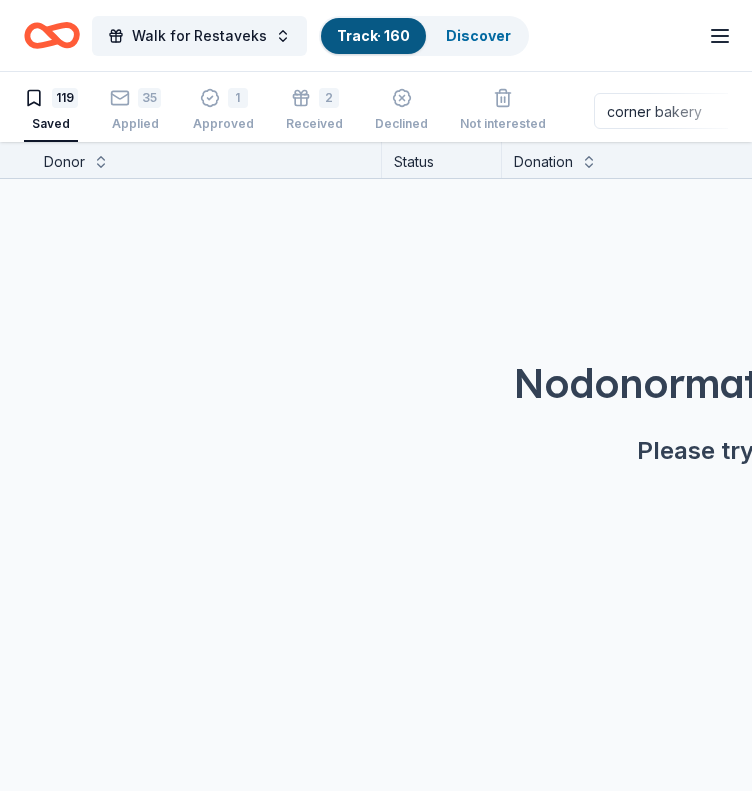
drag, startPoint x: 688, startPoint y: 118, endPoint x: 551, endPoint y: 135, distance: 138.0
click at [551, 135] on div "119 Saved 35 Applied 1 Approved 2 Received Declined Not interested corner baker…" at bounding box center [376, 111] width 704 height 62
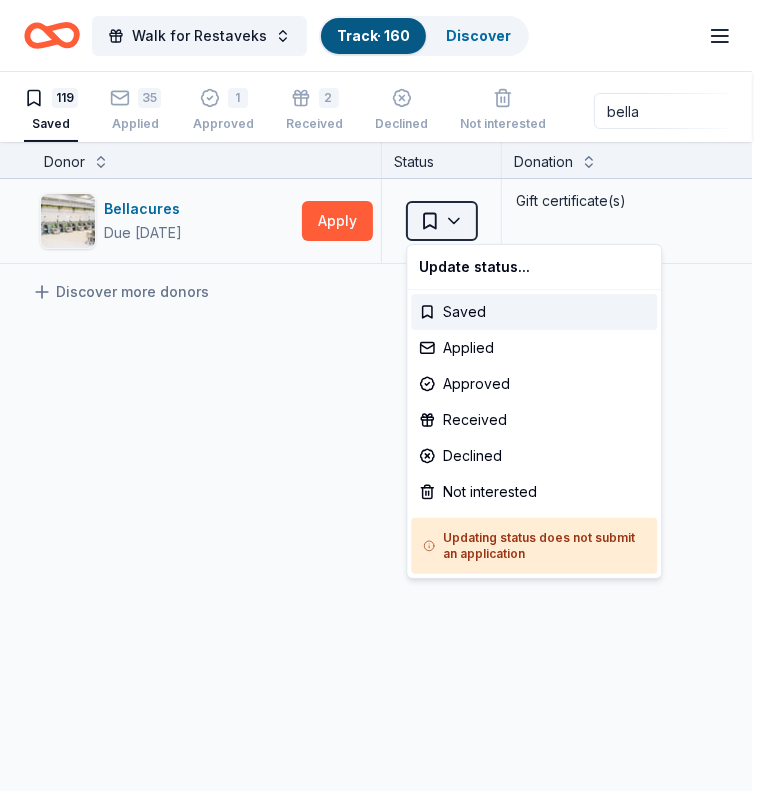
click at [458, 215] on html "Walk for Restaveks Track · 160 Discover Earn Rewards 119 Saved 35 Applied 1 App…" at bounding box center [383, 395] width 767 height 791
click at [456, 342] on div "Applied" at bounding box center [534, 348] width 246 height 36
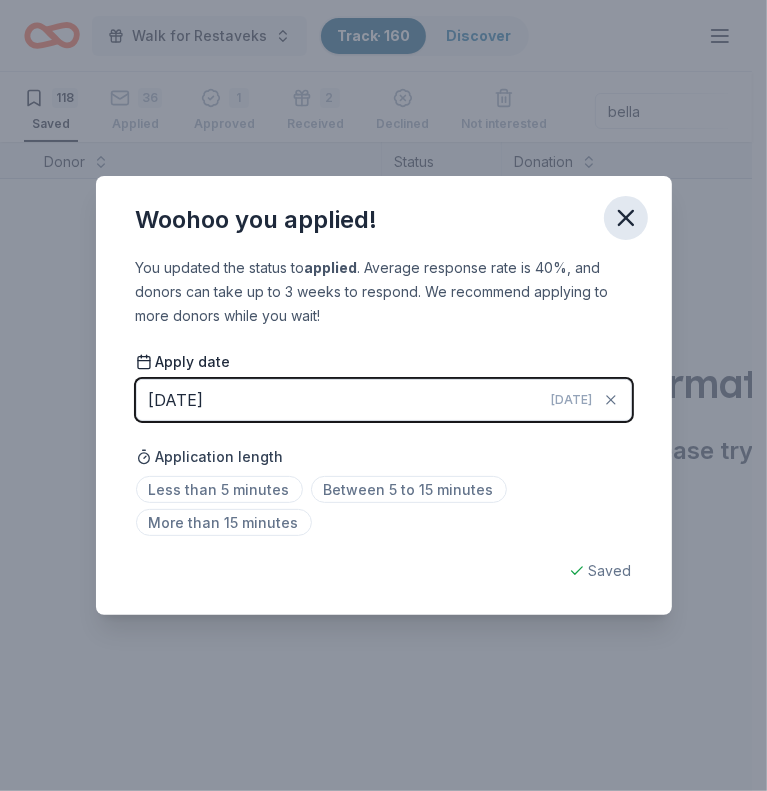
click at [624, 222] on icon "button" at bounding box center [626, 218] width 28 height 28
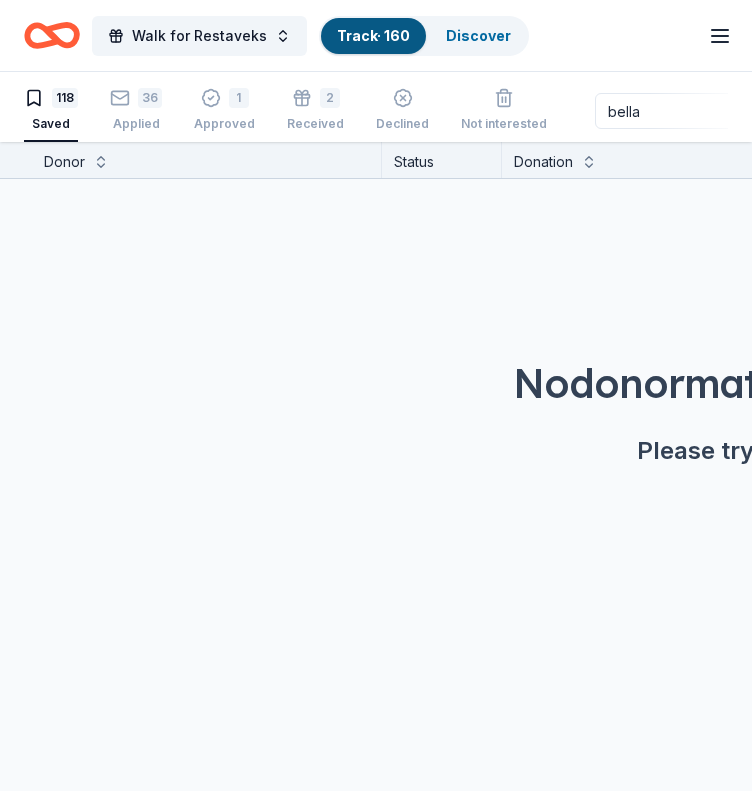
drag, startPoint x: 648, startPoint y: 112, endPoint x: 521, endPoint y: 151, distance: 132.8
click at [521, 151] on div "Walk for Restaveks Track · 160 Discover Earn Rewards 118 Saved 36 Applied 1 App…" at bounding box center [376, 396] width 752 height 792
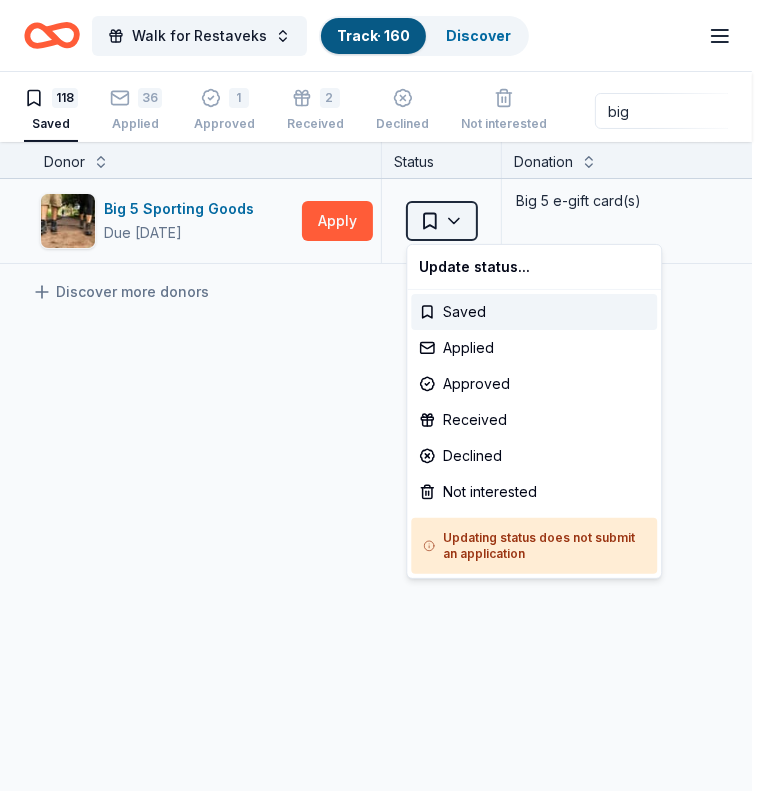
click at [460, 228] on html "Walk for Restaveks Track · 160 Discover Earn Rewards 118 Saved 36 Applied 1 App…" at bounding box center [383, 395] width 767 height 791
click at [475, 343] on div "Applied" at bounding box center [534, 348] width 246 height 36
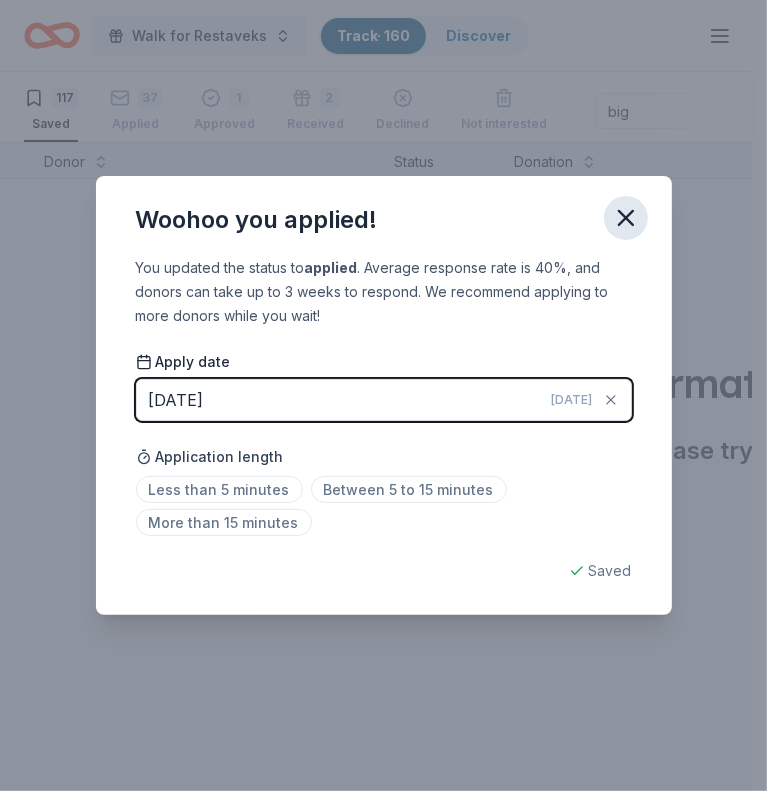
click at [634, 224] on icon "button" at bounding box center [626, 218] width 28 height 28
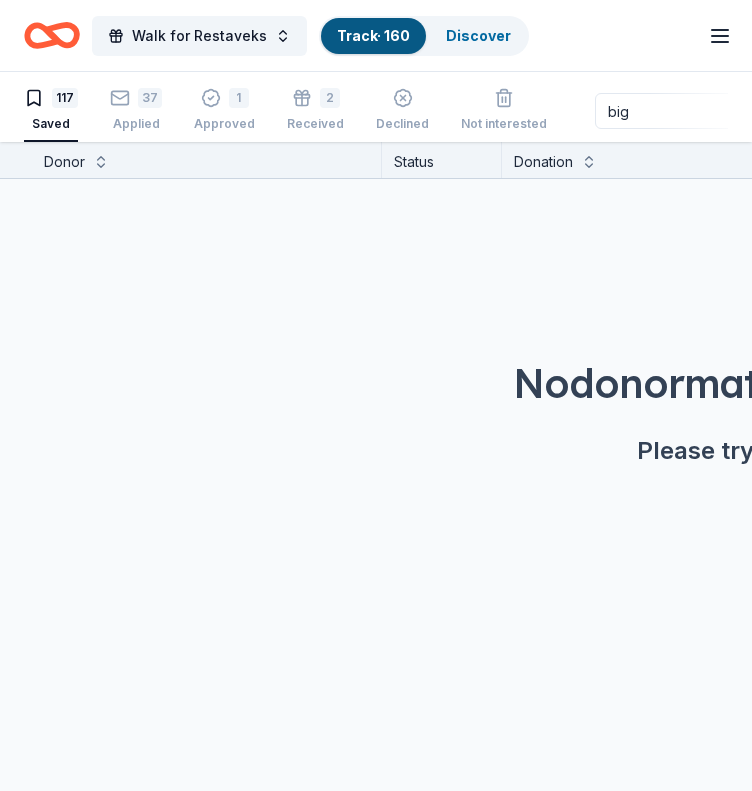
drag, startPoint x: 640, startPoint y: 118, endPoint x: 548, endPoint y: 123, distance: 92.1
click at [548, 123] on div "117 Saved 37 Applied 1 Approved 2 Received Declined Not interested big Approved…" at bounding box center [376, 111] width 704 height 62
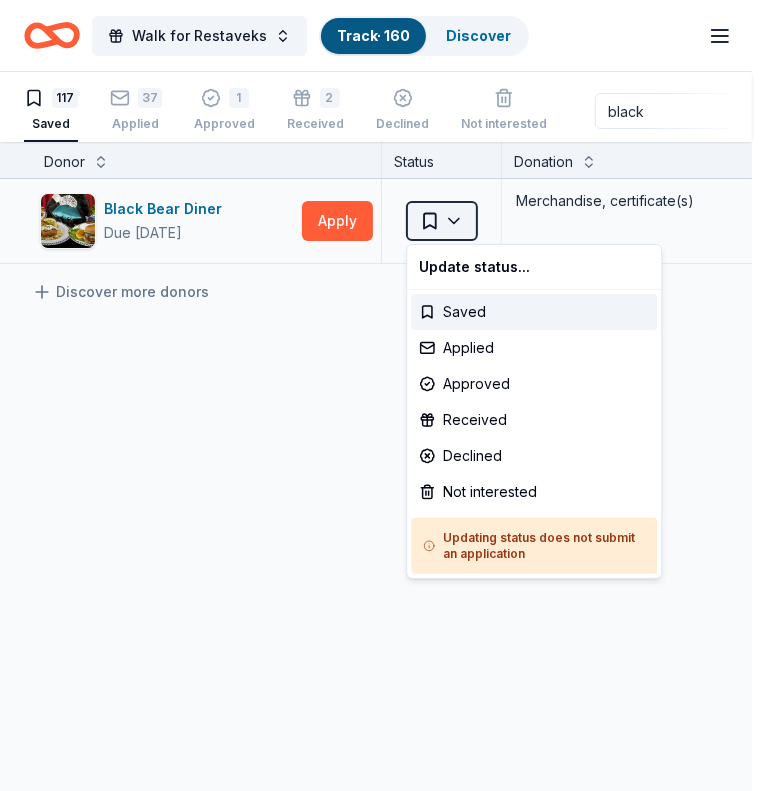
click at [448, 216] on html "Walk for Restaveks Track · 160 Discover Earn Rewards 117 Saved 37 Applied 1 App…" at bounding box center [383, 395] width 767 height 791
click at [487, 370] on div "Approved" at bounding box center [534, 384] width 246 height 36
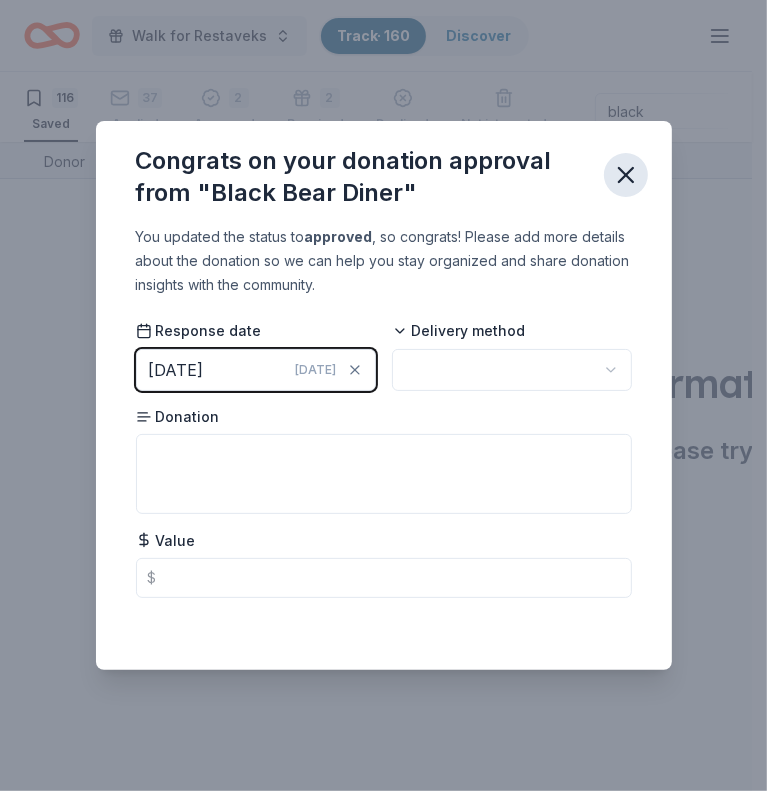
click at [632, 175] on icon "button" at bounding box center [626, 175] width 28 height 28
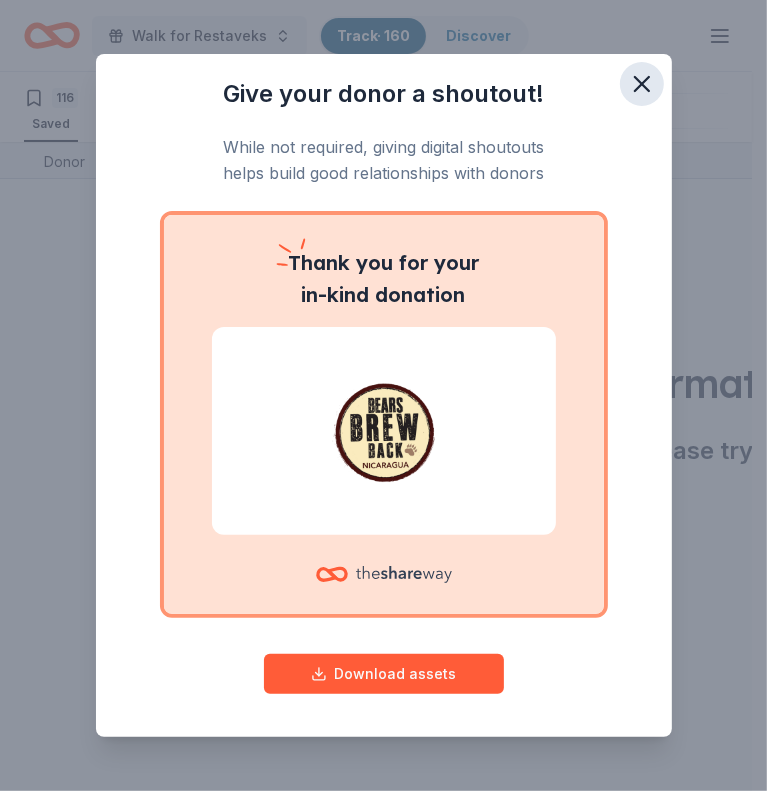
click at [628, 74] on icon "button" at bounding box center [642, 84] width 28 height 28
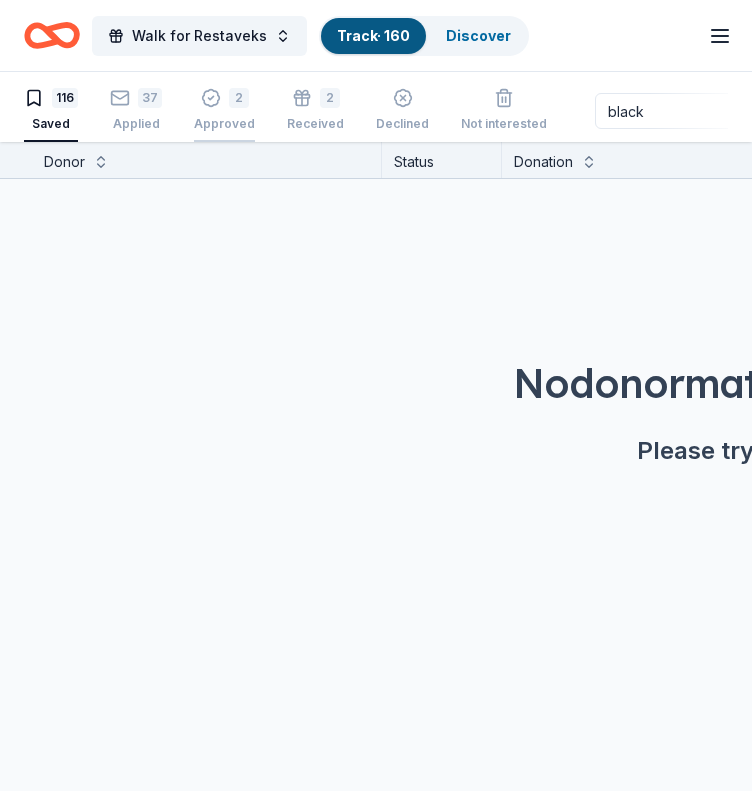
click at [204, 107] on div "2 Approved" at bounding box center [224, 99] width 61 height 44
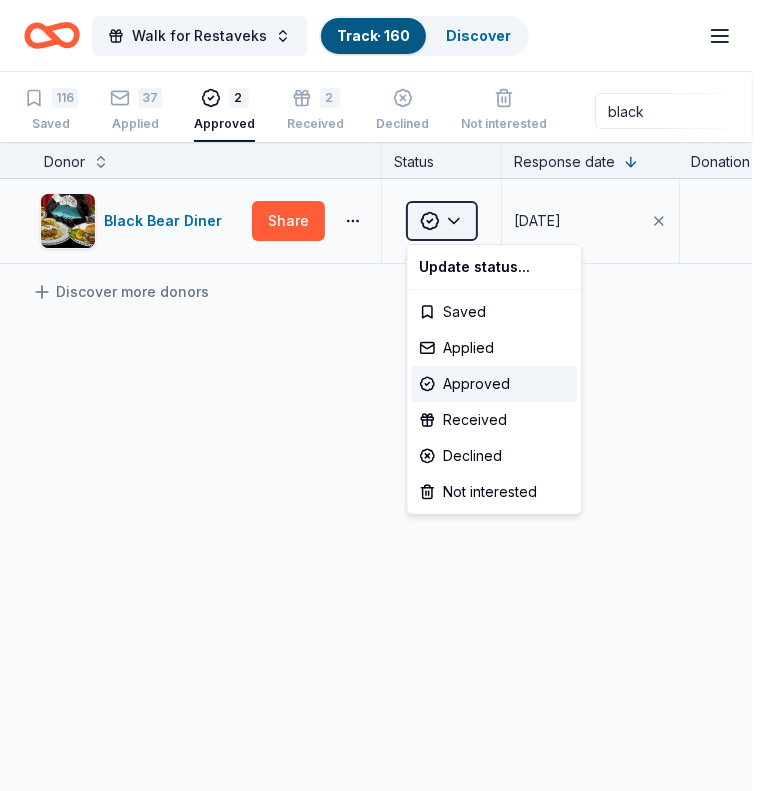
click at [464, 213] on html "Walk for Restaveks Track · 160 Discover Earn Rewards 116 Saved 37 Applied 2 App…" at bounding box center [383, 395] width 767 height 791
click at [476, 351] on div "Applied" at bounding box center [494, 348] width 166 height 36
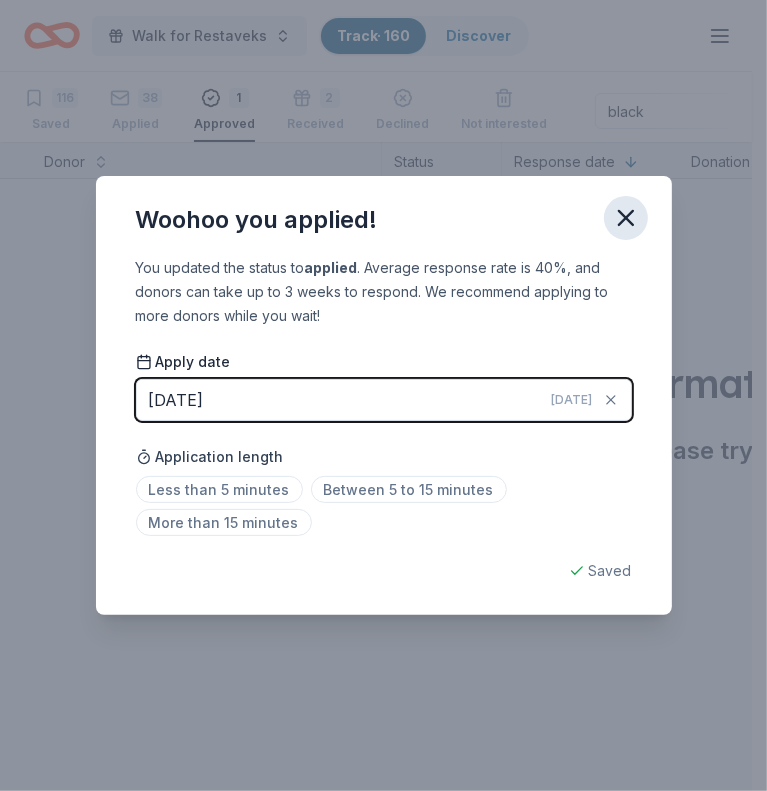
click at [629, 227] on icon "button" at bounding box center [626, 218] width 28 height 28
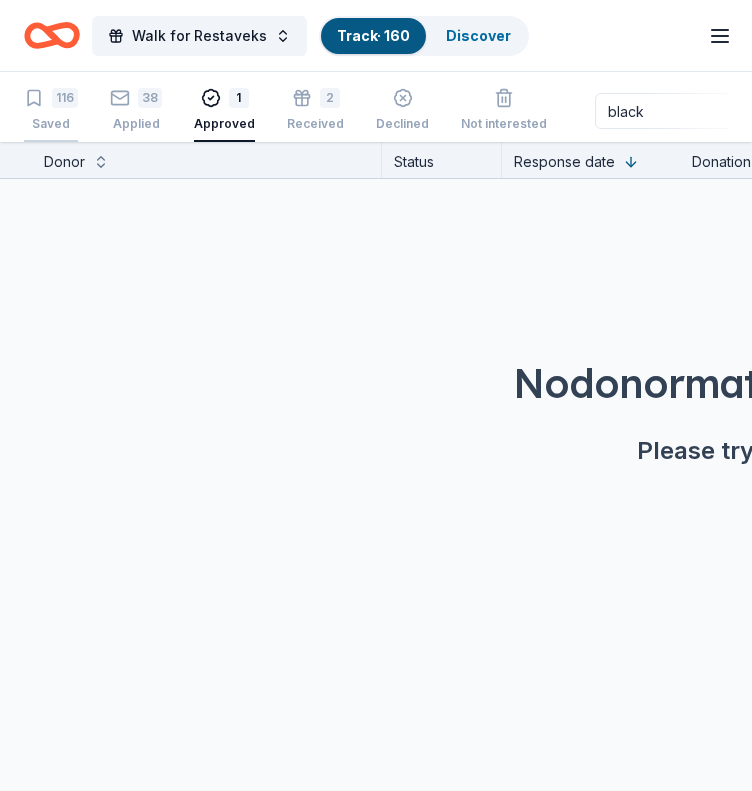
click at [65, 117] on div "Saved" at bounding box center [51, 124] width 54 height 16
click at [654, 107] on input "black" at bounding box center [723, 111] width 256 height 36
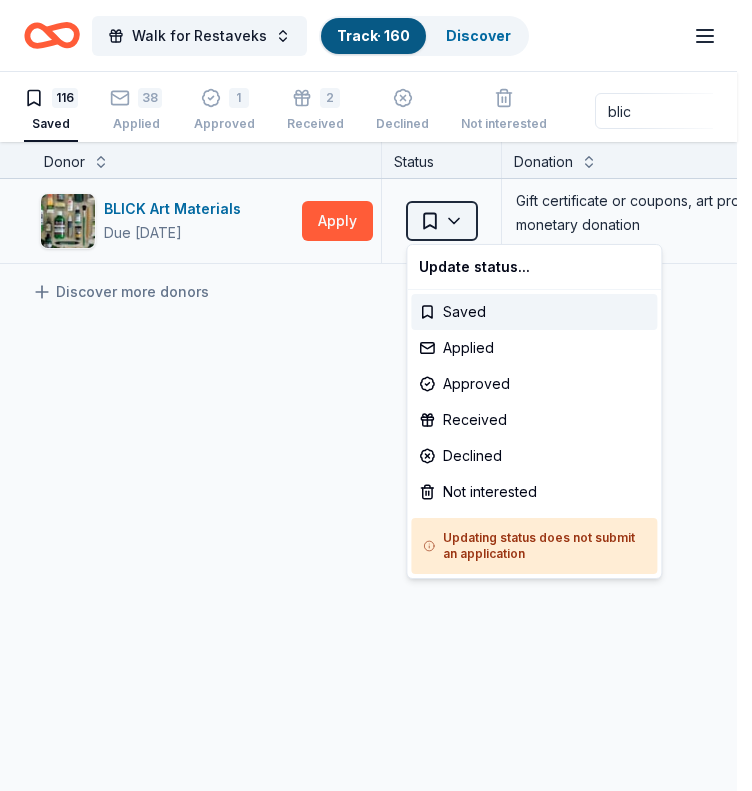
click at [464, 217] on html "Walk for Restaveks Track · 160 Discover Earn Rewards 116 Saved 38 Applied 1 App…" at bounding box center [376, 395] width 752 height 791
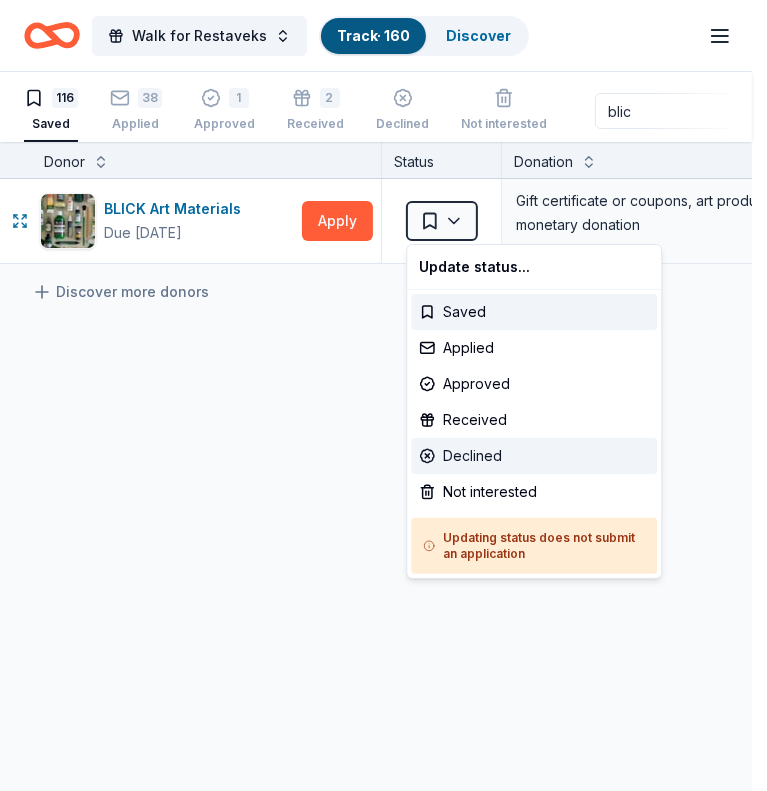
click at [505, 453] on div "Declined" at bounding box center [534, 456] width 246 height 36
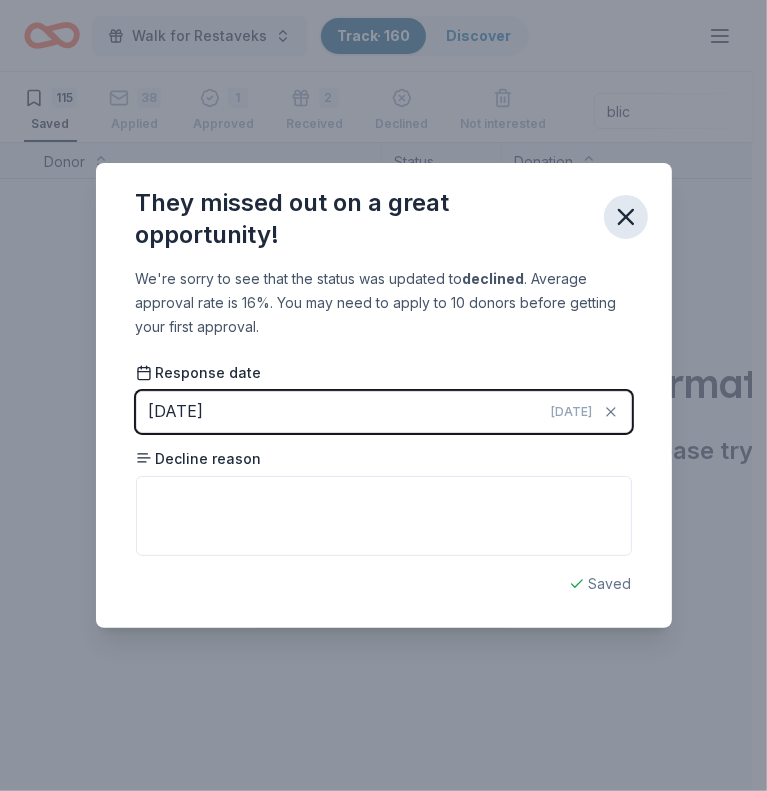
click at [617, 222] on icon "button" at bounding box center [626, 217] width 28 height 28
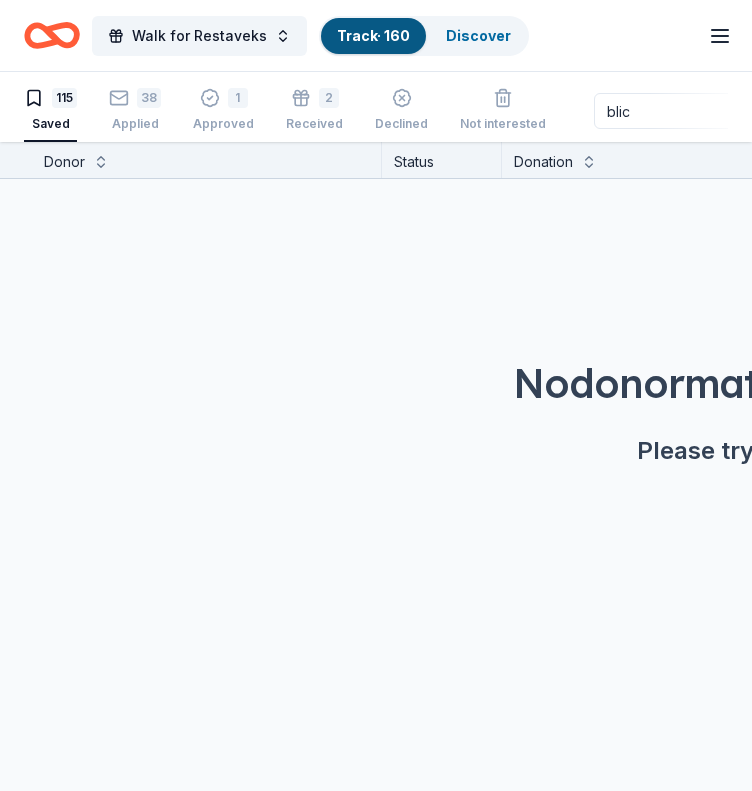
drag, startPoint x: 659, startPoint y: 117, endPoint x: 509, endPoint y: 149, distance: 153.3
click at [509, 149] on div "Walk for Restaveks Track · 160 Discover Earn Rewards 115 Saved 38 Applied 1 App…" at bounding box center [376, 396] width 752 height 792
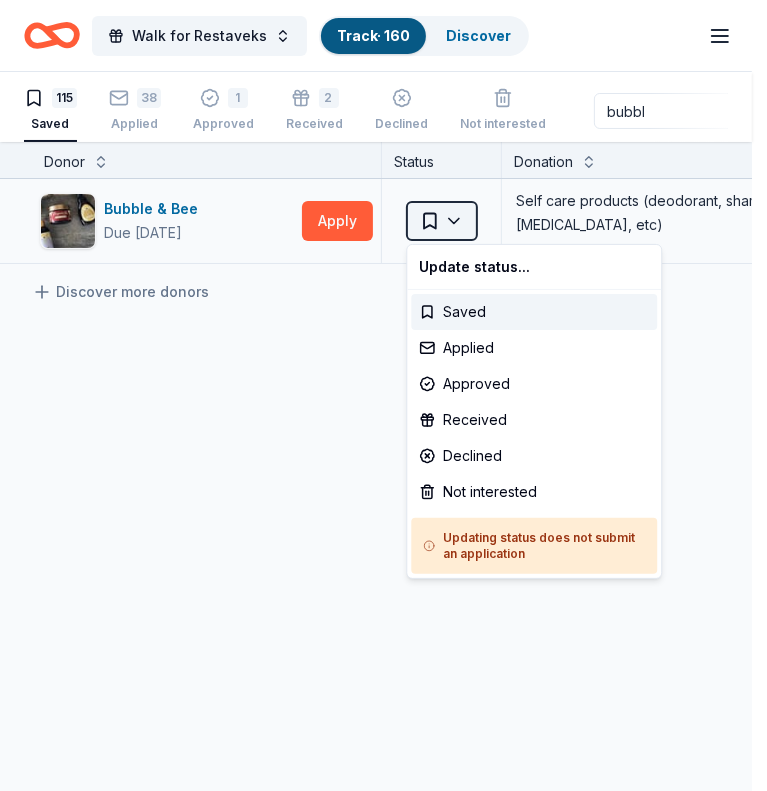
click at [456, 211] on html "Walk for Restaveks Track · 160 Discover Earn Rewards 115 Saved 38 Applied 1 App…" at bounding box center [383, 395] width 767 height 791
click at [480, 357] on div "Applied" at bounding box center [534, 348] width 246 height 36
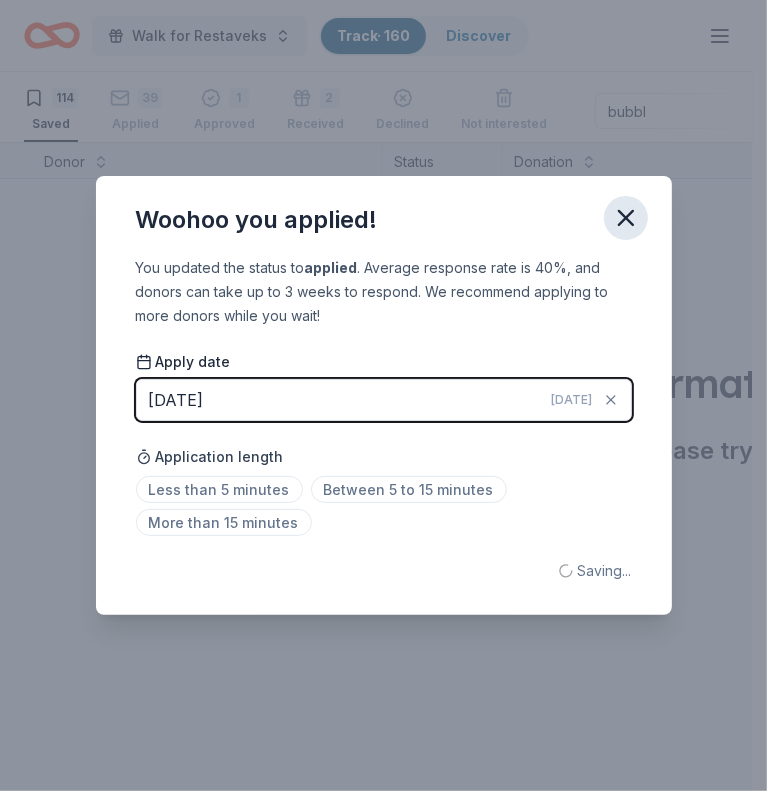
click at [632, 228] on icon "button" at bounding box center [626, 218] width 28 height 28
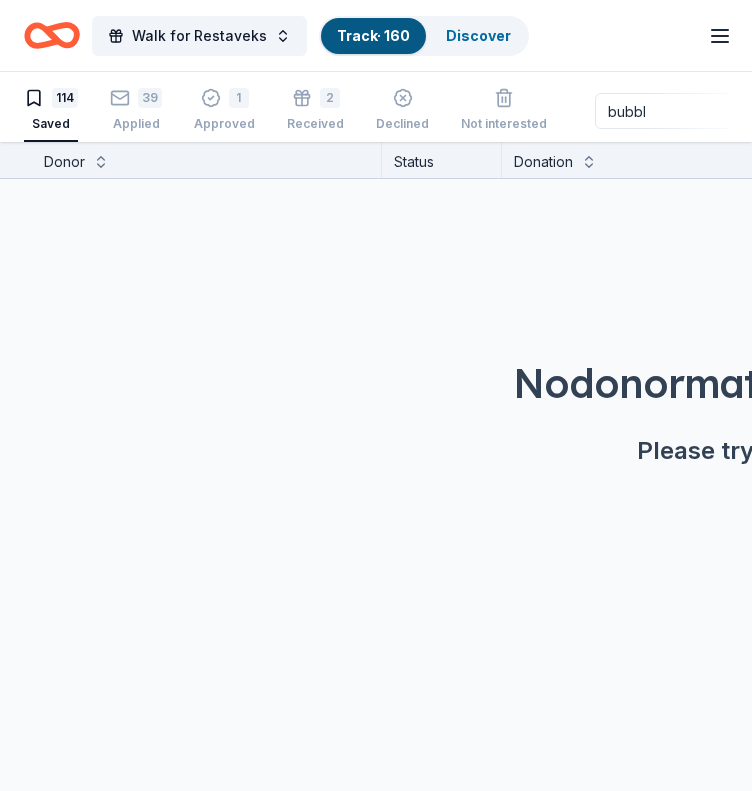
drag, startPoint x: 659, startPoint y: 105, endPoint x: 460, endPoint y: 157, distance: 205.6
click at [460, 157] on div "Walk for Restaveks Track · 160 Discover Earn Rewards 114 Saved 39 Applied 1 App…" at bounding box center [376, 396] width 752 height 792
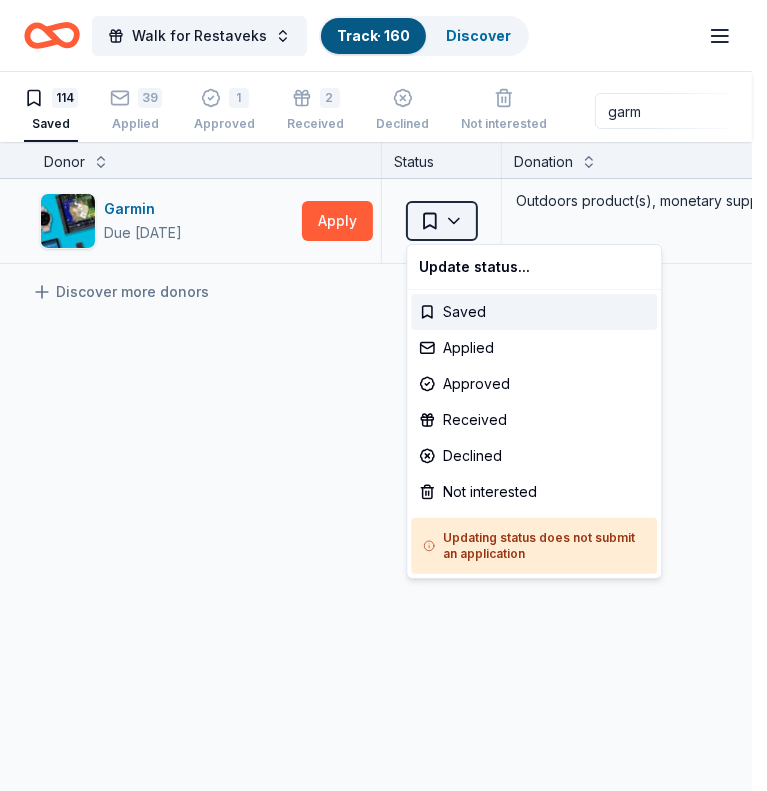
click at [448, 217] on html "Walk for Restaveks Track · 160 Discover Earn Rewards 114 Saved 39 Applied 1 App…" at bounding box center [383, 395] width 767 height 791
click at [504, 335] on div "Applied" at bounding box center [534, 348] width 246 height 36
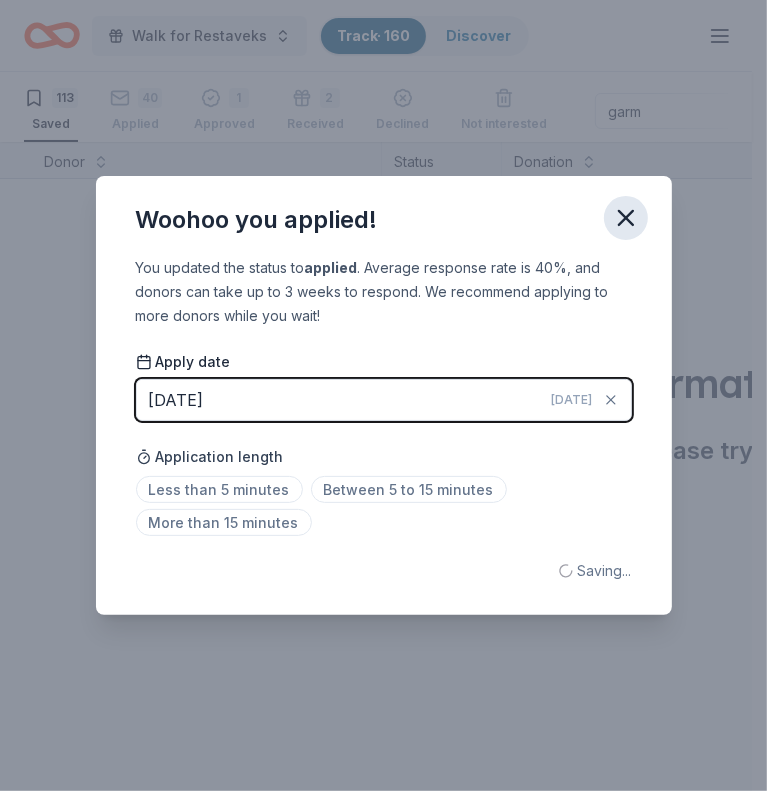
click at [626, 207] on div "Woohoo you applied! You updated the status to applied . Average response rate i…" at bounding box center [383, 395] width 767 height 791
click at [626, 207] on icon "button" at bounding box center [626, 218] width 28 height 28
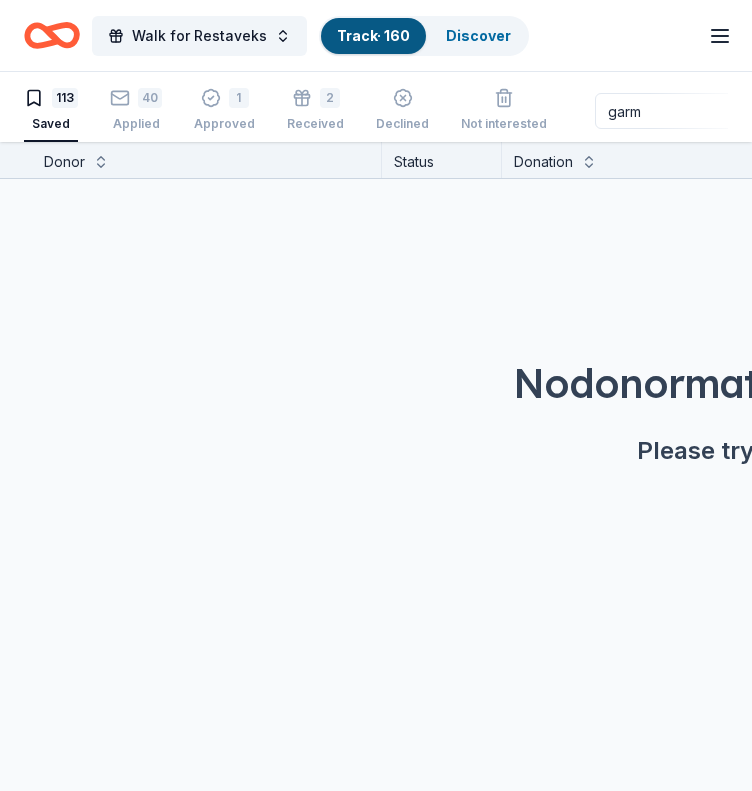
drag, startPoint x: 644, startPoint y: 123, endPoint x: 560, endPoint y: 130, distance: 84.2
click at [560, 130] on div "113 Saved 40 Applied 1 Approved 2 Received Declined Not interested garm Approve…" at bounding box center [376, 111] width 704 height 62
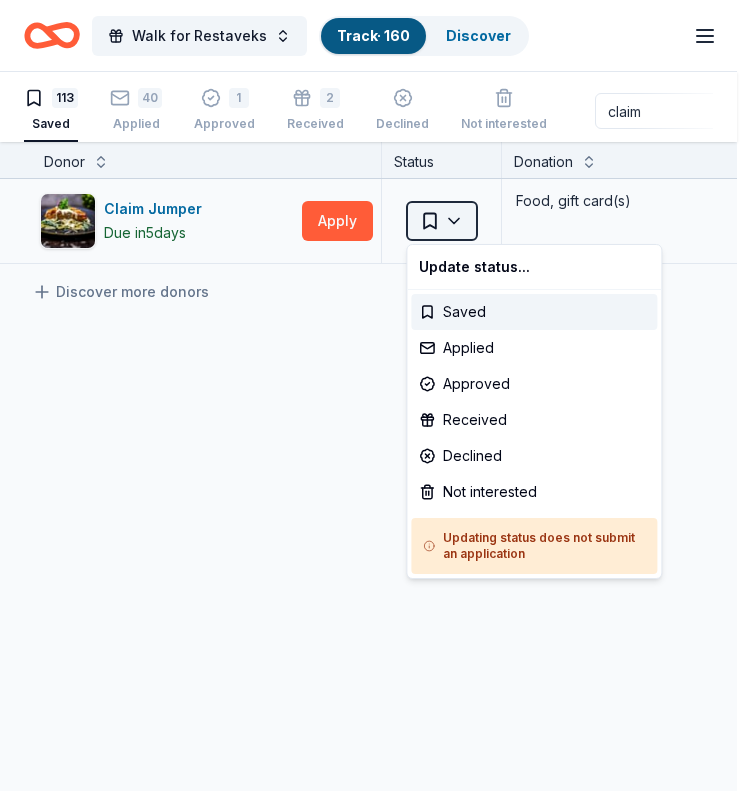
click at [466, 219] on html "Walk for Restaveks Track · 160 Discover Earn Rewards 113 Saved 40 Applied 1 App…" at bounding box center [376, 395] width 752 height 791
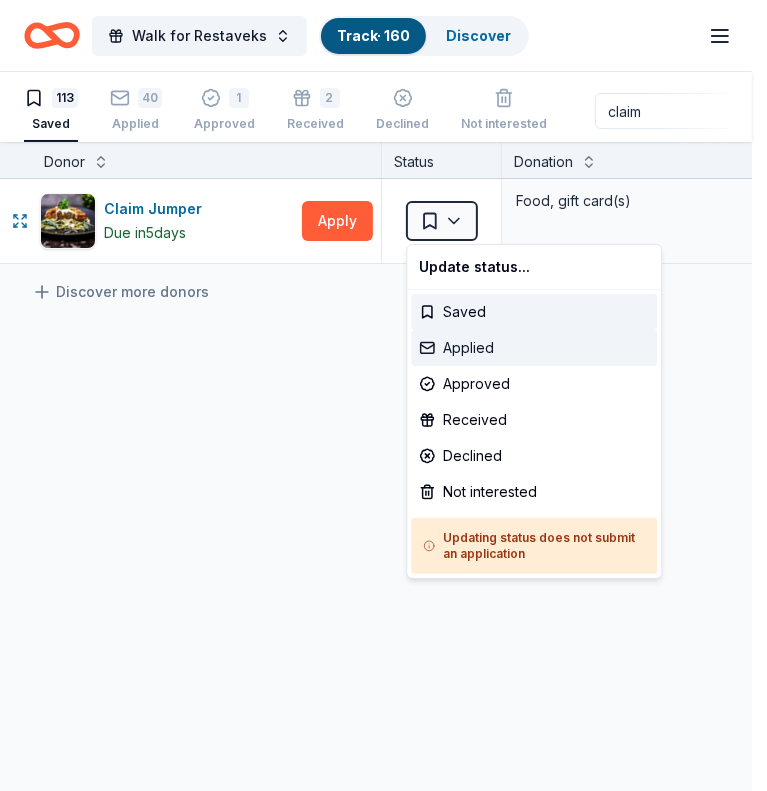
click at [492, 348] on div "Applied" at bounding box center [534, 348] width 246 height 36
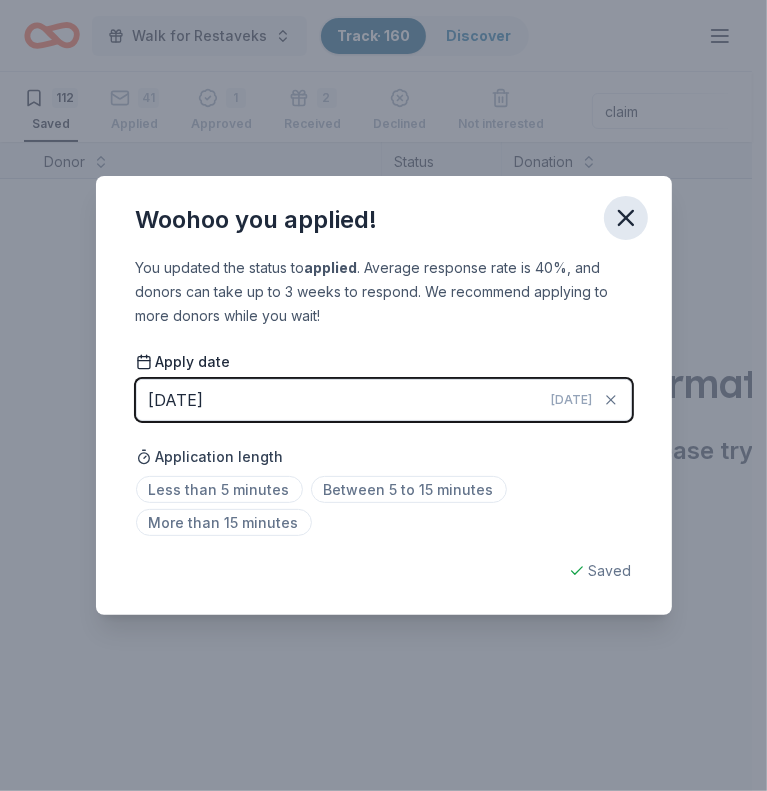
click at [626, 215] on icon "button" at bounding box center [626, 218] width 28 height 28
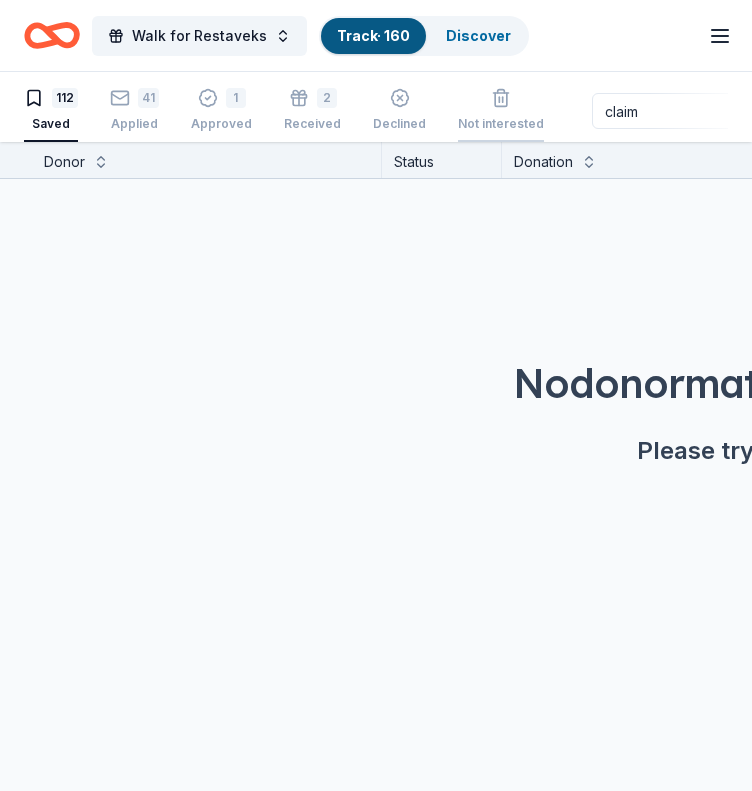
drag, startPoint x: 634, startPoint y: 114, endPoint x: 522, endPoint y: 119, distance: 112.1
click at [522, 119] on div "112 Saved 41 Applied 1 Approved 2 Received Declined Not interested claim Approv…" at bounding box center [376, 111] width 704 height 62
drag, startPoint x: 620, startPoint y: 109, endPoint x: 502, endPoint y: 140, distance: 121.9
click at [502, 140] on div "112 Saved 41 Applied 1 Approved 2 Received Declined Not interested cine Approve…" at bounding box center [376, 111] width 704 height 62
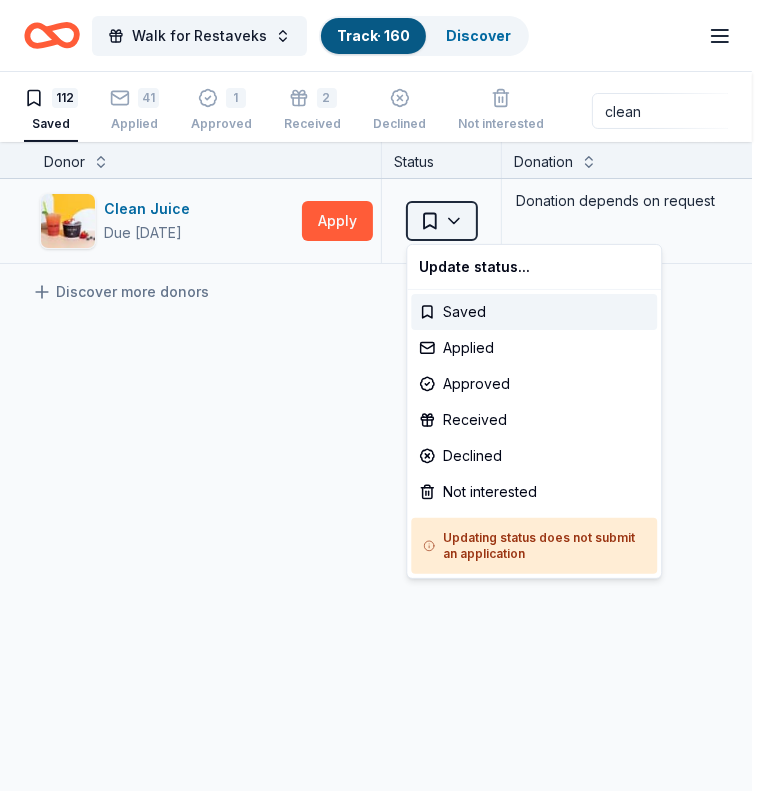
click at [465, 214] on html "Walk for Restaveks Track · 160 Discover Earn Rewards 112 Saved 41 Applied 1 App…" at bounding box center [383, 395] width 767 height 791
click at [476, 341] on div "Applied" at bounding box center [534, 348] width 246 height 36
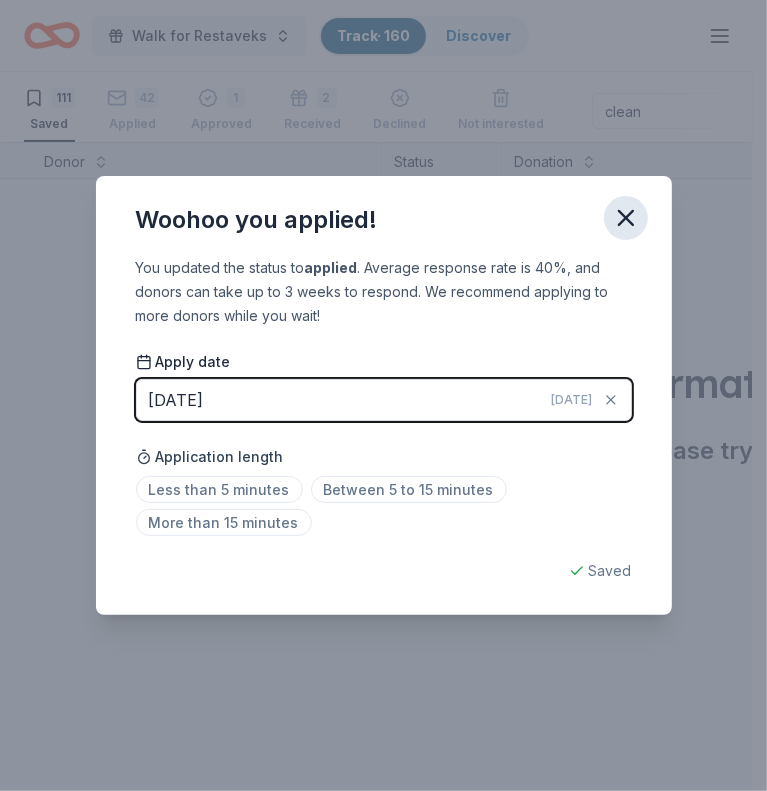
click at [638, 221] on icon "button" at bounding box center [626, 218] width 28 height 28
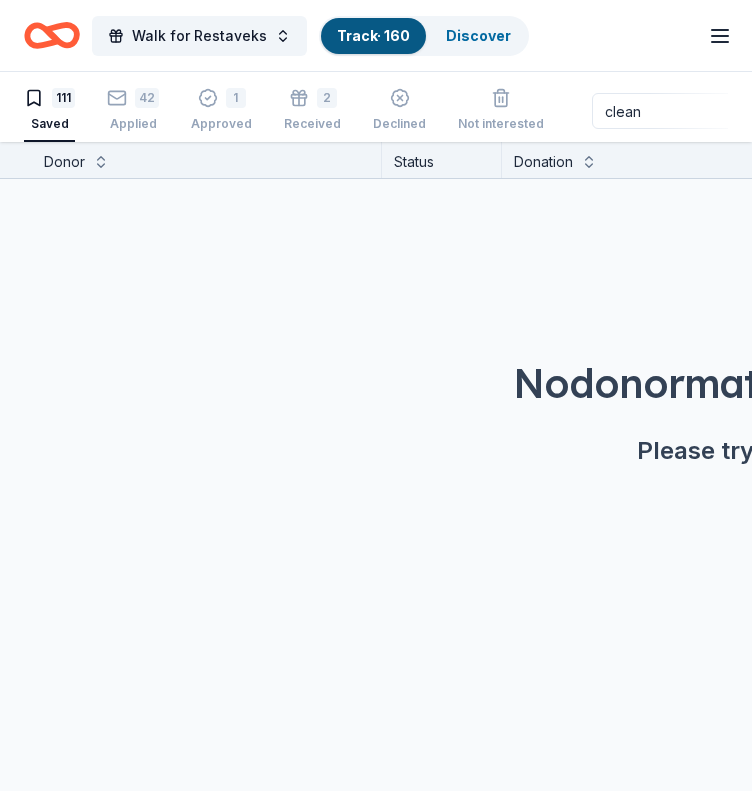
drag, startPoint x: 653, startPoint y: 99, endPoint x: 543, endPoint y: 117, distance: 111.4
click at [543, 117] on div "111 Saved 42 Applied 1 Approved 2 Received Declined Not interested clean Approv…" at bounding box center [376, 111] width 704 height 62
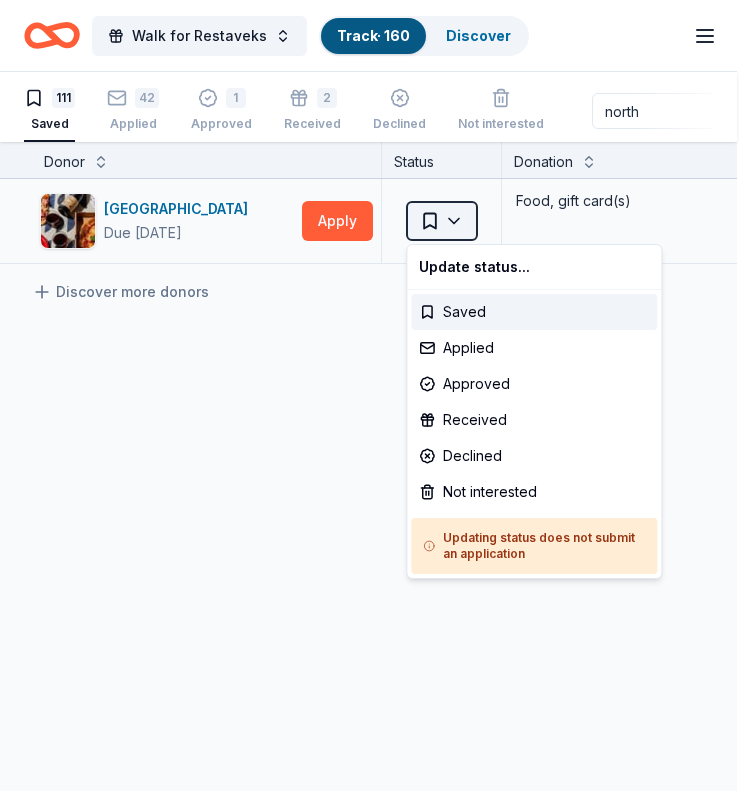
click at [453, 221] on html "Walk for Restaveks Track · 160 Discover Earn Rewards 111 Saved 42 Applied 1 App…" at bounding box center [376, 395] width 752 height 791
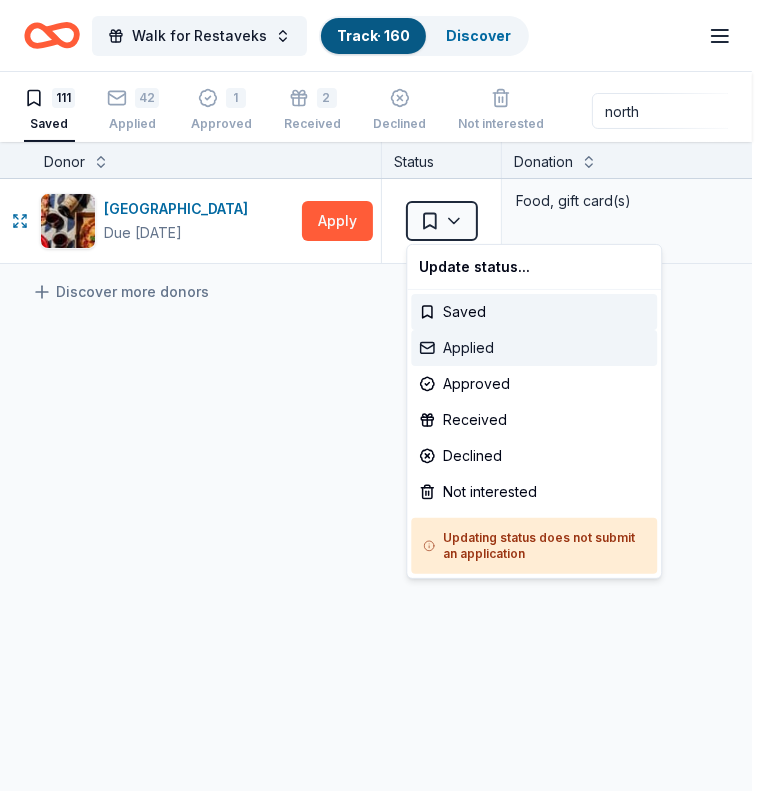
click at [480, 354] on div "Applied" at bounding box center [534, 348] width 246 height 36
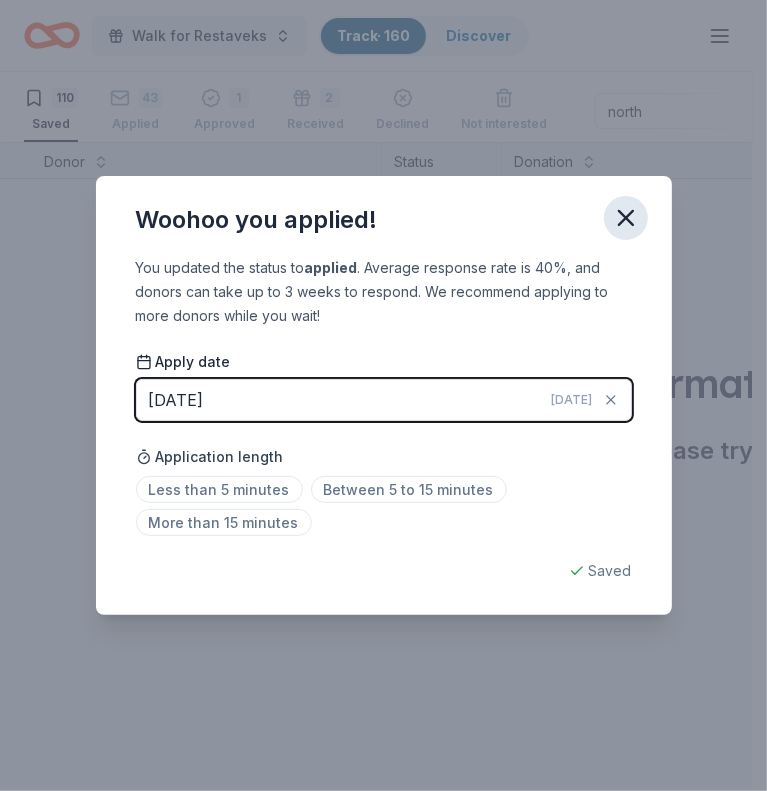
click at [635, 219] on icon "button" at bounding box center [626, 218] width 28 height 28
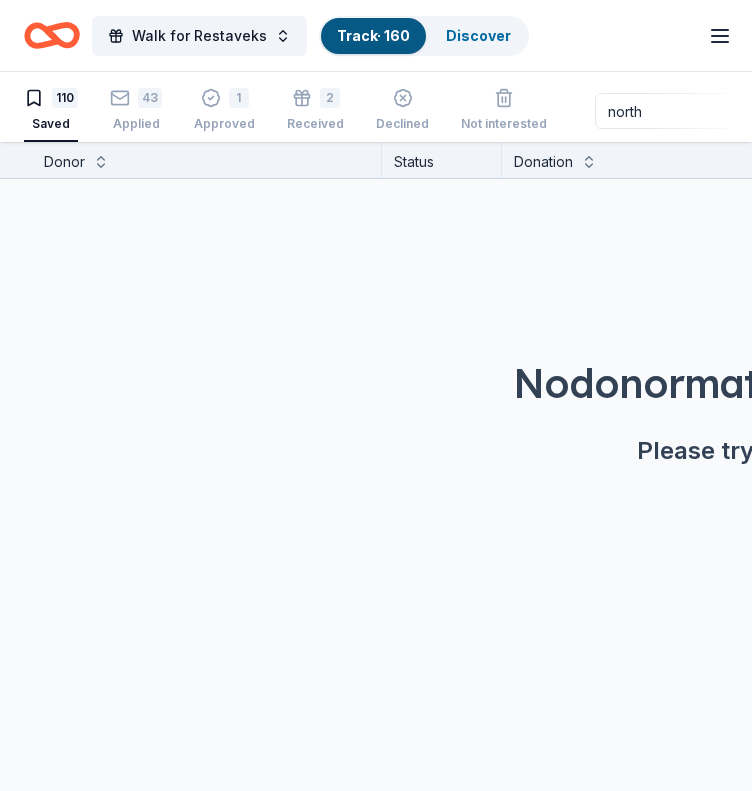
drag, startPoint x: 648, startPoint y: 111, endPoint x: 544, endPoint y: 131, distance: 105.9
click at [544, 131] on div "110 Saved 43 Applied 1 Approved 2 Received Declined Not interested north Approv…" at bounding box center [376, 111] width 704 height 62
drag, startPoint x: 623, startPoint y: 112, endPoint x: 499, endPoint y: 106, distance: 124.1
click at [499, 106] on div "110 Saved 43 Applied 1 Approved 2 Received Declined Not interested rise Approve…" at bounding box center [376, 111] width 704 height 62
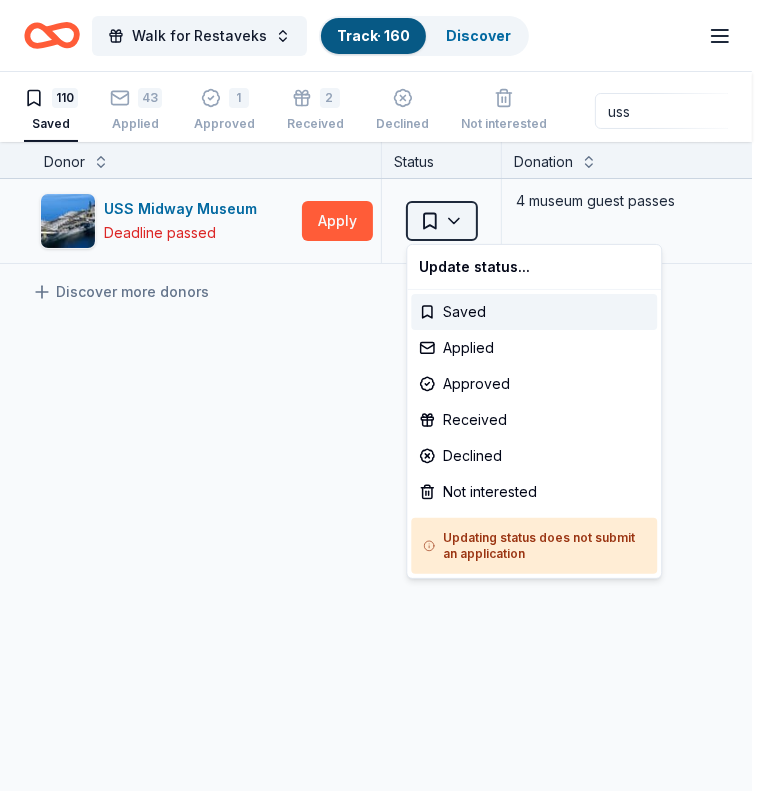
click at [454, 218] on html "Walk for Restaveks Track · 160 Discover Earn Rewards 110 Saved 43 Applied 1 App…" at bounding box center [383, 395] width 767 height 791
click at [483, 379] on div "Approved" at bounding box center [534, 384] width 246 height 36
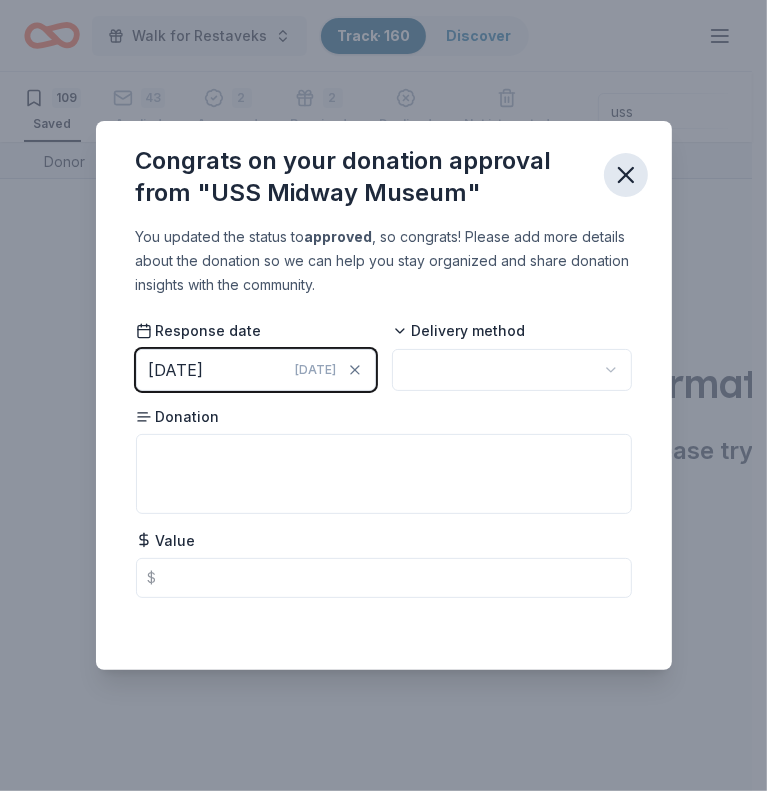
click at [620, 181] on icon "button" at bounding box center [626, 175] width 14 height 14
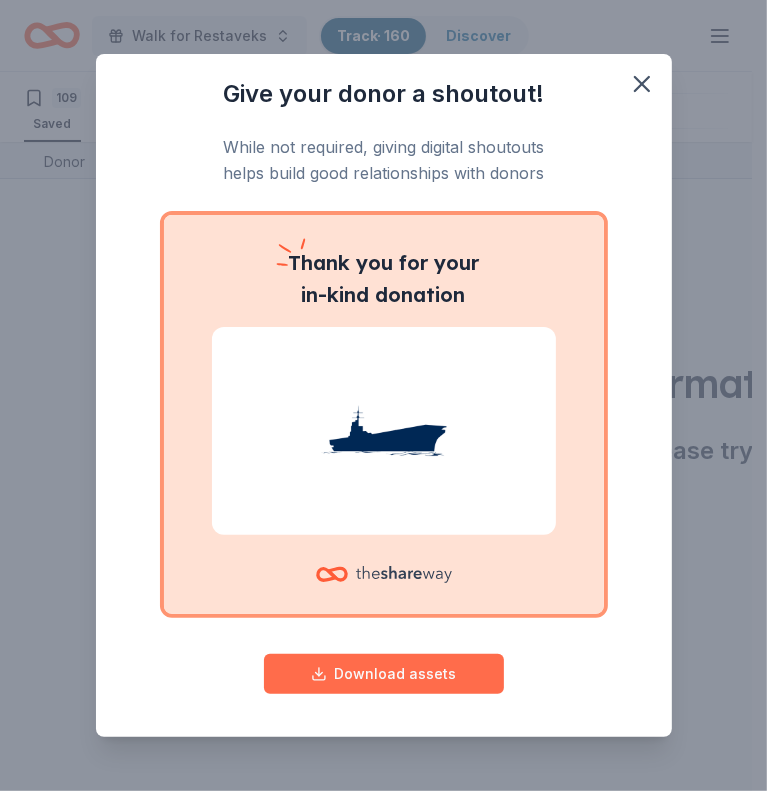
click at [407, 682] on button "Download assets" at bounding box center [384, 674] width 240 height 40
click at [376, 684] on button "Download assets" at bounding box center [384, 674] width 240 height 40
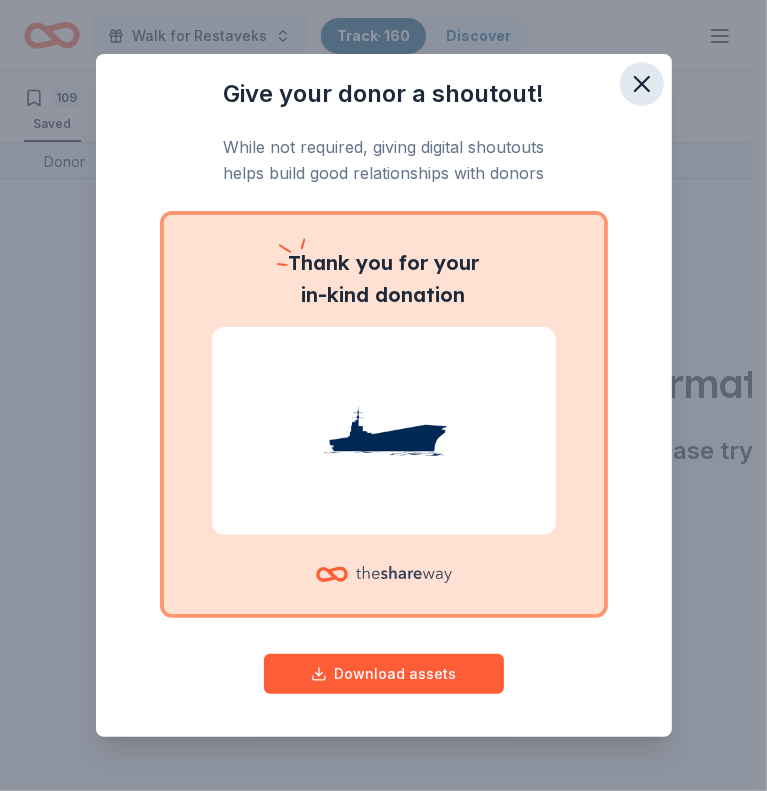
click at [637, 75] on icon "button" at bounding box center [642, 84] width 28 height 28
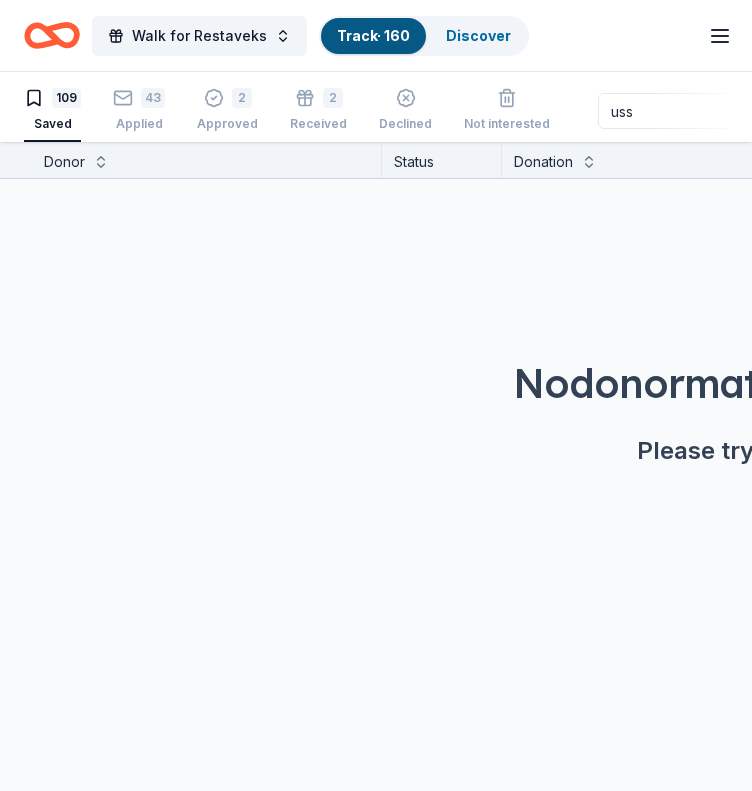
click at [647, 121] on input "uss" at bounding box center [726, 111] width 256 height 36
type input "u"
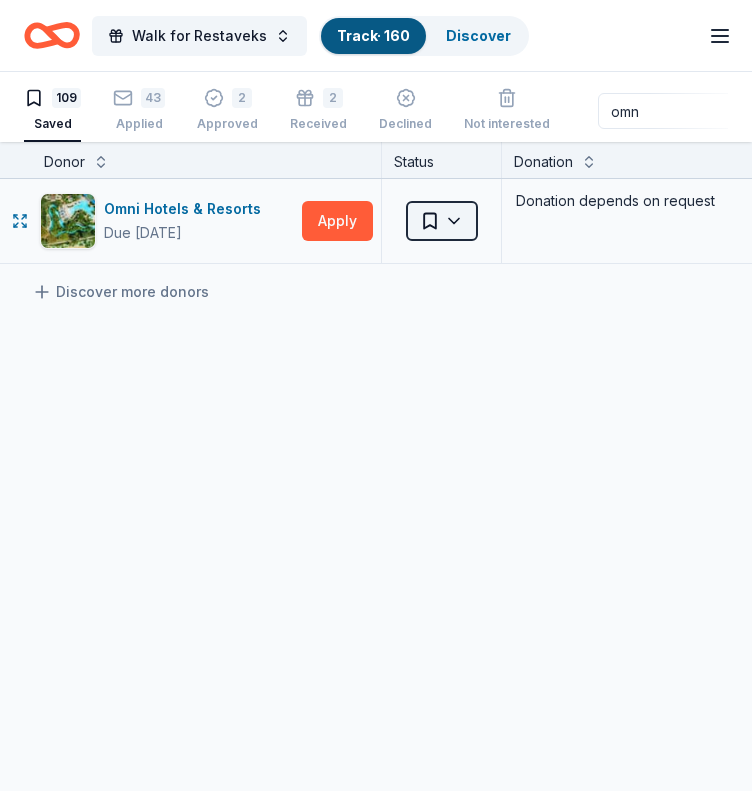
click at [437, 235] on html "Walk for Restaveks Track · 160 Discover Earn Rewards 109 Saved 43 Applied 2 App…" at bounding box center [376, 395] width 752 height 791
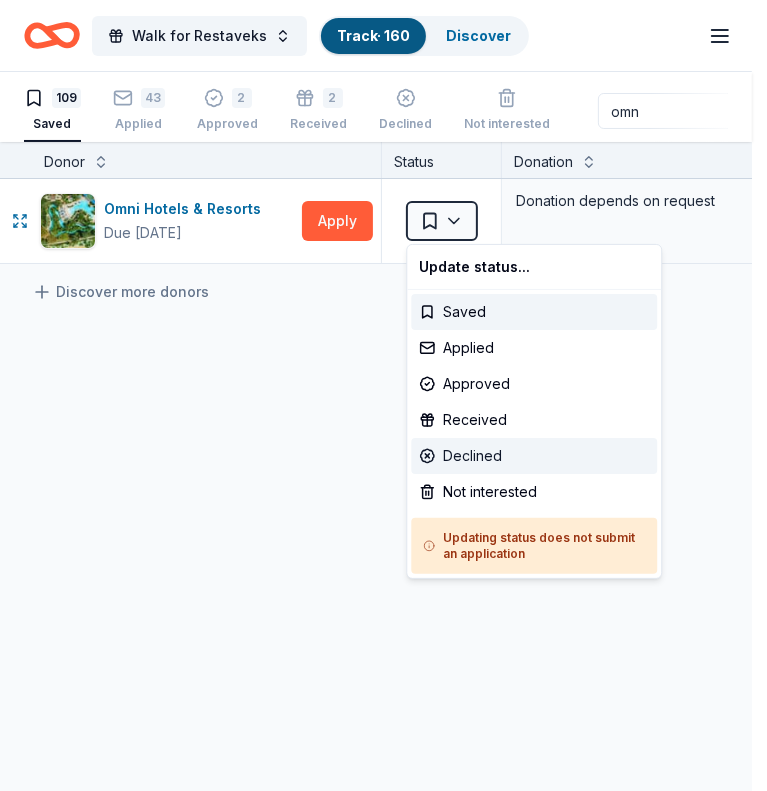
click at [462, 464] on div "Declined" at bounding box center [534, 456] width 246 height 36
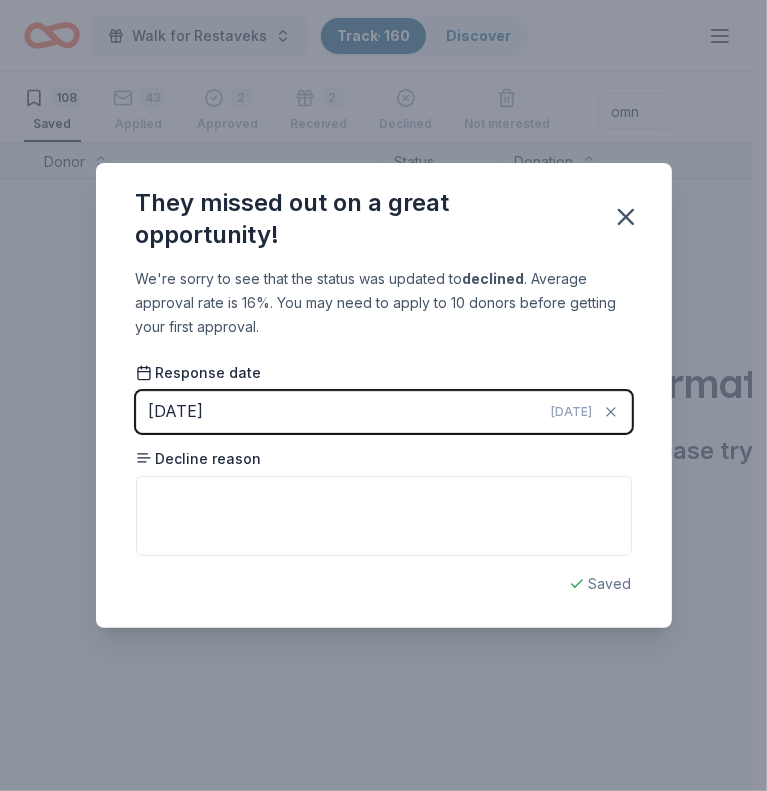
click at [611, 237] on div "They missed out on a great opportunity!" at bounding box center [384, 215] width 576 height 104
click at [621, 222] on icon "button" at bounding box center [626, 217] width 14 height 14
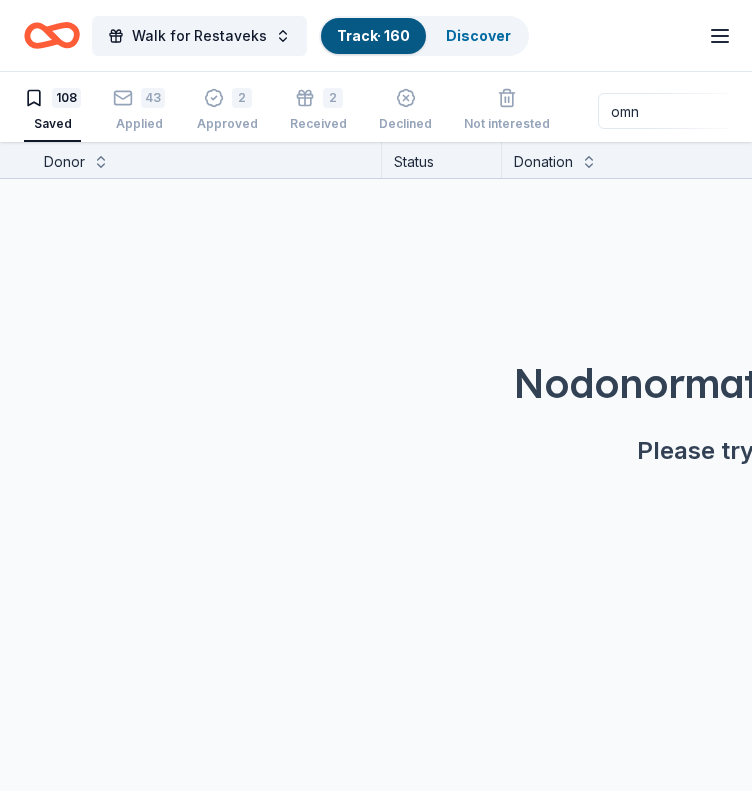
drag, startPoint x: 642, startPoint y: 123, endPoint x: 568, endPoint y: 123, distance: 74.0
click at [568, 123] on div "108 Saved 43 Applied 2 Approved 2 Received Declined Not interested omn Approved…" at bounding box center [376, 111] width 704 height 62
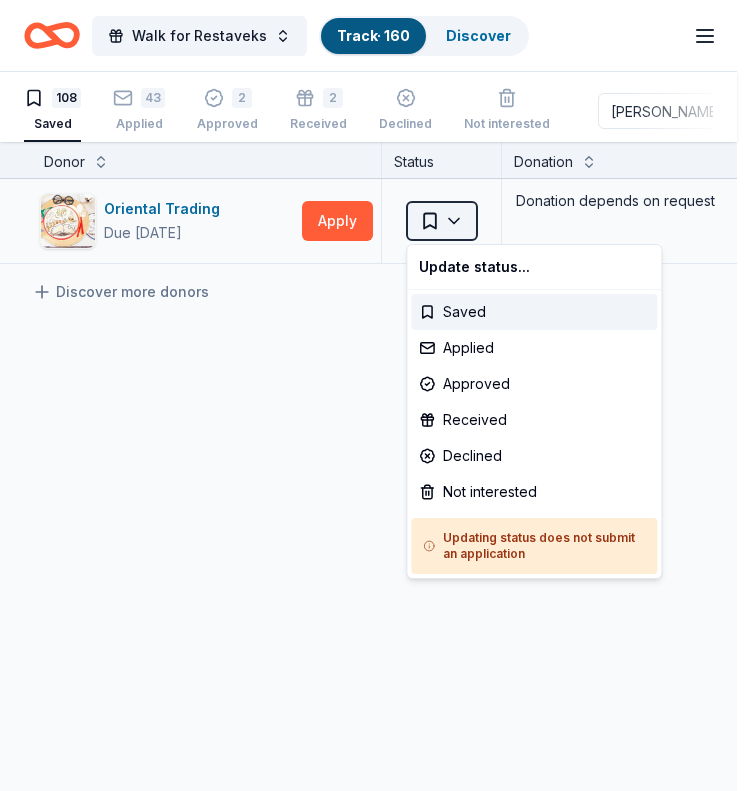
click at [453, 222] on html "Walk for Restaveks Track · 160 Discover Earn Rewards 108 Saved 43 Applied 2 App…" at bounding box center [376, 395] width 752 height 791
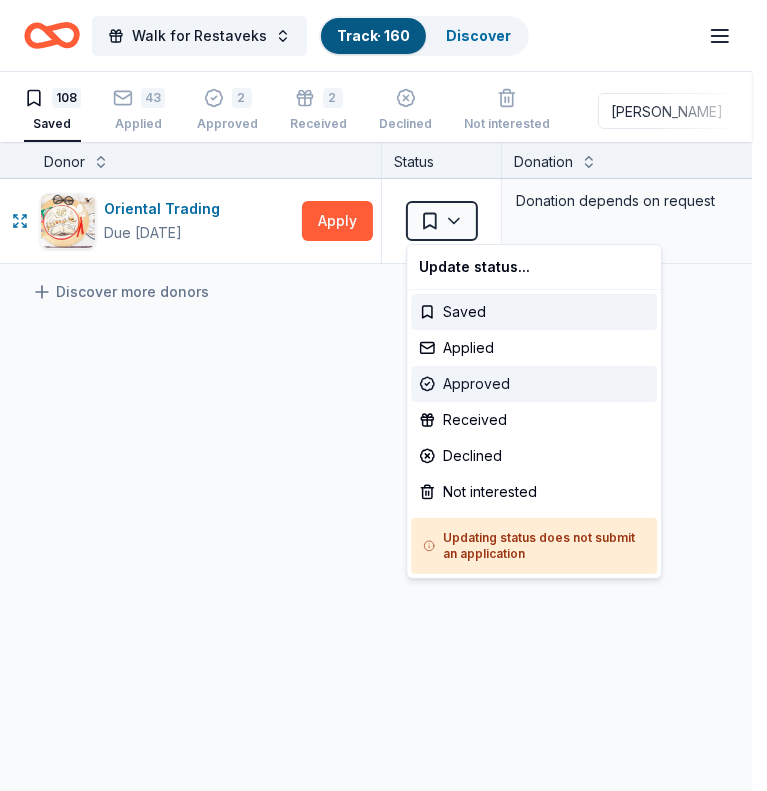
click at [493, 387] on div "Approved" at bounding box center [534, 384] width 246 height 36
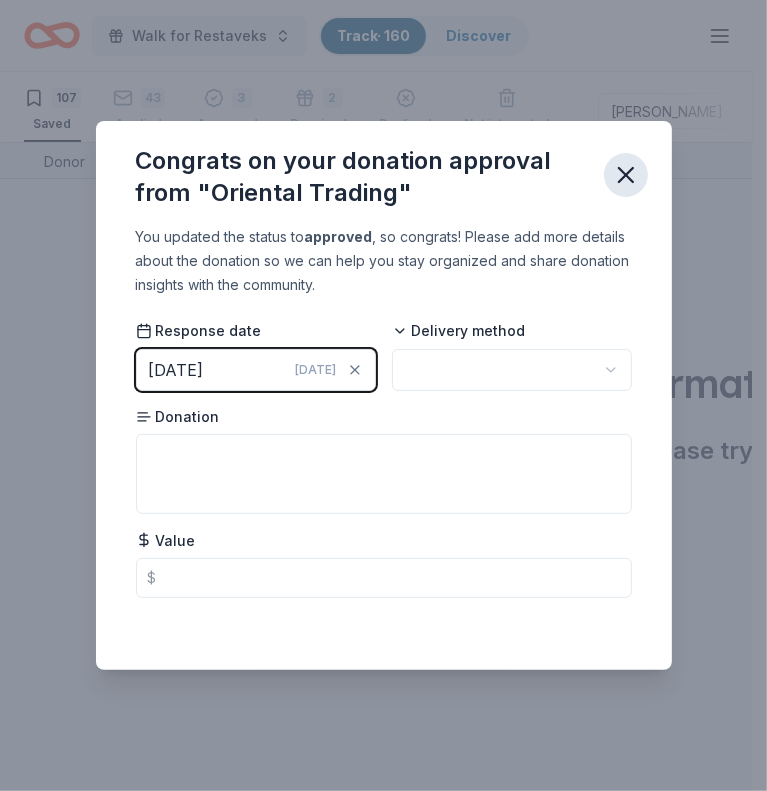
click at [624, 170] on icon "button" at bounding box center [626, 175] width 28 height 28
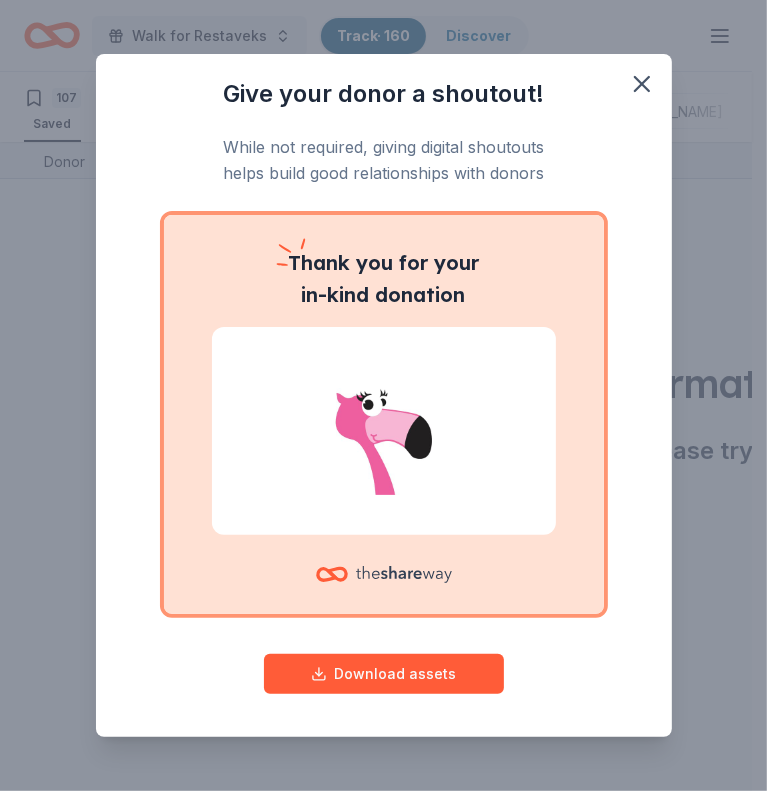
drag, startPoint x: 663, startPoint y: 107, endPoint x: 472, endPoint y: 161, distance: 198.4
click at [472, 161] on body "Walk for Restaveks Track · 160 Discover Earn Rewards 107 Saved 43 Applied 3 App…" at bounding box center [376, 395] width 752 height 791
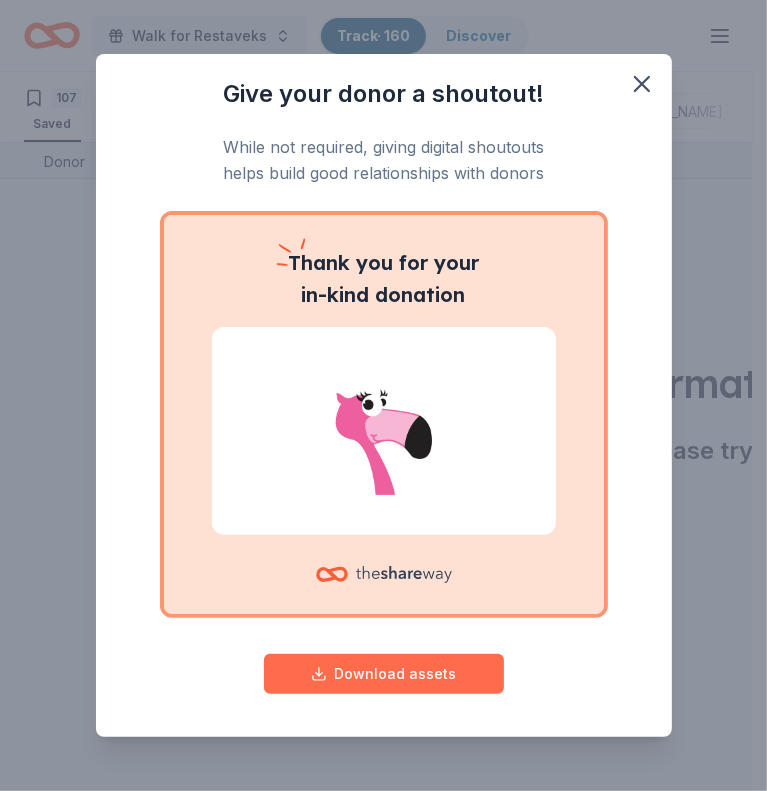
click at [368, 673] on button "Download assets" at bounding box center [384, 674] width 240 height 40
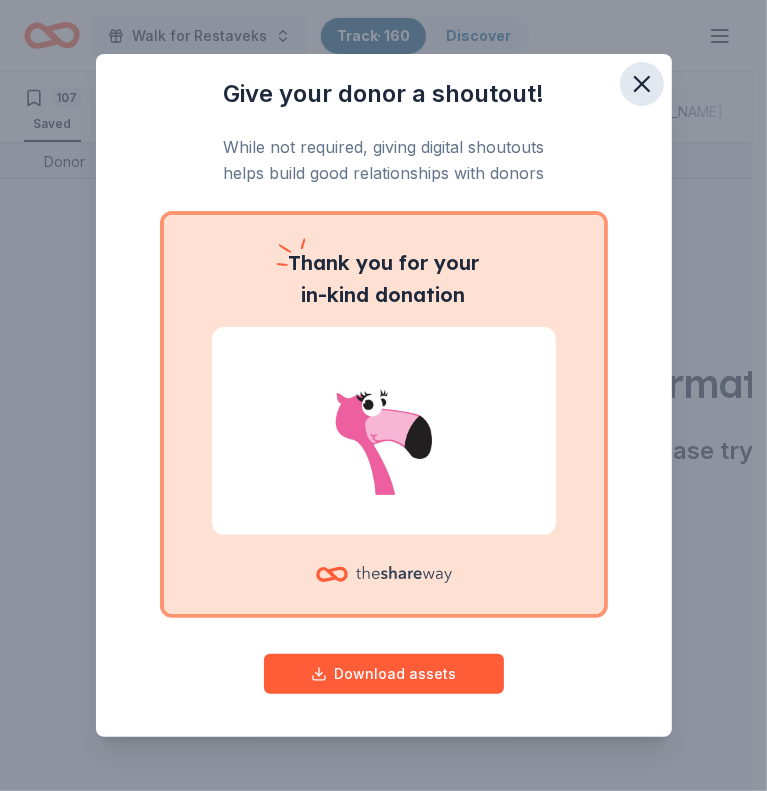
click at [635, 91] on icon "button" at bounding box center [642, 84] width 14 height 14
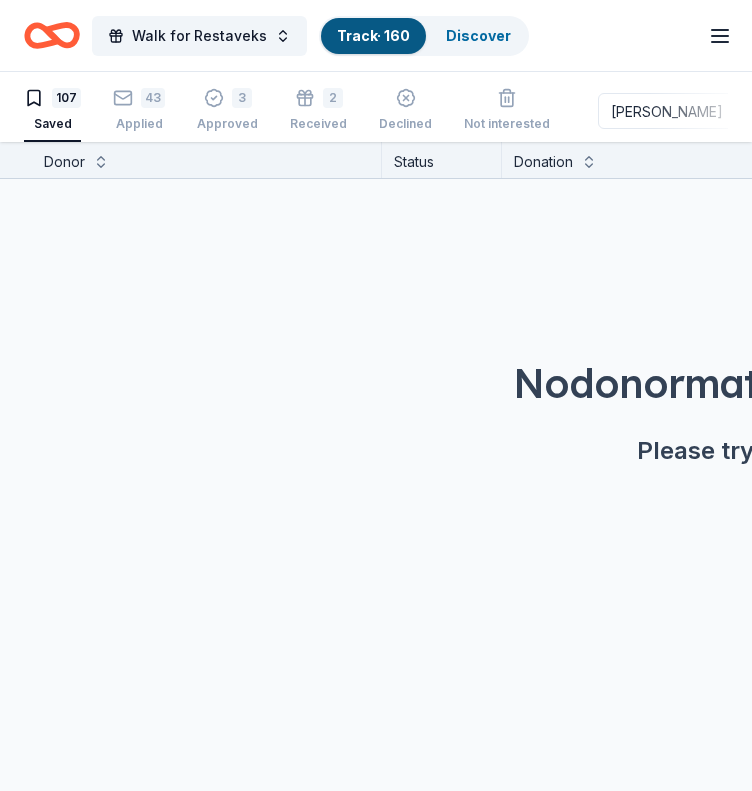
drag, startPoint x: 624, startPoint y: 111, endPoint x: 576, endPoint y: 116, distance: 48.2
click at [576, 116] on div "107 Saved 43 Applied 3 Approved 2 Received Declined Not interested [PERSON_NAME…" at bounding box center [376, 111] width 704 height 62
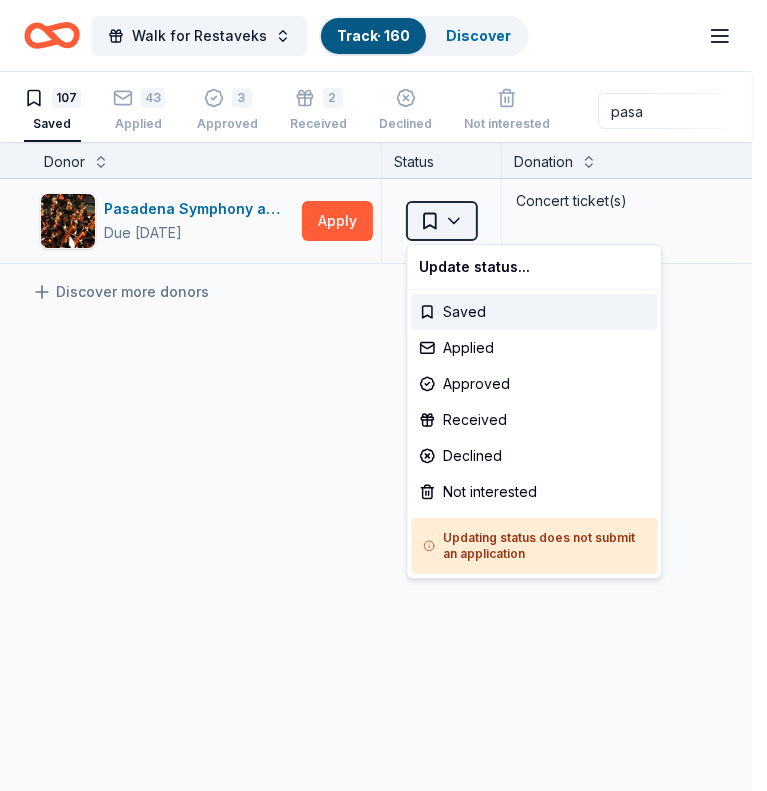
click at [452, 233] on html "Walk for Restaveks Track · 160 Discover Earn Rewards 107 Saved 43 Applied 3 App…" at bounding box center [383, 395] width 767 height 791
click at [471, 348] on div "Applied" at bounding box center [534, 348] width 246 height 36
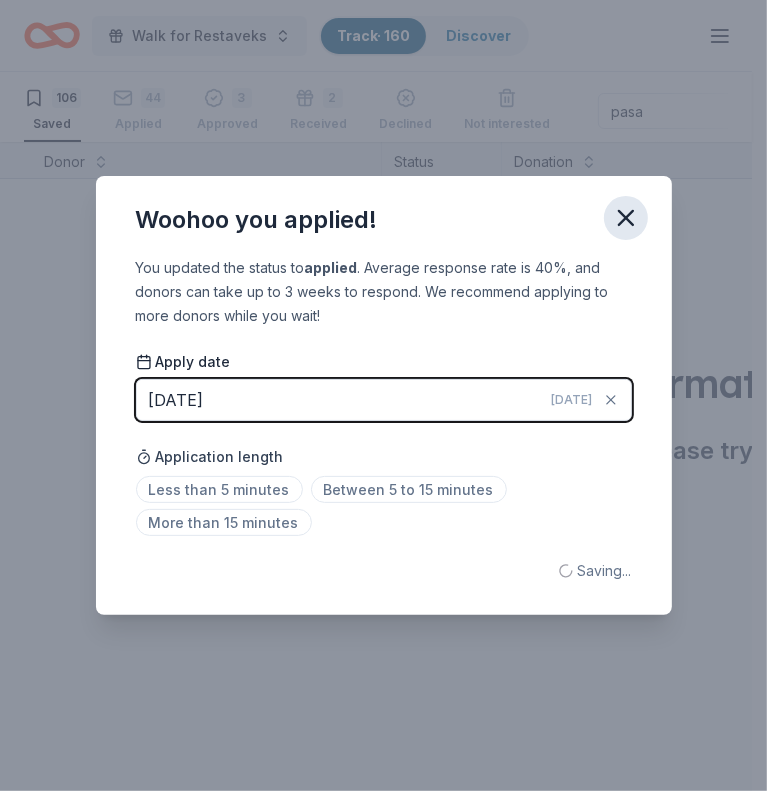
click at [638, 214] on icon "button" at bounding box center [626, 218] width 28 height 28
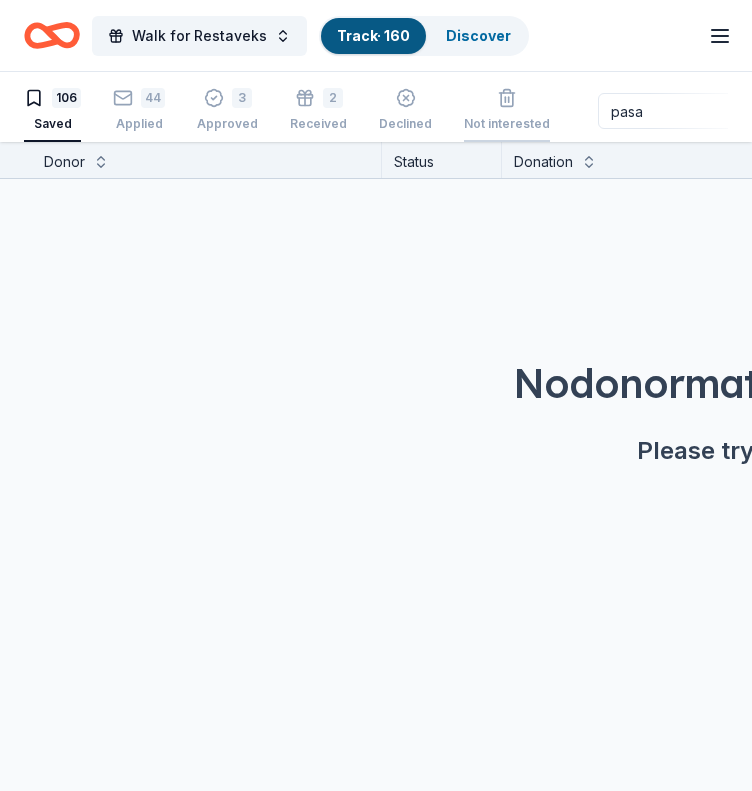
drag, startPoint x: 664, startPoint y: 112, endPoint x: 526, endPoint y: 135, distance: 139.8
click at [526, 135] on div "106 Saved 44 Applied 3 Approved 2 Received Declined Not interested pasa Approve…" at bounding box center [376, 111] width 704 height 62
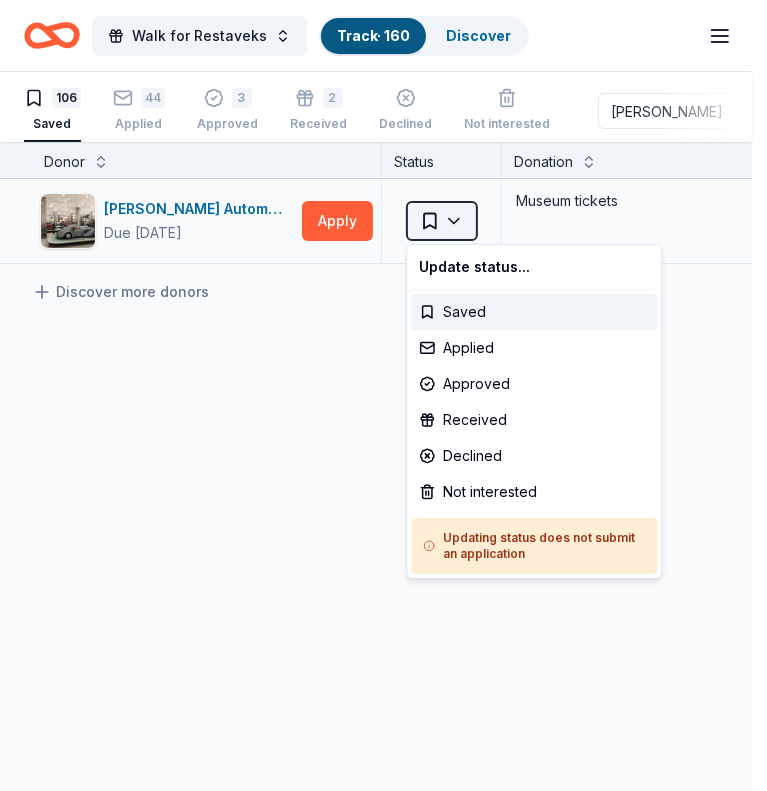
click at [463, 221] on html "Walk for Restaveks Track · 160 Discover Earn Rewards 106 Saved 44 Applied 3 App…" at bounding box center [383, 395] width 767 height 791
click at [488, 354] on div "Applied" at bounding box center [534, 348] width 246 height 36
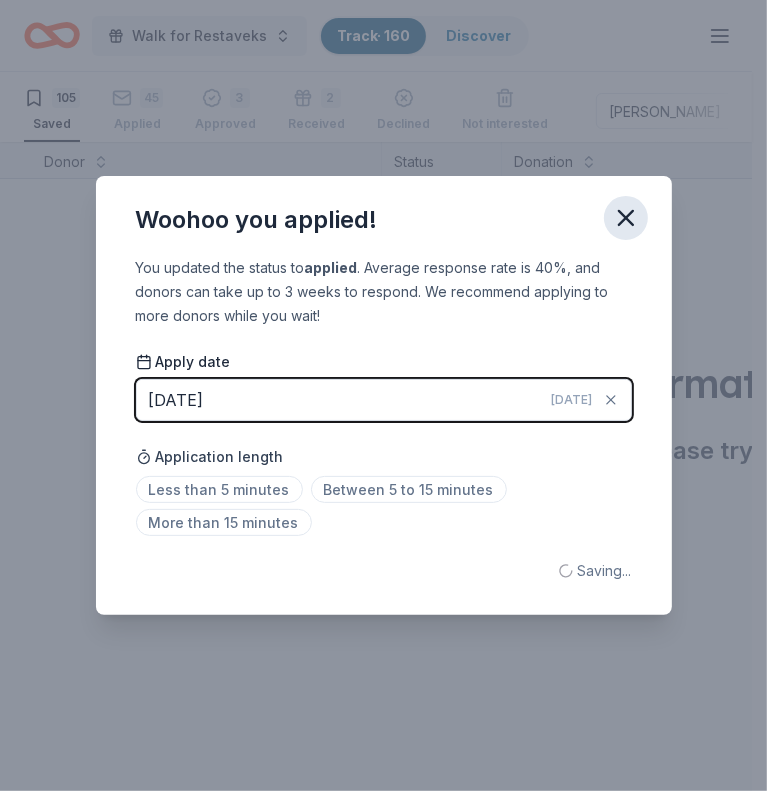
click at [626, 235] on button "button" at bounding box center [626, 218] width 44 height 44
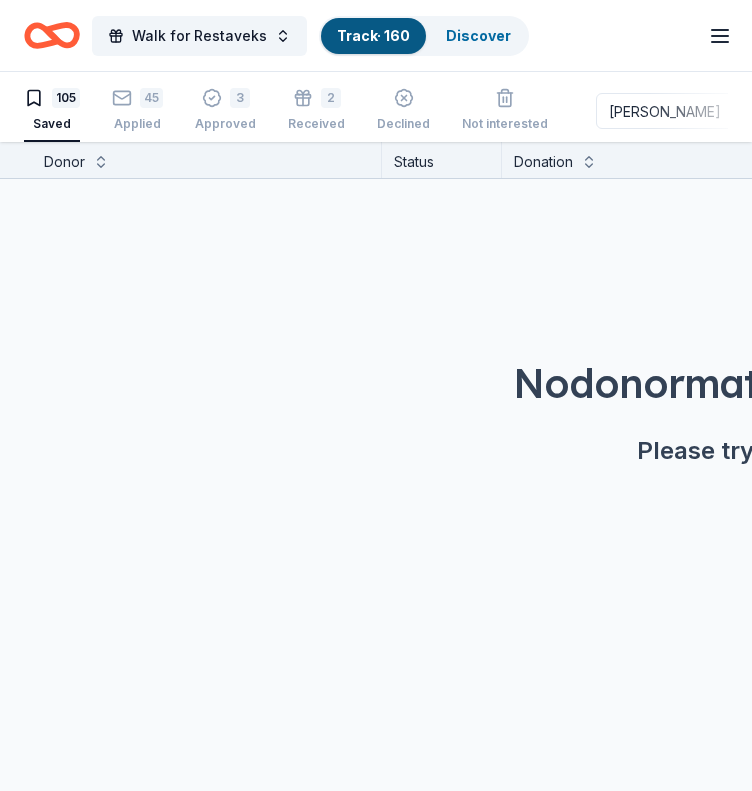
drag, startPoint x: 646, startPoint y: 115, endPoint x: 517, endPoint y: 143, distance: 131.9
click at [517, 143] on div "Walk for Restaveks Track · 160 Discover Earn Rewards 105 Saved 45 Applied 3 App…" at bounding box center [376, 396] width 752 height 792
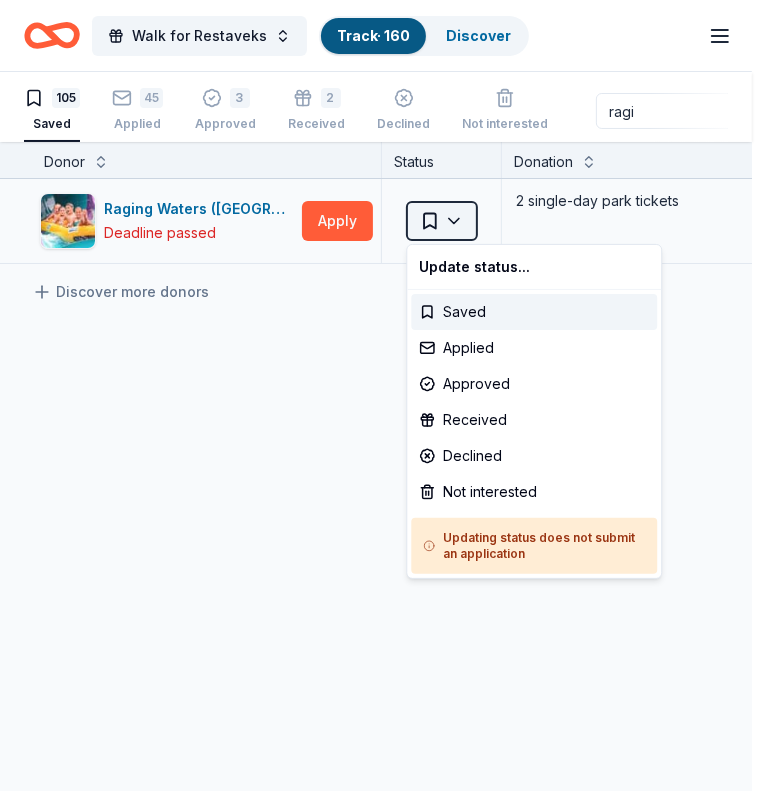
click at [458, 223] on html "Walk for Restaveks Track · 160 Discover Earn Rewards 105 Saved 45 Applied 3 App…" at bounding box center [383, 395] width 767 height 791
click at [466, 342] on div "Applied" at bounding box center [534, 348] width 246 height 36
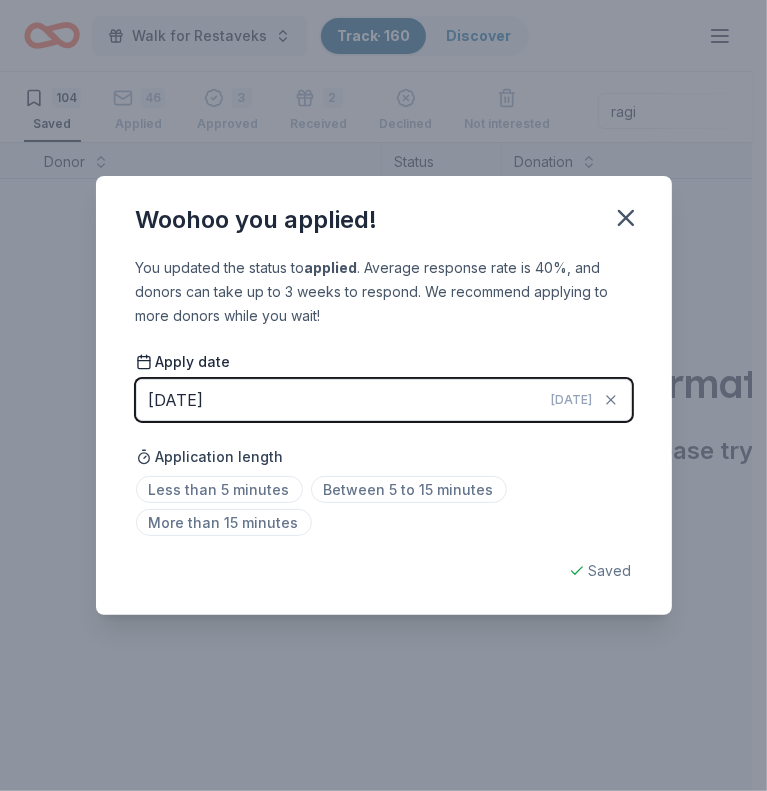
click at [380, 398] on button "[DATE] [DATE]" at bounding box center [384, 400] width 496 height 42
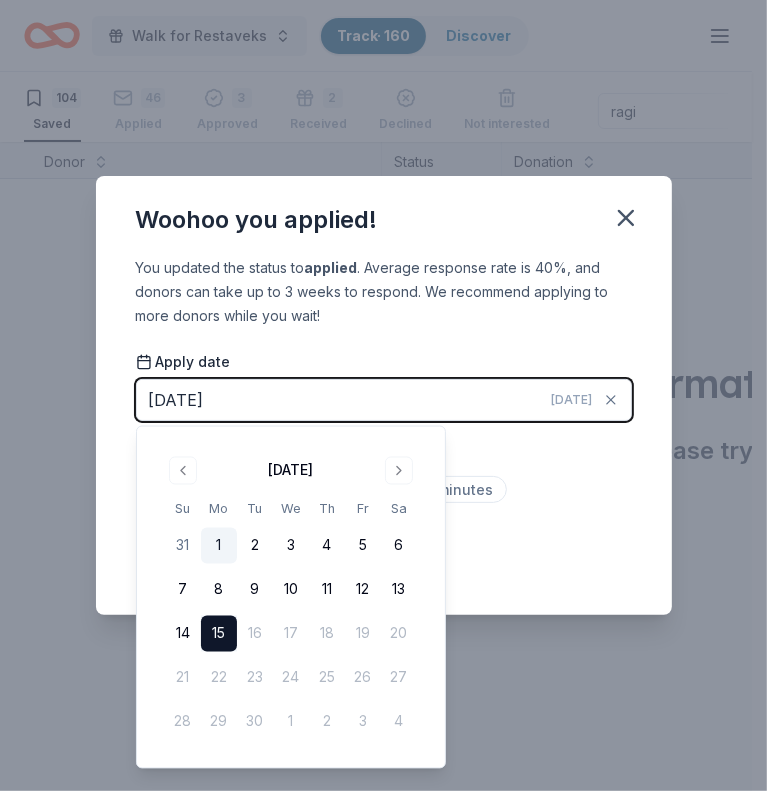
click at [218, 543] on button "1" at bounding box center [219, 546] width 36 height 36
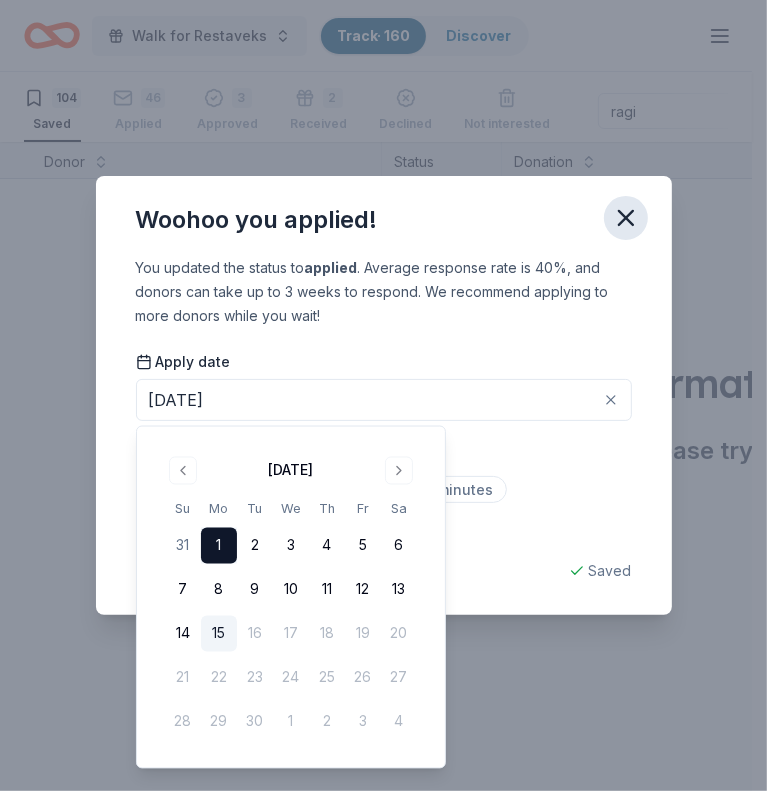
click at [621, 228] on icon "button" at bounding box center [626, 218] width 28 height 28
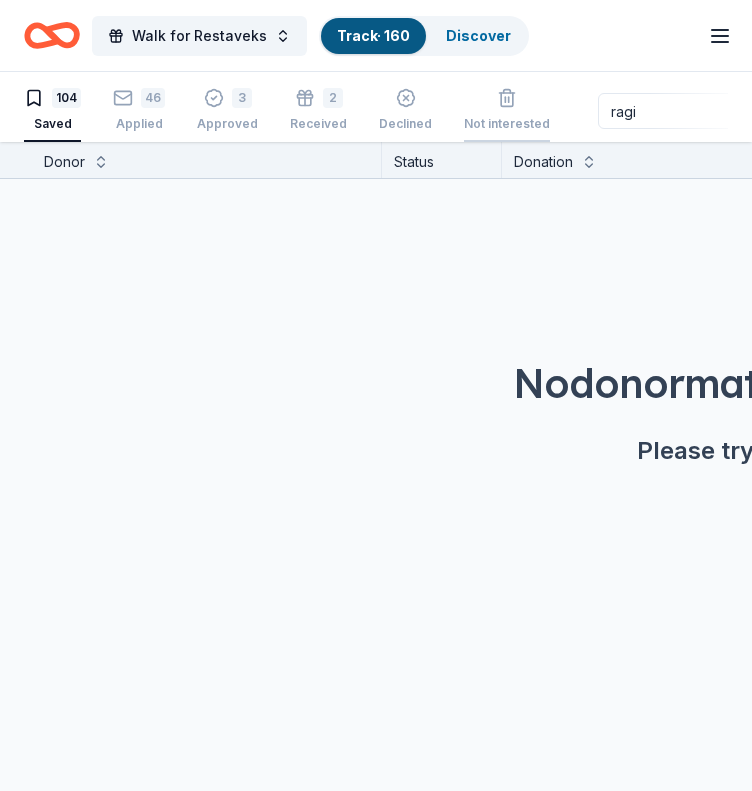
drag, startPoint x: 655, startPoint y: 108, endPoint x: 535, endPoint y: 133, distance: 122.5
click at [535, 133] on div "104 Saved 46 Applied 3 Approved 2 Received Declined Not interested ragi Approve…" at bounding box center [376, 111] width 704 height 62
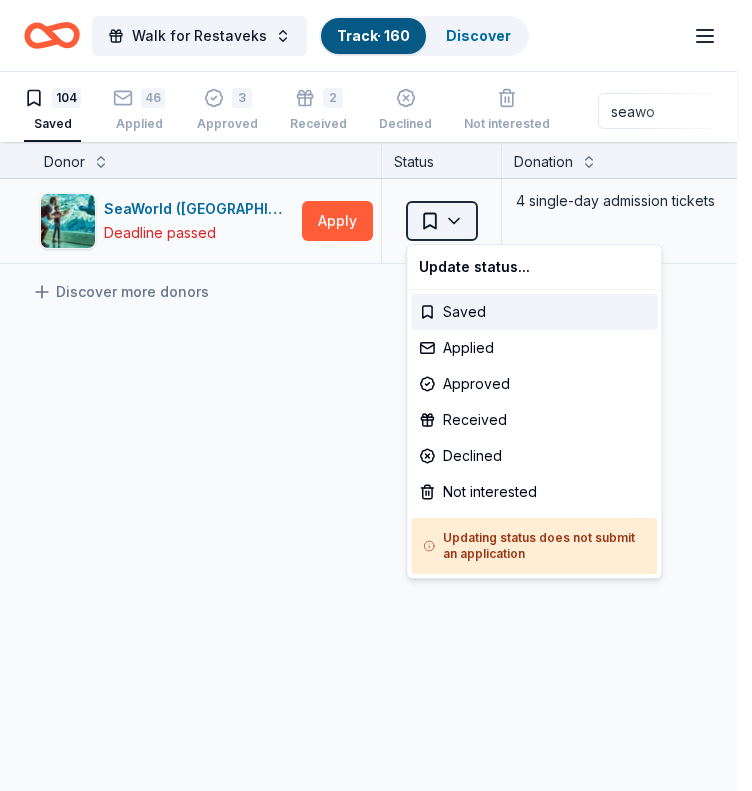
click at [471, 224] on html "Walk for Restaveks Track · 160 Discover Earn Rewards 104 Saved 46 Applied 3 App…" at bounding box center [376, 395] width 752 height 791
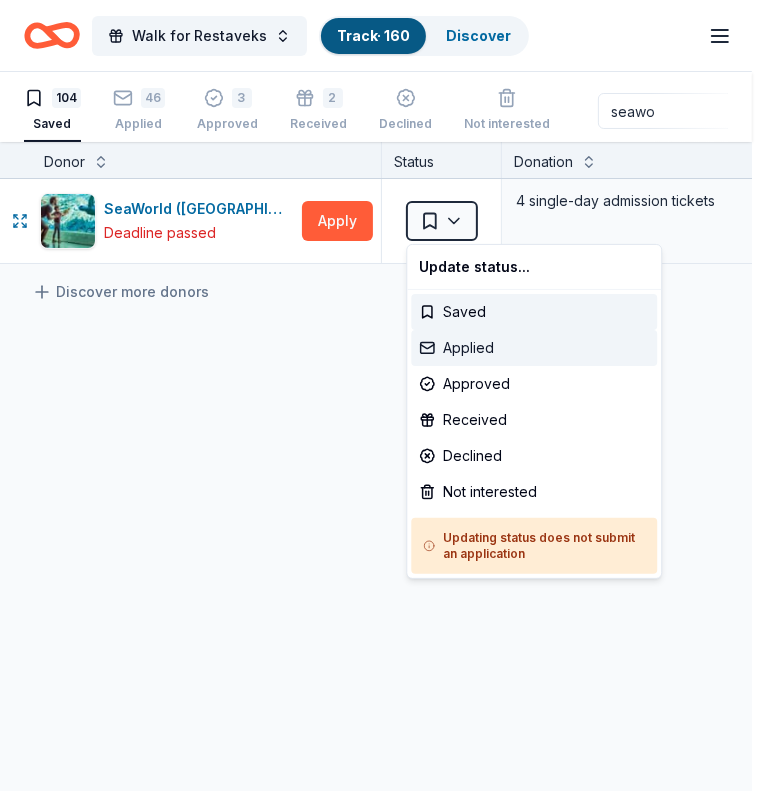
click at [478, 351] on div "Applied" at bounding box center [534, 348] width 246 height 36
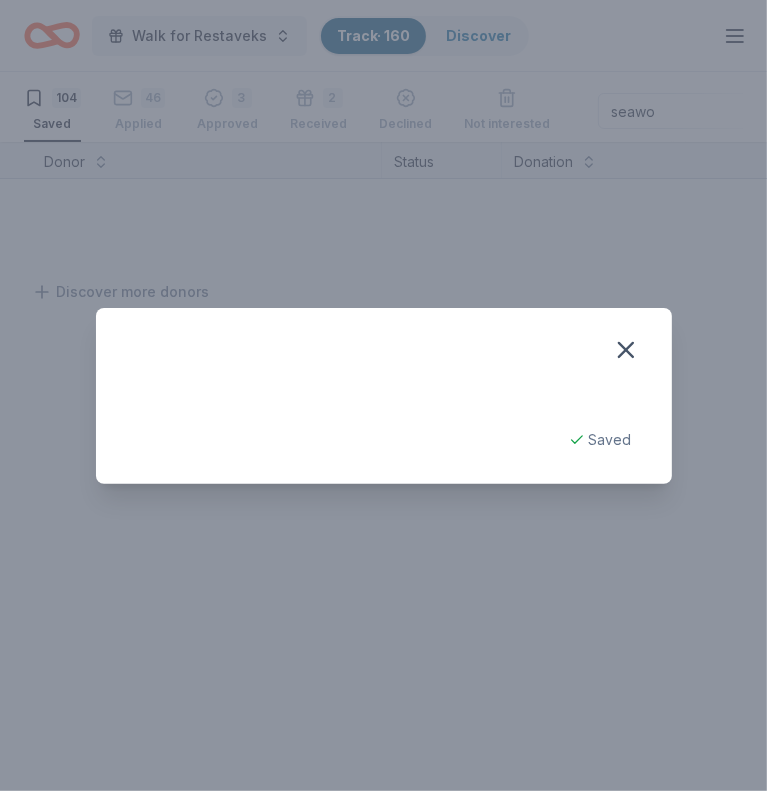
click at [393, 401] on div "Saved" at bounding box center [384, 436] width 576 height 96
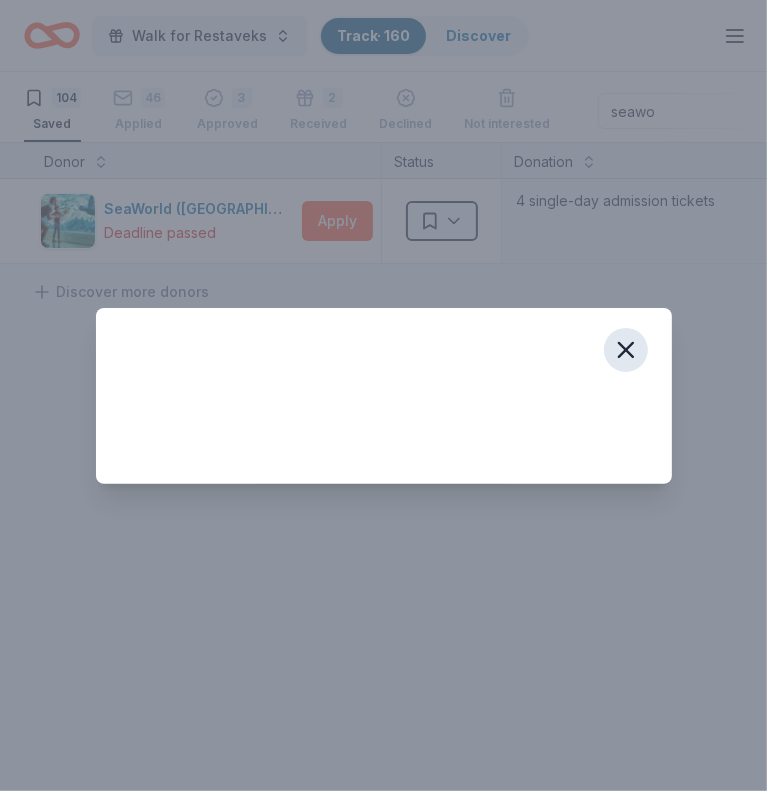
click at [635, 361] on icon "button" at bounding box center [626, 350] width 28 height 28
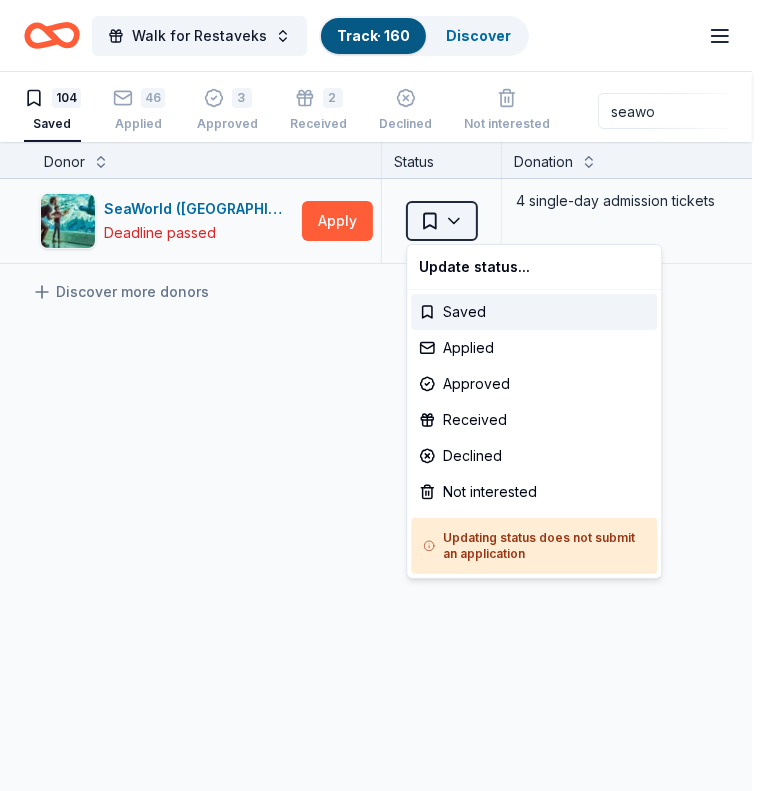
click at [455, 231] on html "Walk for Restaveks Track · 160 Discover Earn Rewards 104 Saved 46 Applied 3 App…" at bounding box center [383, 395] width 767 height 791
click at [480, 355] on div "Applied" at bounding box center [534, 348] width 246 height 36
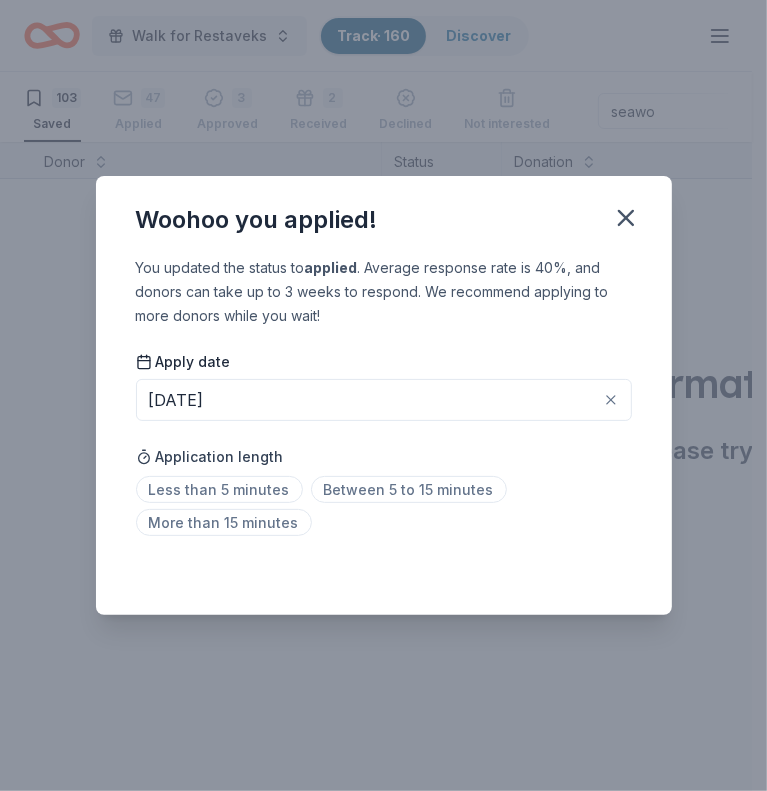
click at [460, 389] on button "[DATE]" at bounding box center [384, 400] width 496 height 42
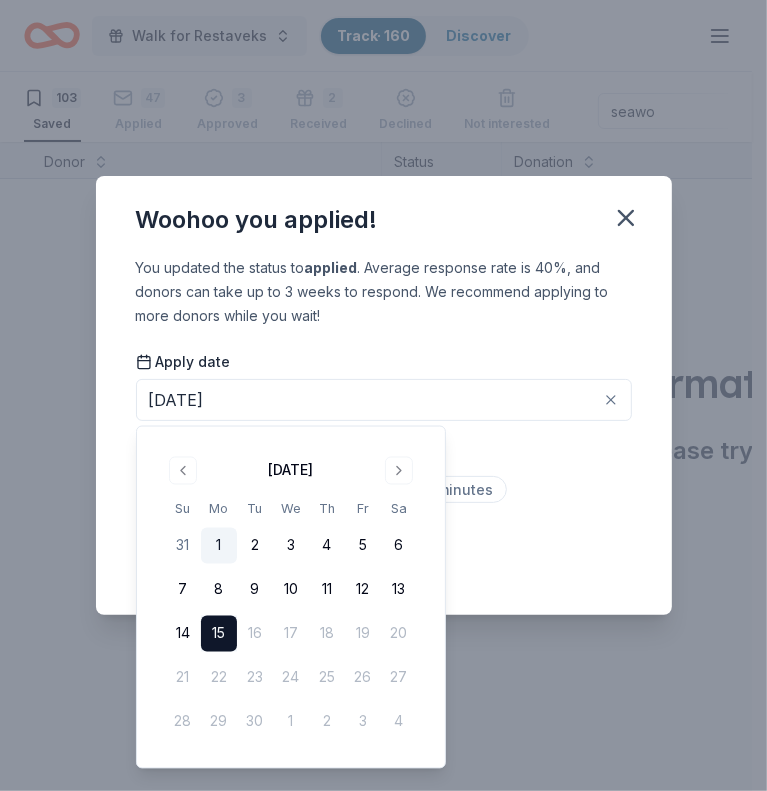
click at [222, 552] on button "1" at bounding box center [219, 546] width 36 height 36
click at [621, 219] on icon "button" at bounding box center [626, 218] width 28 height 28
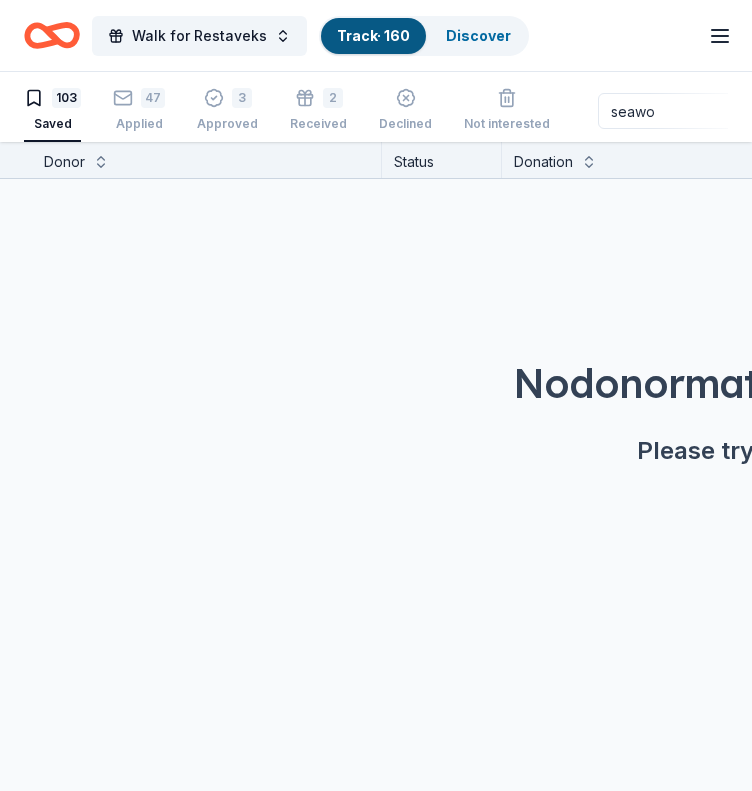
drag, startPoint x: 655, startPoint y: 111, endPoint x: 558, endPoint y: 123, distance: 97.7
click at [558, 123] on div "103 Saved 47 Applied 3 Approved 2 Received Declined Not interested seawo Approv…" at bounding box center [376, 111] width 704 height 62
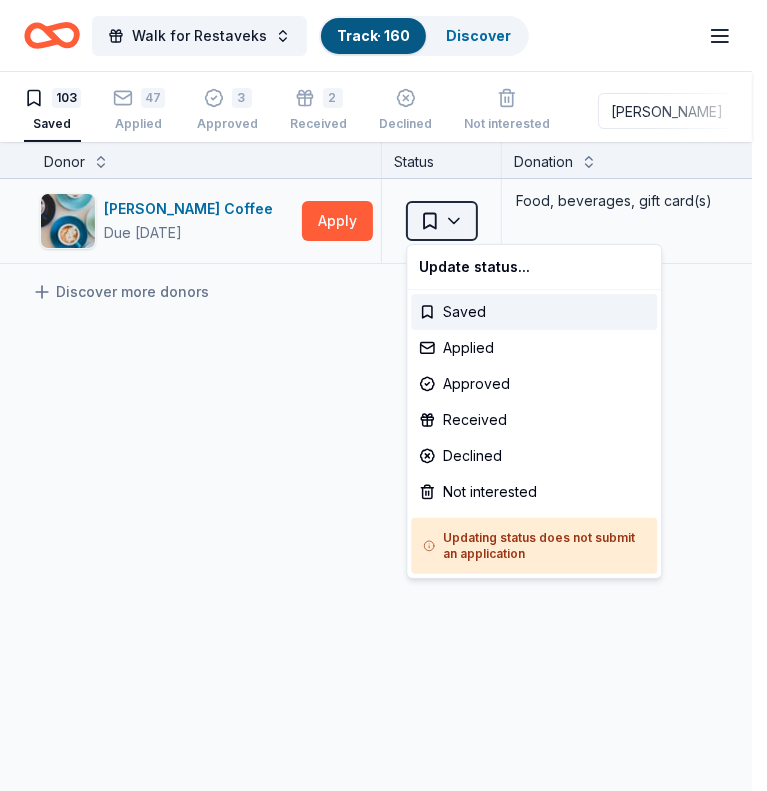
click at [468, 215] on html "Walk for Restaveks Track · 160 Discover Earn Rewards 103 Saved 47 Applied 3 App…" at bounding box center [383, 395] width 767 height 791
click at [458, 354] on div "Applied" at bounding box center [534, 348] width 246 height 36
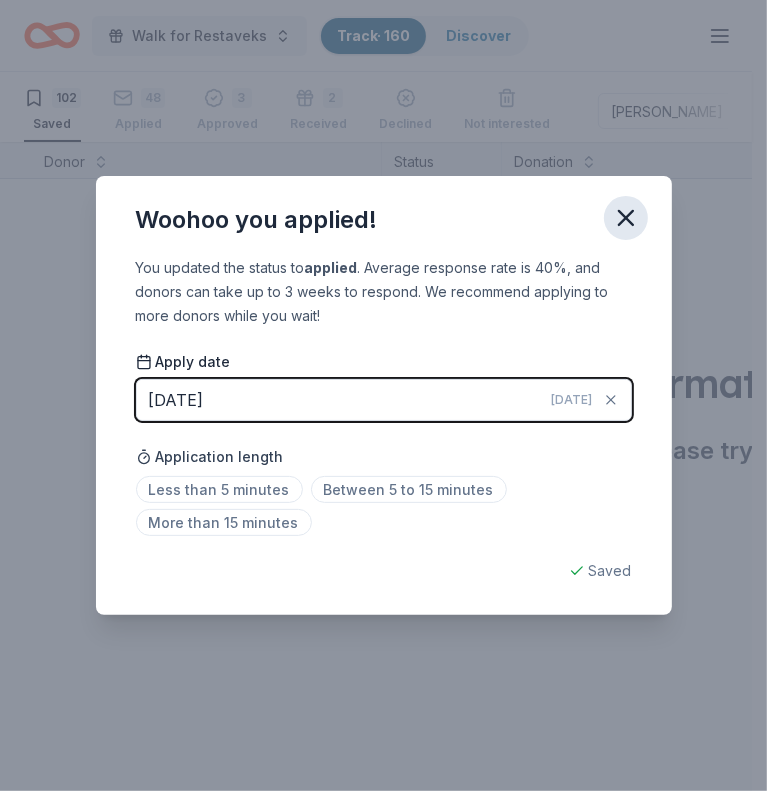
click at [609, 223] on button "button" at bounding box center [626, 218] width 44 height 44
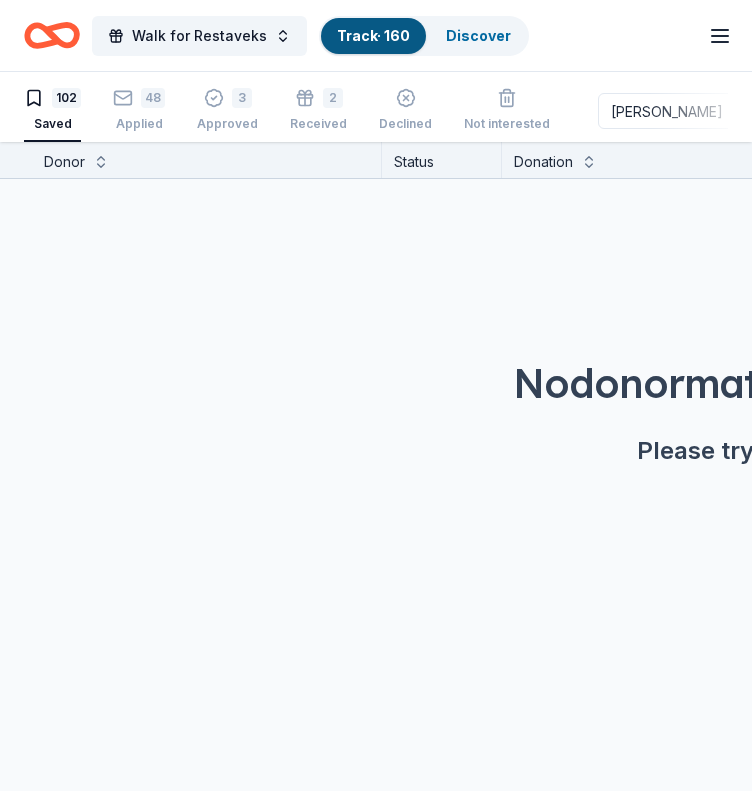
click at [670, 112] on input "[PERSON_NAME]" at bounding box center [726, 111] width 256 height 36
drag, startPoint x: 639, startPoint y: 114, endPoint x: 512, endPoint y: 131, distance: 128.1
click at [512, 131] on div "102 Saved 48 Applied 3 Approved 2 Received Declined Not interested colo Approve…" at bounding box center [376, 111] width 704 height 62
drag, startPoint x: 648, startPoint y: 115, endPoint x: 576, endPoint y: 112, distance: 72.0
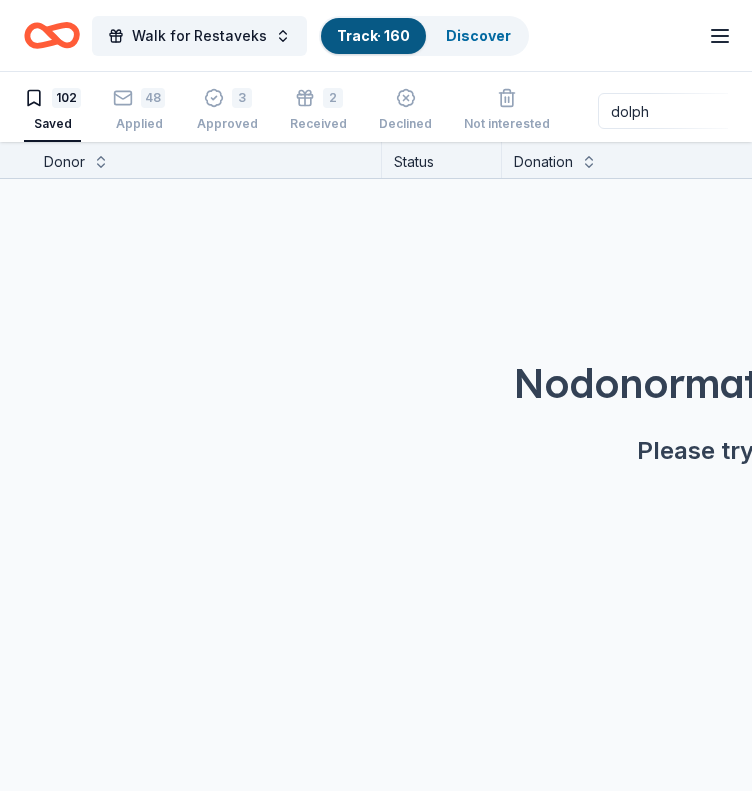
click at [576, 112] on div "102 Saved 48 Applied 3 Approved 2 Received Declined Not interested dolph Approv…" at bounding box center [376, 111] width 704 height 62
click at [642, 115] on input "dolph" at bounding box center [726, 111] width 256 height 36
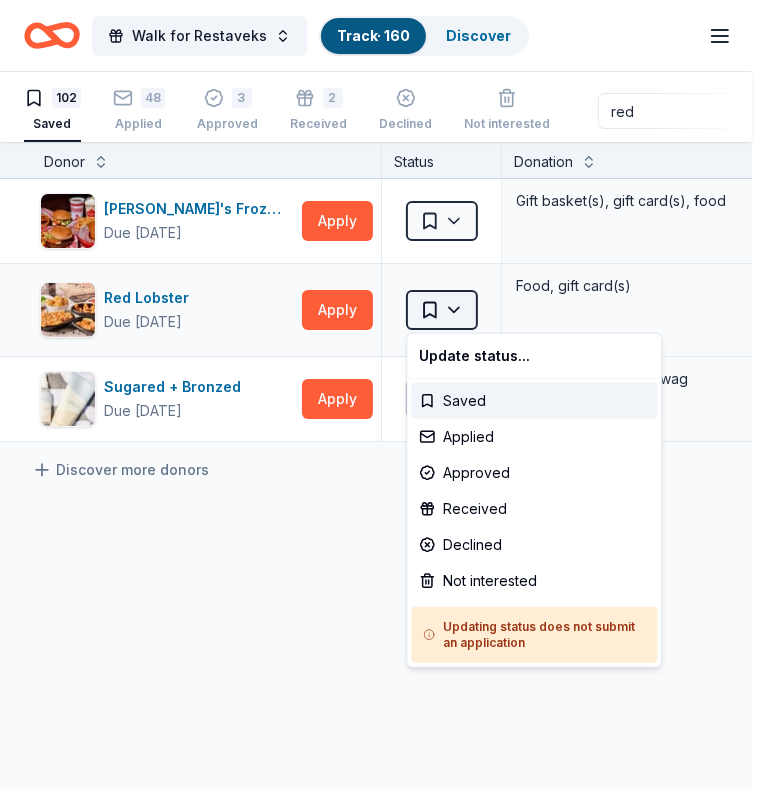
click at [439, 299] on html "Walk for Restaveks Track · 160 Discover Earn Rewards 102 Saved 48 Applied 3 App…" at bounding box center [383, 395] width 767 height 791
click at [471, 433] on div "Applied" at bounding box center [534, 437] width 246 height 36
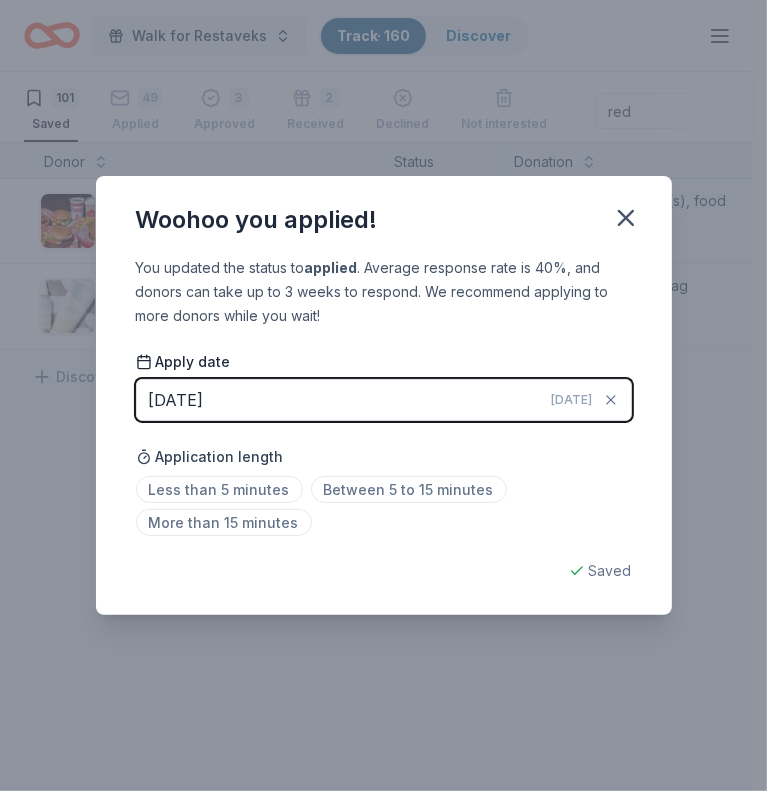
click at [639, 237] on div "Woohoo you applied!" at bounding box center [384, 216] width 576 height 80
click at [630, 220] on icon "button" at bounding box center [626, 218] width 28 height 28
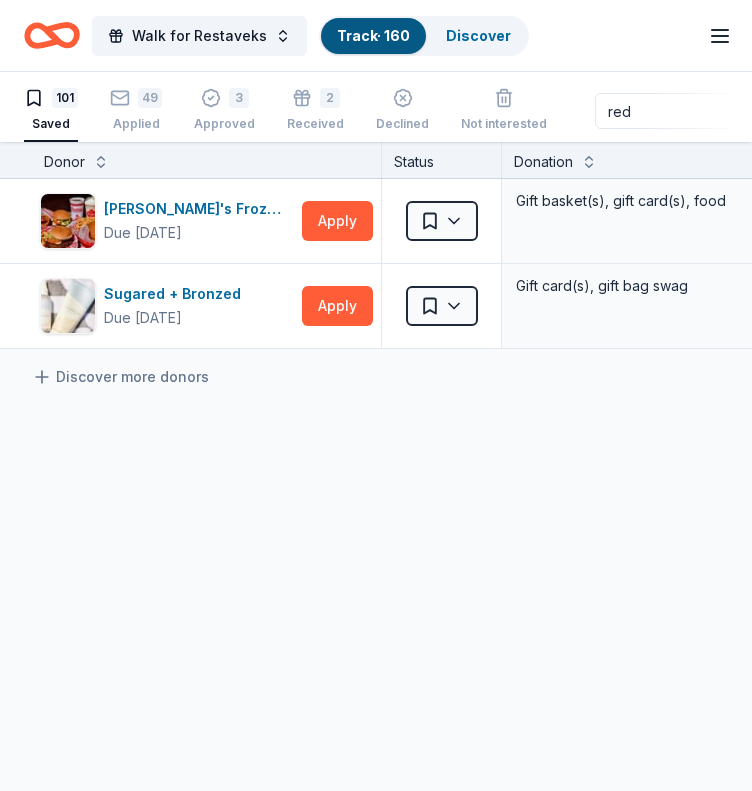
drag, startPoint x: 636, startPoint y: 116, endPoint x: 566, endPoint y: 114, distance: 70.0
click at [566, 114] on div "101 Saved 49 Applied 3 Approved 2 Received Declined Not interested red Approved…" at bounding box center [376, 111] width 704 height 62
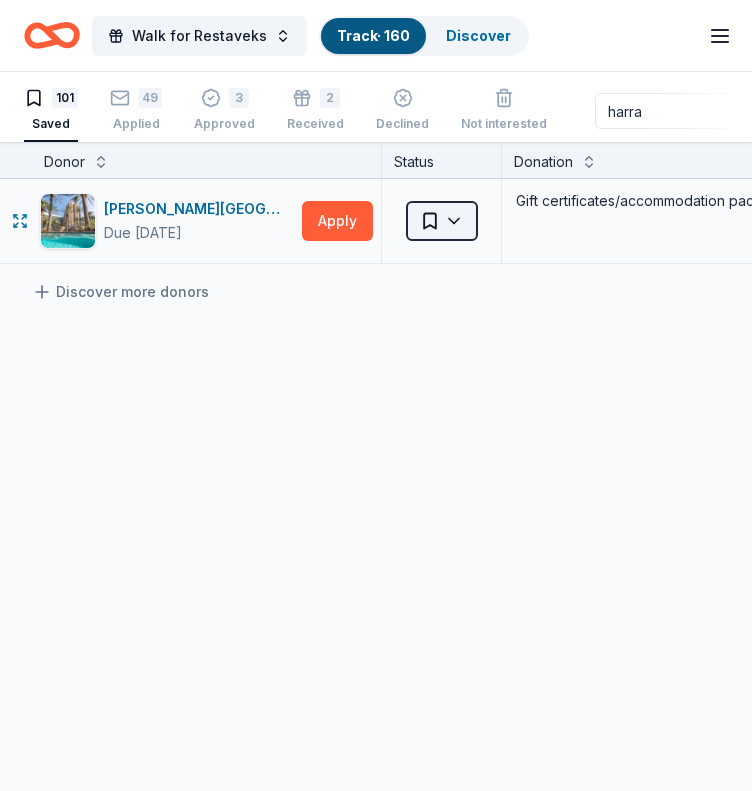
click at [440, 211] on html "Walk for Restaveks Track · 160 Discover Earn Rewards 101 Saved 49 Applied 3 App…" at bounding box center [376, 395] width 752 height 791
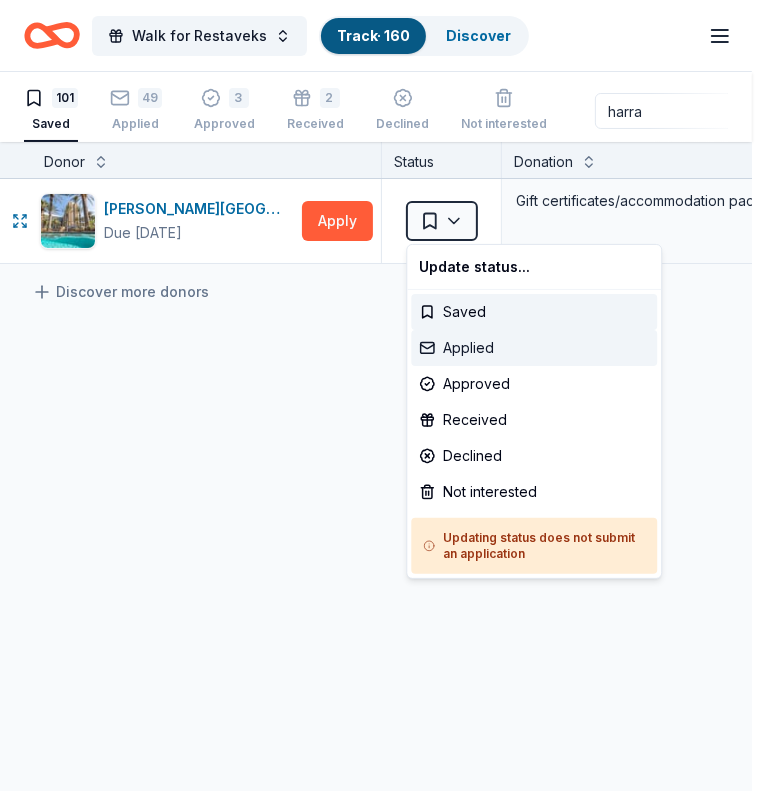
click at [468, 342] on div "Applied" at bounding box center [534, 348] width 246 height 36
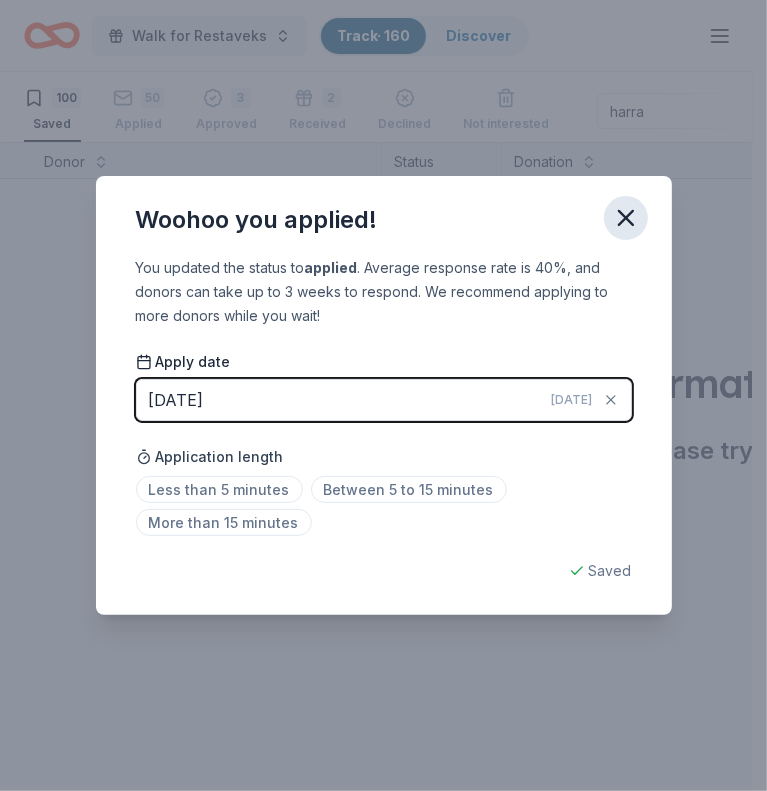
click at [624, 213] on icon "button" at bounding box center [626, 218] width 28 height 28
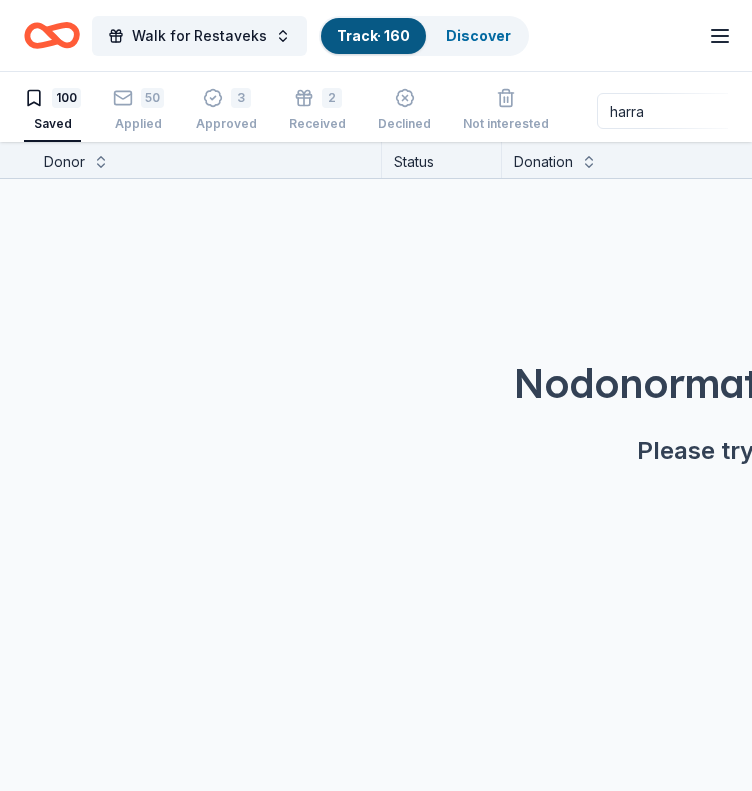
drag, startPoint x: 648, startPoint y: 115, endPoint x: 548, endPoint y: 149, distance: 105.6
click at [548, 149] on div "Walk for Restaveks Track · 160 Discover Earn Rewards 100 Saved 50 Applied 3 App…" at bounding box center [376, 396] width 752 height 792
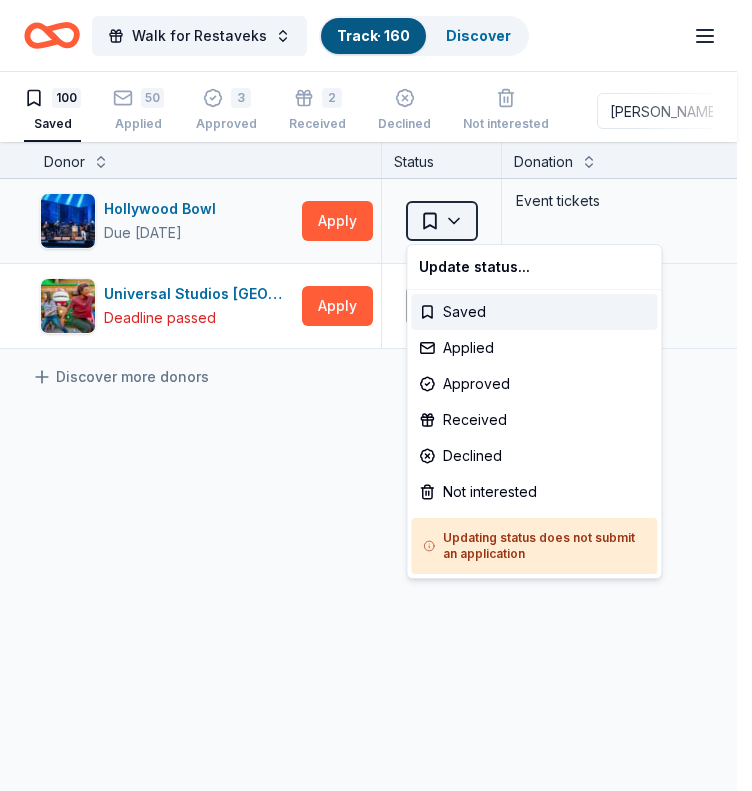
click at [444, 229] on html "Walk for Restaveks Track · 160 Discover Earn Rewards 100 Saved 50 Applied 3 App…" at bounding box center [376, 395] width 752 height 791
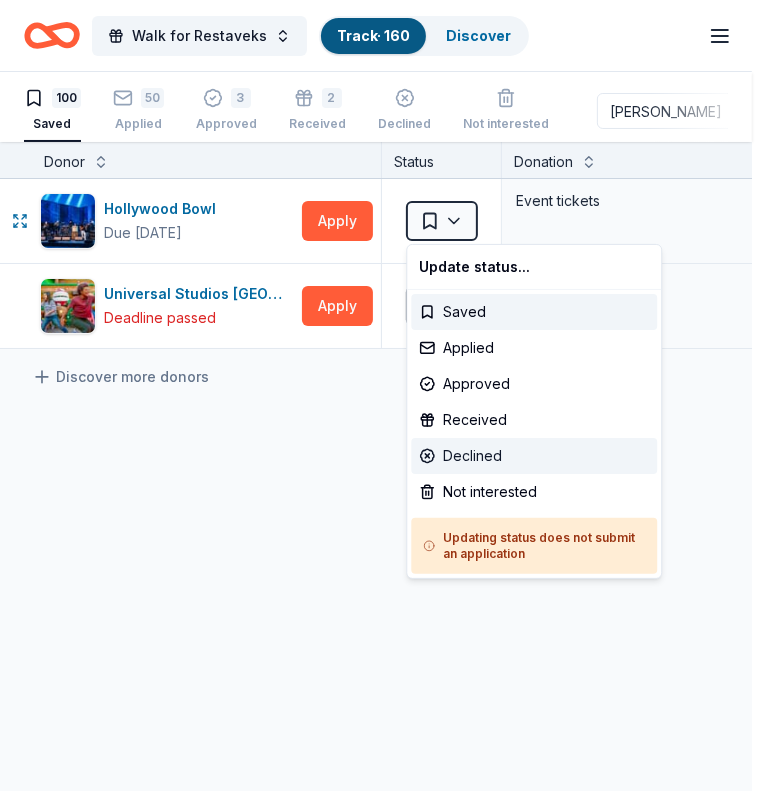
click at [476, 443] on div "Declined" at bounding box center [534, 456] width 246 height 36
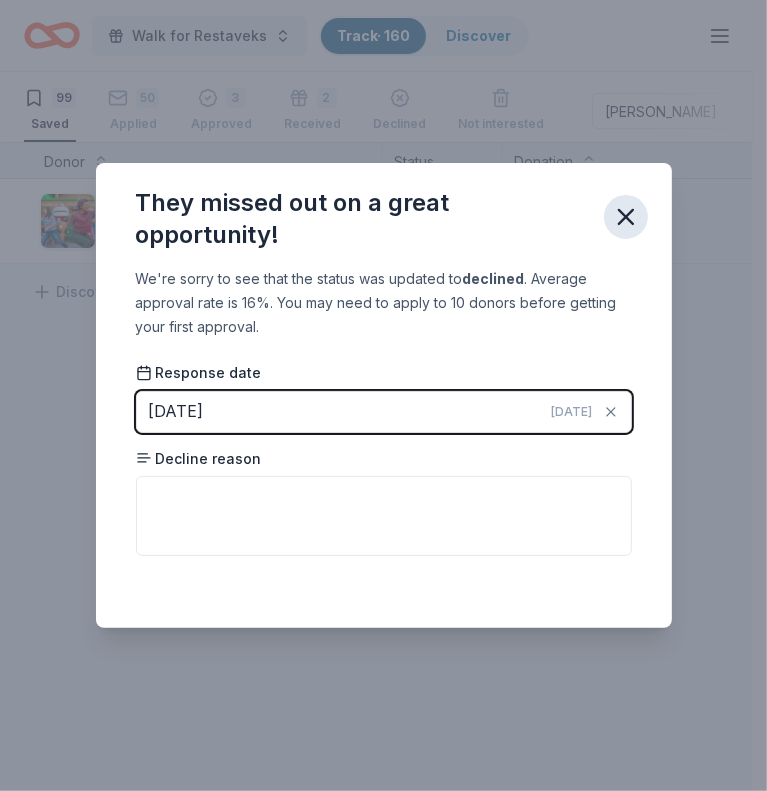
click at [627, 224] on icon "button" at bounding box center [626, 217] width 28 height 28
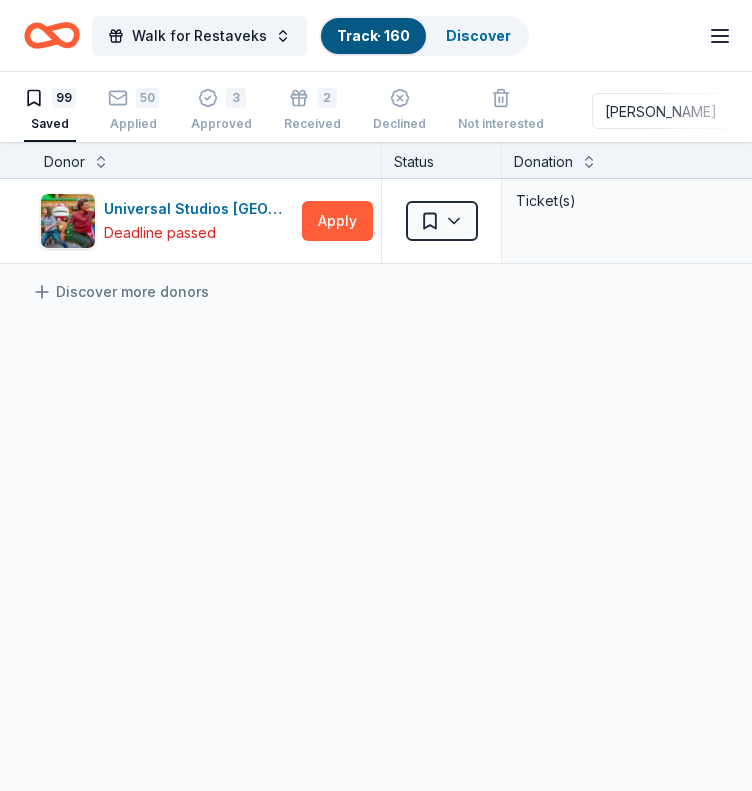
drag, startPoint x: 648, startPoint y: 119, endPoint x: 470, endPoint y: 163, distance: 183.3
click at [470, 163] on div "Walk for Restaveks Track · 160 Discover Earn Rewards 99 Saved 50 Applied 3 Appr…" at bounding box center [376, 396] width 752 height 792
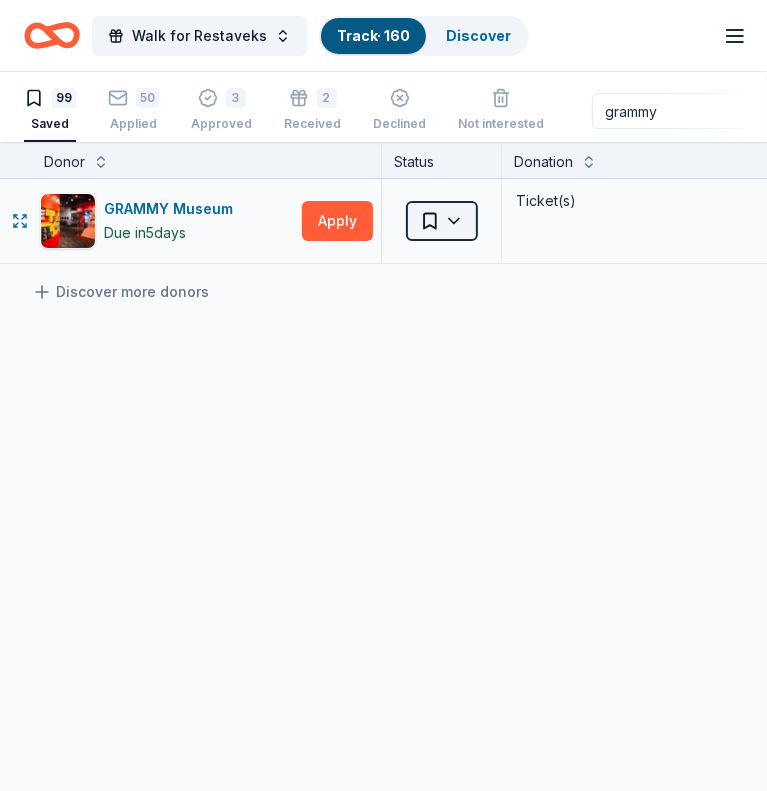
click at [466, 222] on html "Walk for Restaveks Track · 160 Discover Earn Rewards 99 Saved 50 Applied 3 Appr…" at bounding box center [383, 395] width 767 height 791
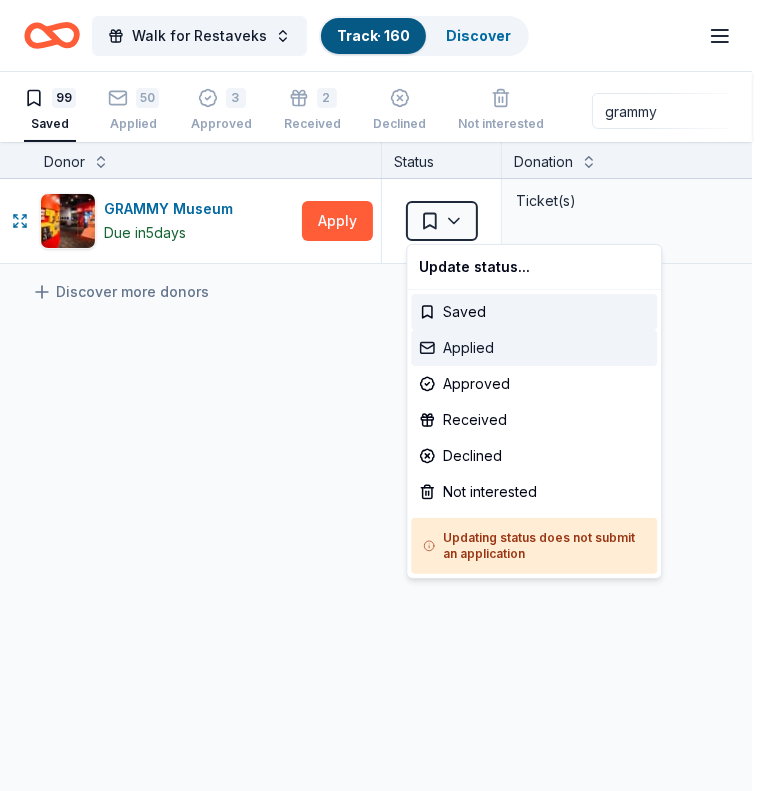
click at [468, 359] on div "Applied" at bounding box center [534, 348] width 246 height 36
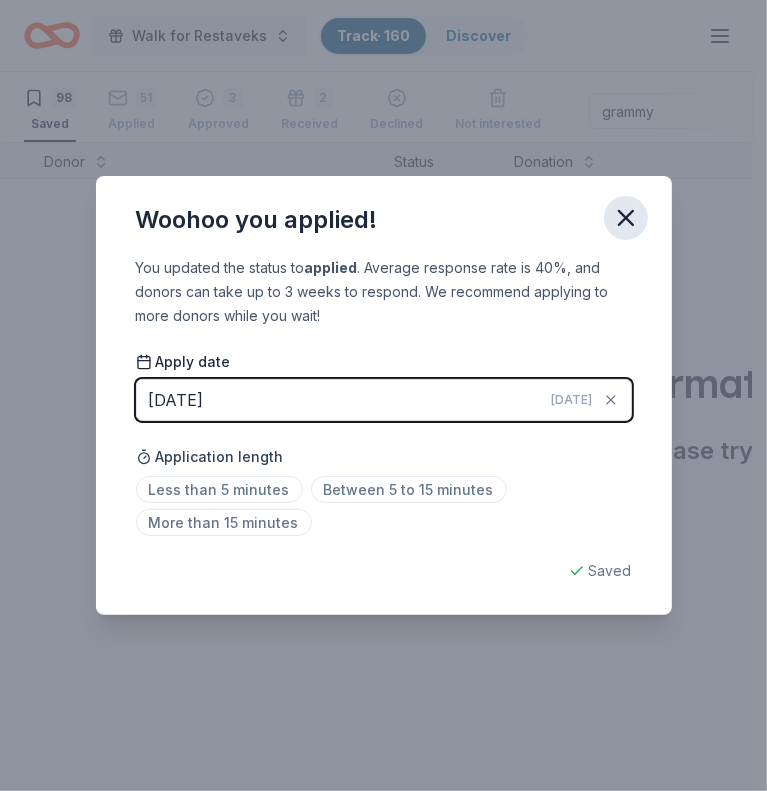
click at [618, 215] on icon "button" at bounding box center [626, 218] width 28 height 28
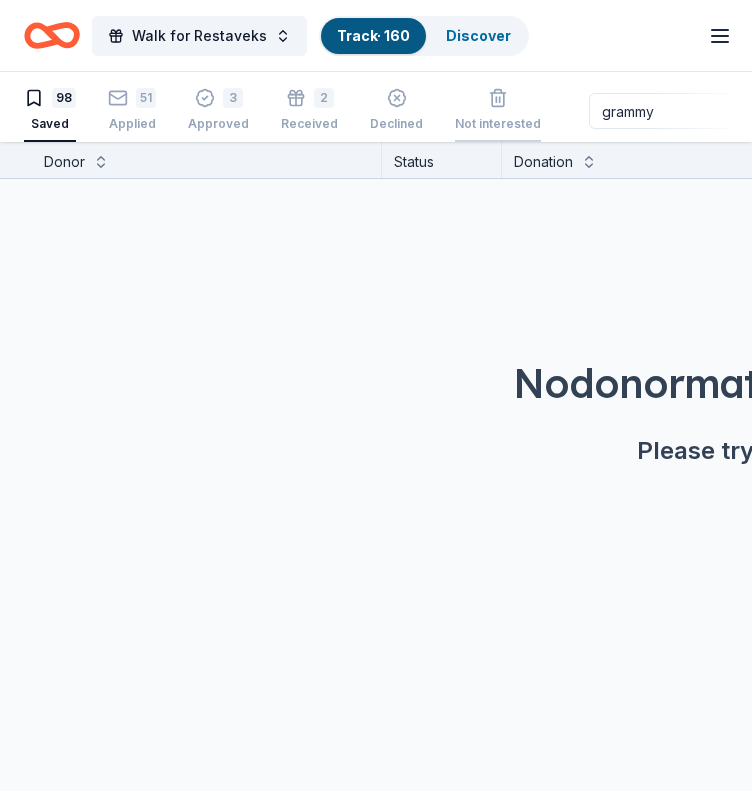
drag, startPoint x: 651, startPoint y: 111, endPoint x: 520, endPoint y: 129, distance: 132.2
click at [520, 129] on div "98 Saved 51 Applied 3 Approved 2 Received Declined Not interested grammy Approv…" at bounding box center [376, 111] width 704 height 62
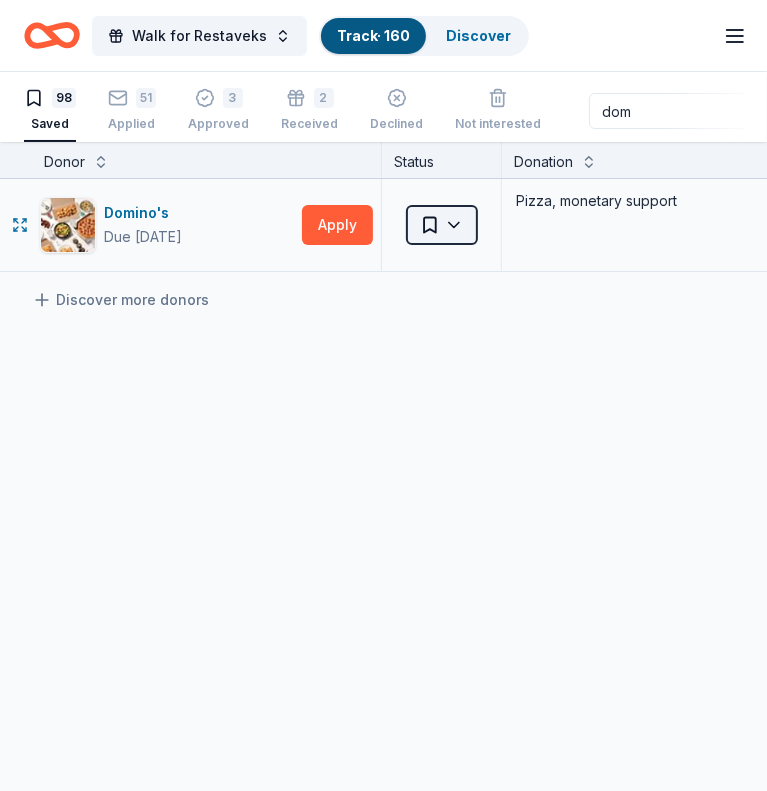
click at [466, 223] on html "Walk for Restaveks Track · 160 Discover Earn Rewards 98 Saved 51 Applied 3 Appr…" at bounding box center [383, 395] width 767 height 791
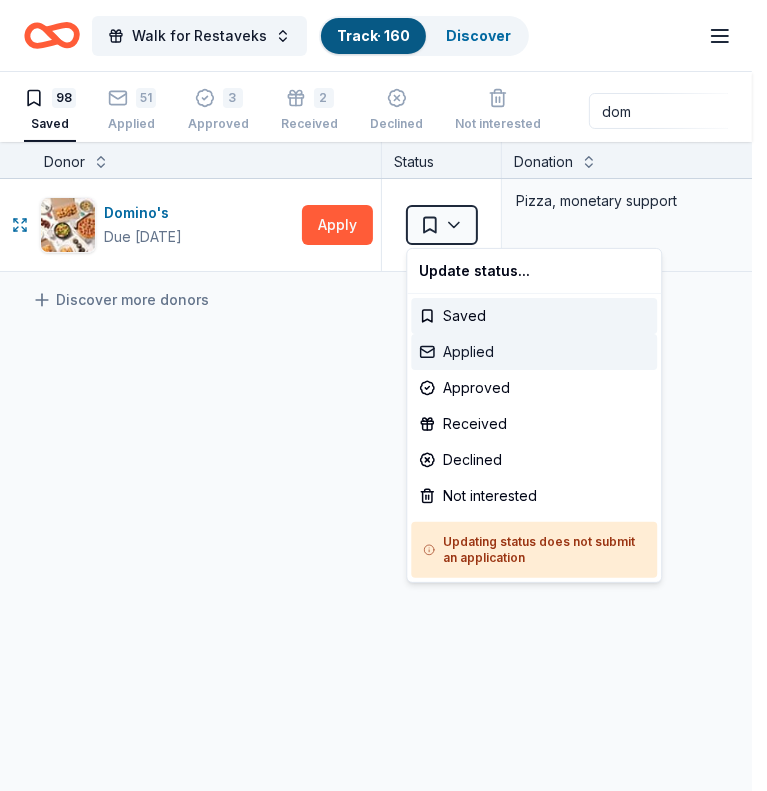
click at [464, 349] on div "Applied" at bounding box center [534, 352] width 246 height 36
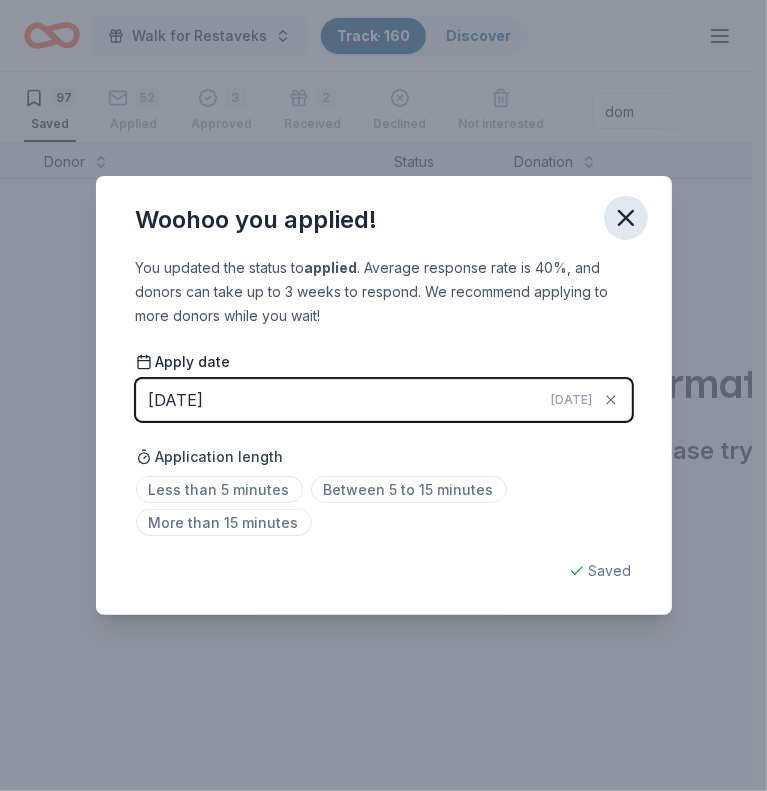
click at [628, 212] on icon "button" at bounding box center [626, 218] width 28 height 28
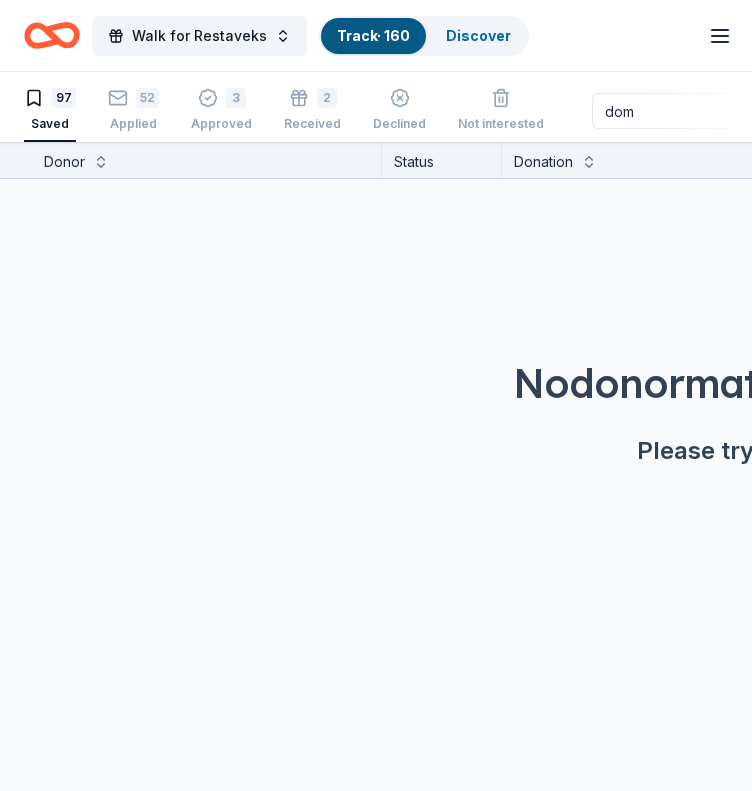
drag, startPoint x: 631, startPoint y: 107, endPoint x: 538, endPoint y: 120, distance: 93.9
click at [538, 120] on div "97 Saved 52 Applied 3 Approved 2 Received Declined Not interested dom Approved …" at bounding box center [376, 111] width 704 height 62
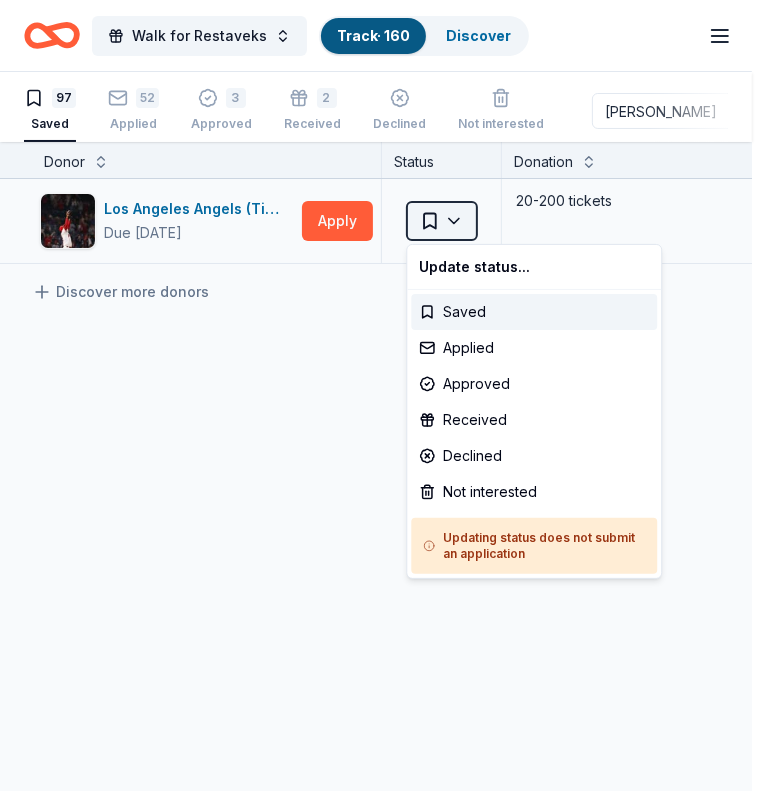
click at [452, 218] on html "Walk for Restaveks Track · 160 Discover Earn Rewards 97 Saved 52 Applied 3 Appr…" at bounding box center [383, 395] width 767 height 791
click at [473, 348] on div "Applied" at bounding box center [534, 348] width 246 height 36
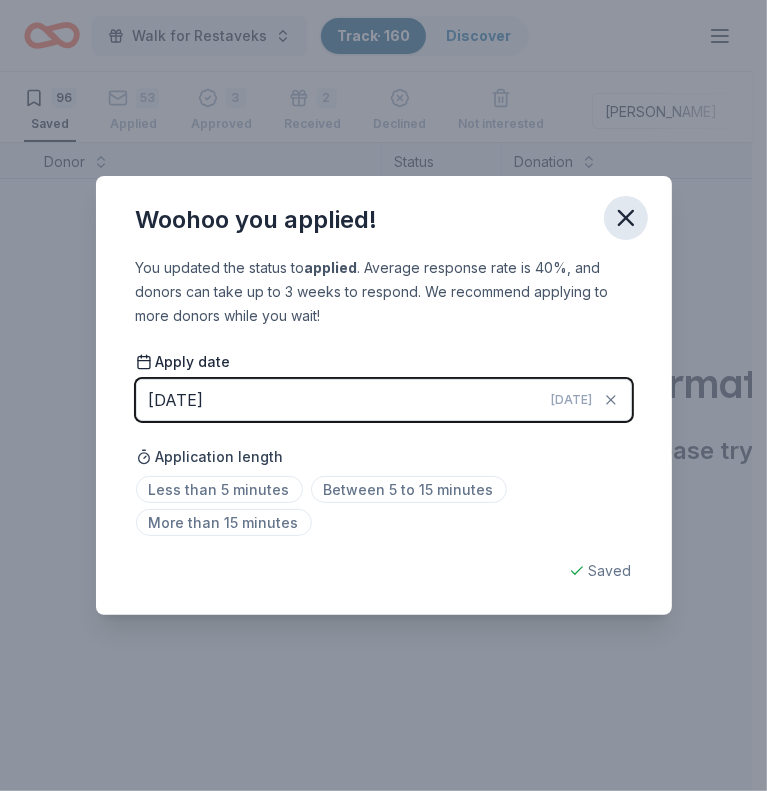
click at [627, 219] on icon "button" at bounding box center [626, 218] width 14 height 14
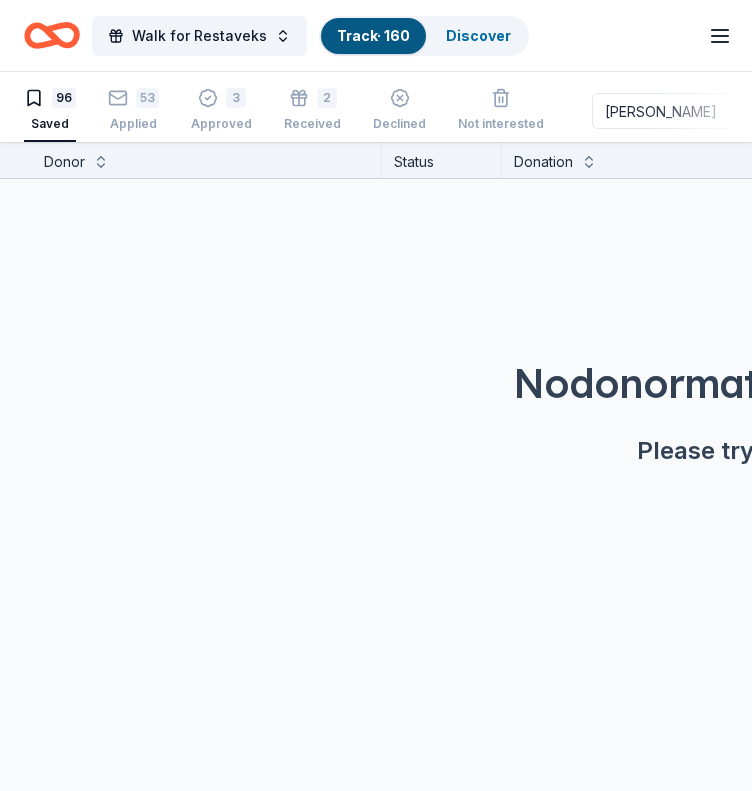
drag, startPoint x: 642, startPoint y: 119, endPoint x: 560, endPoint y: 130, distance: 82.7
click at [560, 130] on div "96 Saved 53 Applied 3 Approved 2 Received Declined Not interested [PERSON_NAME]…" at bounding box center [376, 111] width 704 height 62
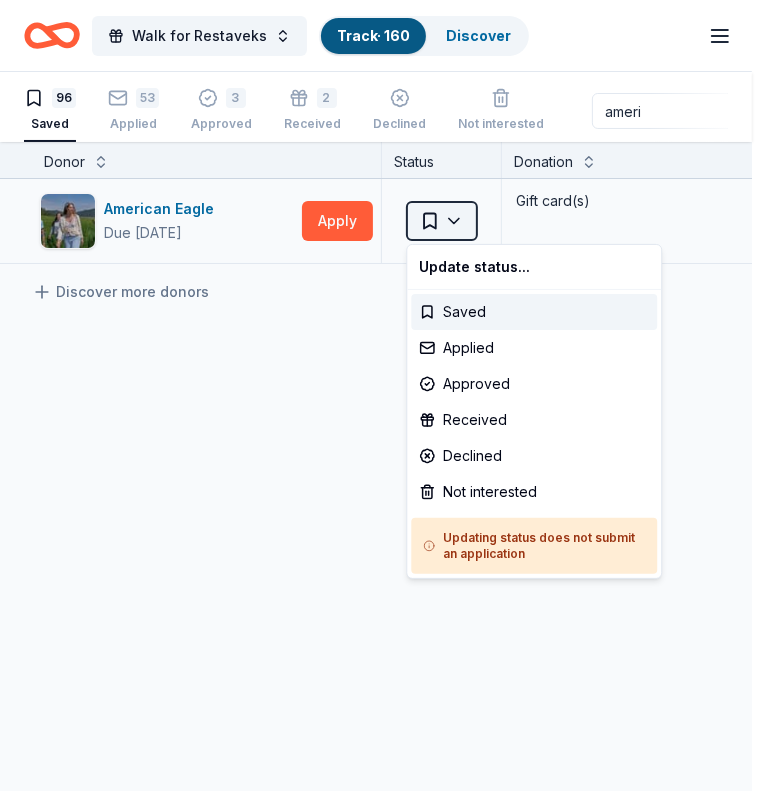
click at [456, 220] on html "Walk for Restaveks Track · 160 Discover Earn Rewards 96 Saved 53 Applied 3 Appr…" at bounding box center [383, 395] width 767 height 791
click at [496, 339] on div "Applied" at bounding box center [534, 348] width 246 height 36
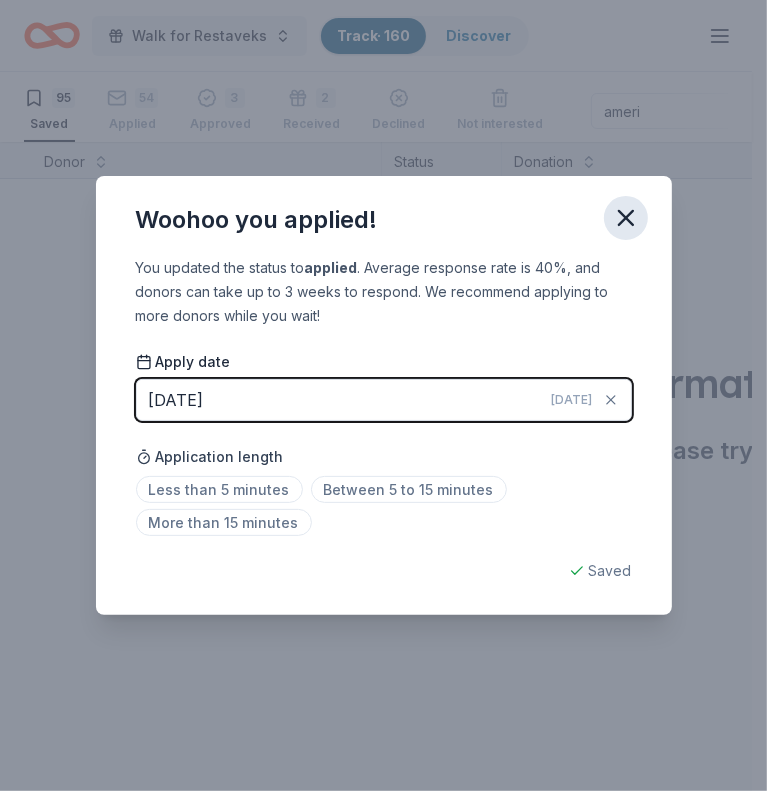
click at [632, 218] on icon "button" at bounding box center [626, 218] width 28 height 28
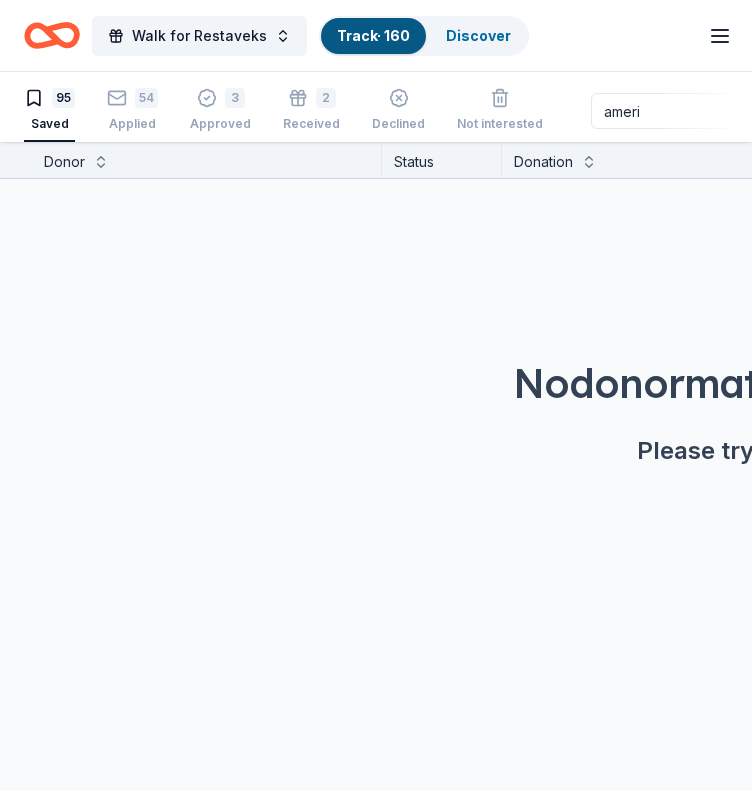
click at [639, 113] on input "ameri" at bounding box center [719, 111] width 256 height 36
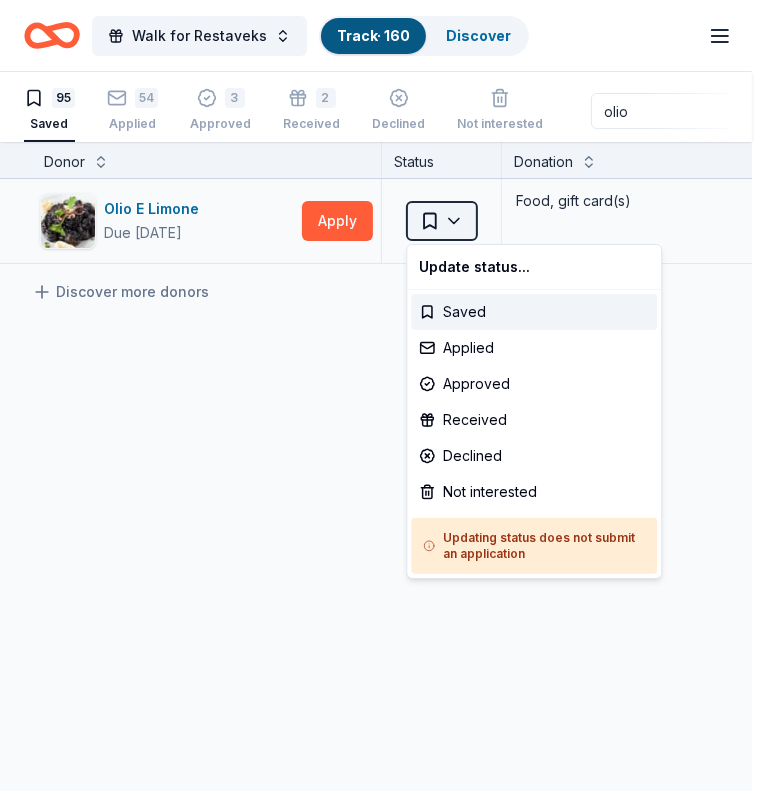
click at [440, 214] on html "Walk for Restaveks Track · 160 Discover Earn Rewards 95 Saved 54 Applied 3 Appr…" at bounding box center [383, 395] width 767 height 791
click at [482, 342] on div "Applied" at bounding box center [534, 348] width 246 height 36
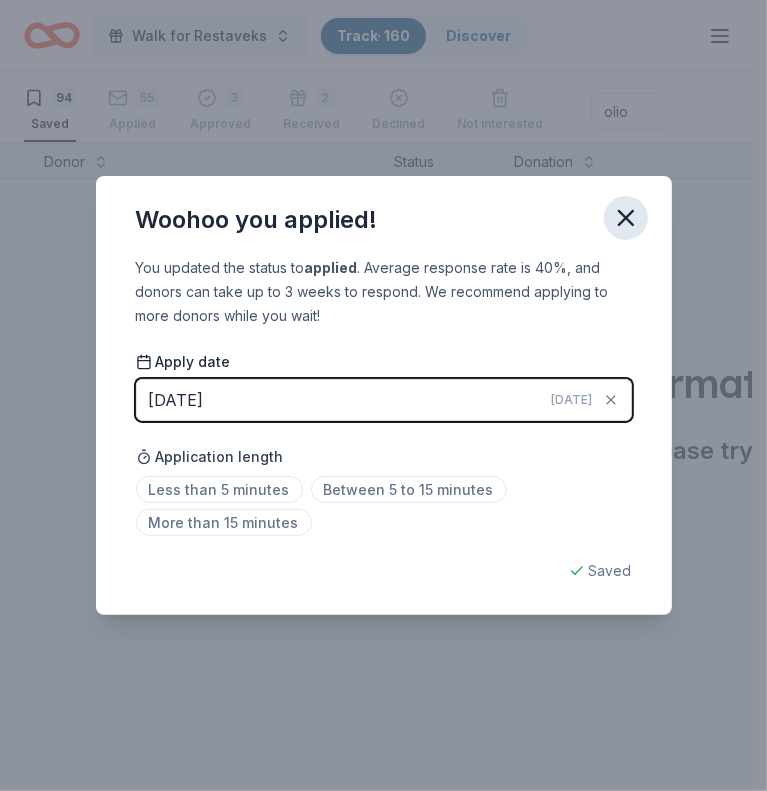
click at [622, 215] on icon "button" at bounding box center [626, 218] width 14 height 14
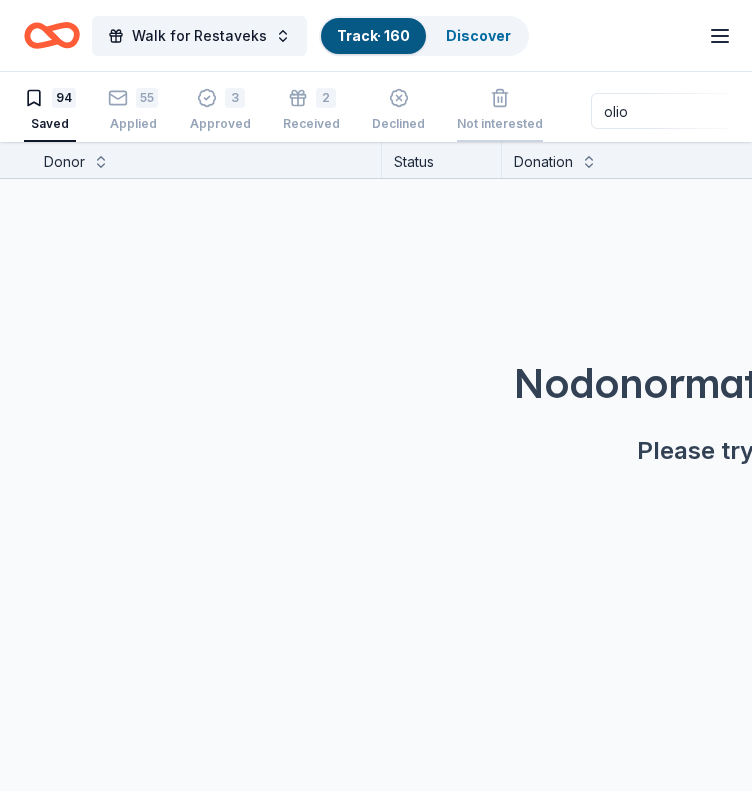
drag, startPoint x: 631, startPoint y: 118, endPoint x: 481, endPoint y: 128, distance: 150.3
click at [481, 128] on div "94 Saved 55 Applied 3 Approved 2 Received Declined Not interested olio Approved…" at bounding box center [376, 111] width 704 height 62
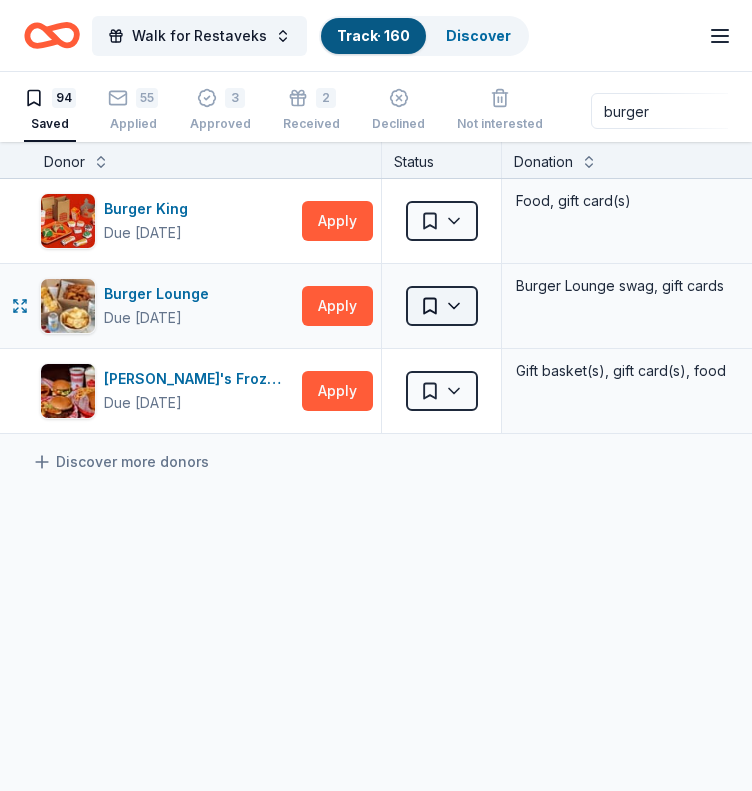
type input "burger"
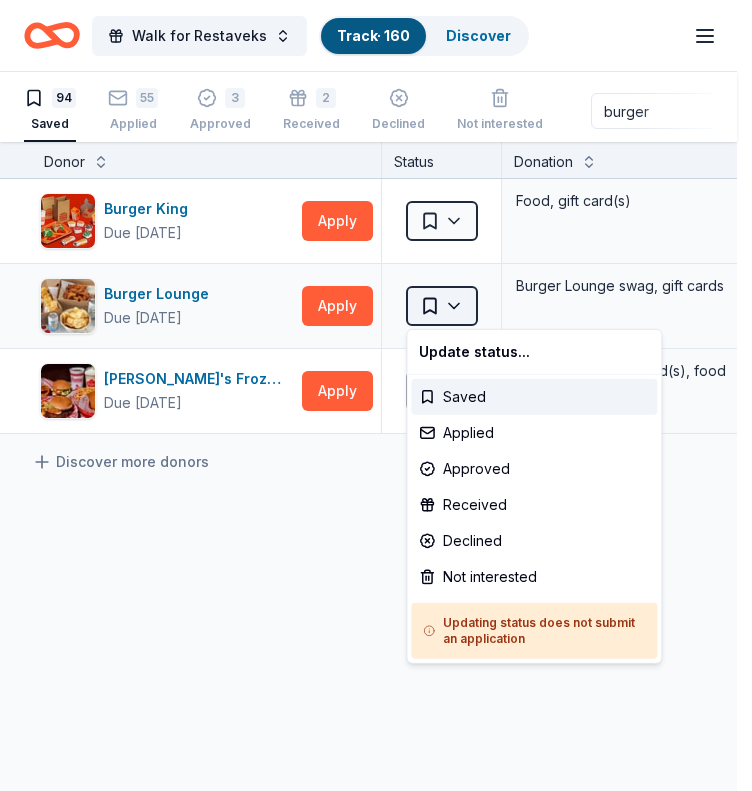
click at [464, 301] on html "Walk for Restaveks Track · 160 Discover Earn Rewards 94 Saved 55 Applied 3 Appr…" at bounding box center [376, 395] width 752 height 791
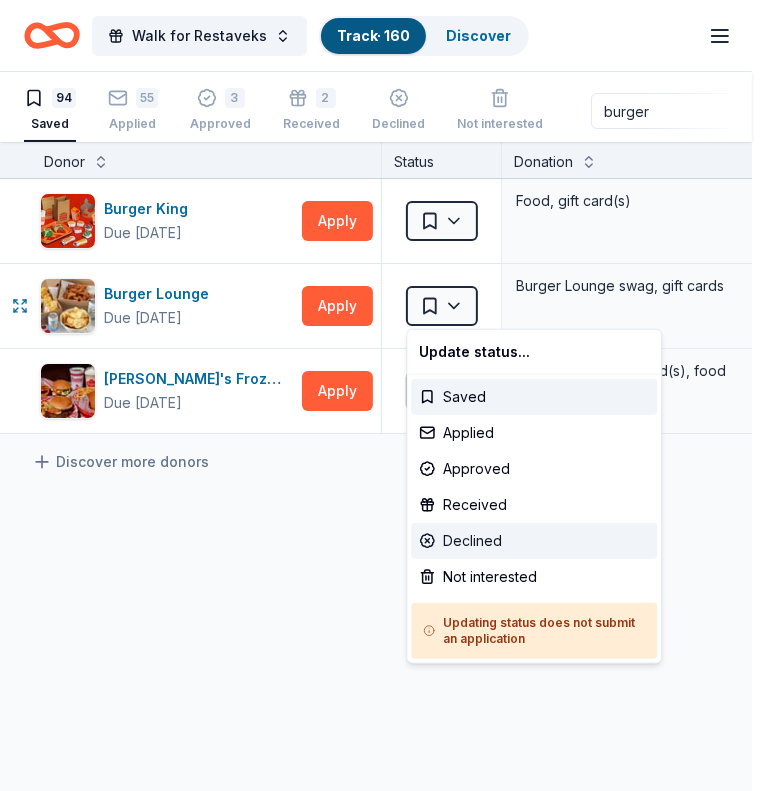
click at [461, 535] on div "Declined" at bounding box center [534, 541] width 246 height 36
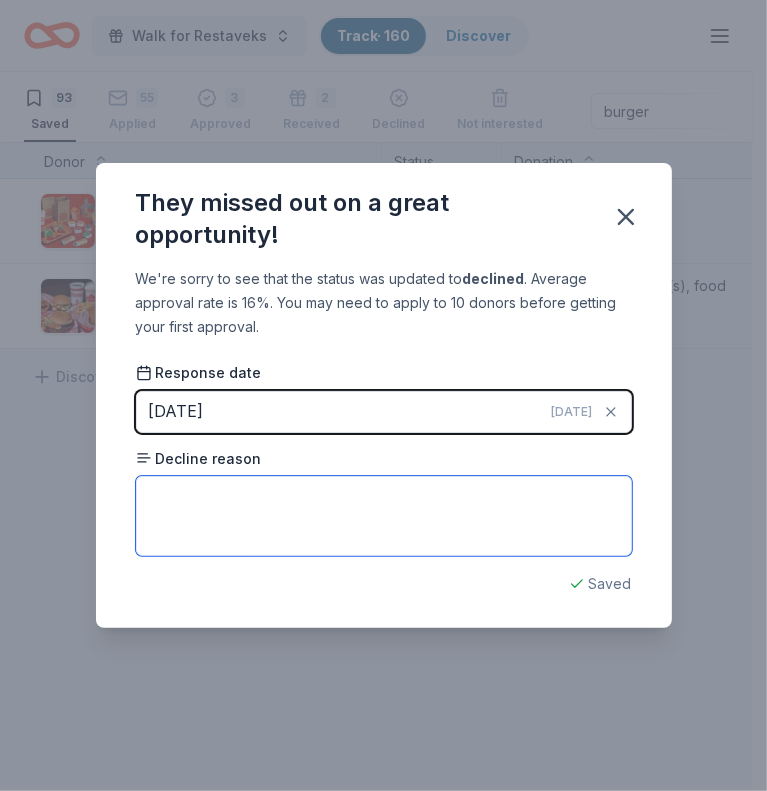
type textarea "d"
click at [416, 513] on textarea "d" at bounding box center [384, 516] width 496 height 80
type textarea "O"
click at [252, 500] on textarea "T" at bounding box center [384, 516] width 496 height 80
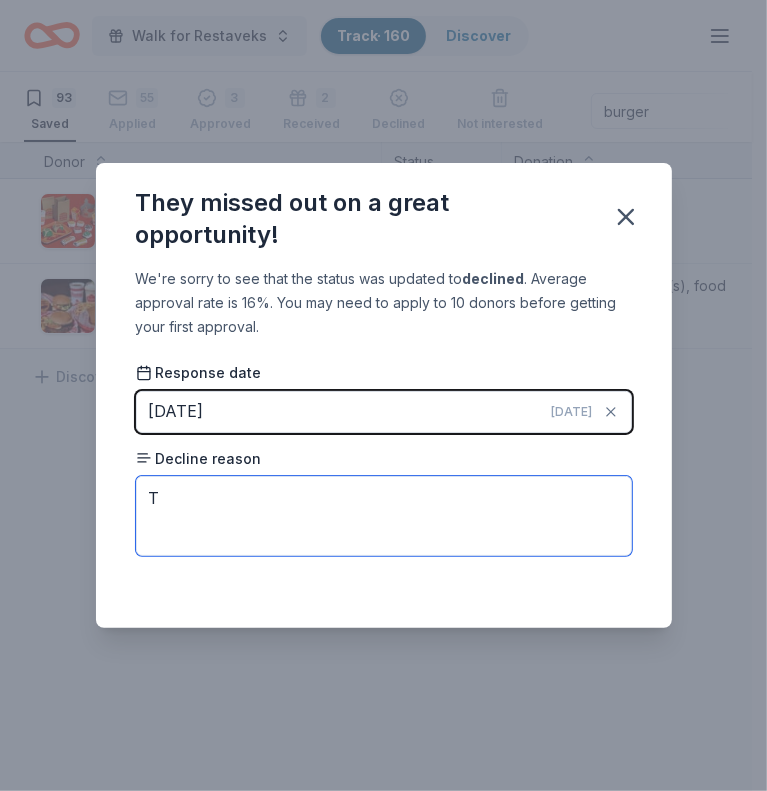
paste textarea "hey only allow fundraisers to be on a [DATE] [DATE] or a [DATE]."
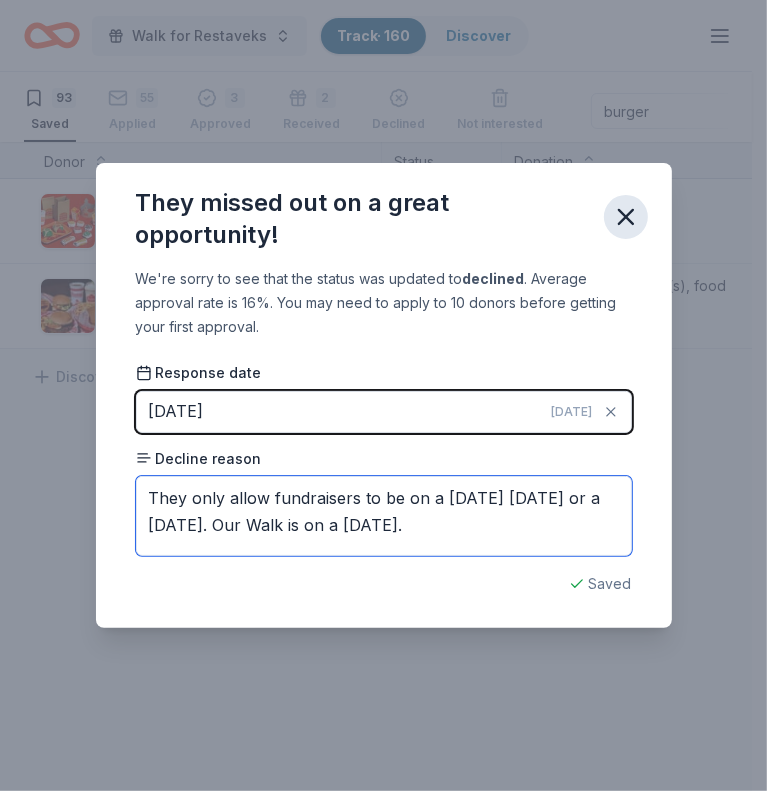
type textarea "They only allow fundraisers to be on a [DATE] [DATE] or a [DATE]. Our Walk is o…"
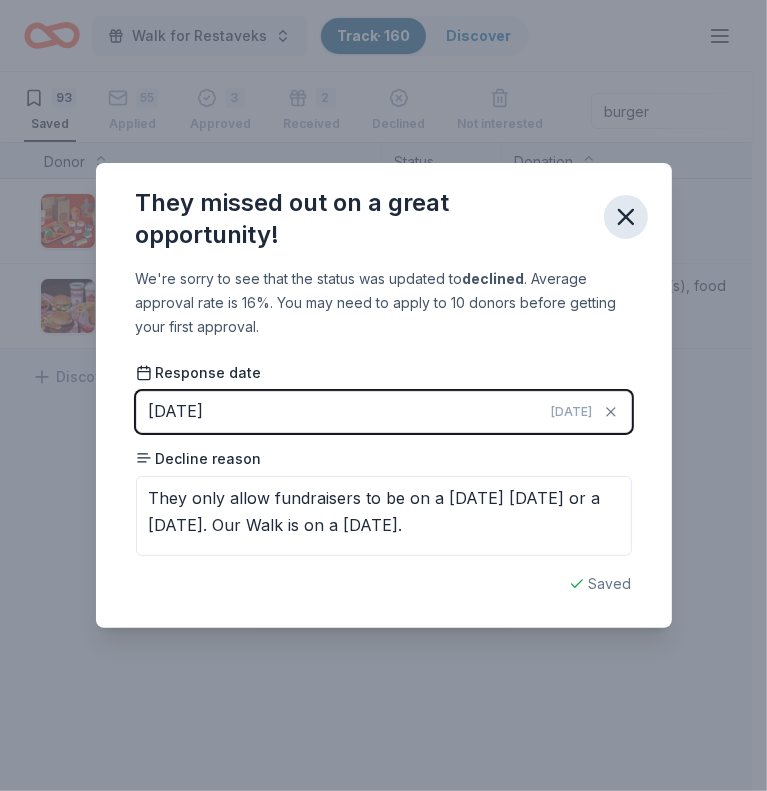
click at [625, 231] on button "button" at bounding box center [626, 217] width 44 height 44
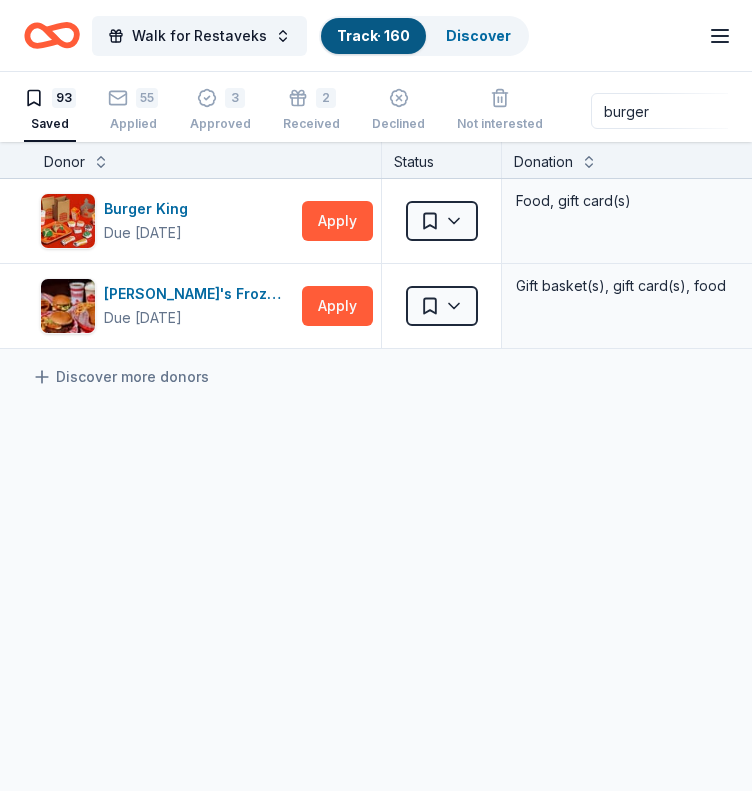
click at [611, 115] on input "burger" at bounding box center [719, 111] width 256 height 36
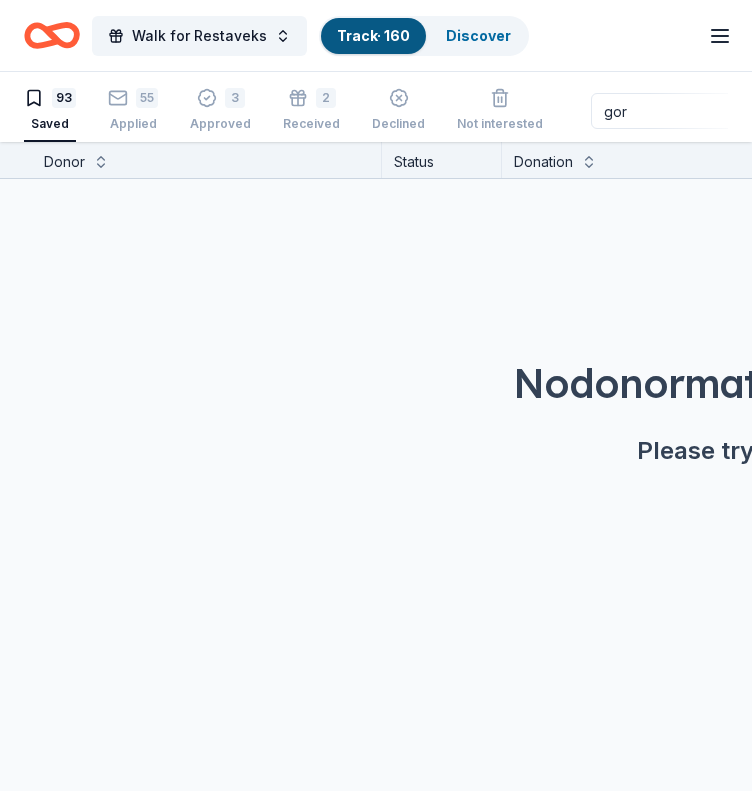
click at [638, 104] on input "gor" at bounding box center [719, 111] width 256 height 36
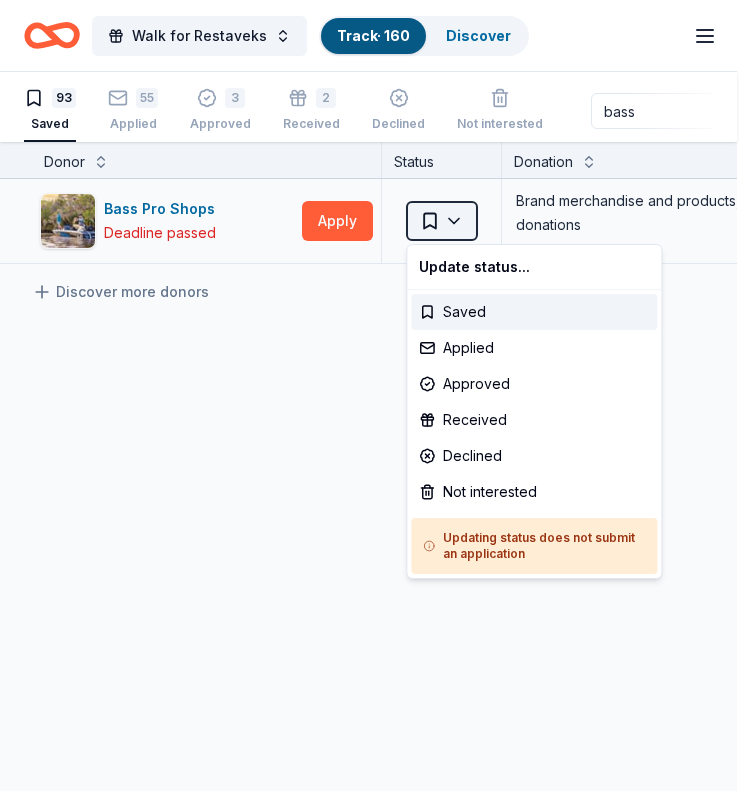
click at [462, 216] on html "Walk for Restaveks Track · 160 Discover Earn Rewards 93 Saved 55 Applied 3 Appr…" at bounding box center [376, 395] width 752 height 791
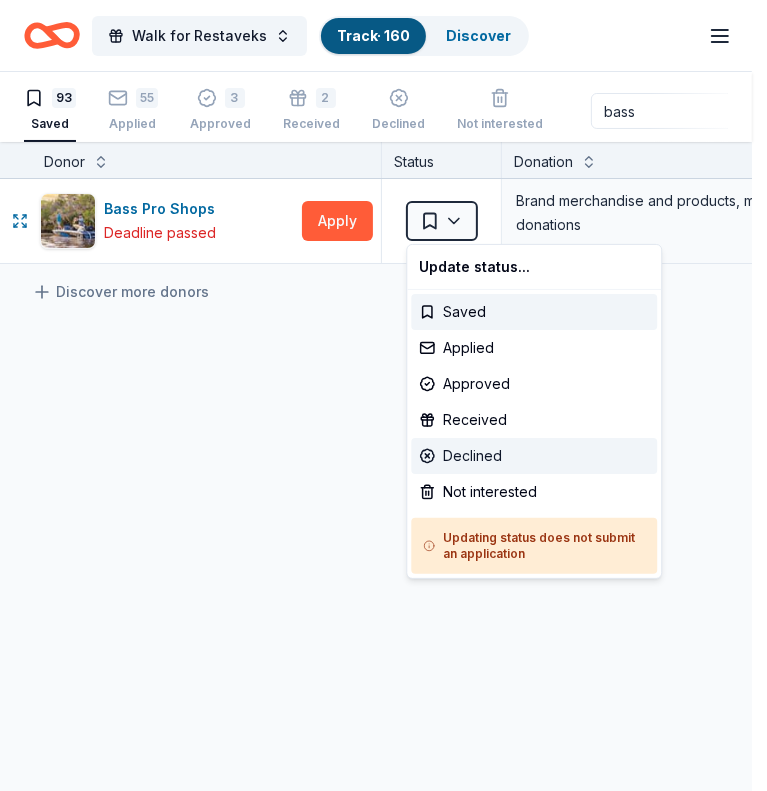
click at [503, 461] on div "Declined" at bounding box center [534, 456] width 246 height 36
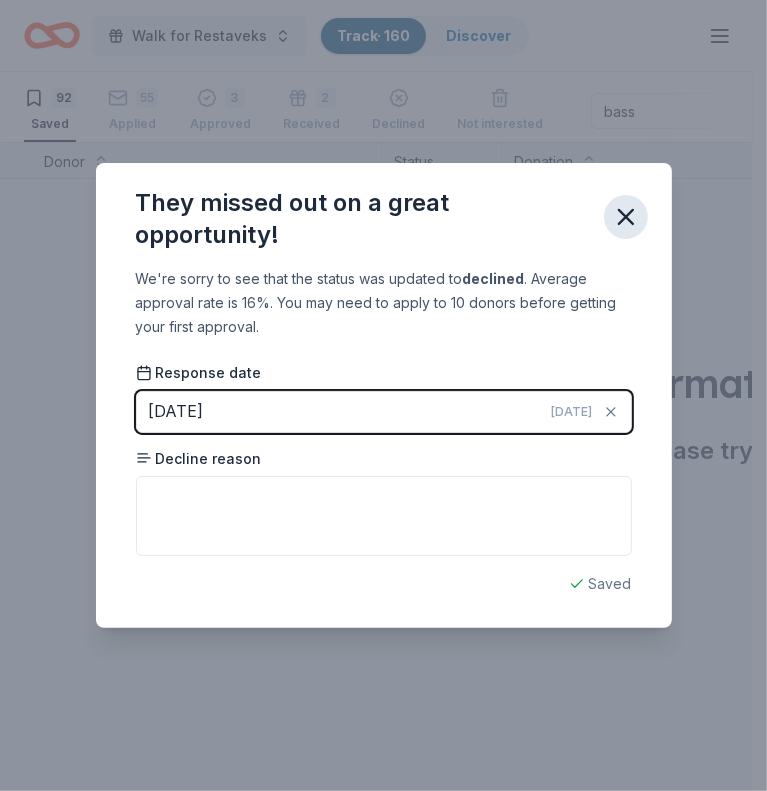
click at [626, 216] on icon "button" at bounding box center [626, 217] width 14 height 14
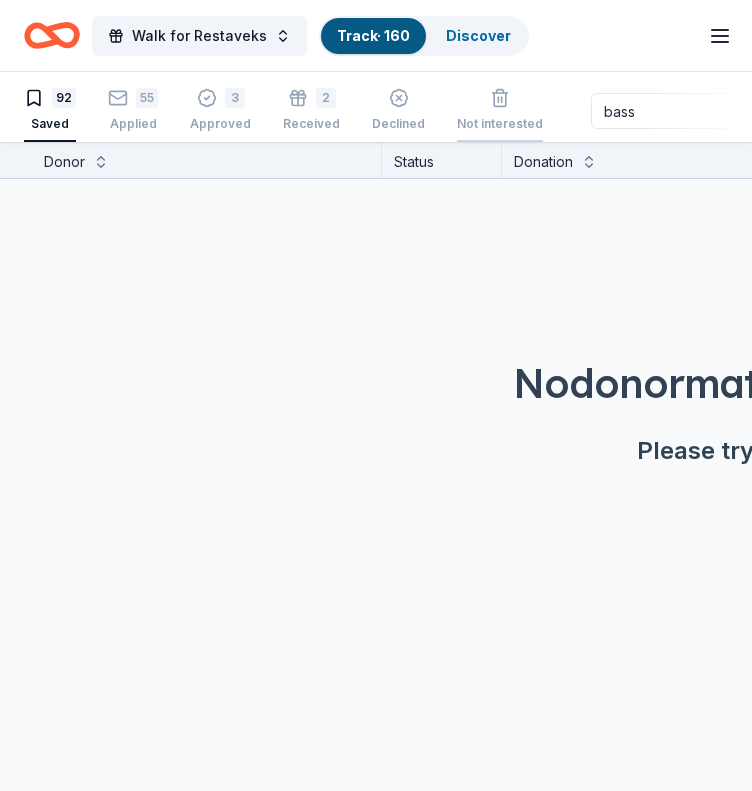
drag, startPoint x: 622, startPoint y: 107, endPoint x: 488, endPoint y: 139, distance: 137.7
click at [488, 139] on div "92 Saved 55 Applied 3 Approved 2 Received Declined Not interested bass Approved…" at bounding box center [376, 111] width 704 height 62
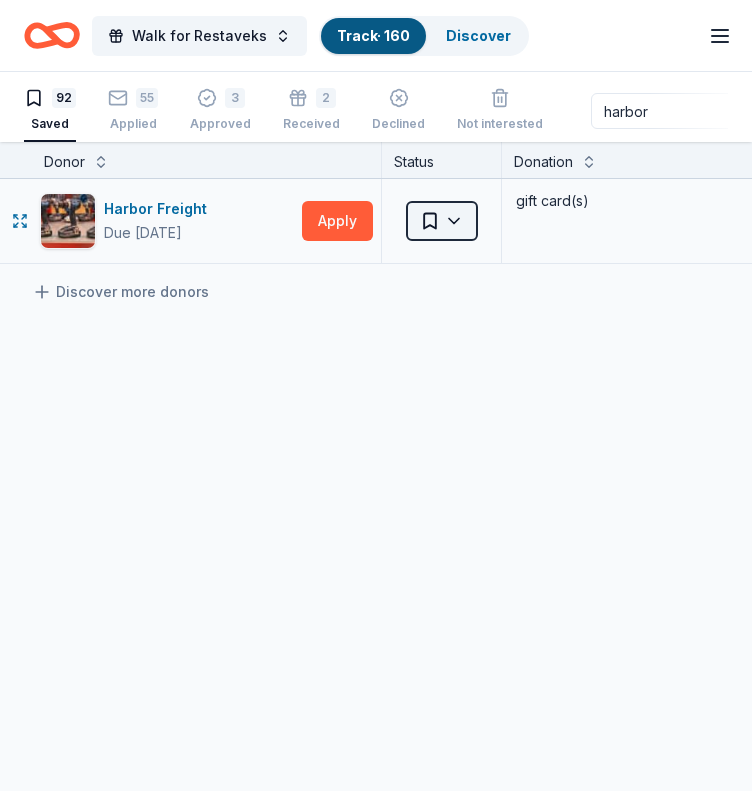
type input "harbor"
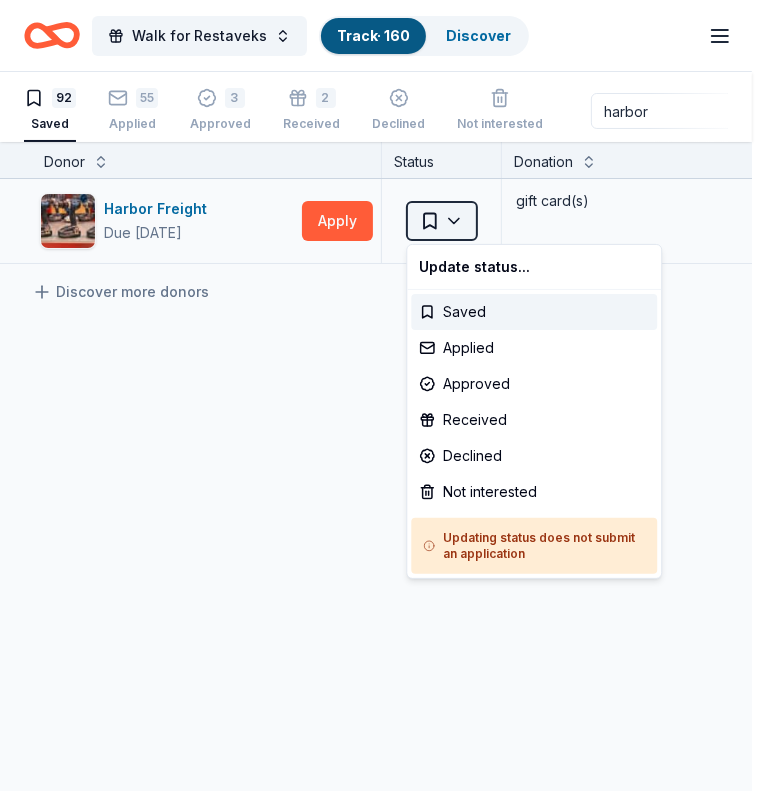
click at [440, 214] on html "Walk for Restaveks Track · 160 Discover Earn Rewards 92 Saved 55 Applied 3 Appr…" at bounding box center [383, 395] width 767 height 791
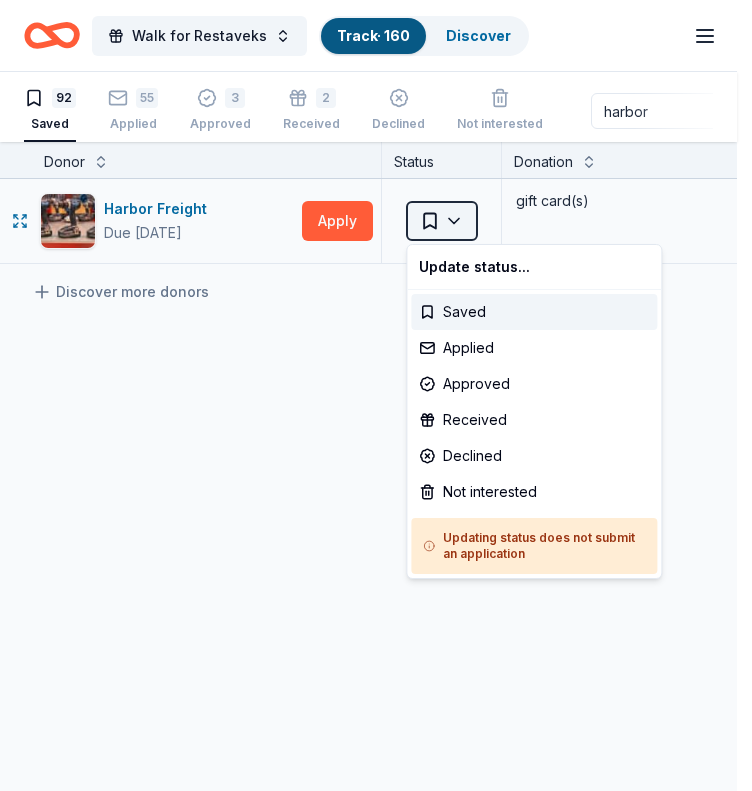
click at [440, 214] on html "Walk for Restaveks Track · 160 Discover Earn Rewards 92 Saved 55 Applied 3 Appr…" at bounding box center [376, 395] width 752 height 791
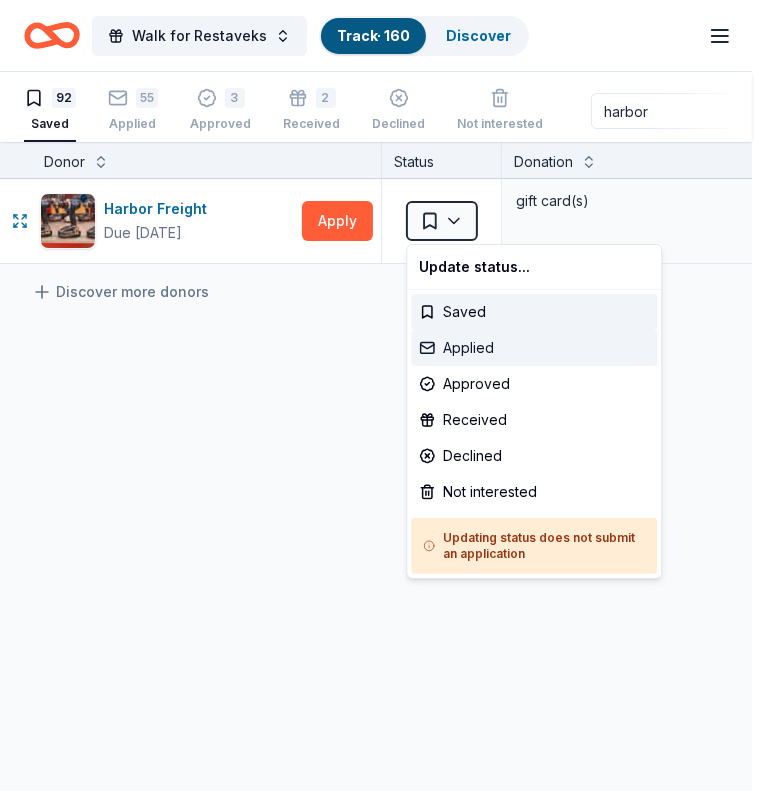
click at [525, 359] on div "Applied" at bounding box center [534, 348] width 246 height 36
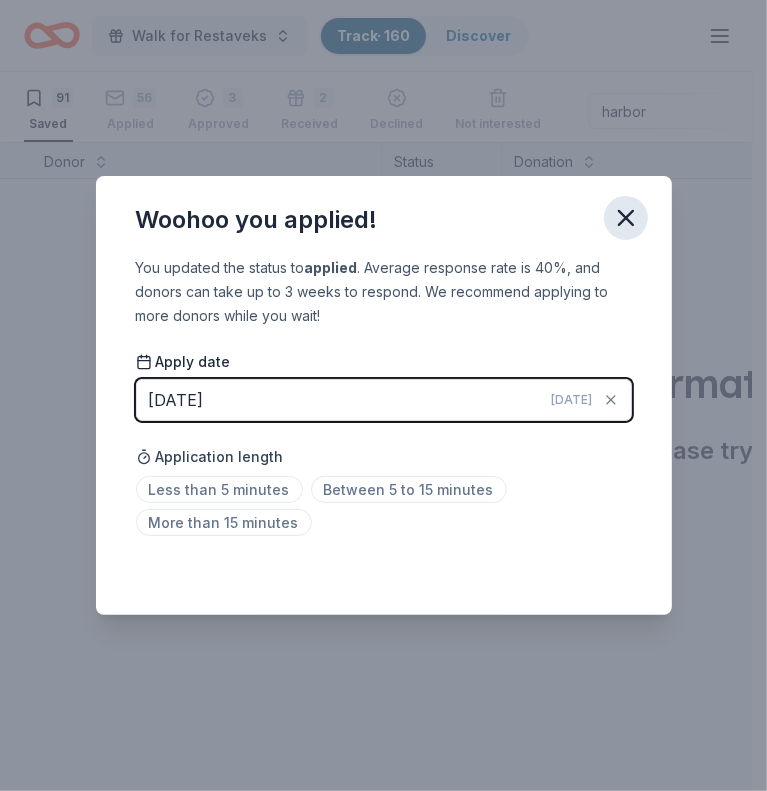
click at [619, 204] on icon "button" at bounding box center [626, 218] width 28 height 28
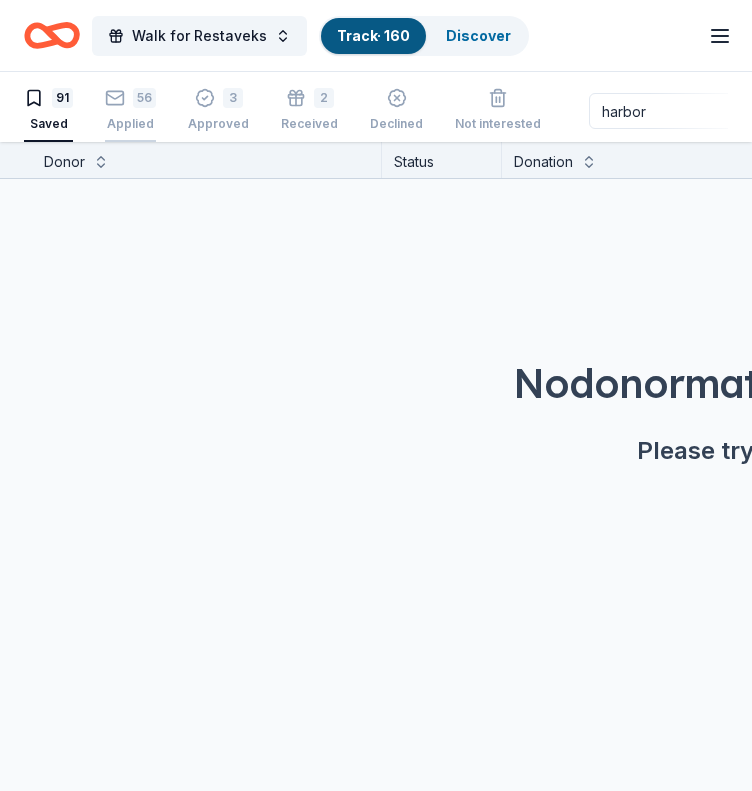
click at [125, 121] on div "Applied" at bounding box center [130, 113] width 51 height 16
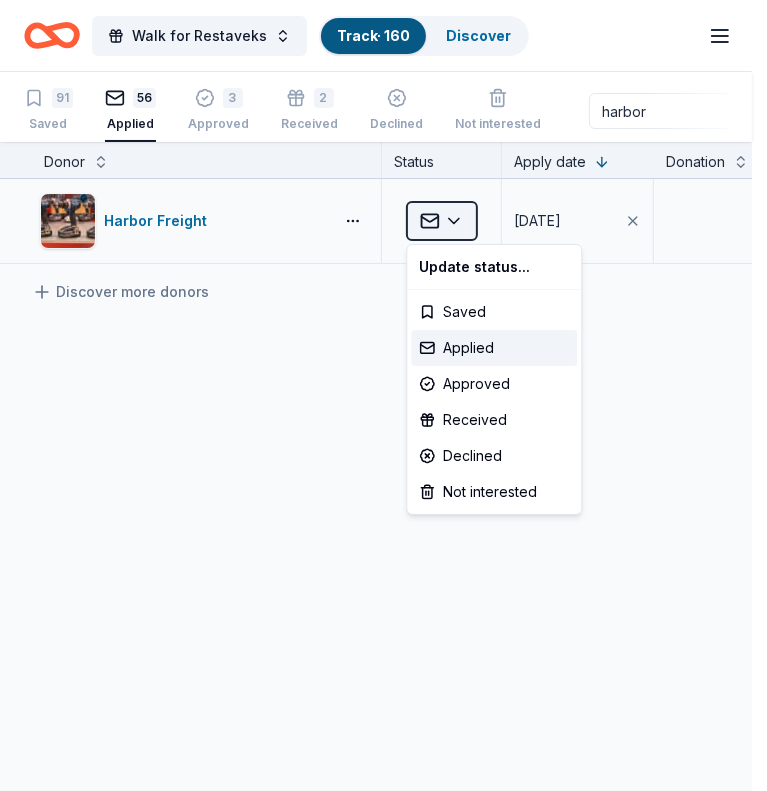
click at [455, 223] on html "Walk for Restaveks Track · 160 Discover Earn Rewards 91 Saved 56 Applied 3 Appr…" at bounding box center [383, 395] width 767 height 791
click at [495, 456] on div "Declined" at bounding box center [494, 456] width 166 height 36
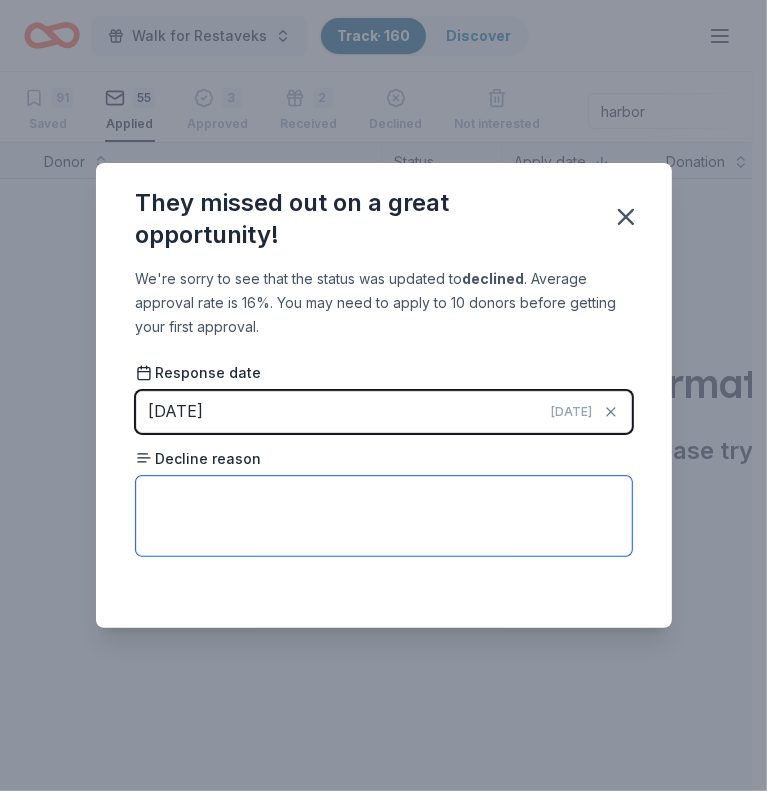
click at [212, 503] on textarea at bounding box center [384, 516] width 496 height 80
paste textarea "We do not meet the criteria."
type textarea "We do not meet the criteria."
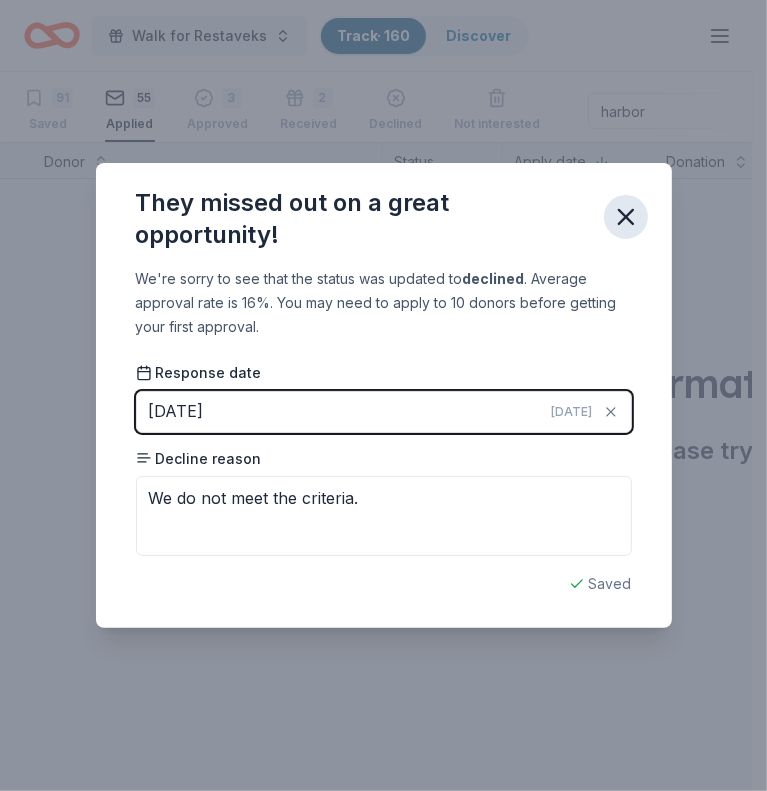
click at [627, 215] on icon "button" at bounding box center [626, 217] width 14 height 14
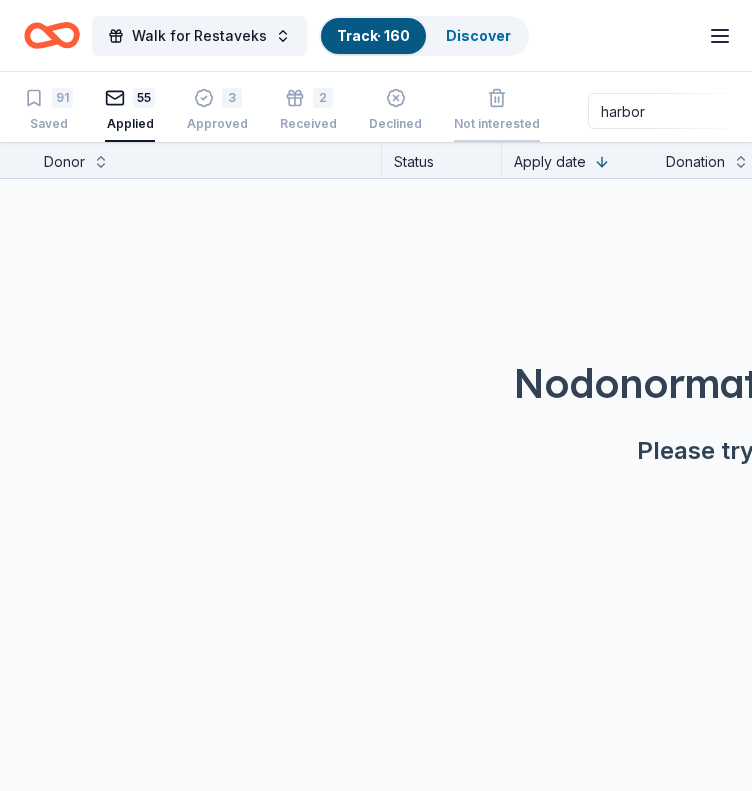
drag, startPoint x: 650, startPoint y: 102, endPoint x: 488, endPoint y: 138, distance: 165.9
click at [488, 138] on div "91 Saved 55 Applied 3 Approved 2 Received Declined Not interested harbor Approv…" at bounding box center [376, 111] width 704 height 62
type input "smart"
click at [56, 116] on div "Saved" at bounding box center [48, 124] width 49 height 16
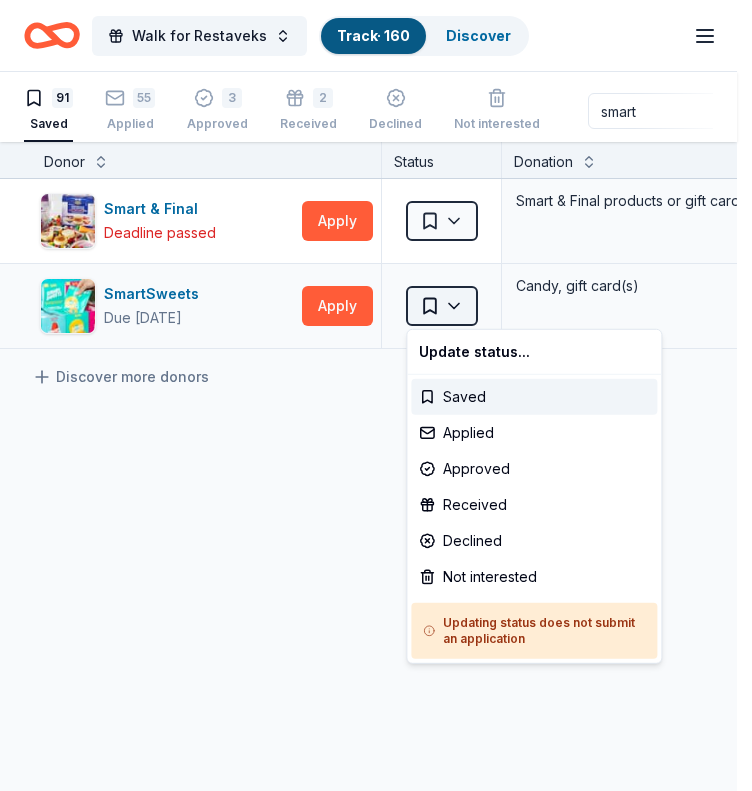
click at [440, 308] on html "Walk for Restaveks Track · 160 Discover Earn Rewards 91 Saved 55 Applied 3 Appr…" at bounding box center [376, 395] width 752 height 791
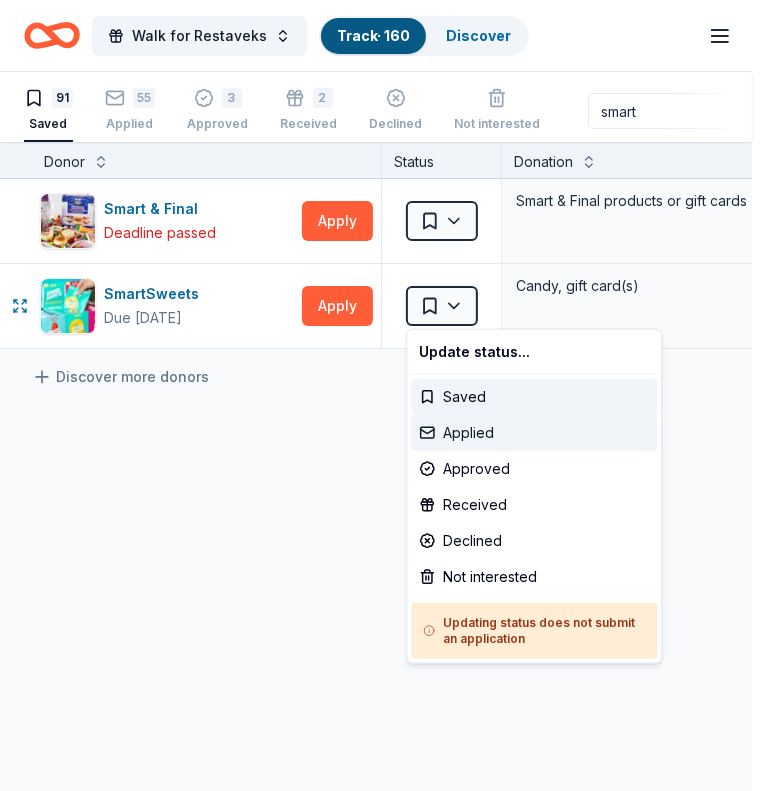
click at [472, 427] on div "Applied" at bounding box center [534, 433] width 246 height 36
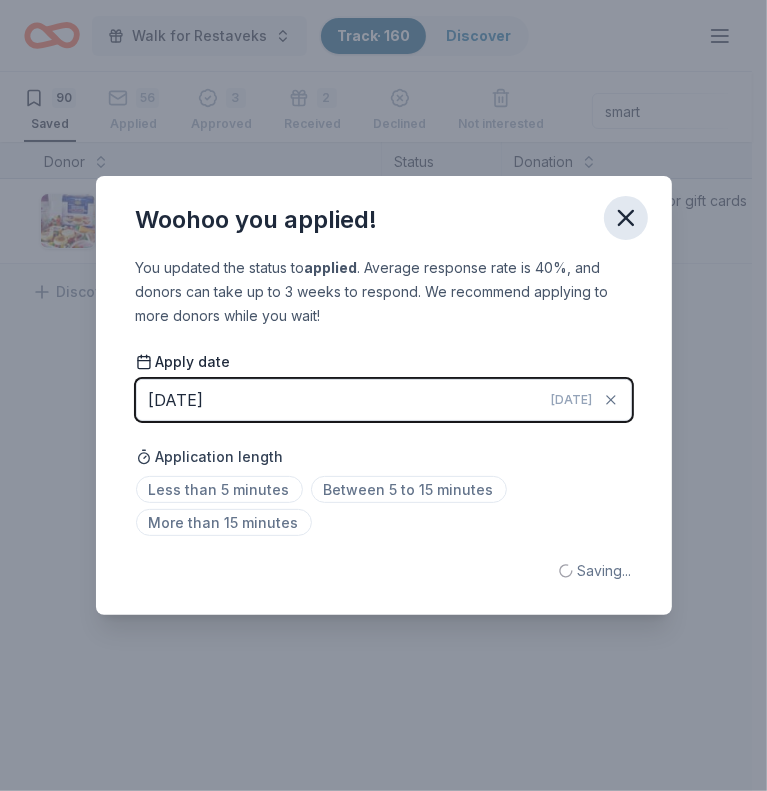
click at [620, 215] on icon "button" at bounding box center [626, 218] width 28 height 28
